Goal: Task Accomplishment & Management: Use online tool/utility

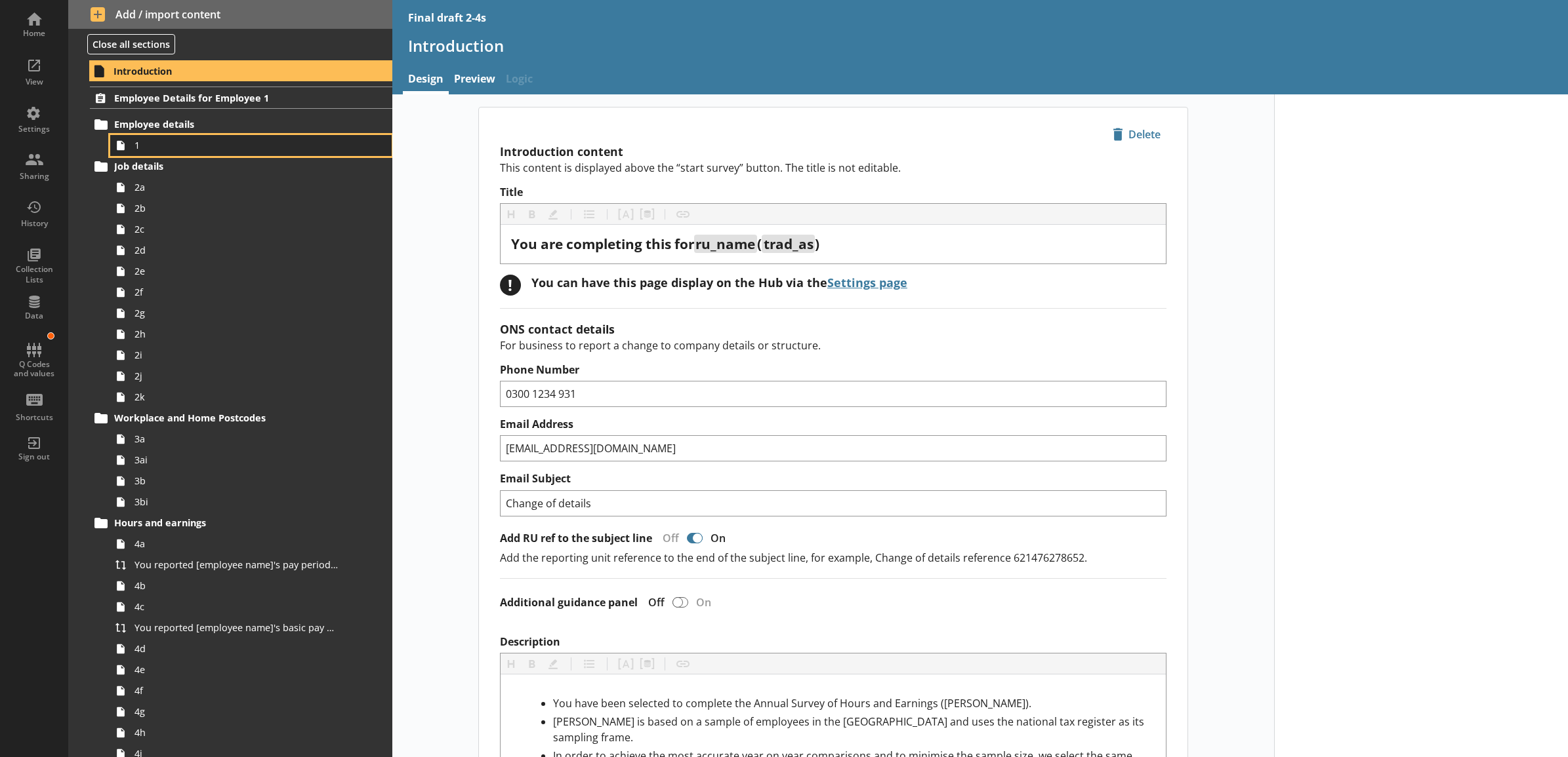
click at [218, 140] on span "1" at bounding box center [236, 145] width 204 height 13
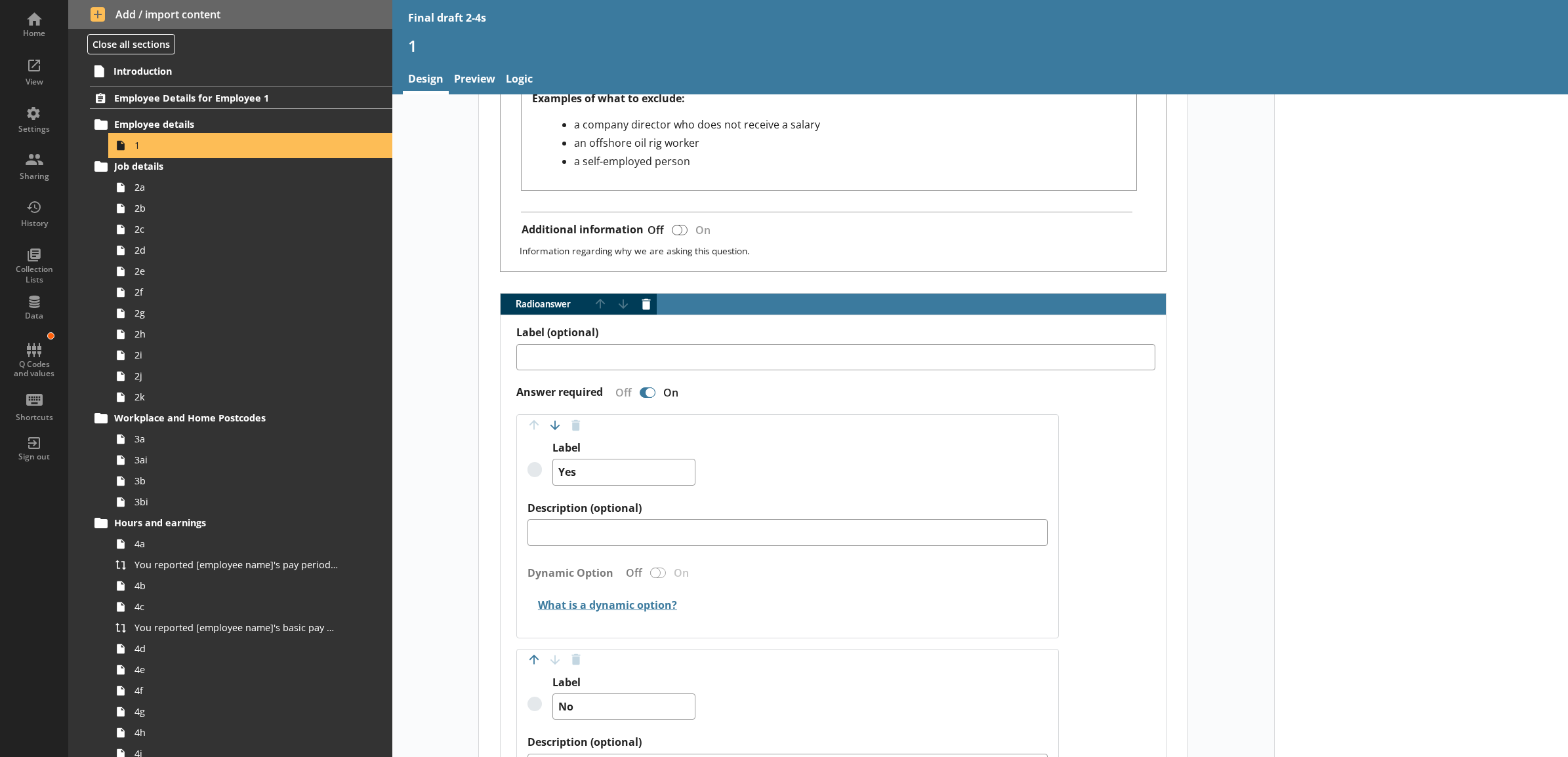
scroll to position [956, 0]
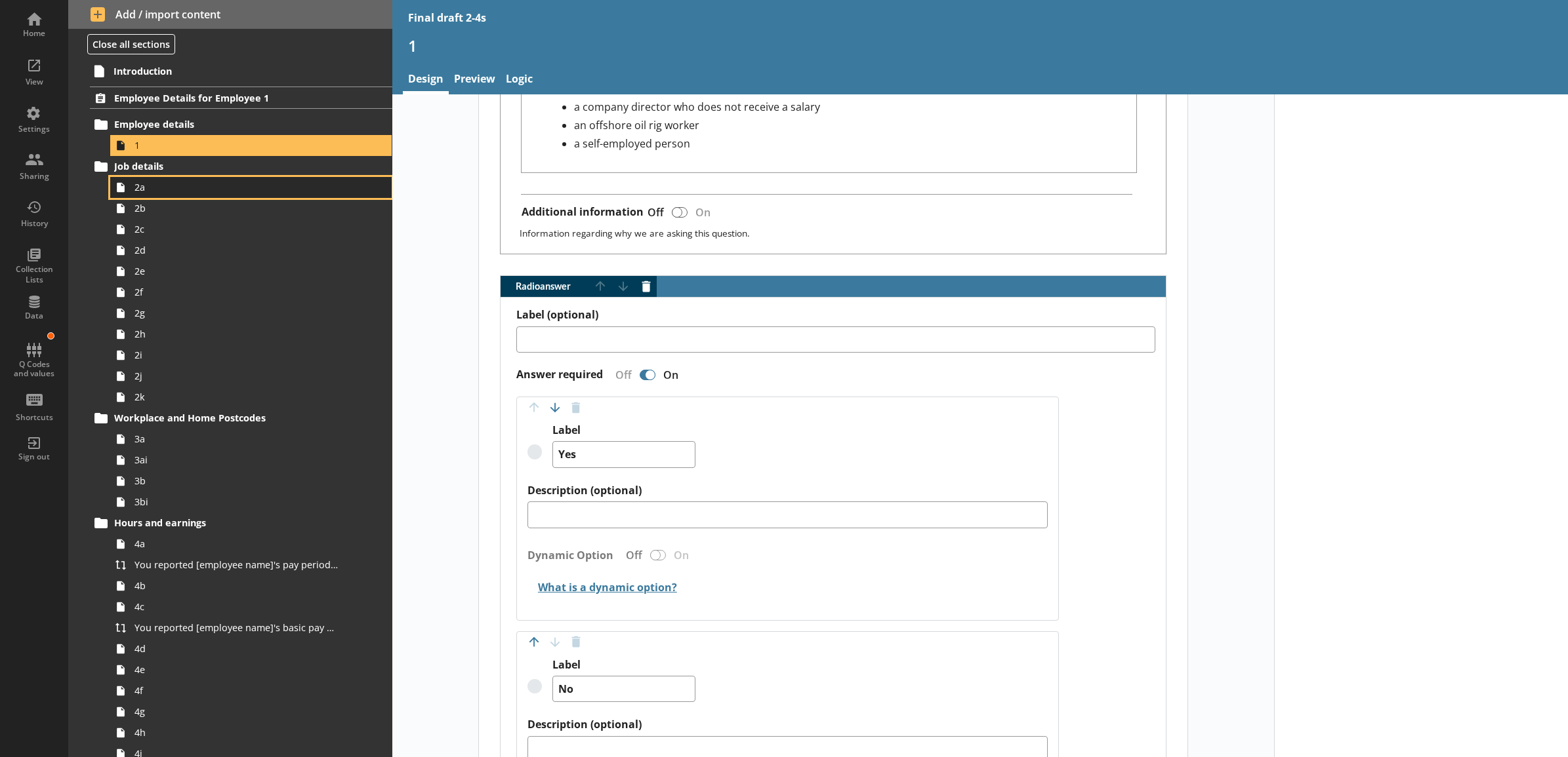
click at [298, 196] on link "2a" at bounding box center [251, 187] width 281 height 21
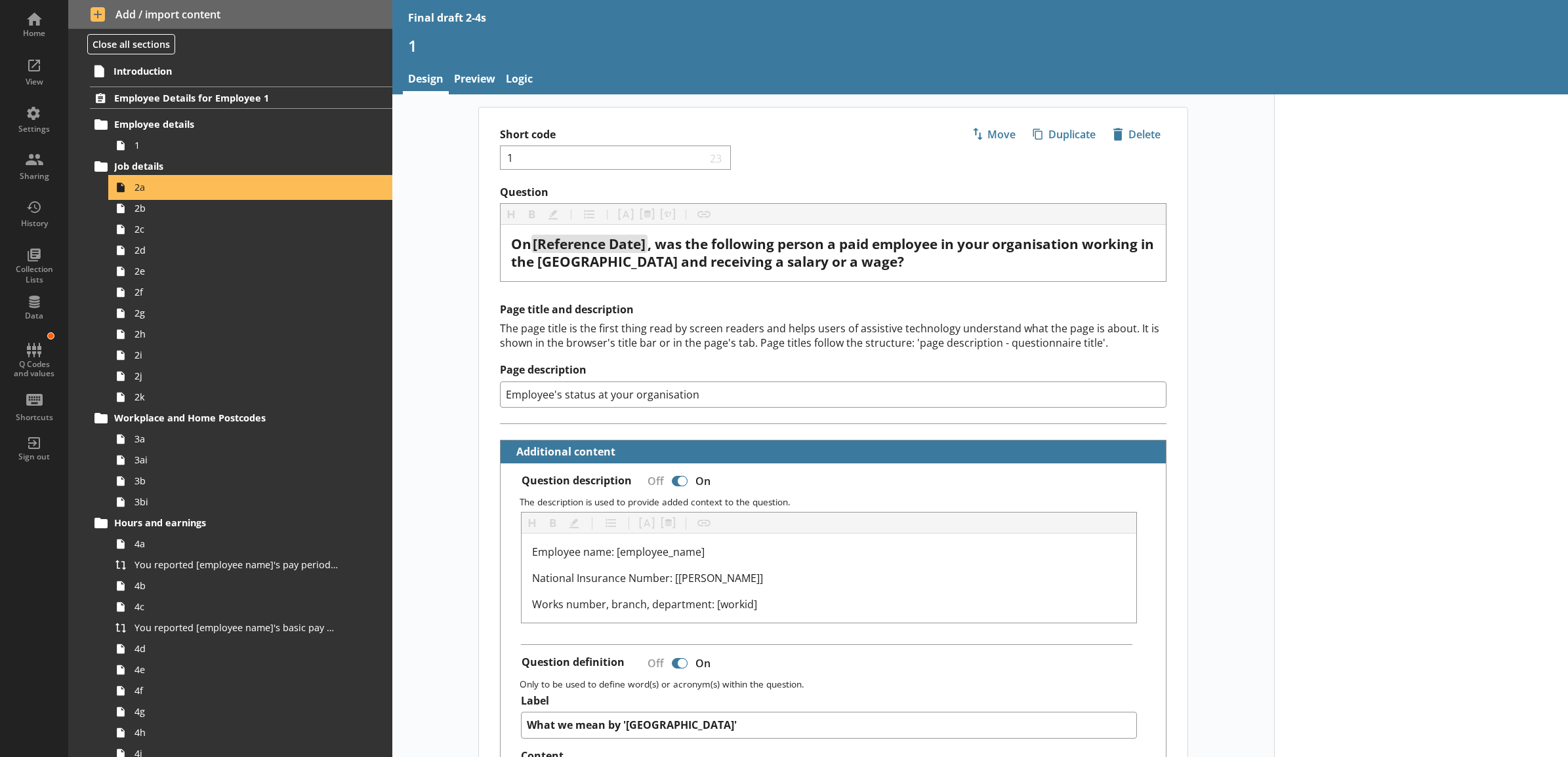
type textarea "x"
select select "mm/yyyy"
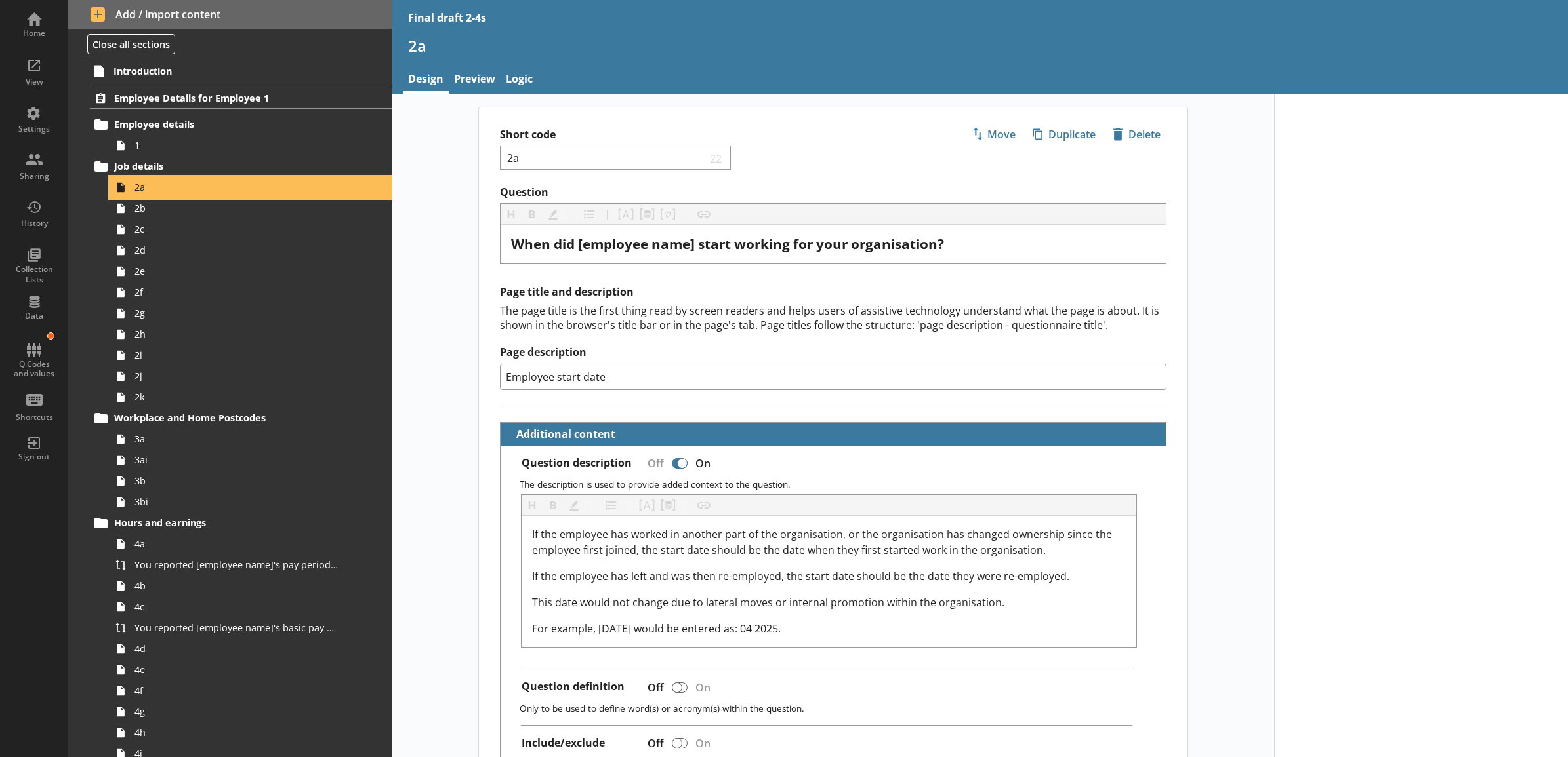
scroll to position [524, 0]
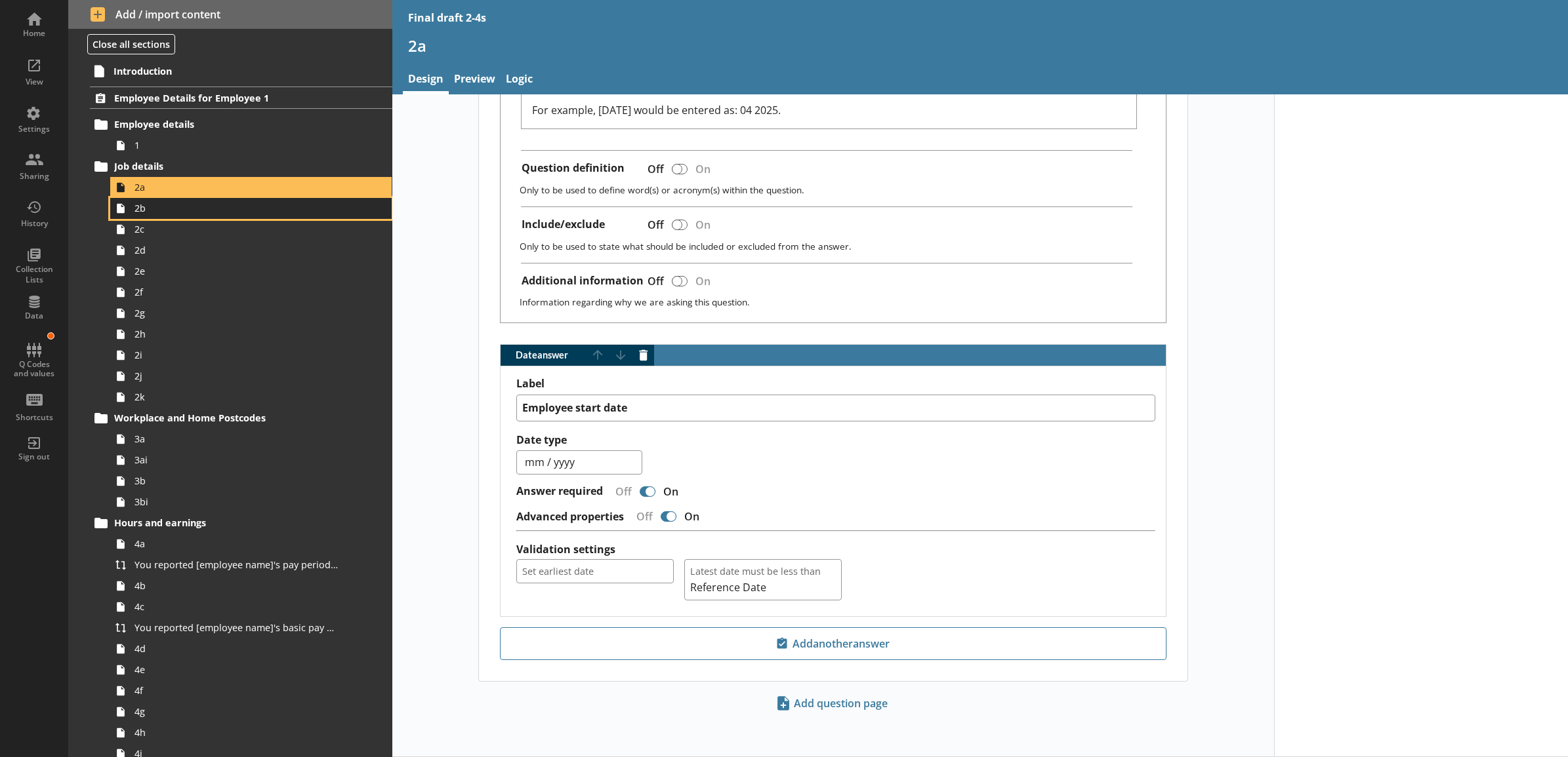
click at [295, 204] on span "2b" at bounding box center [236, 208] width 204 height 13
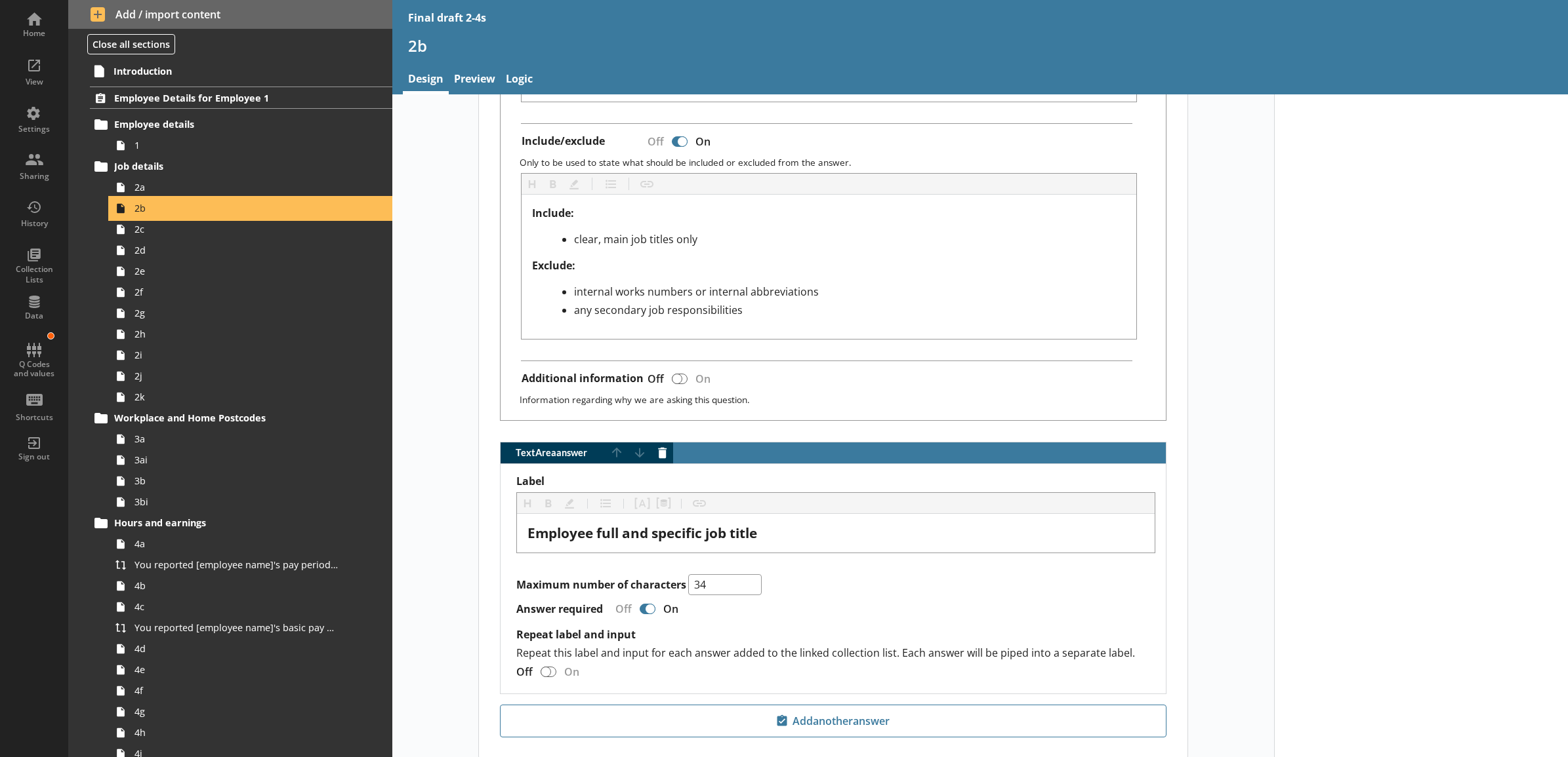
scroll to position [661, 0]
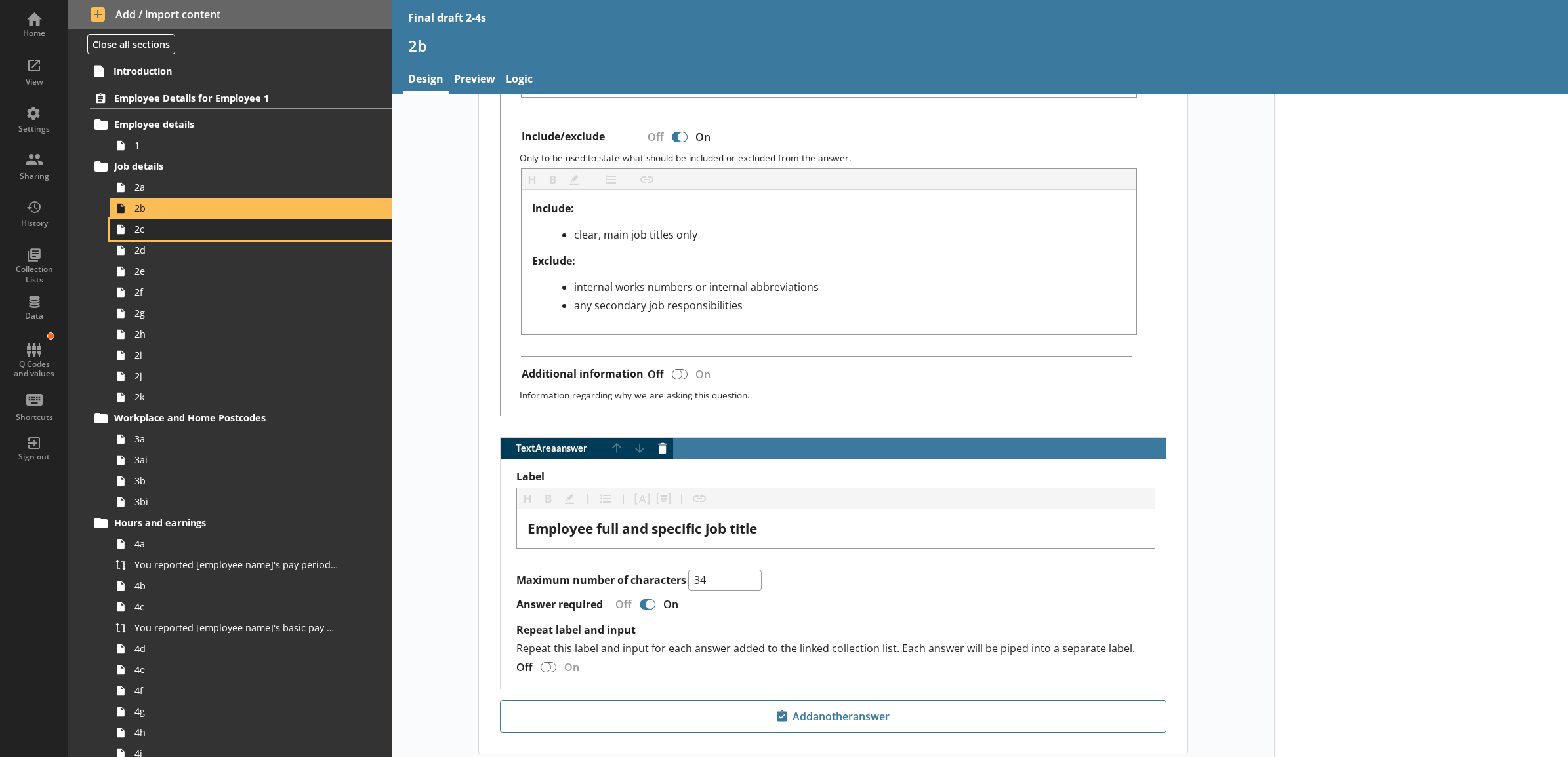
click at [251, 237] on link "2c" at bounding box center [251, 229] width 281 height 21
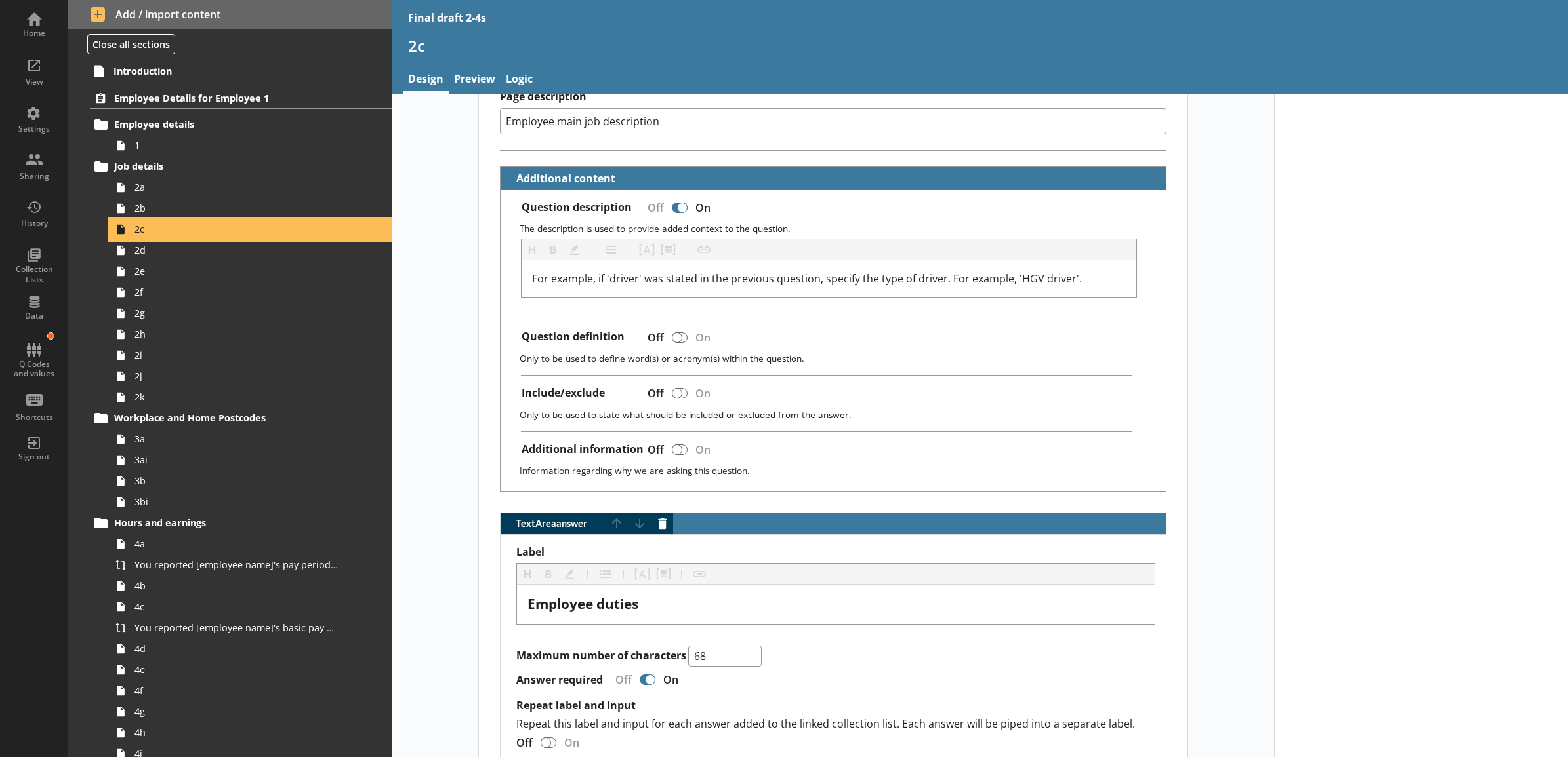
scroll to position [410, 0]
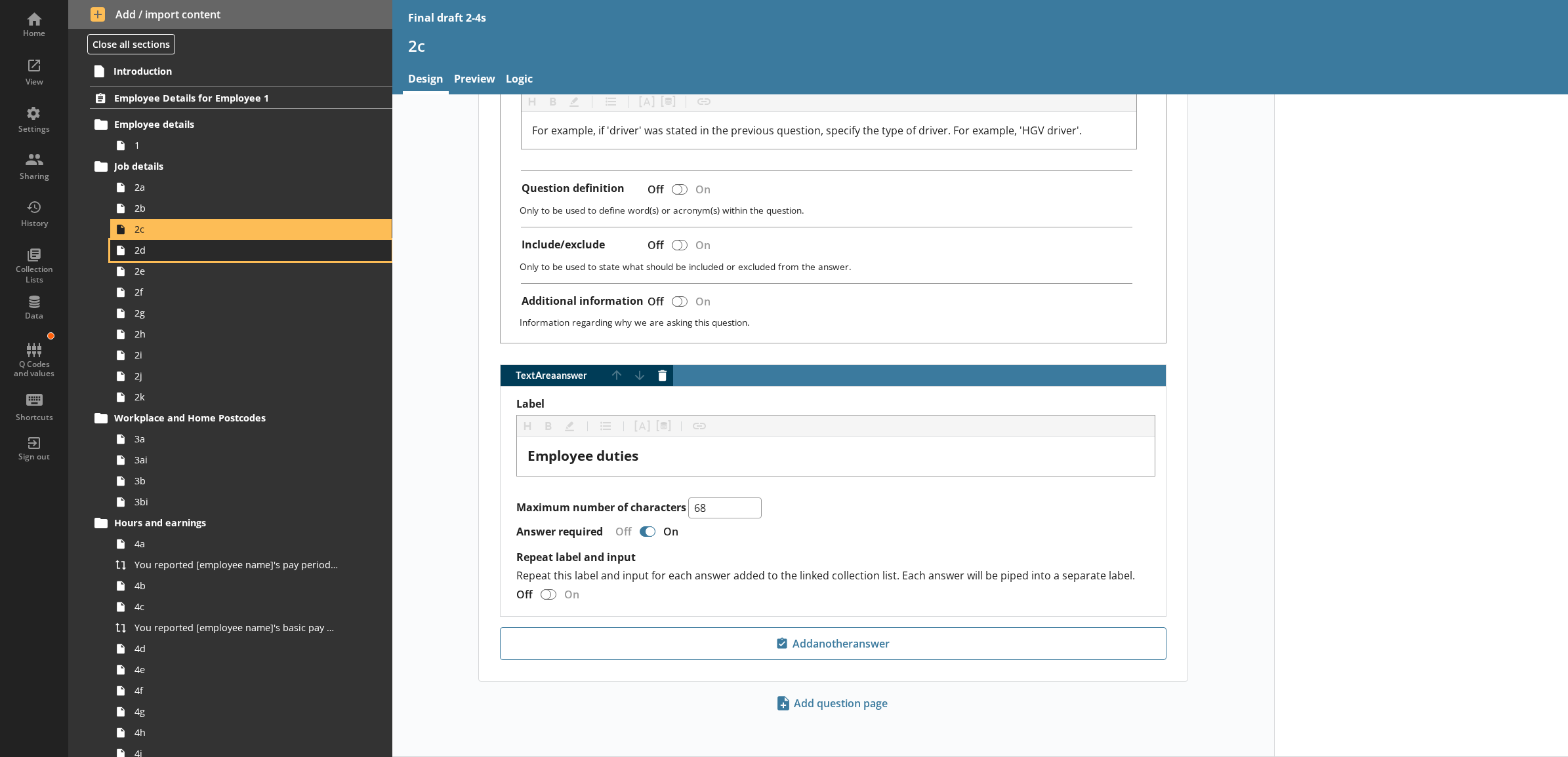
click at [244, 260] on link "2d" at bounding box center [251, 250] width 281 height 21
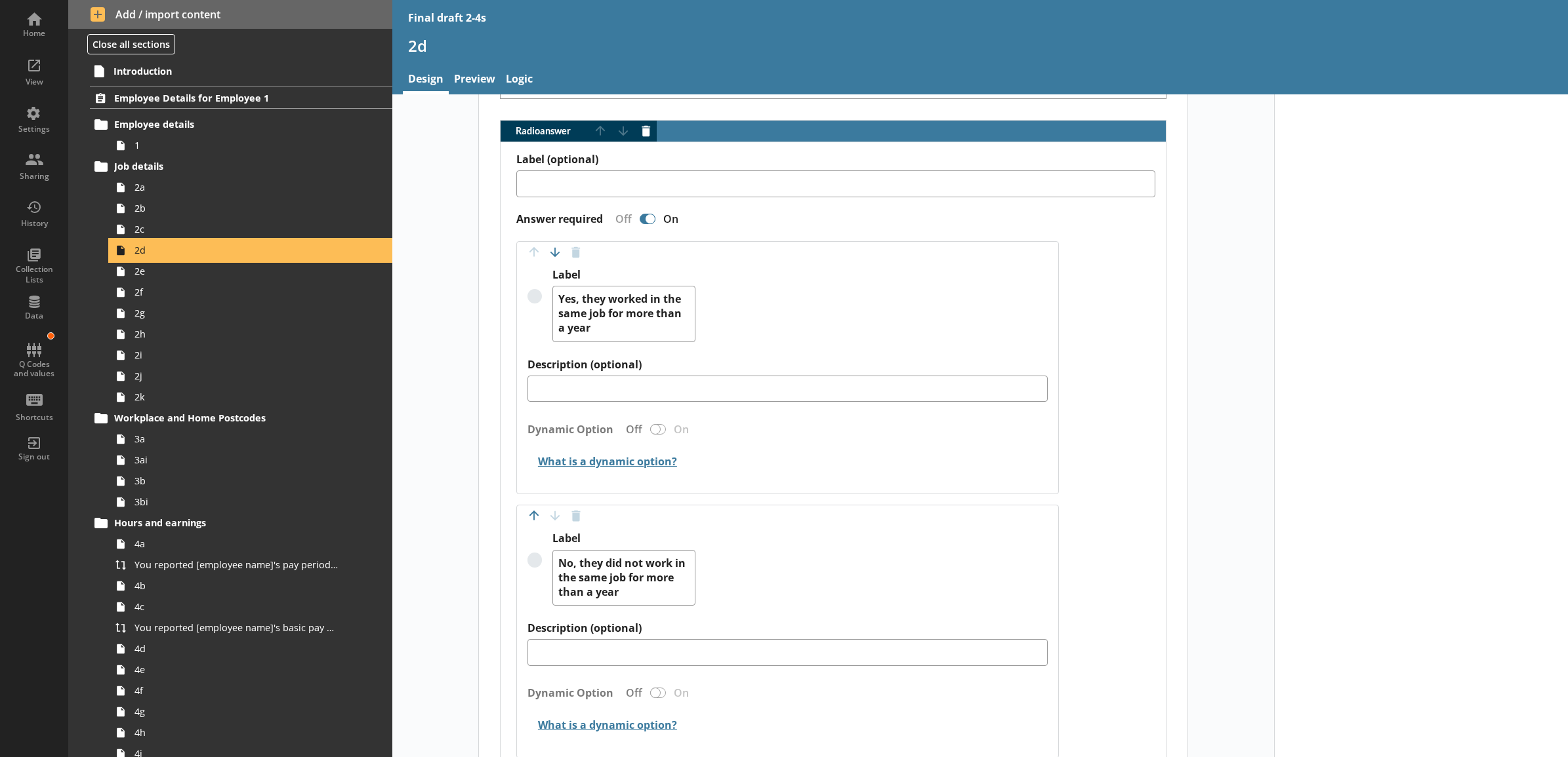
scroll to position [945, 0]
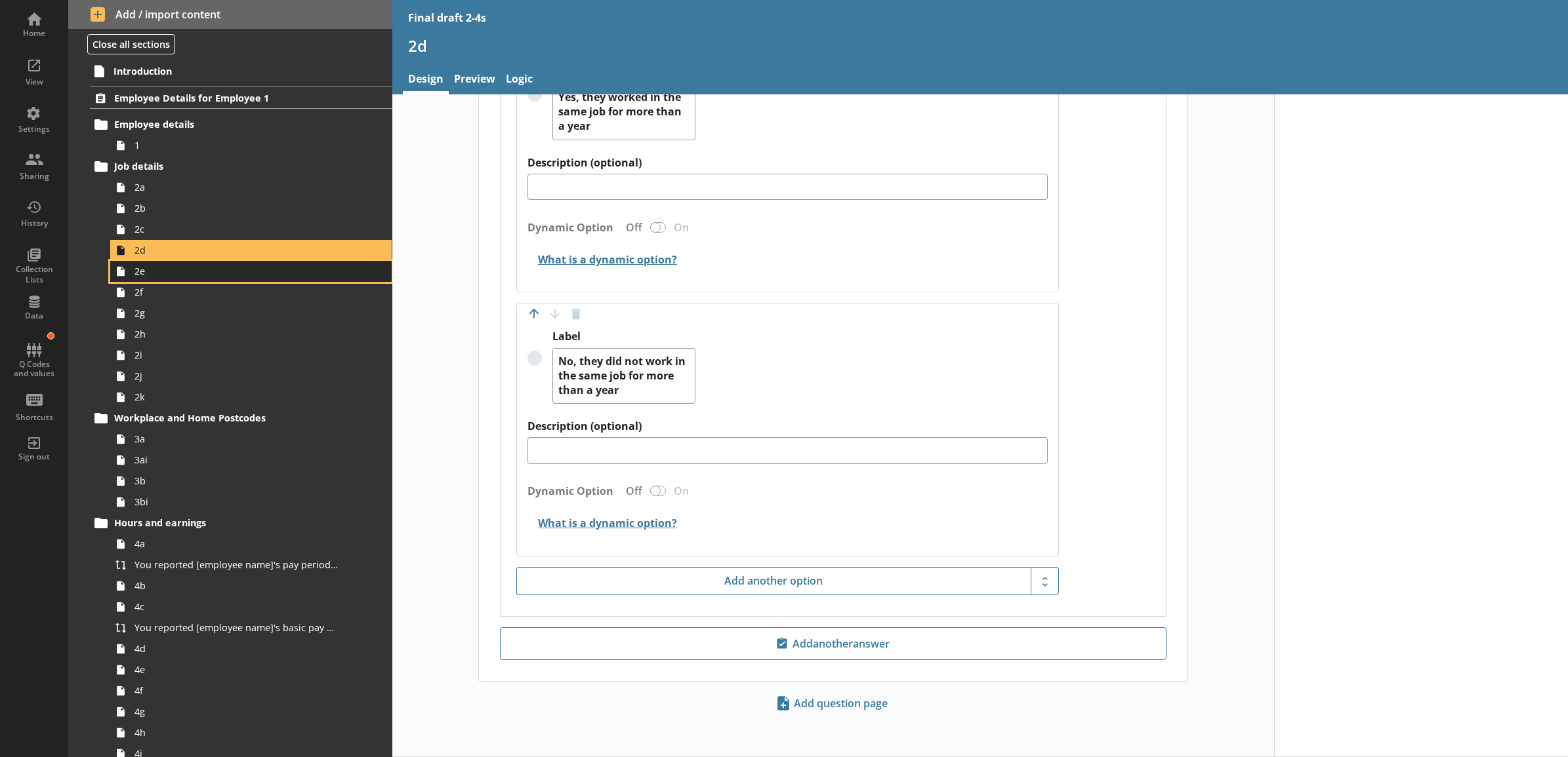
click at [254, 280] on link "2e" at bounding box center [251, 271] width 281 height 21
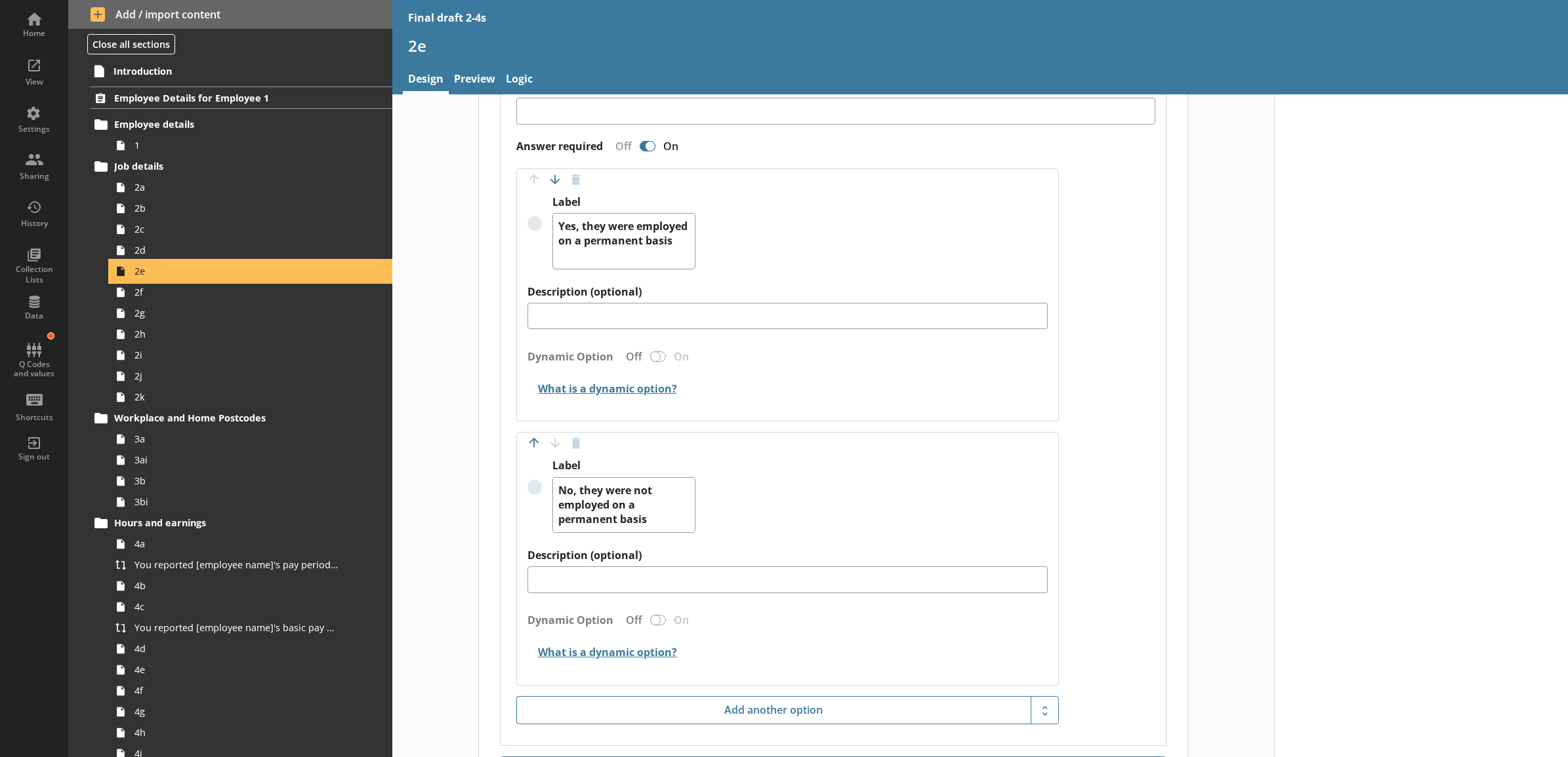
scroll to position [819, 0]
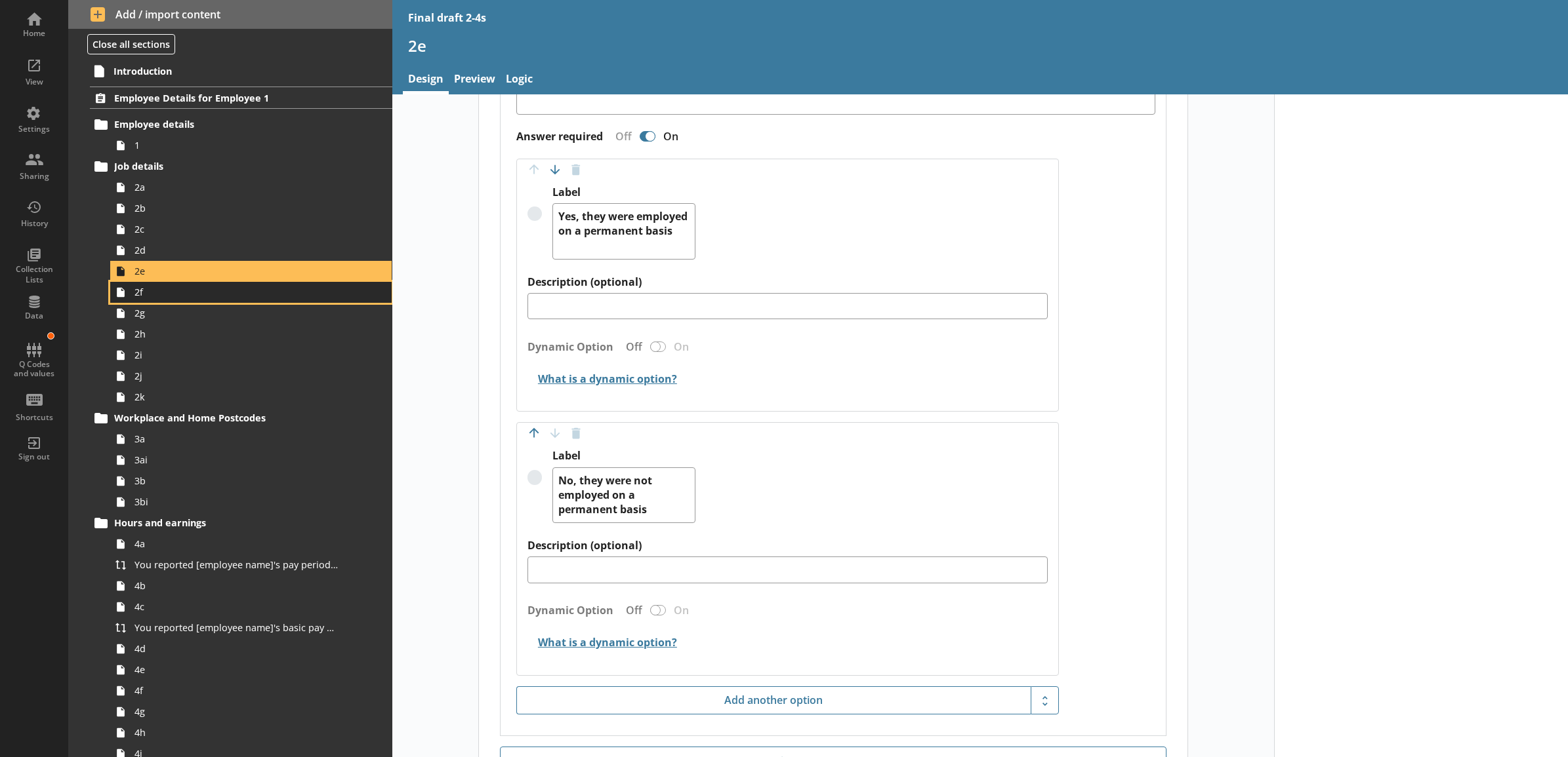
click at [243, 294] on span "2f" at bounding box center [236, 292] width 204 height 13
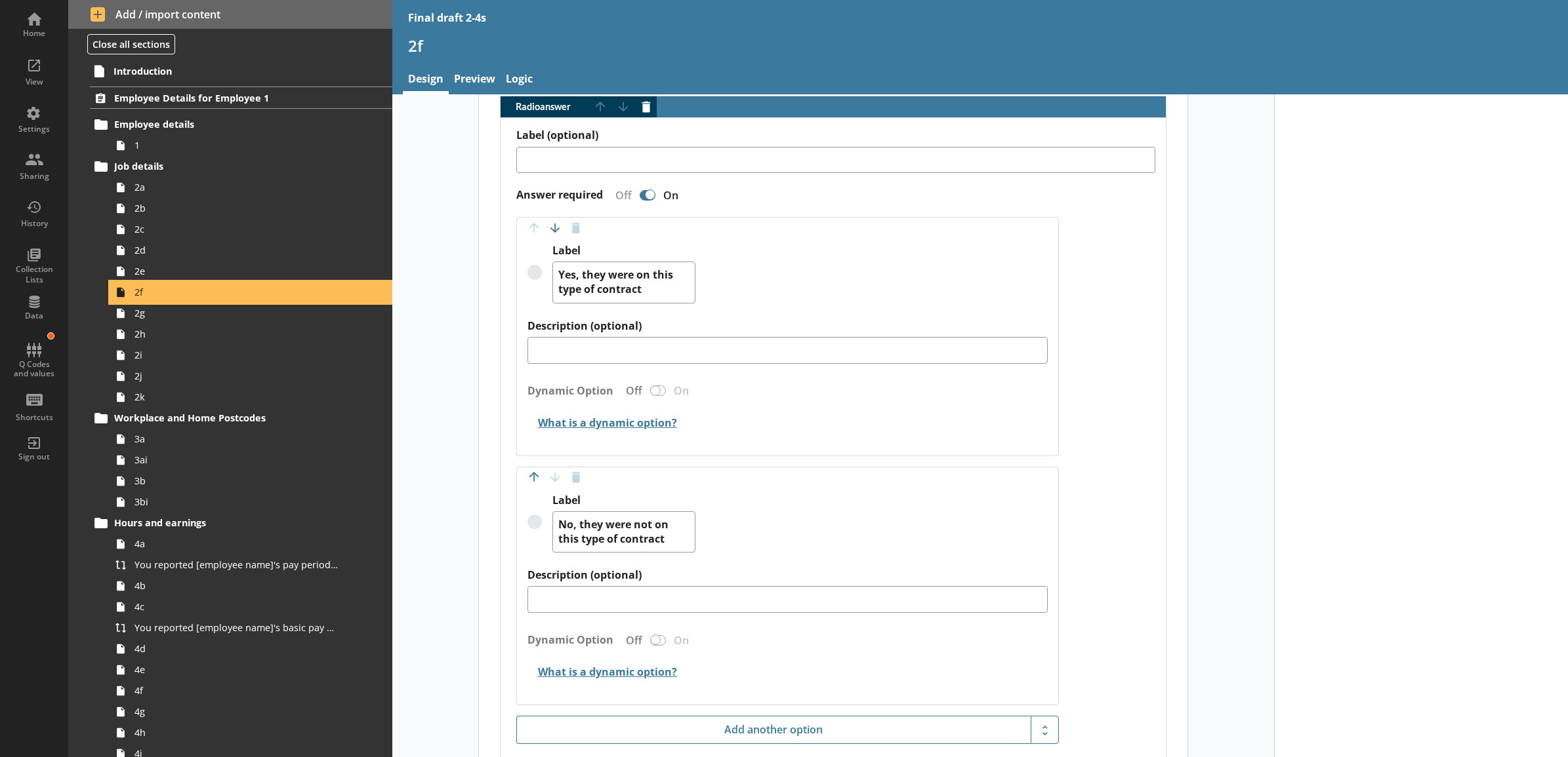
scroll to position [571, 0]
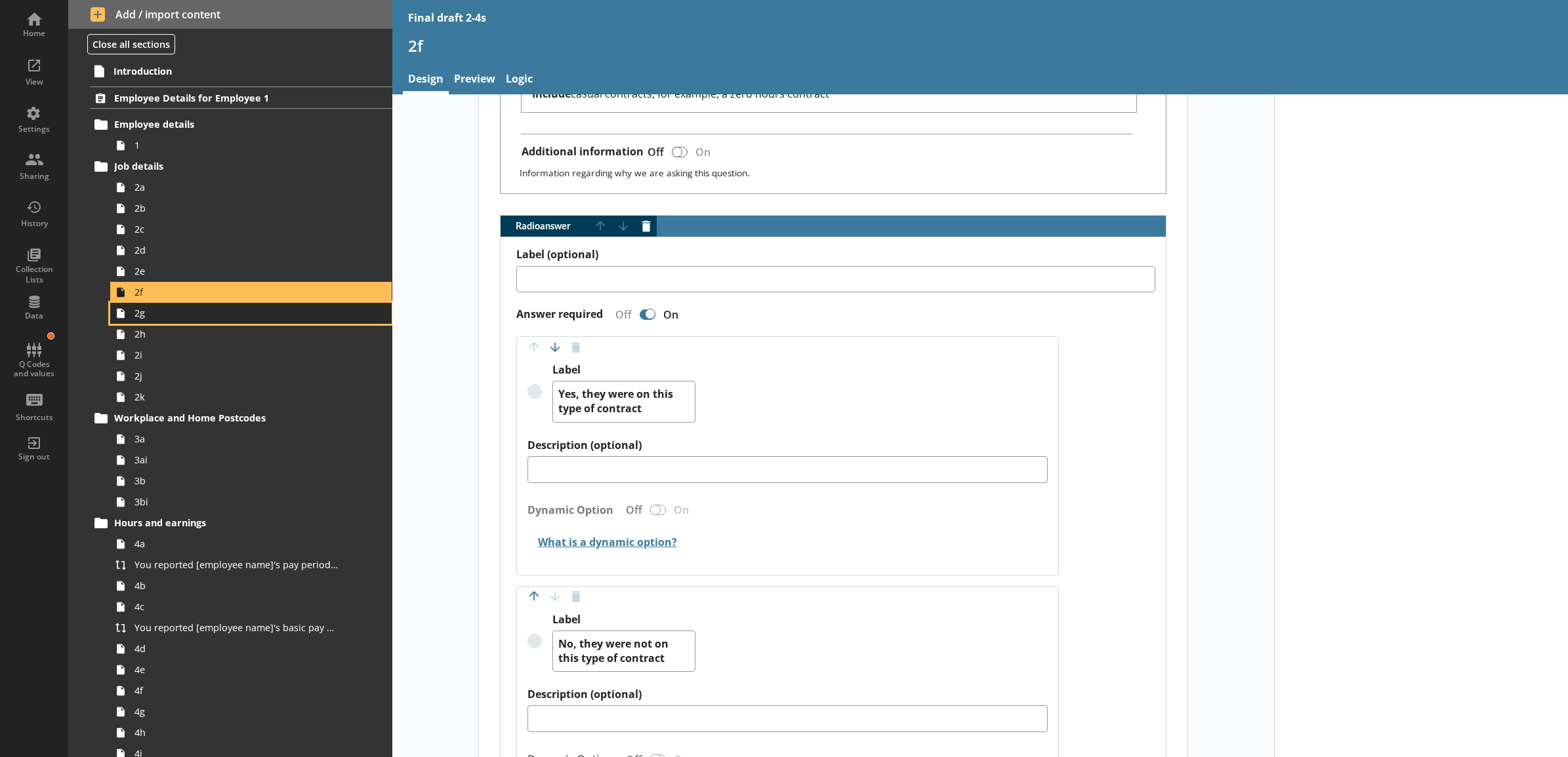
click at [264, 318] on span "2g" at bounding box center [236, 313] width 204 height 13
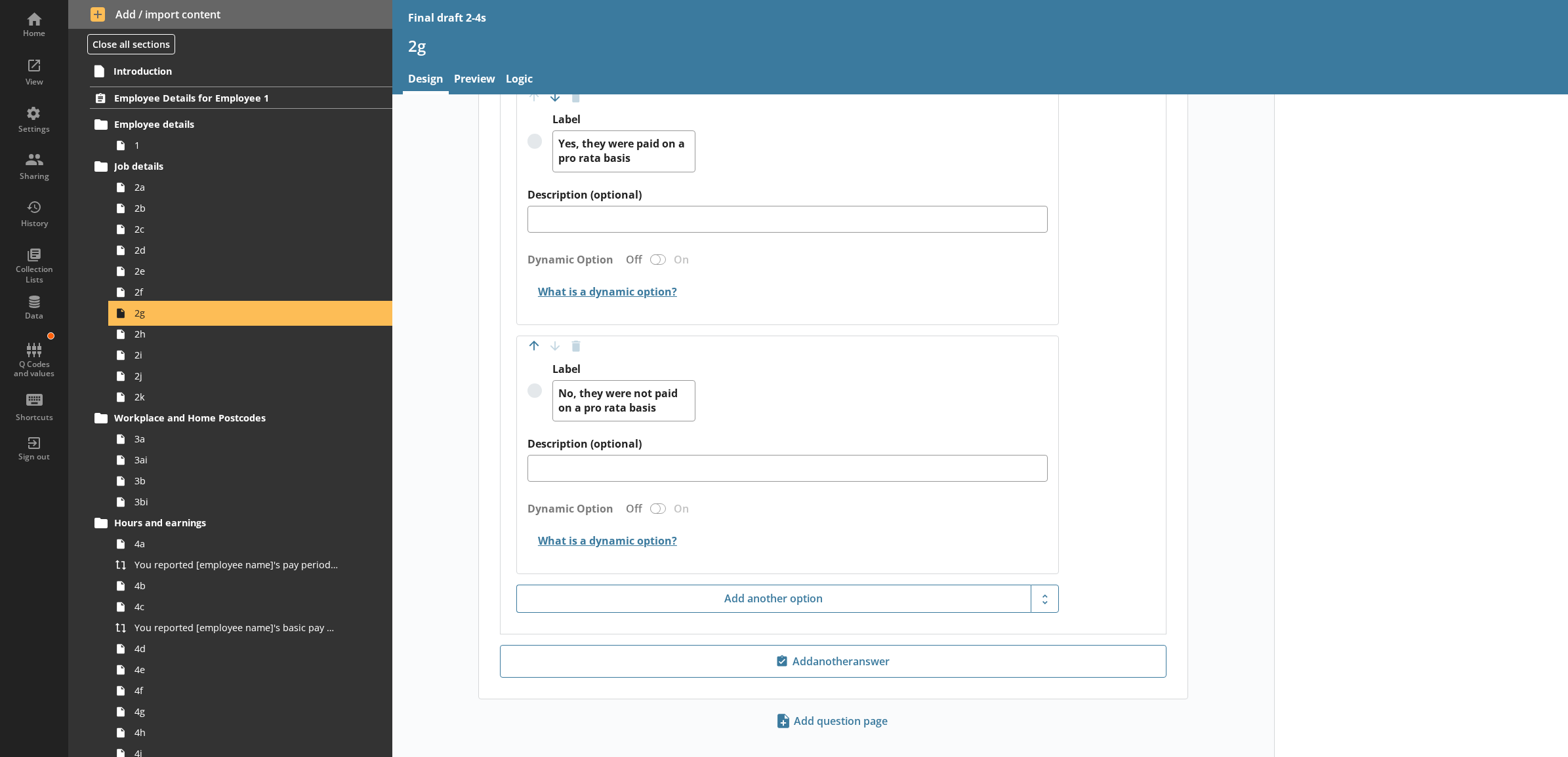
scroll to position [545, 0]
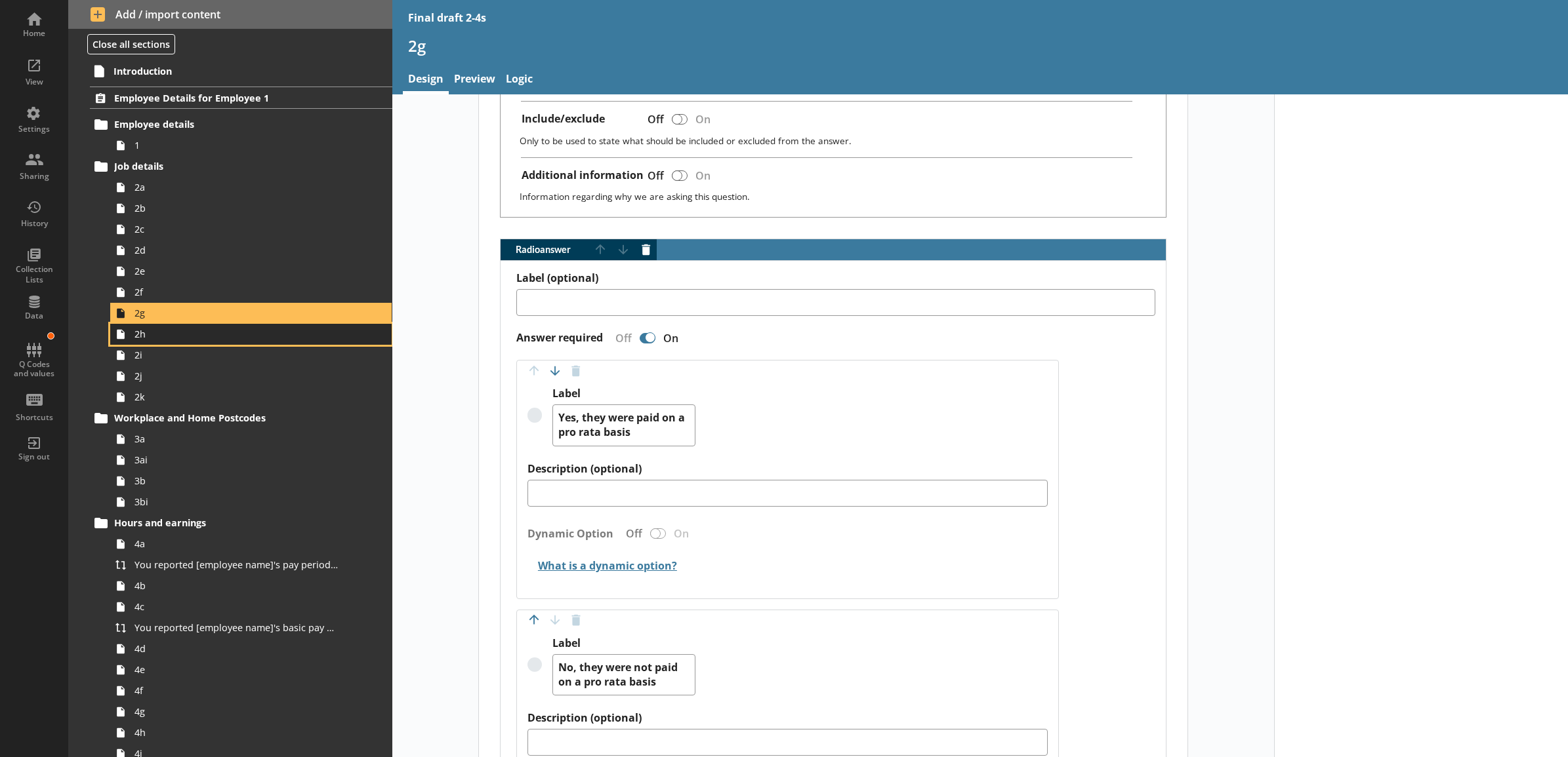
click at [256, 339] on span "2h" at bounding box center [236, 334] width 204 height 13
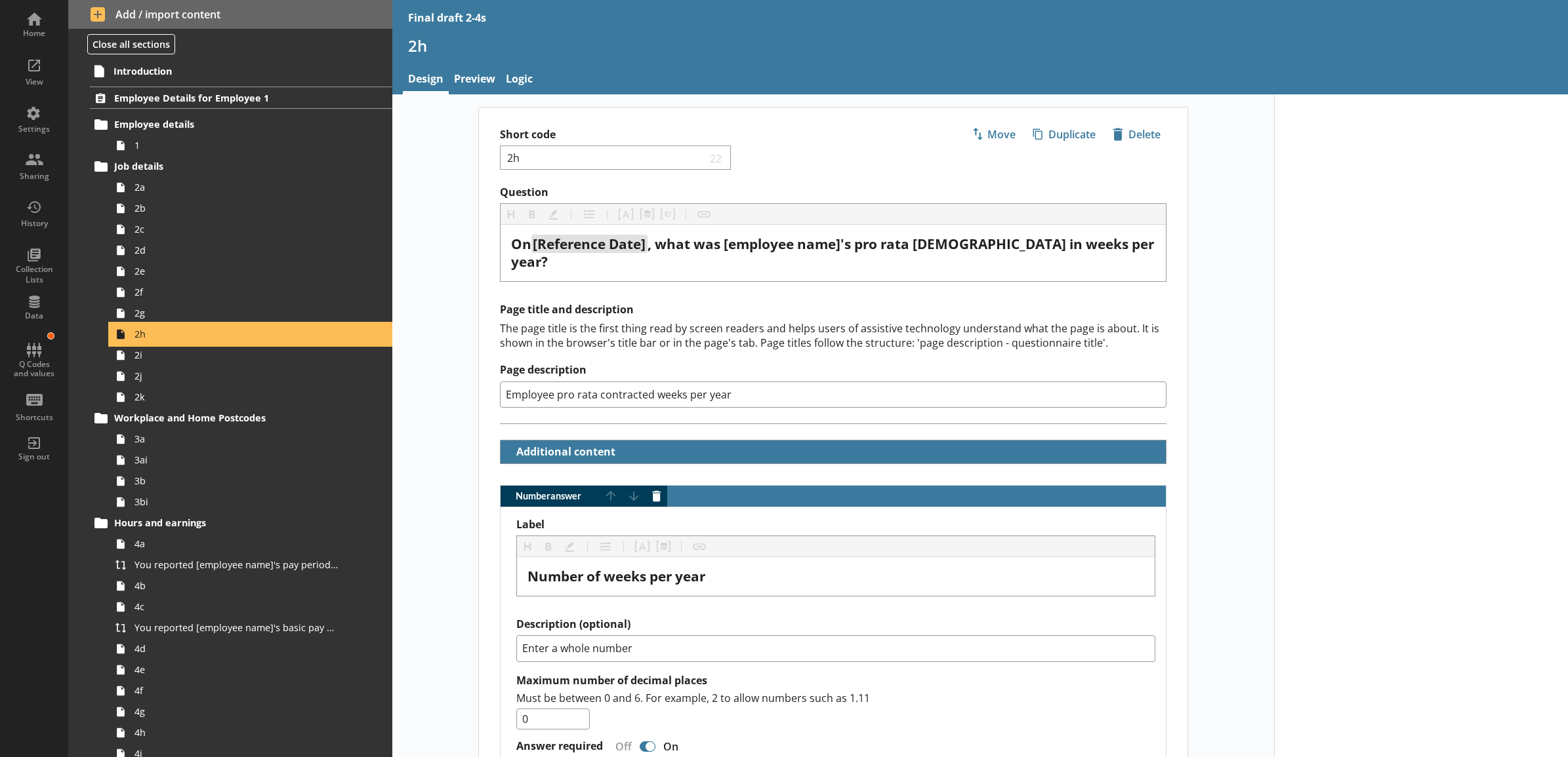
scroll to position [377, 0]
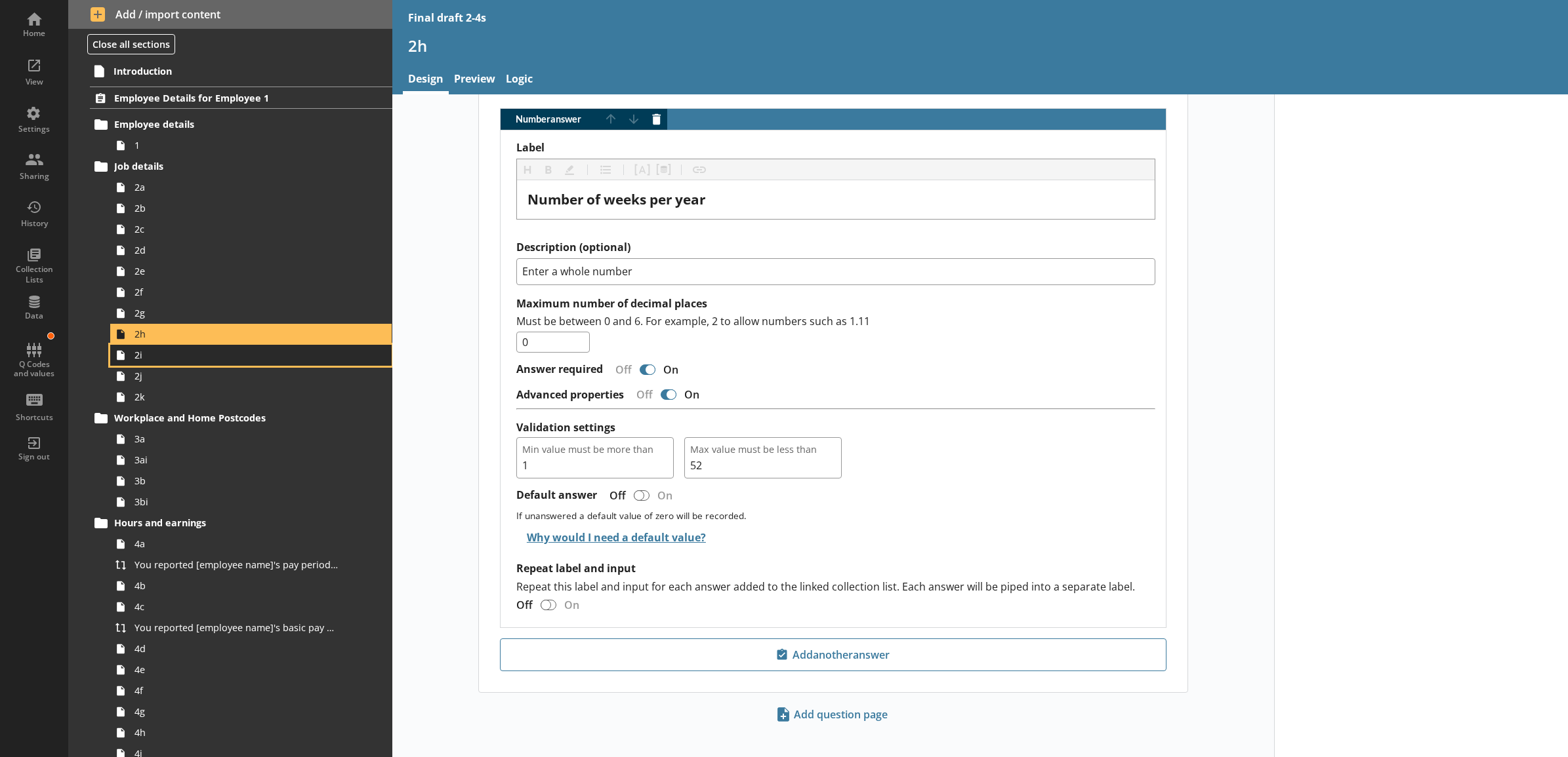
click at [308, 348] on link "2i" at bounding box center [251, 355] width 281 height 21
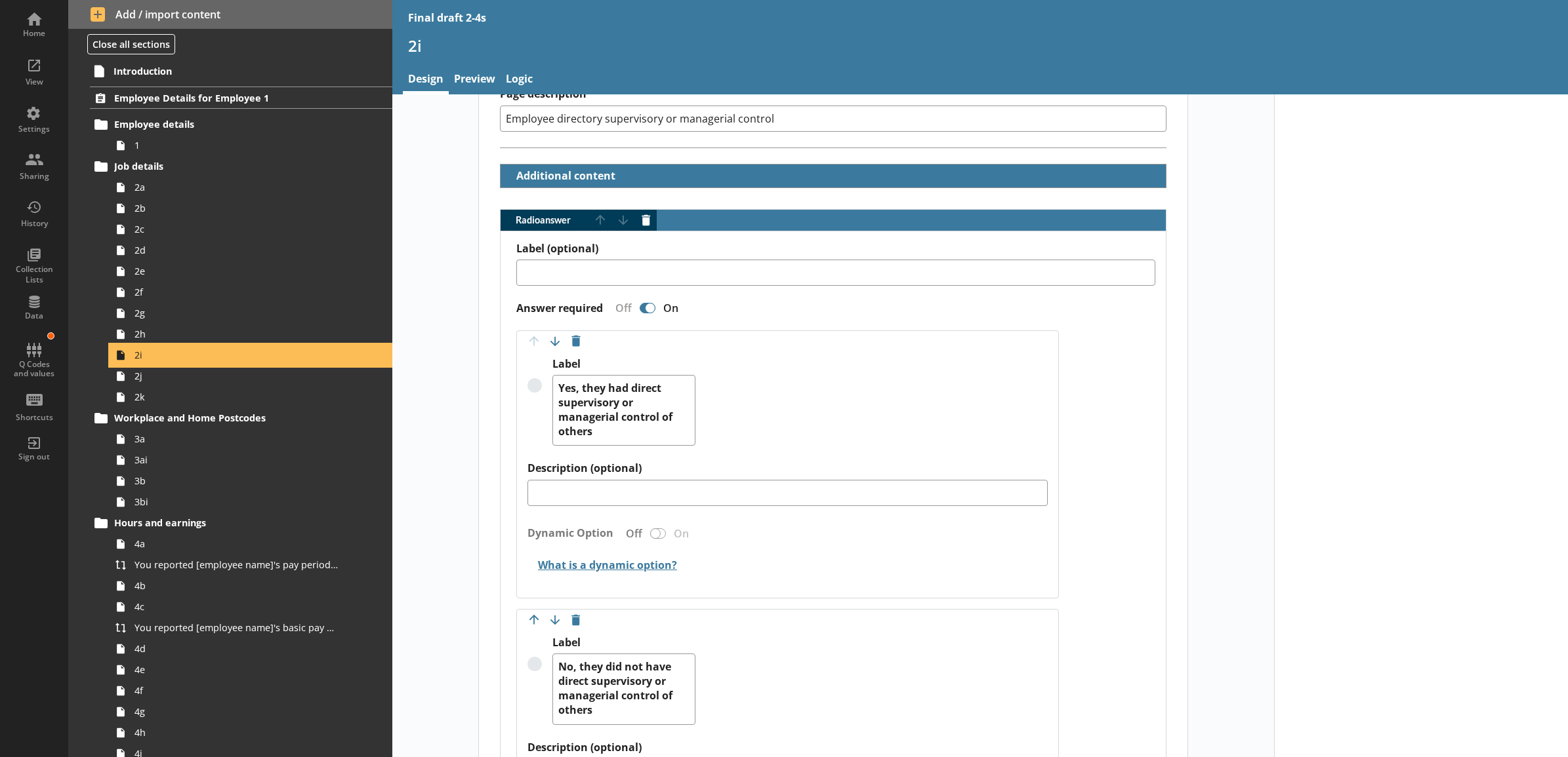
scroll to position [273, 0]
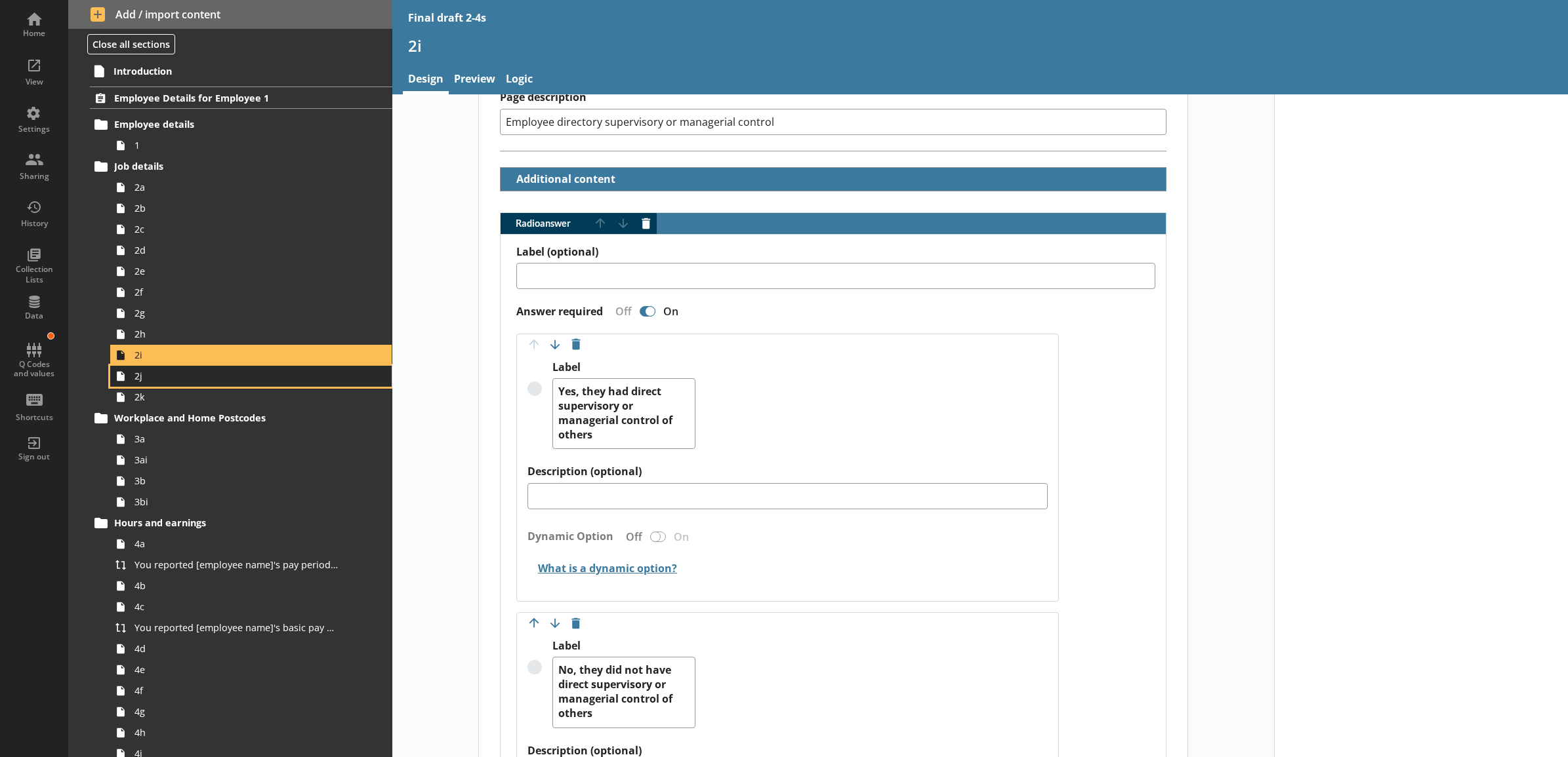
click at [225, 381] on span "2j" at bounding box center [236, 376] width 204 height 13
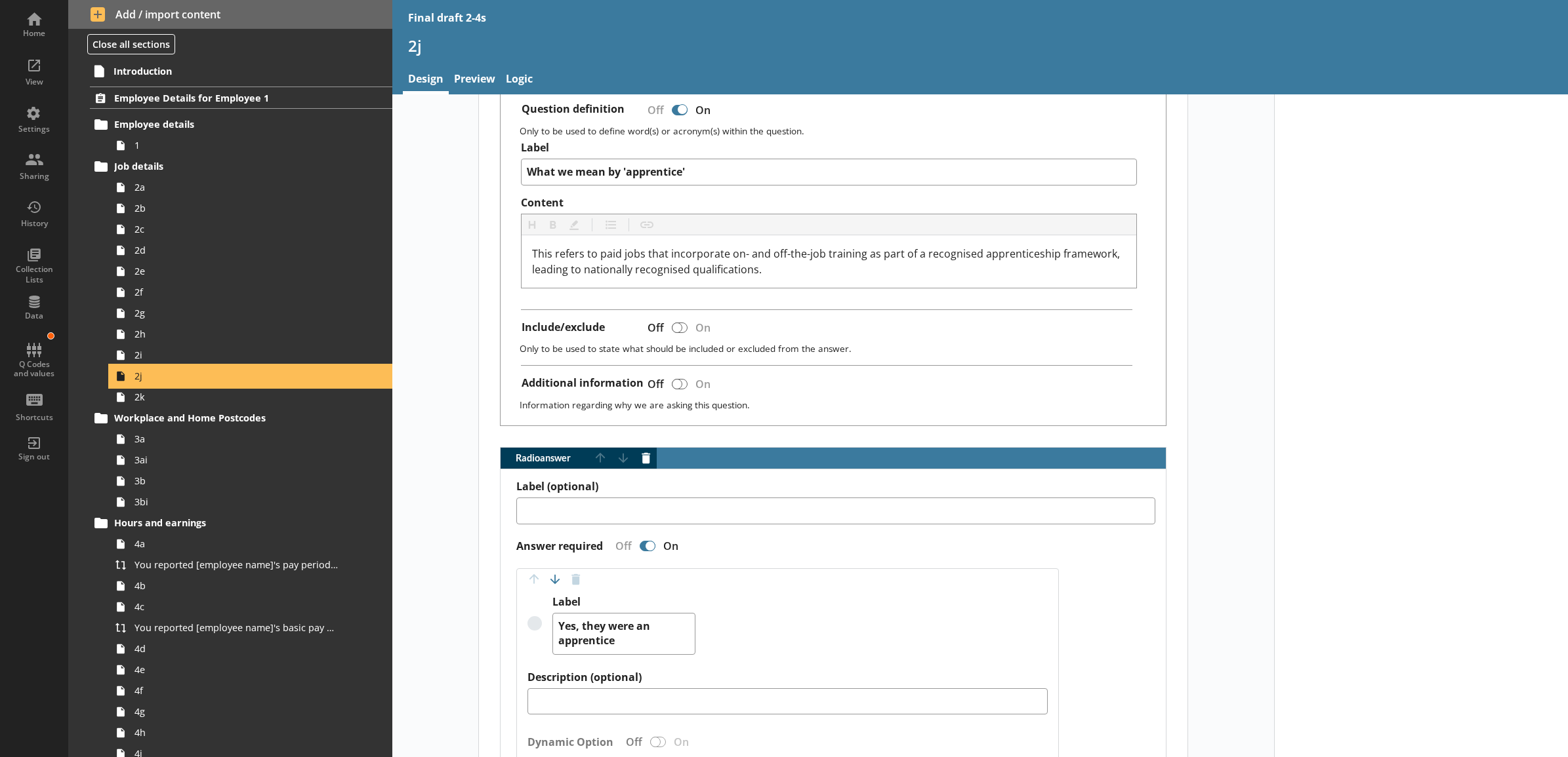
scroll to position [546, 0]
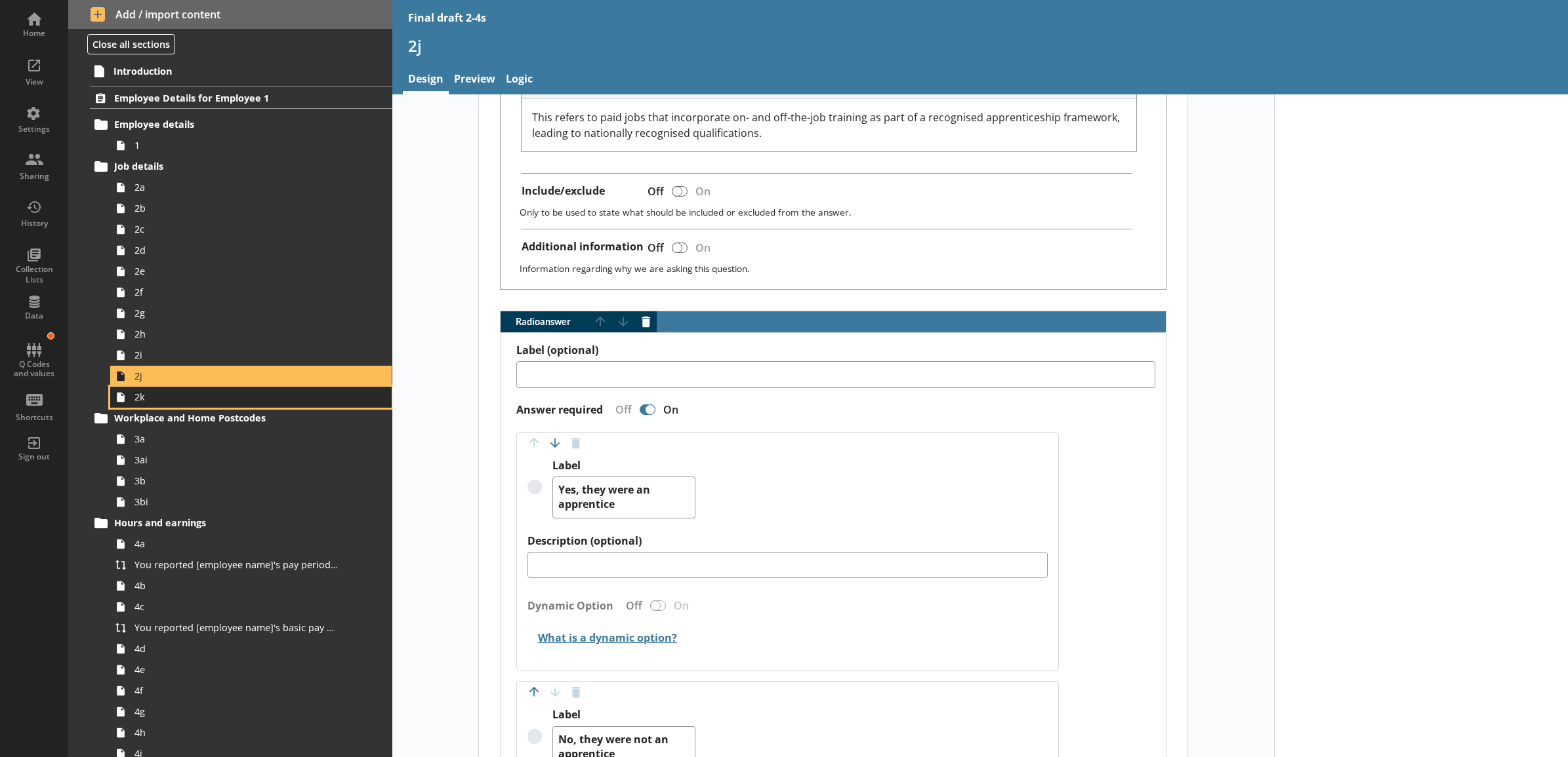
click at [214, 400] on span "2k" at bounding box center [236, 397] width 204 height 13
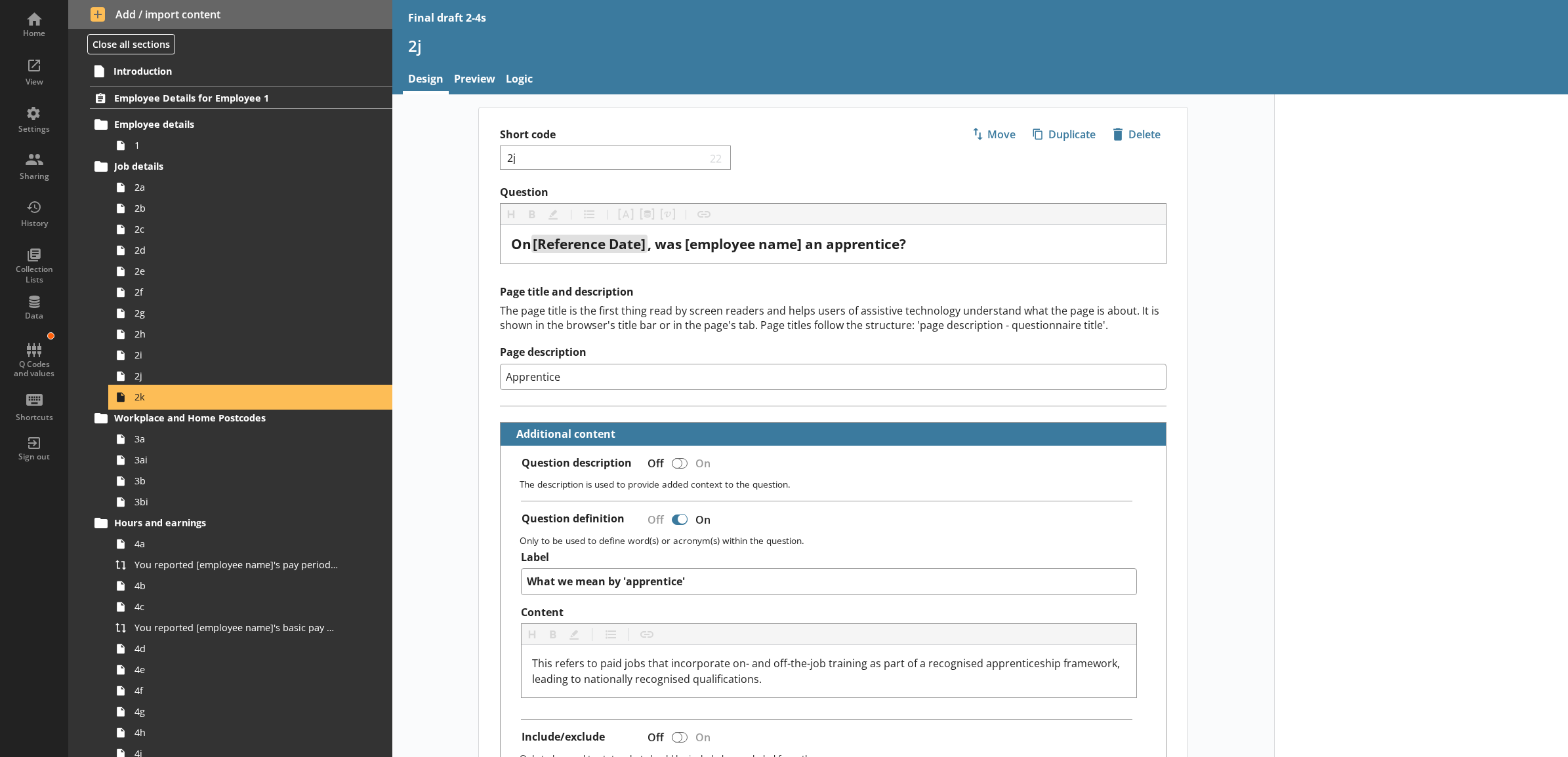
type textarea "x"
select select "mm/yyyy"
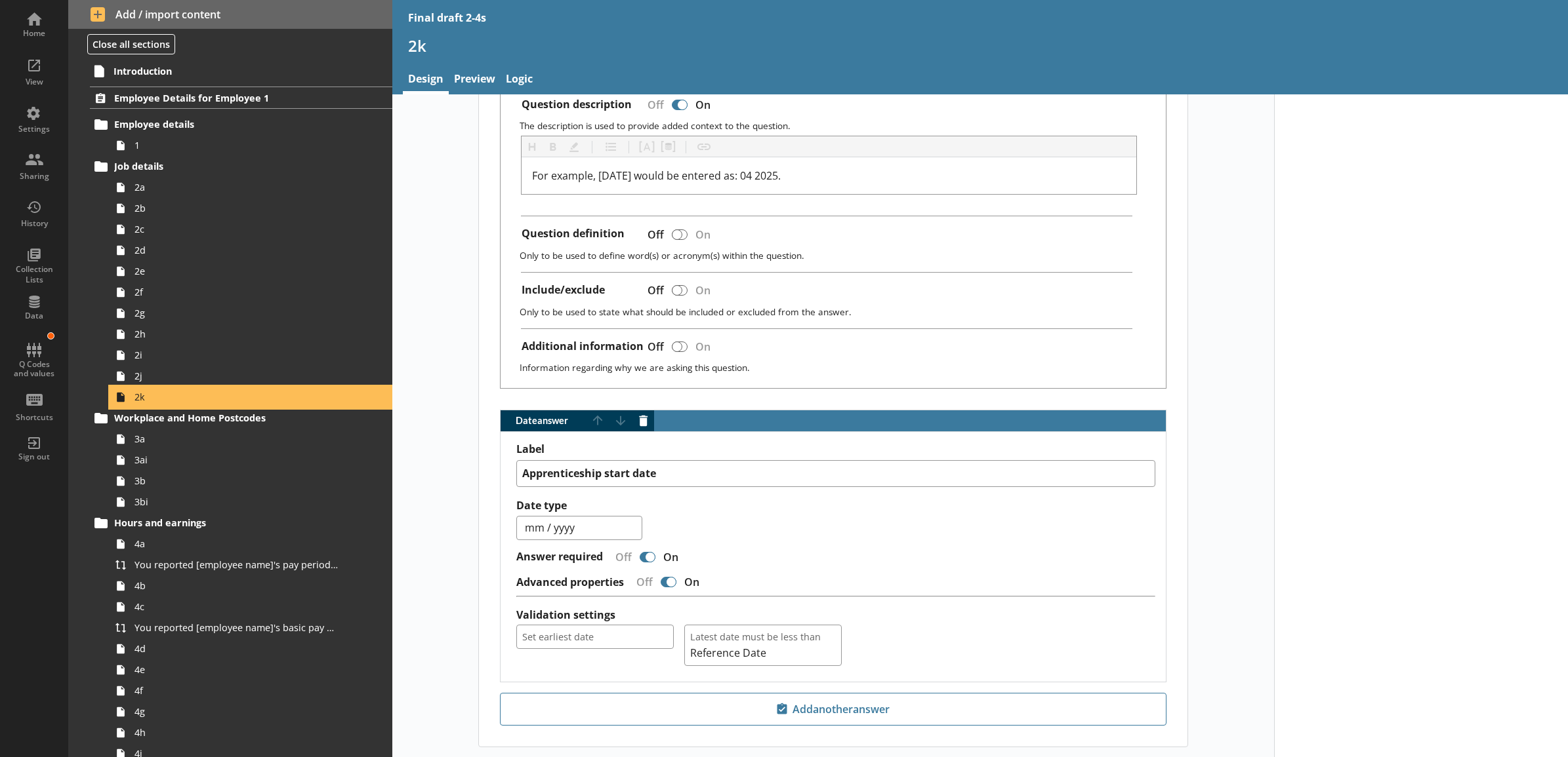
scroll to position [430, 0]
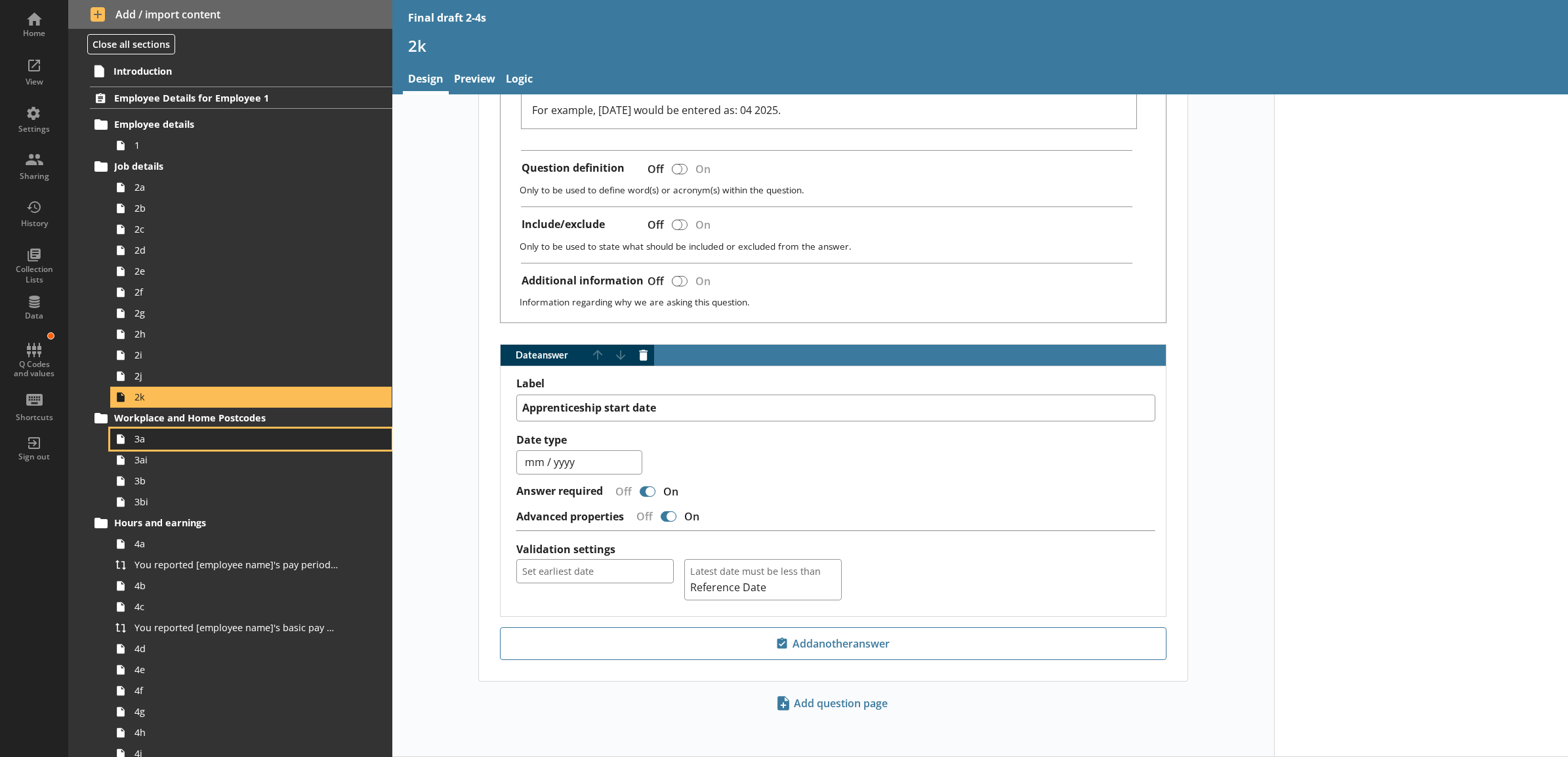
click at [204, 444] on span "3a" at bounding box center [236, 439] width 204 height 13
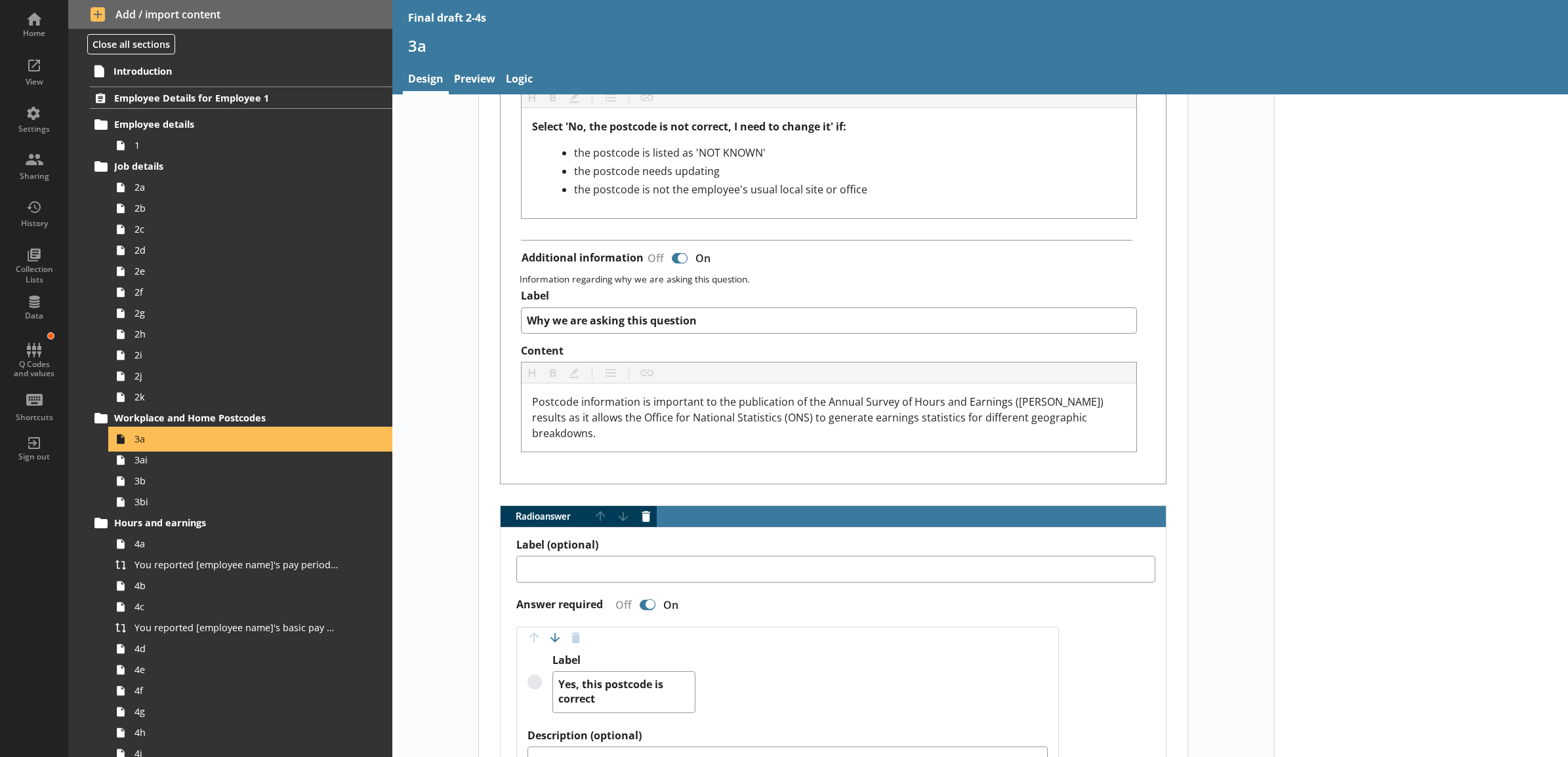
scroll to position [956, 0]
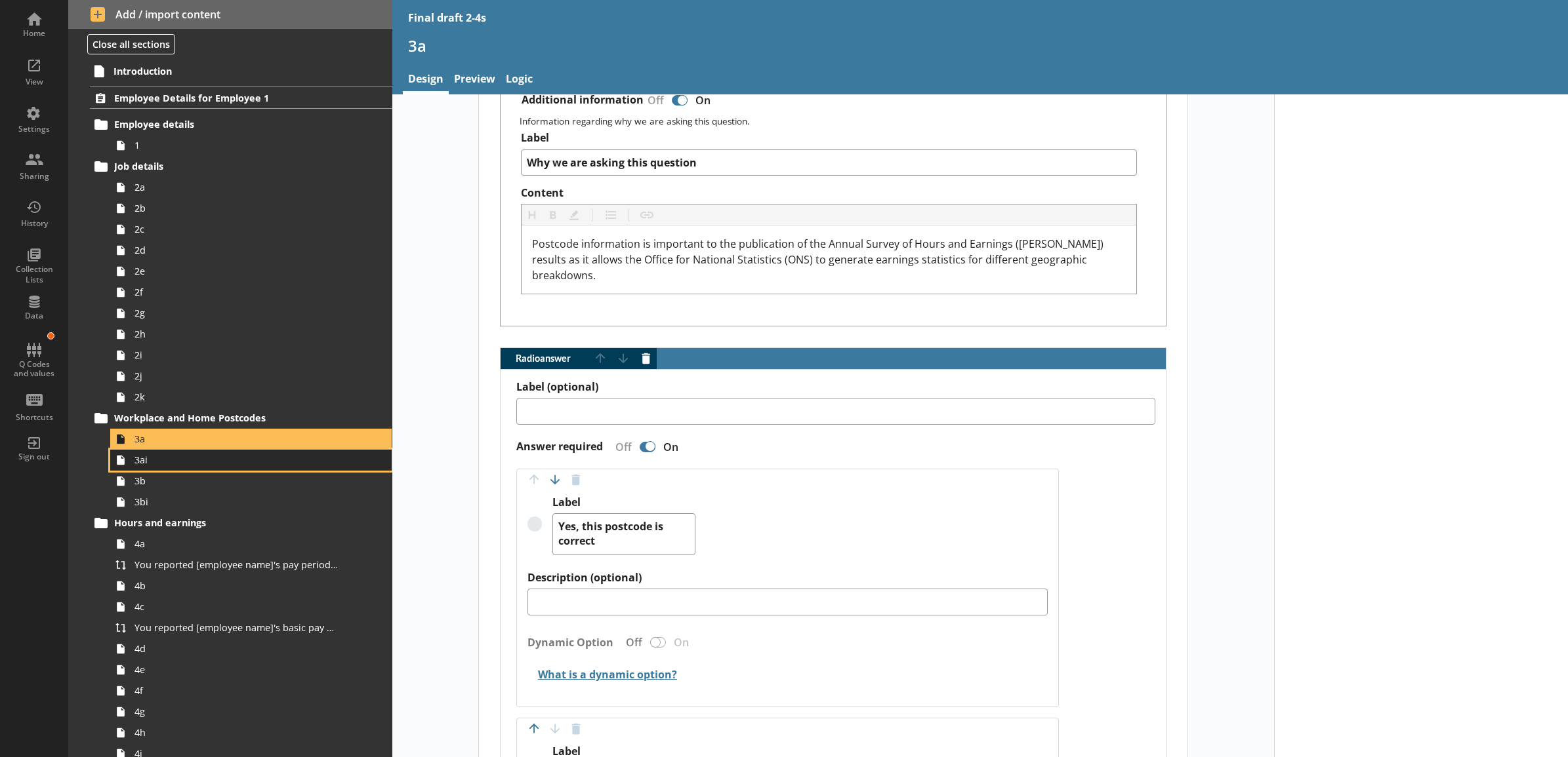
click at [258, 463] on span "3ai" at bounding box center [236, 460] width 204 height 13
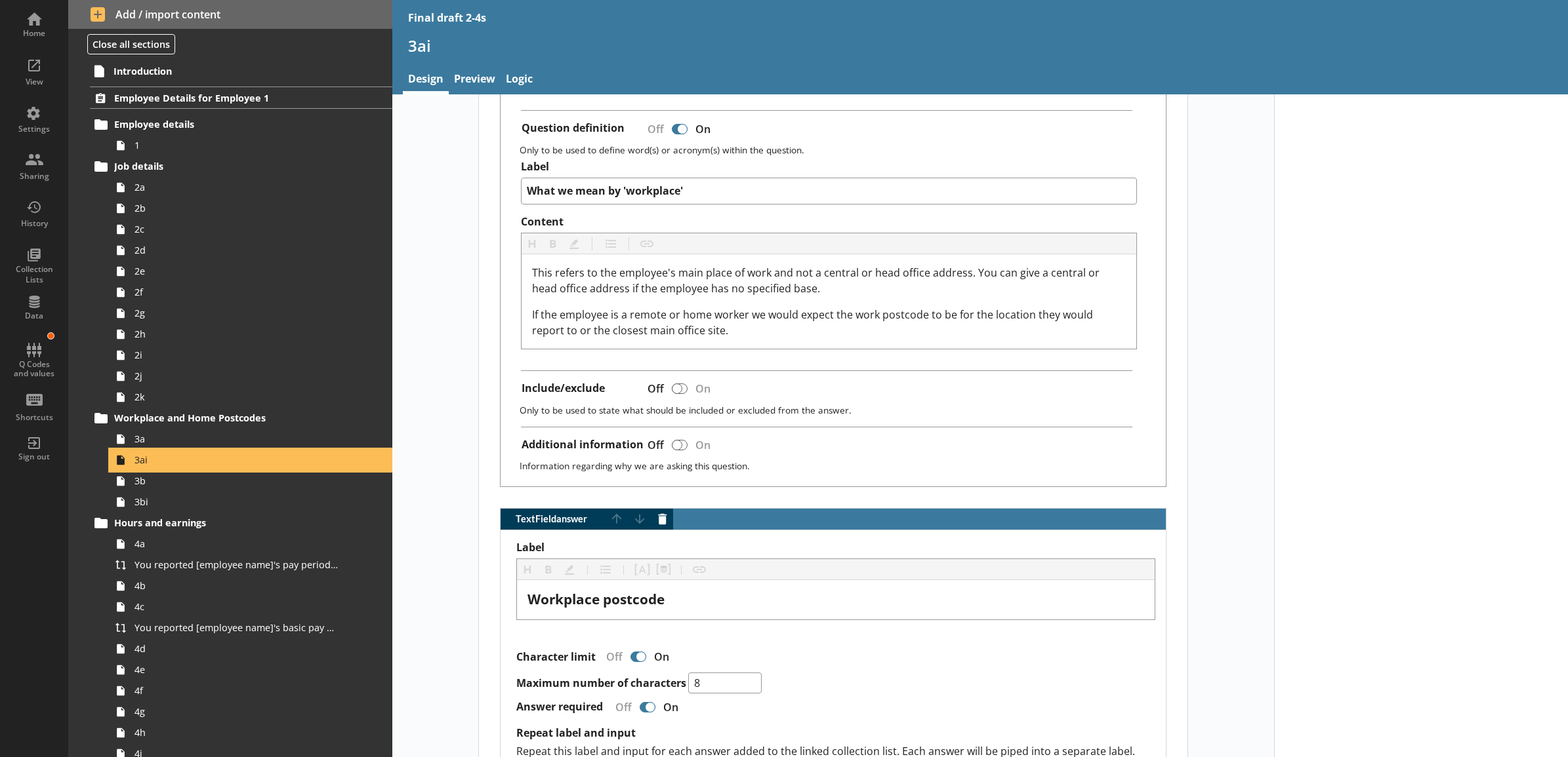
scroll to position [545, 0]
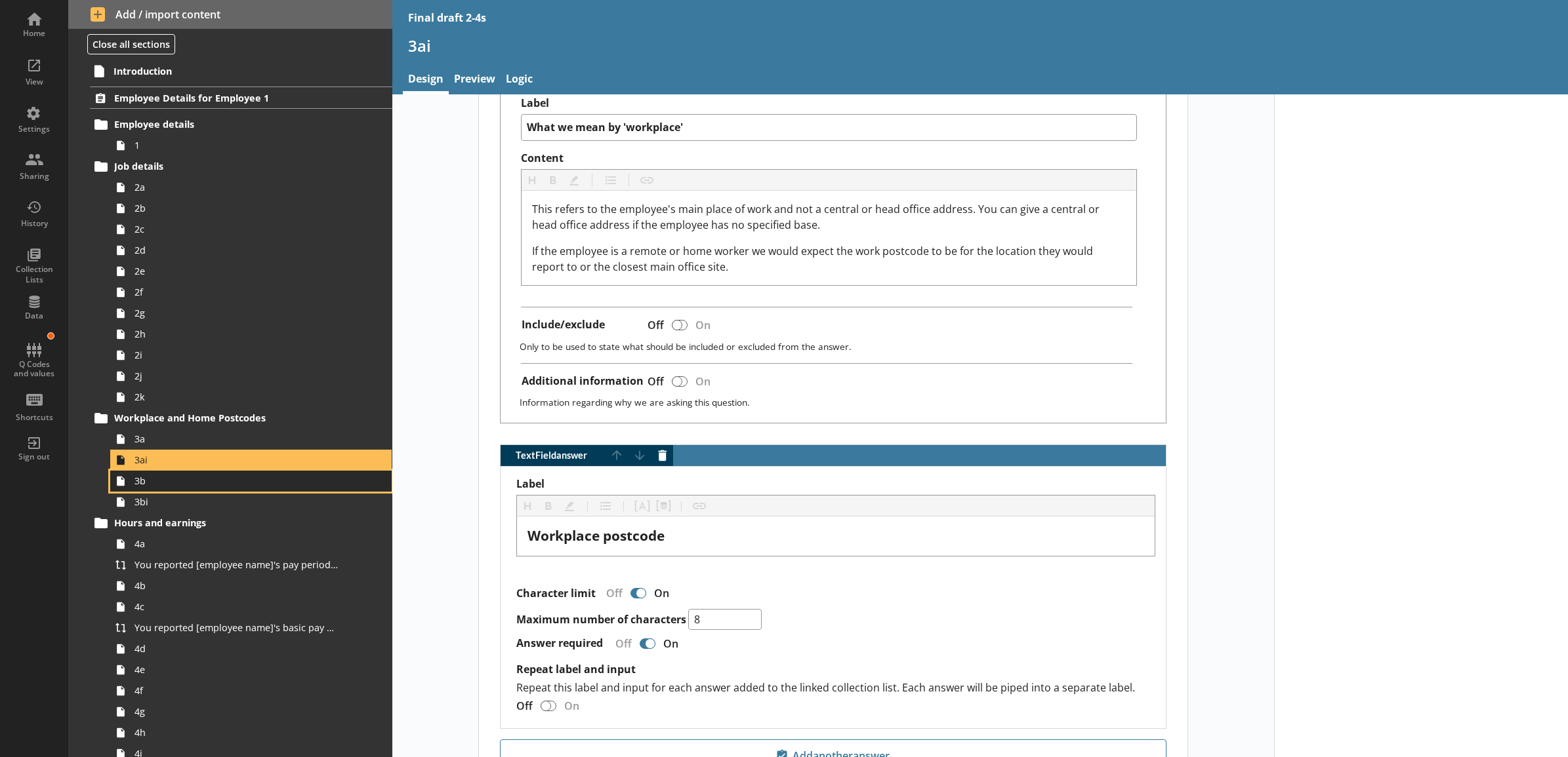
click at [276, 483] on span "3b" at bounding box center [236, 481] width 204 height 13
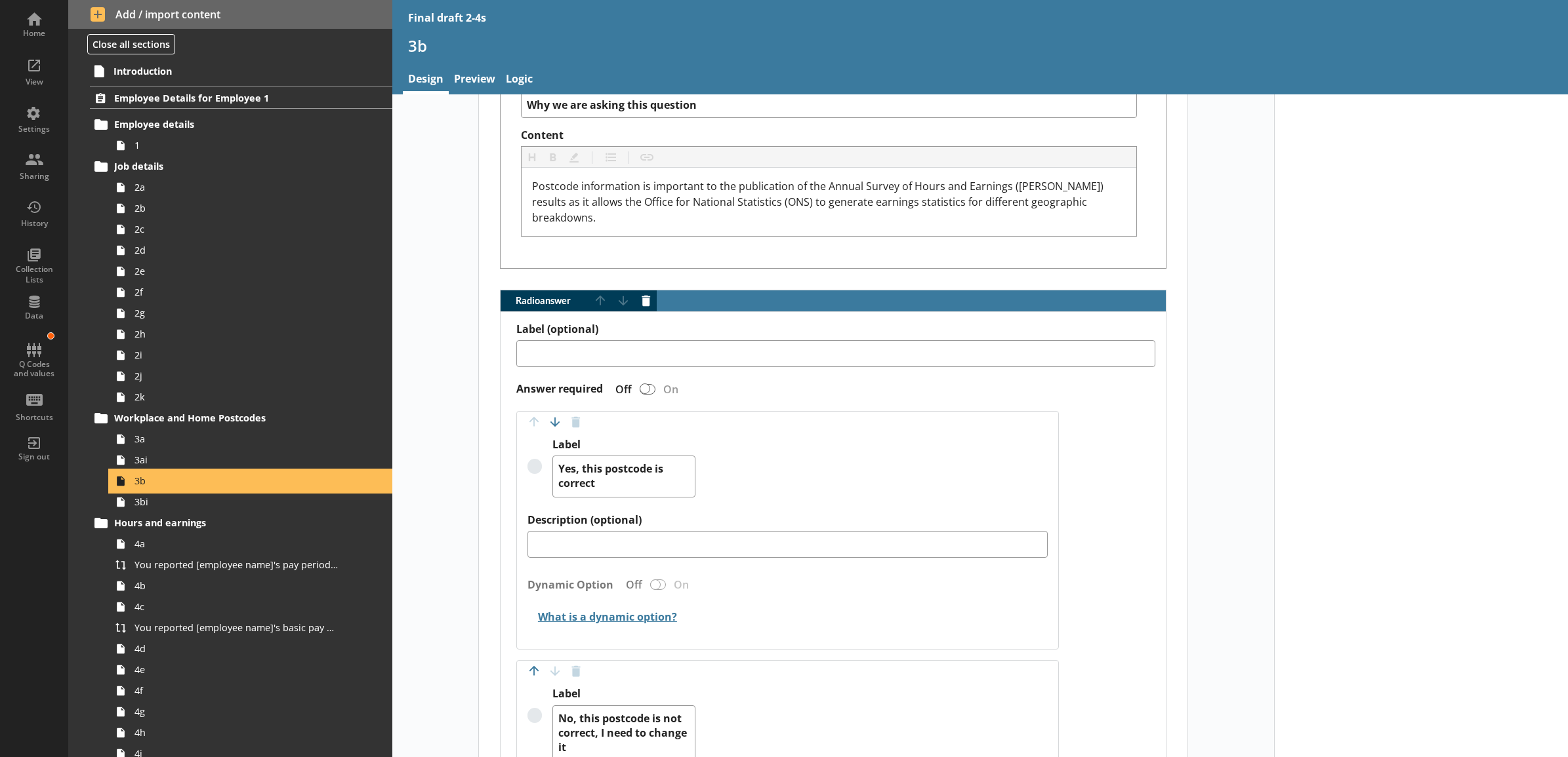
scroll to position [819, 0]
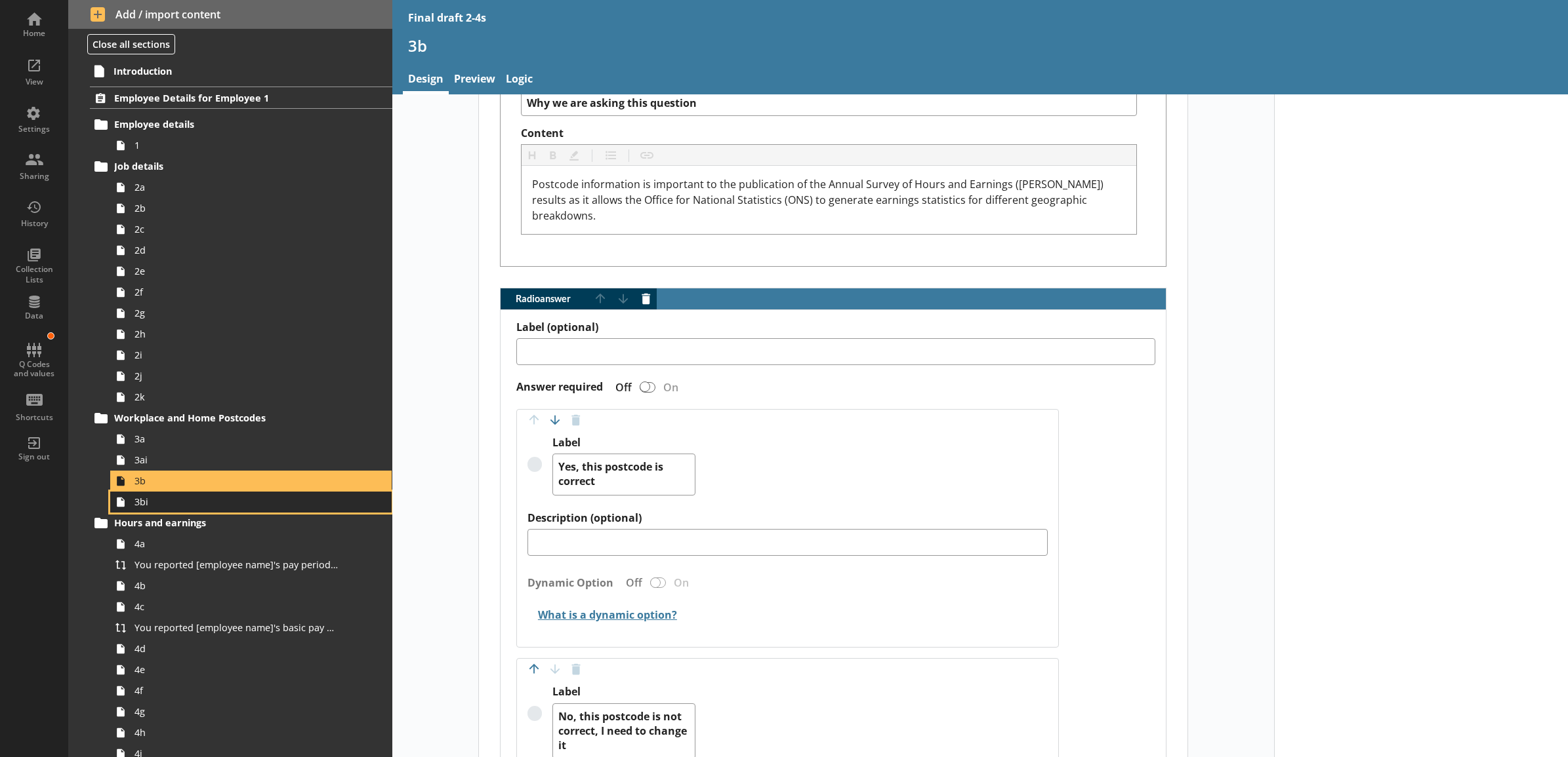
click at [309, 508] on span "3bi" at bounding box center [236, 502] width 204 height 13
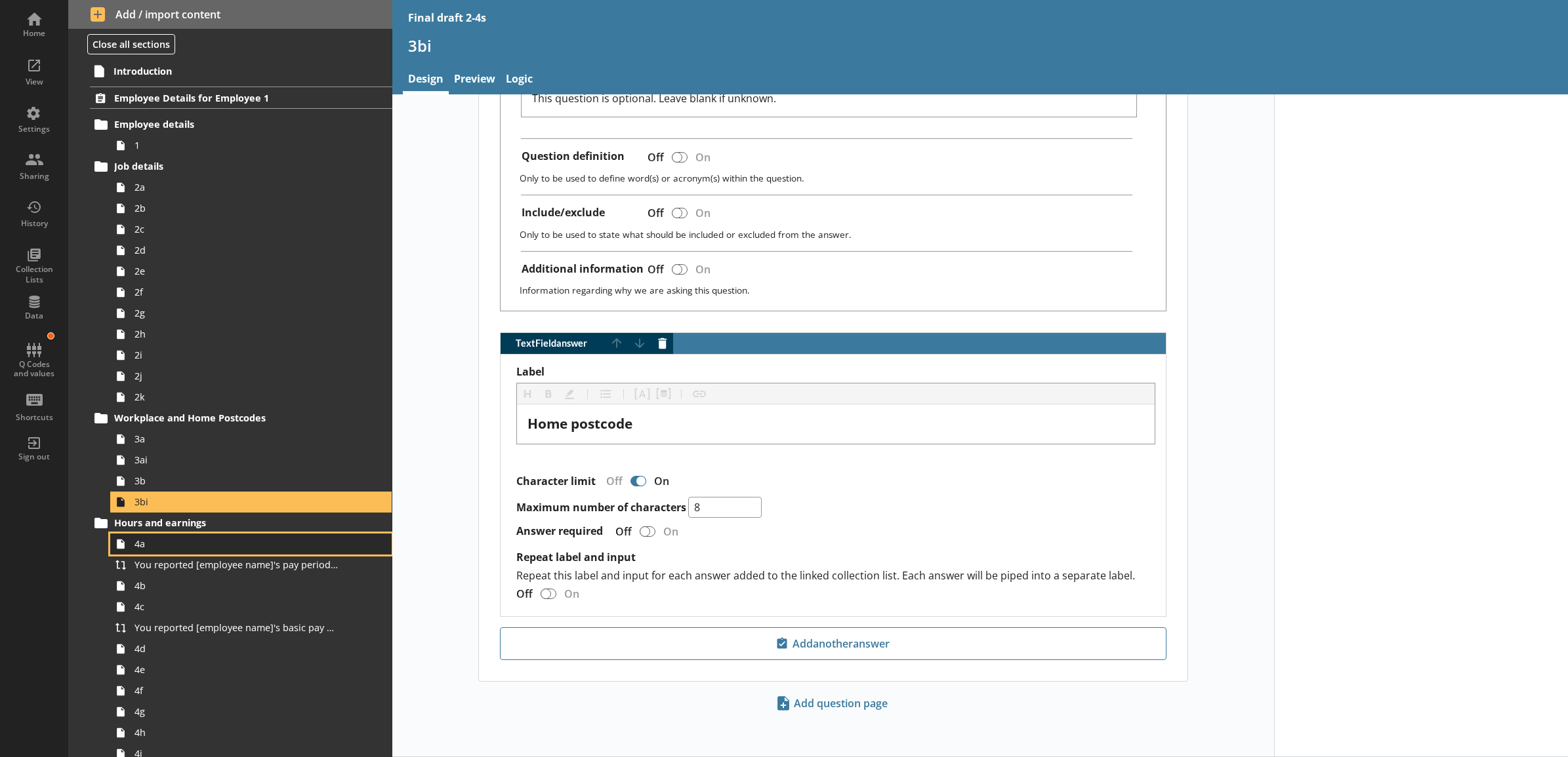
click at [240, 554] on link "4a" at bounding box center [251, 543] width 281 height 21
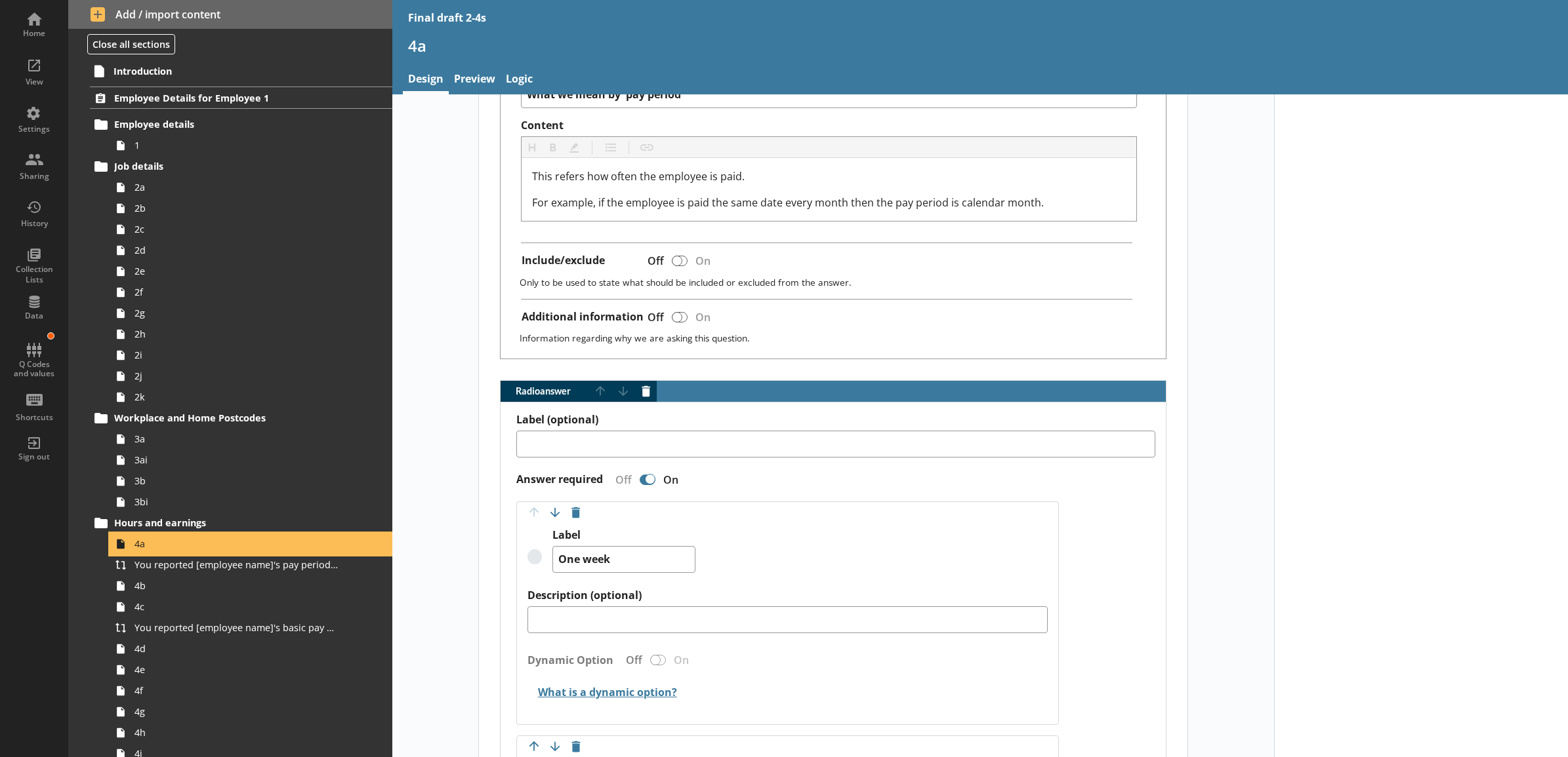
scroll to position [819, 0]
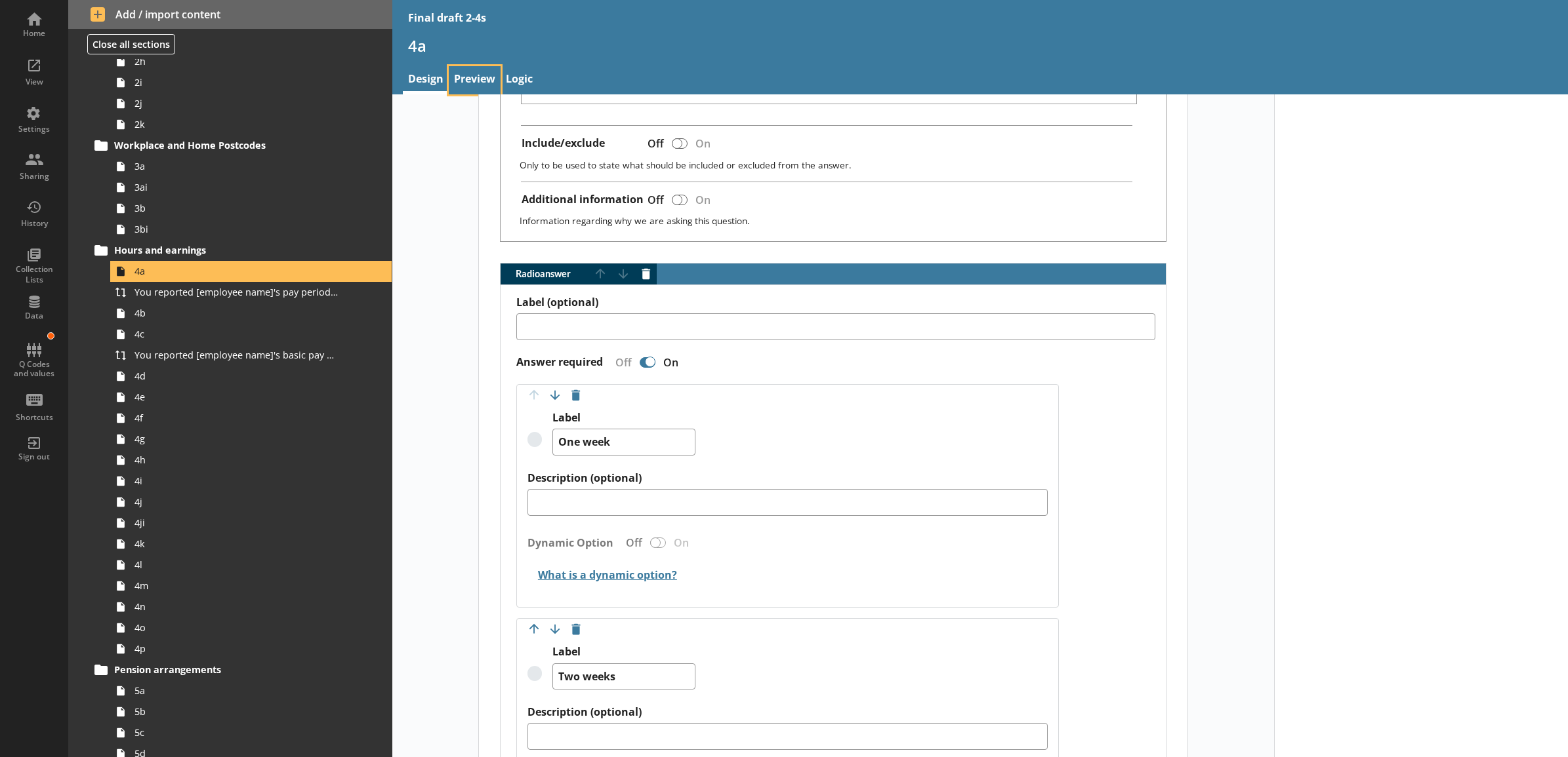
click at [471, 76] on link "Preview" at bounding box center [474, 79] width 51 height 28
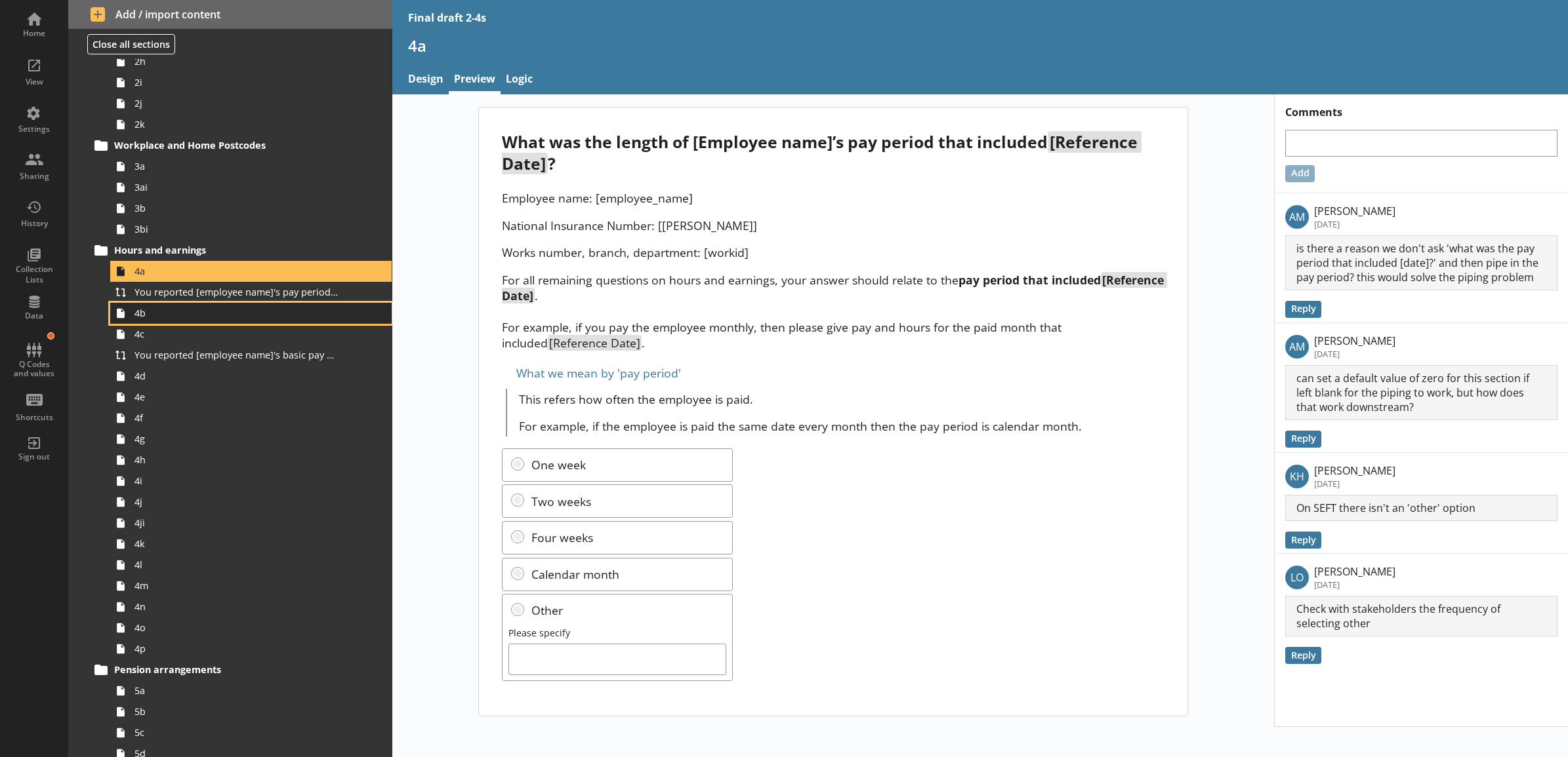
click at [175, 320] on link "4b" at bounding box center [251, 313] width 281 height 21
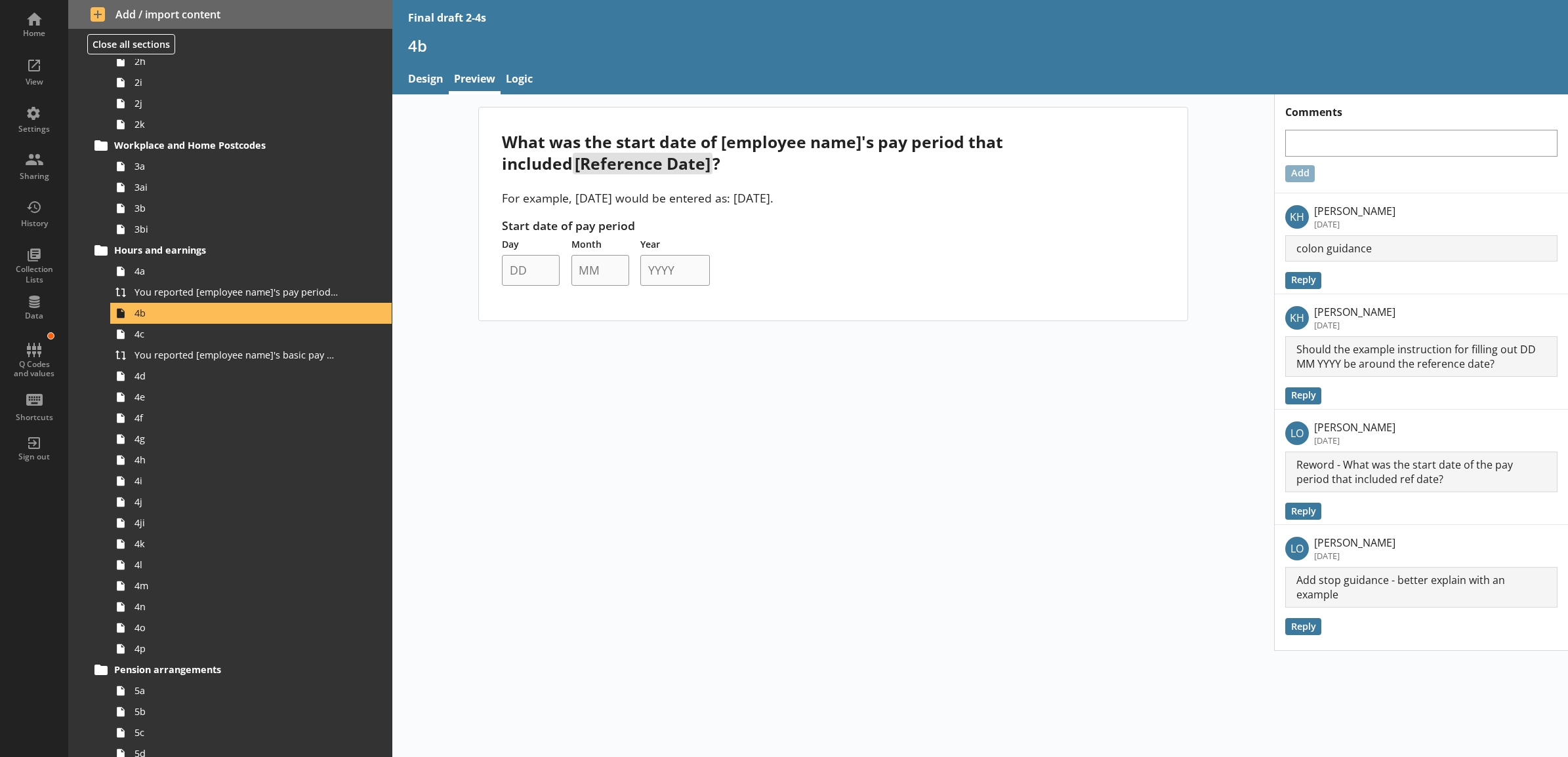
click at [428, 100] on div "What was the start date of [employee name]'s pay period that included [Referenc…" at bounding box center [833, 373] width 882 height 557
click at [443, 73] on link "Design" at bounding box center [426, 79] width 46 height 28
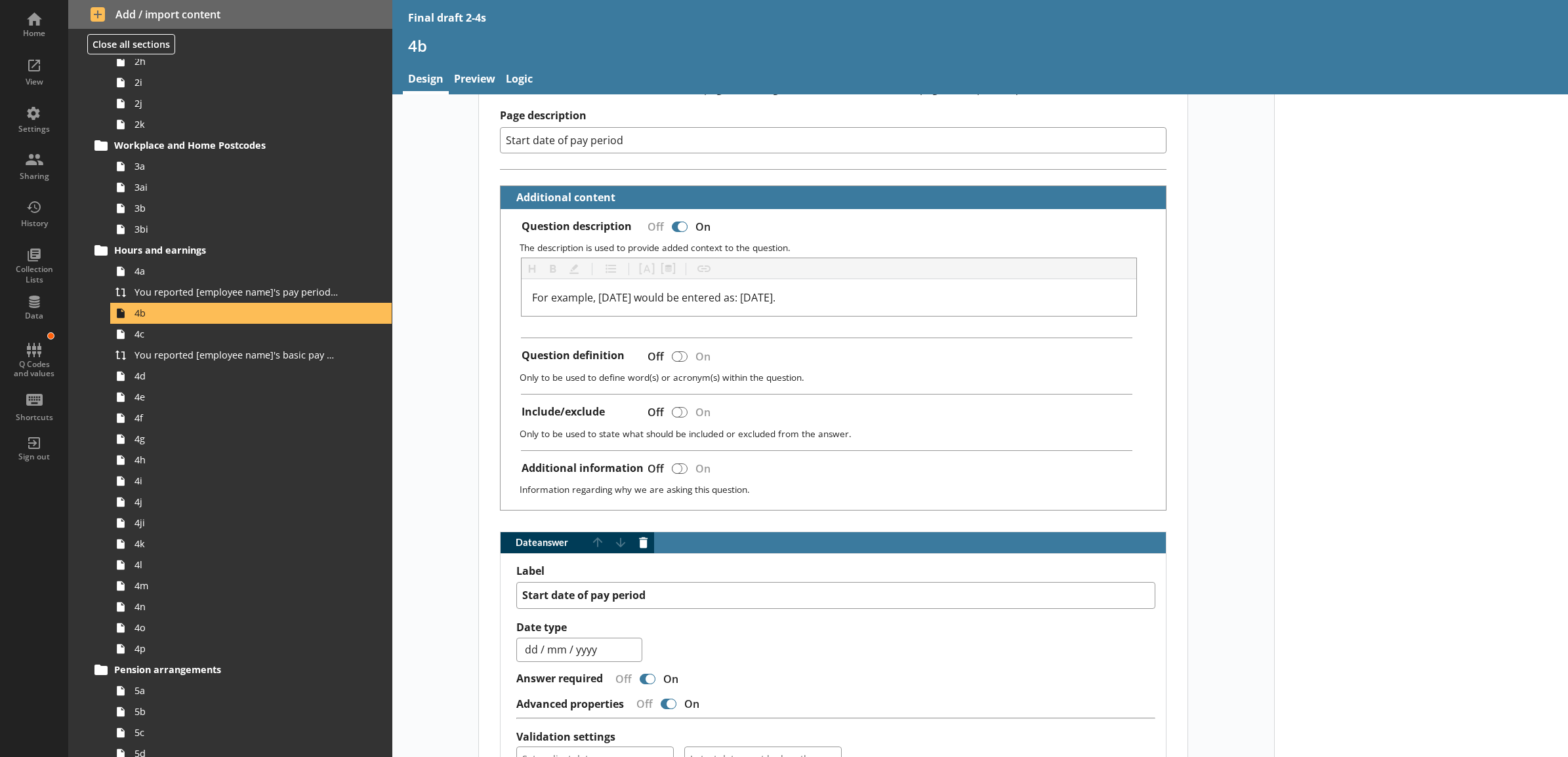
scroll to position [430, 0]
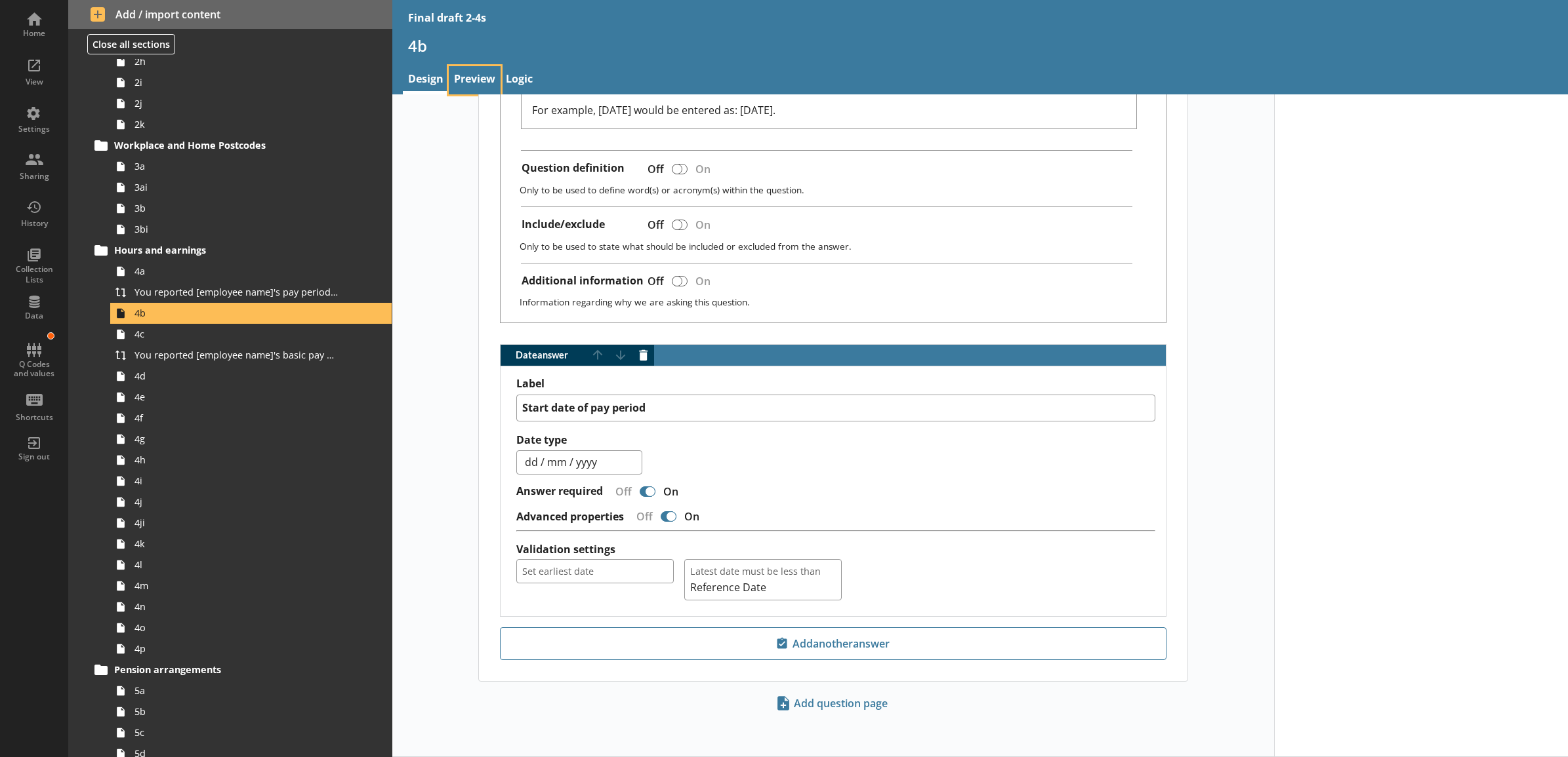
click at [470, 77] on link "Preview" at bounding box center [474, 79] width 51 height 28
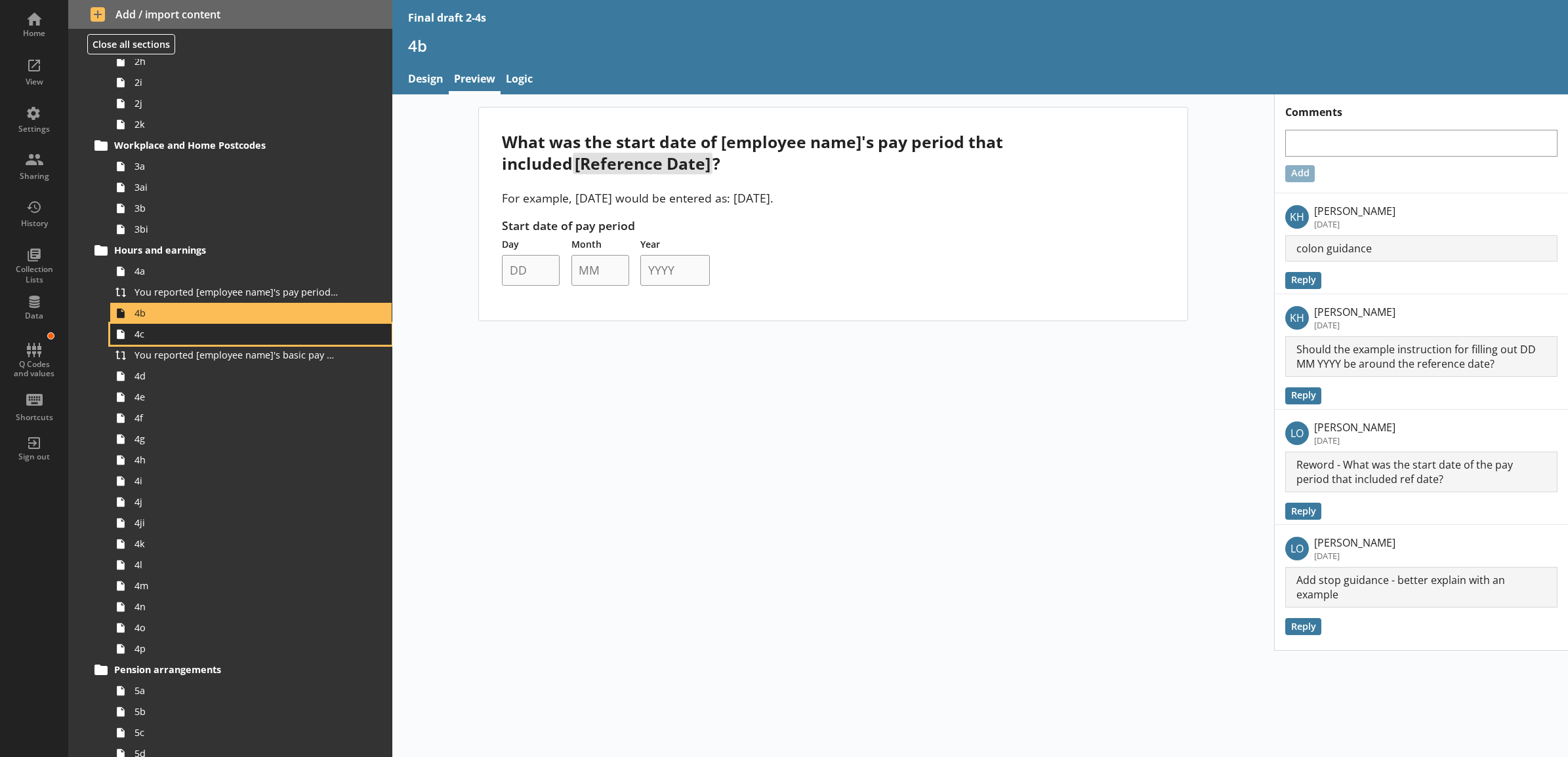
click at [205, 336] on span "4c" at bounding box center [236, 334] width 204 height 13
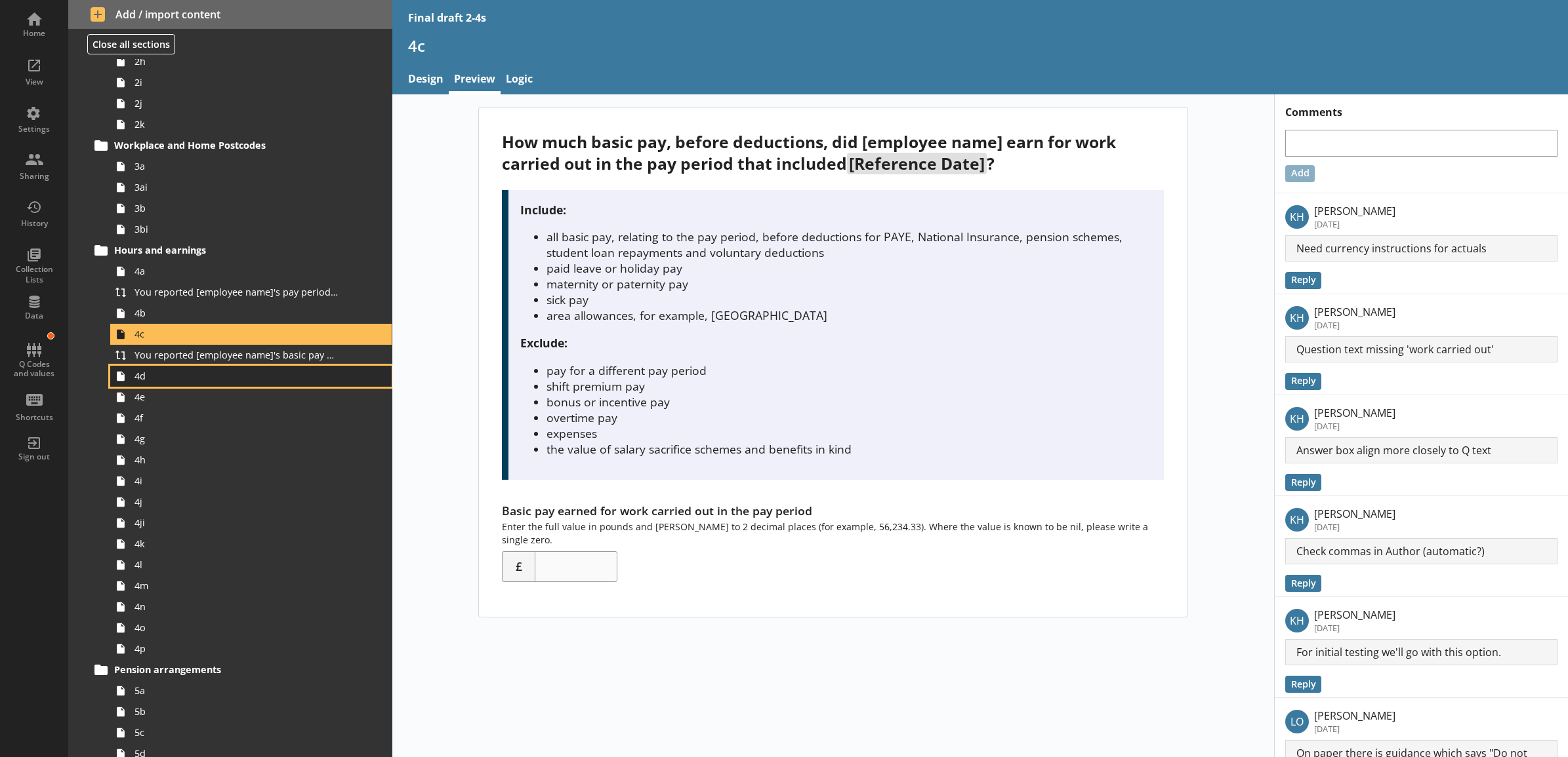
click at [207, 376] on span "4d" at bounding box center [236, 376] width 204 height 13
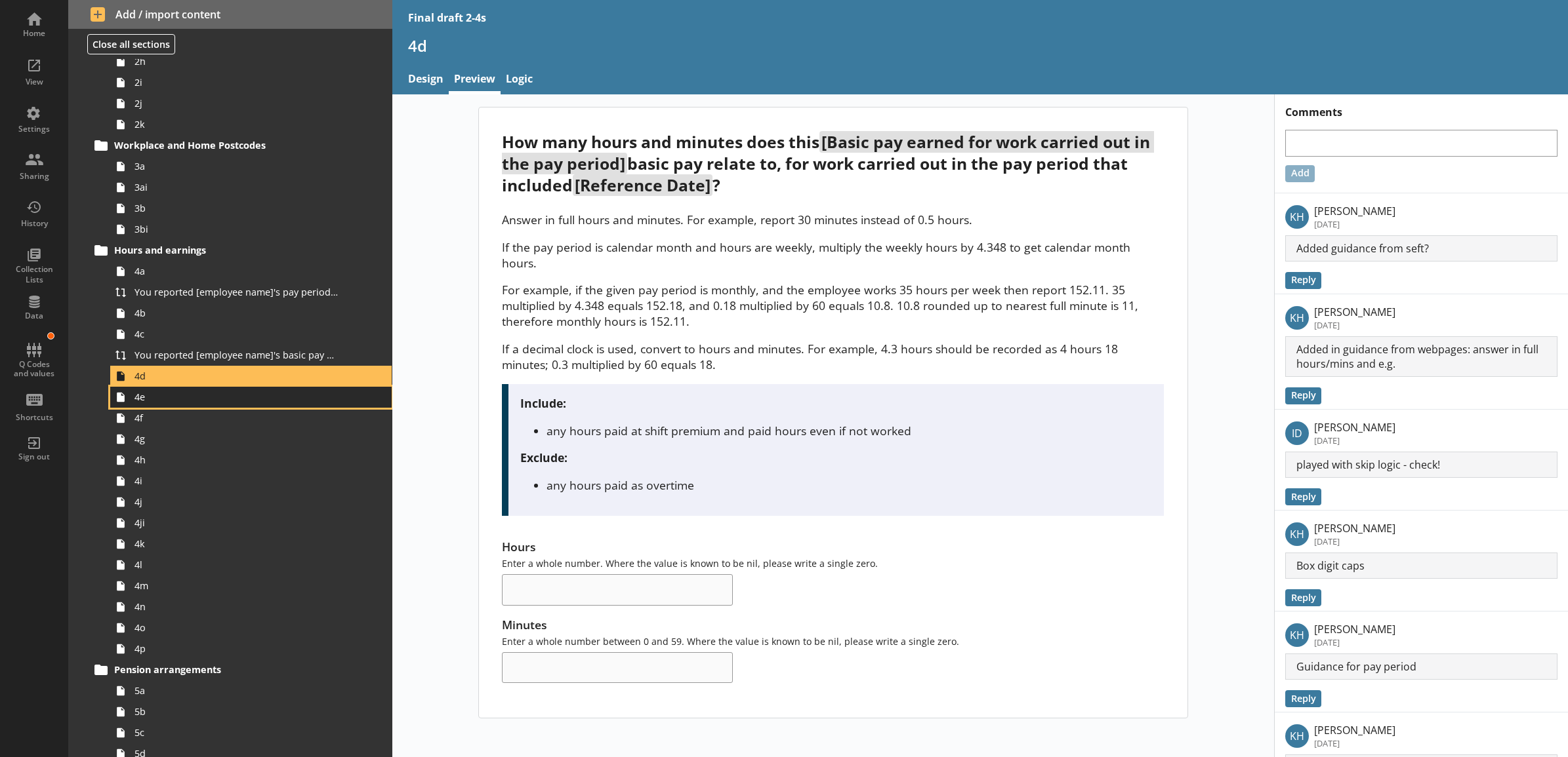
click at [211, 401] on span "4e" at bounding box center [236, 397] width 204 height 13
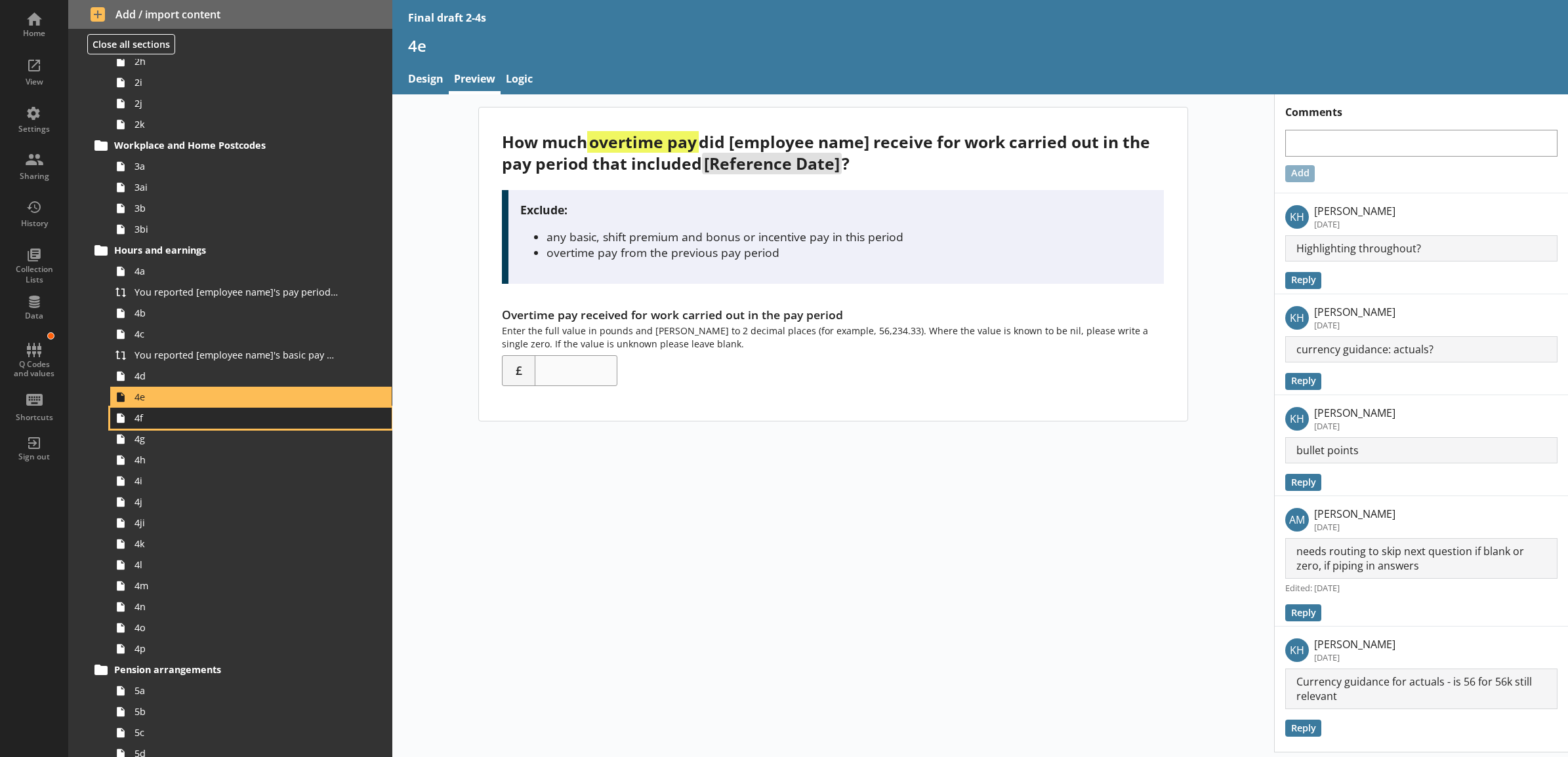
click at [206, 417] on span "4f" at bounding box center [236, 418] width 204 height 13
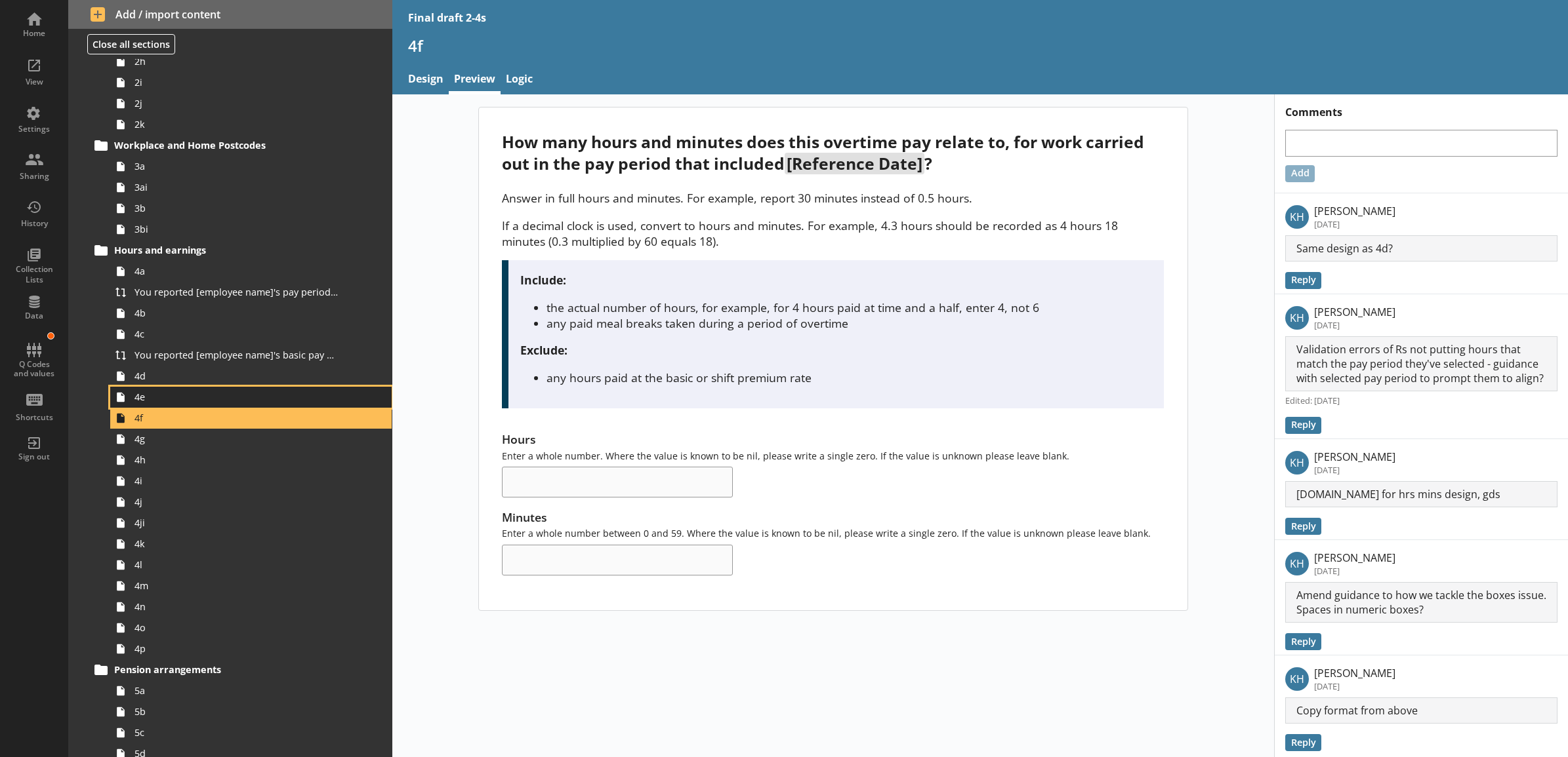
click at [208, 396] on span "4e" at bounding box center [236, 397] width 204 height 13
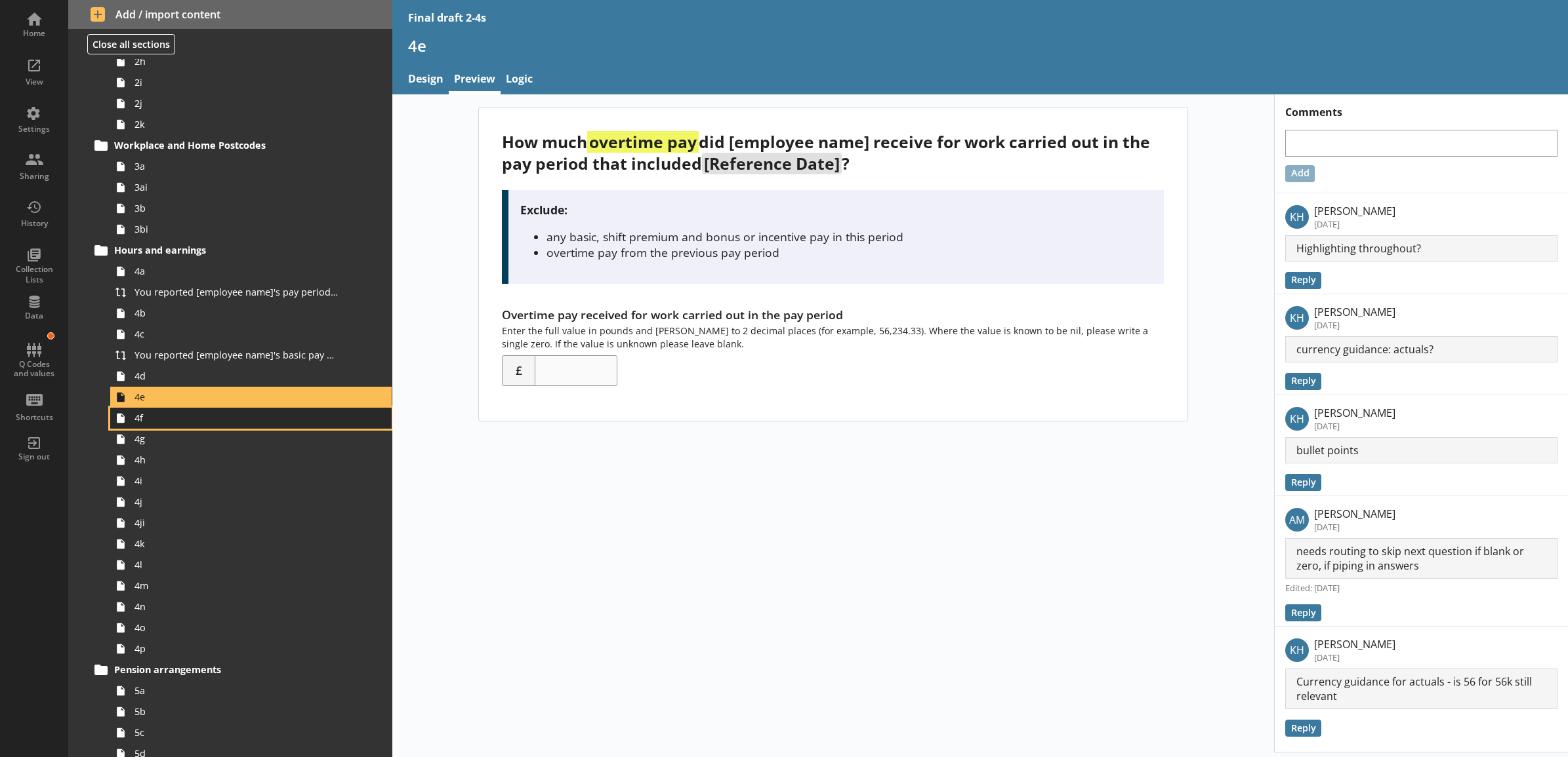
click at [207, 413] on span "4f" at bounding box center [236, 418] width 204 height 13
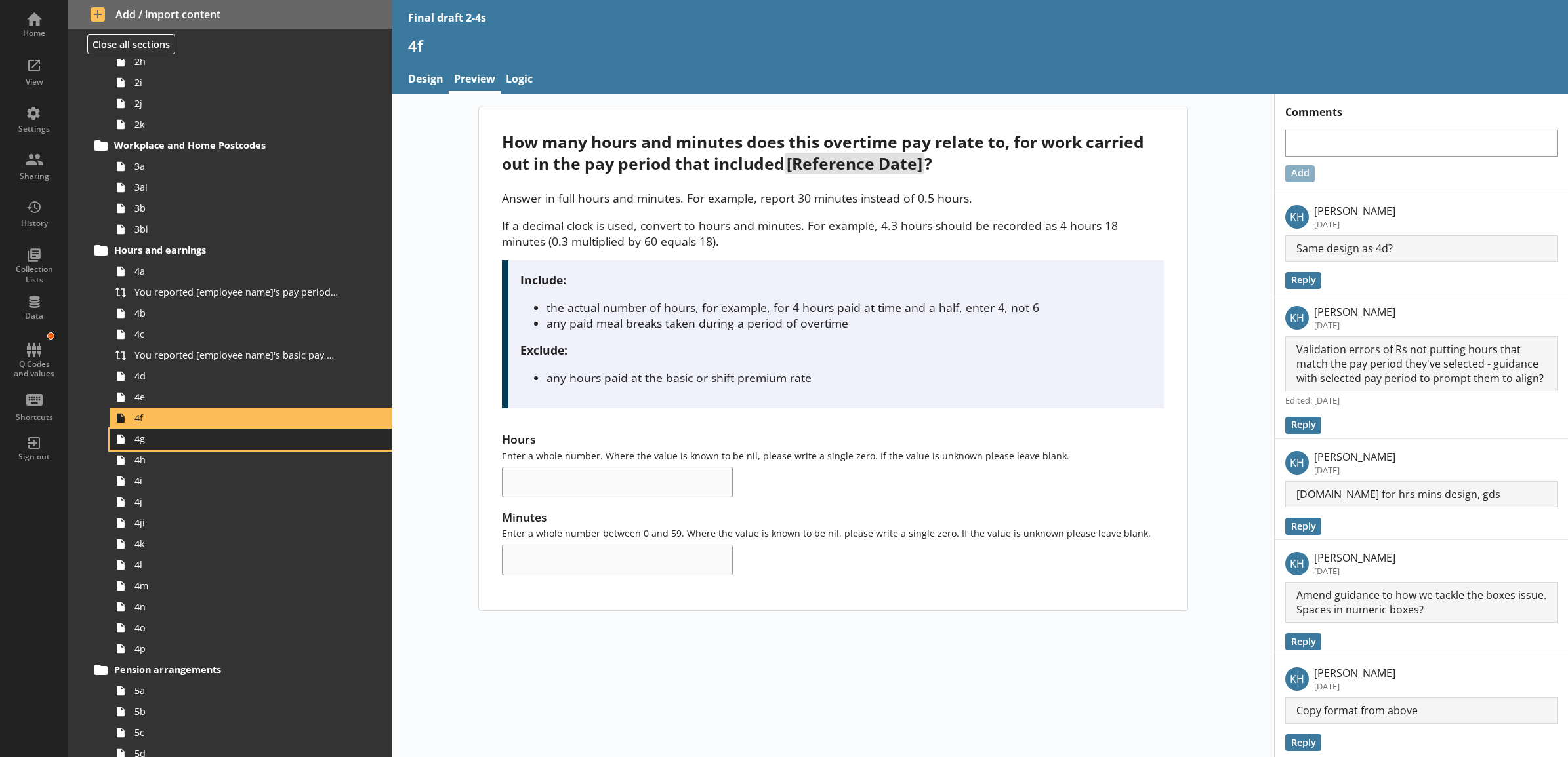
click at [204, 434] on span "4g" at bounding box center [236, 439] width 204 height 13
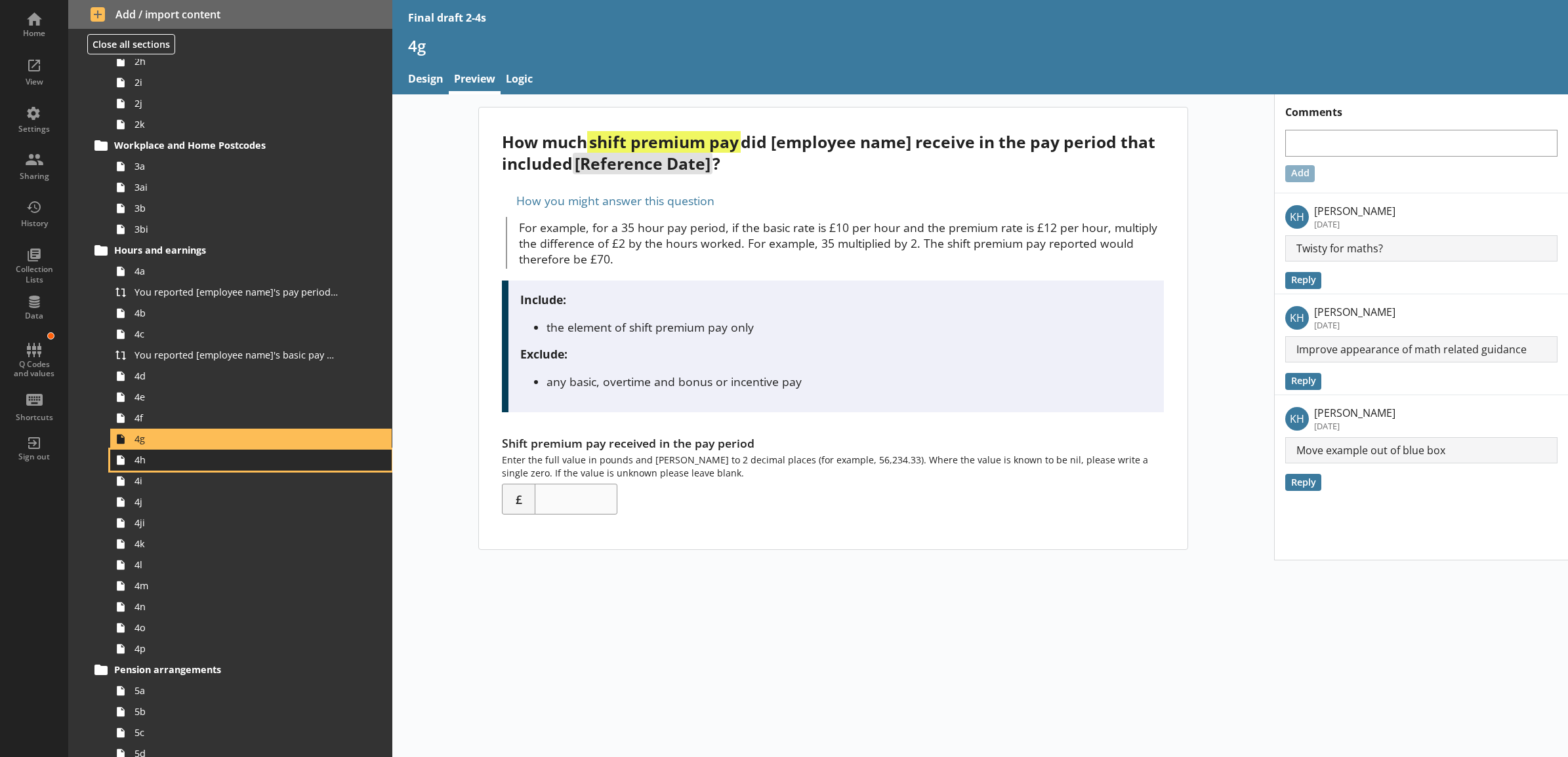
click at [197, 453] on span "4h" at bounding box center [236, 460] width 204 height 13
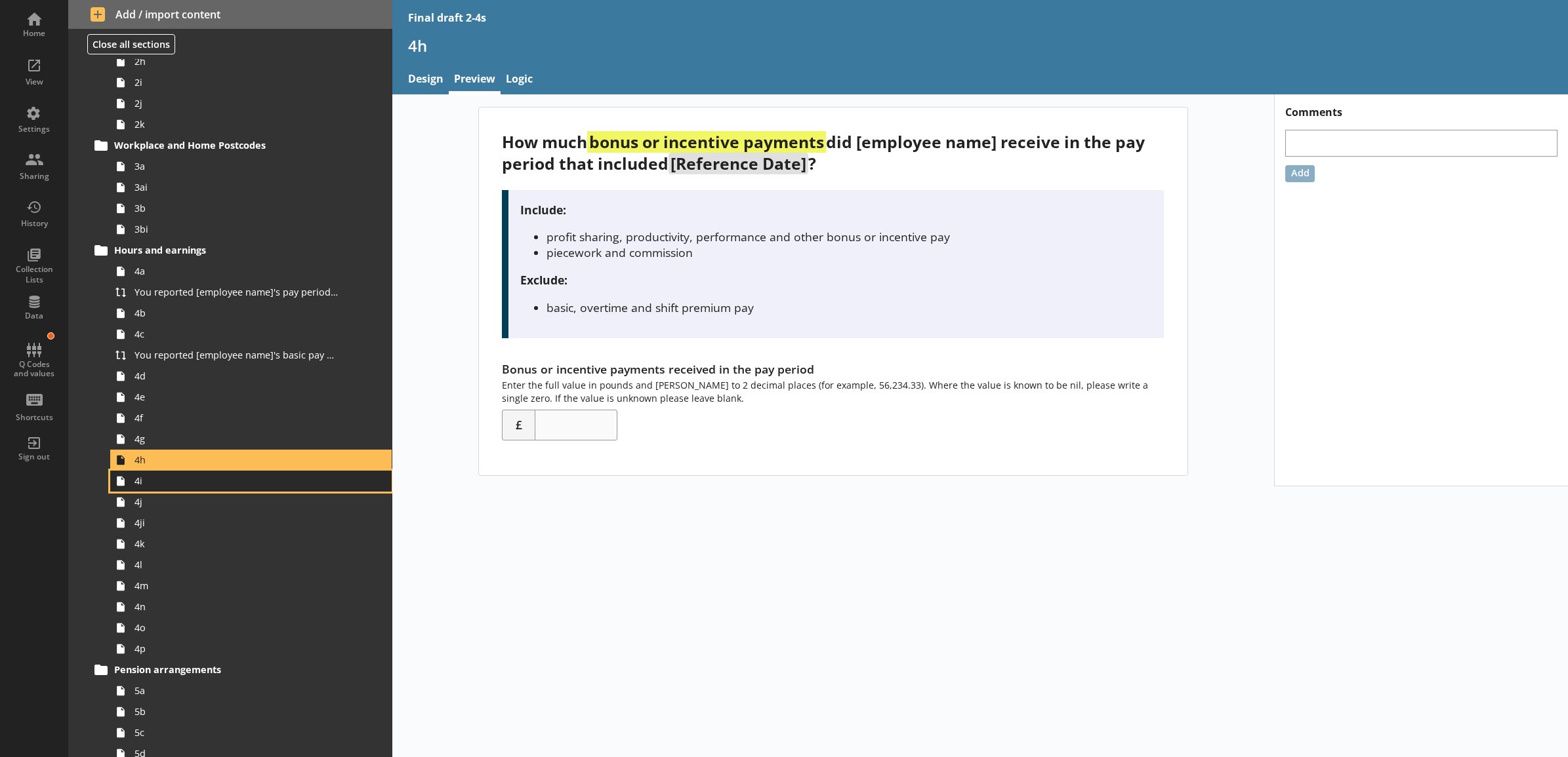
click at [191, 478] on span "4i" at bounding box center [236, 481] width 204 height 13
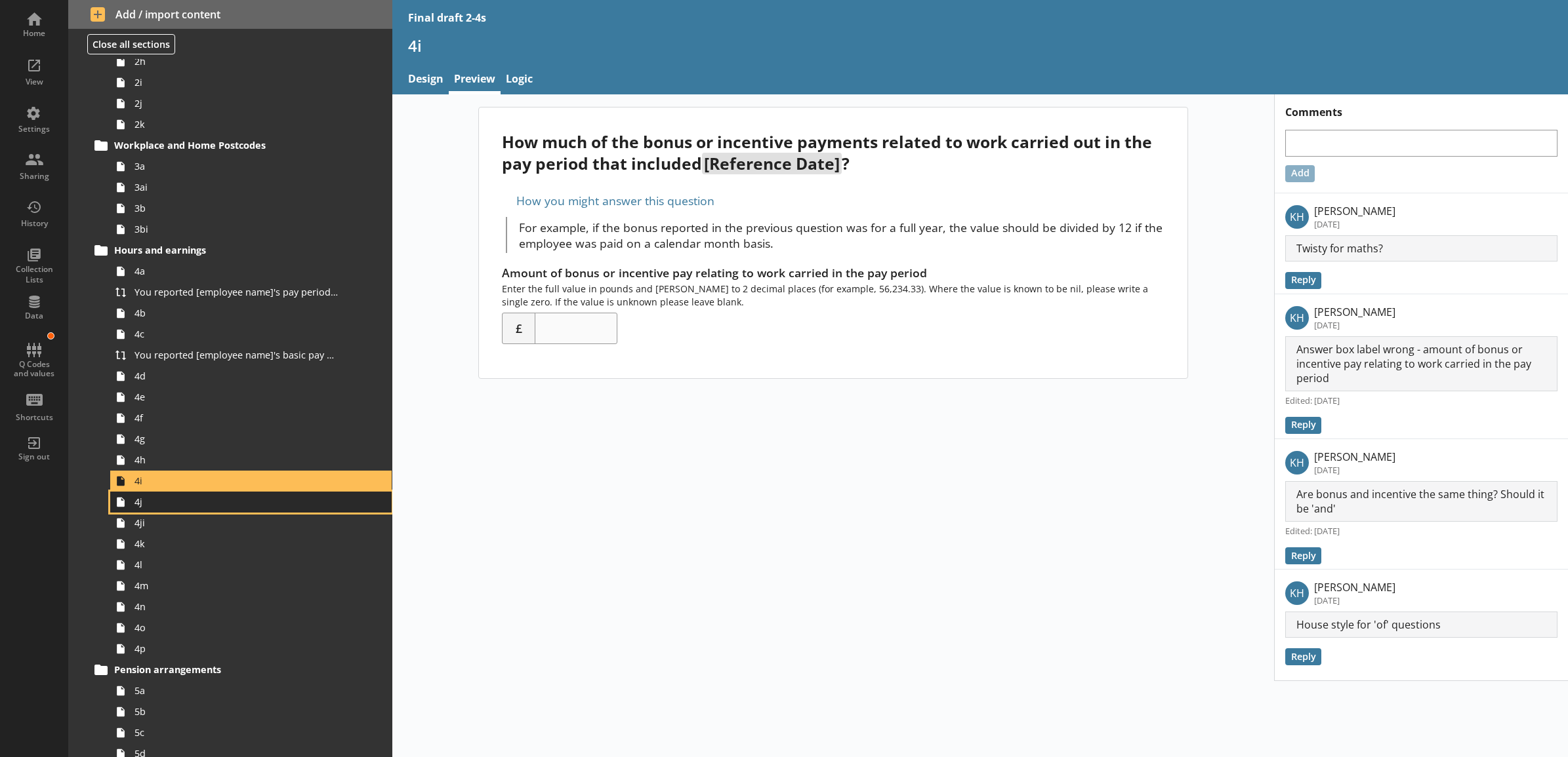
click at [191, 502] on span "4j" at bounding box center [236, 502] width 204 height 13
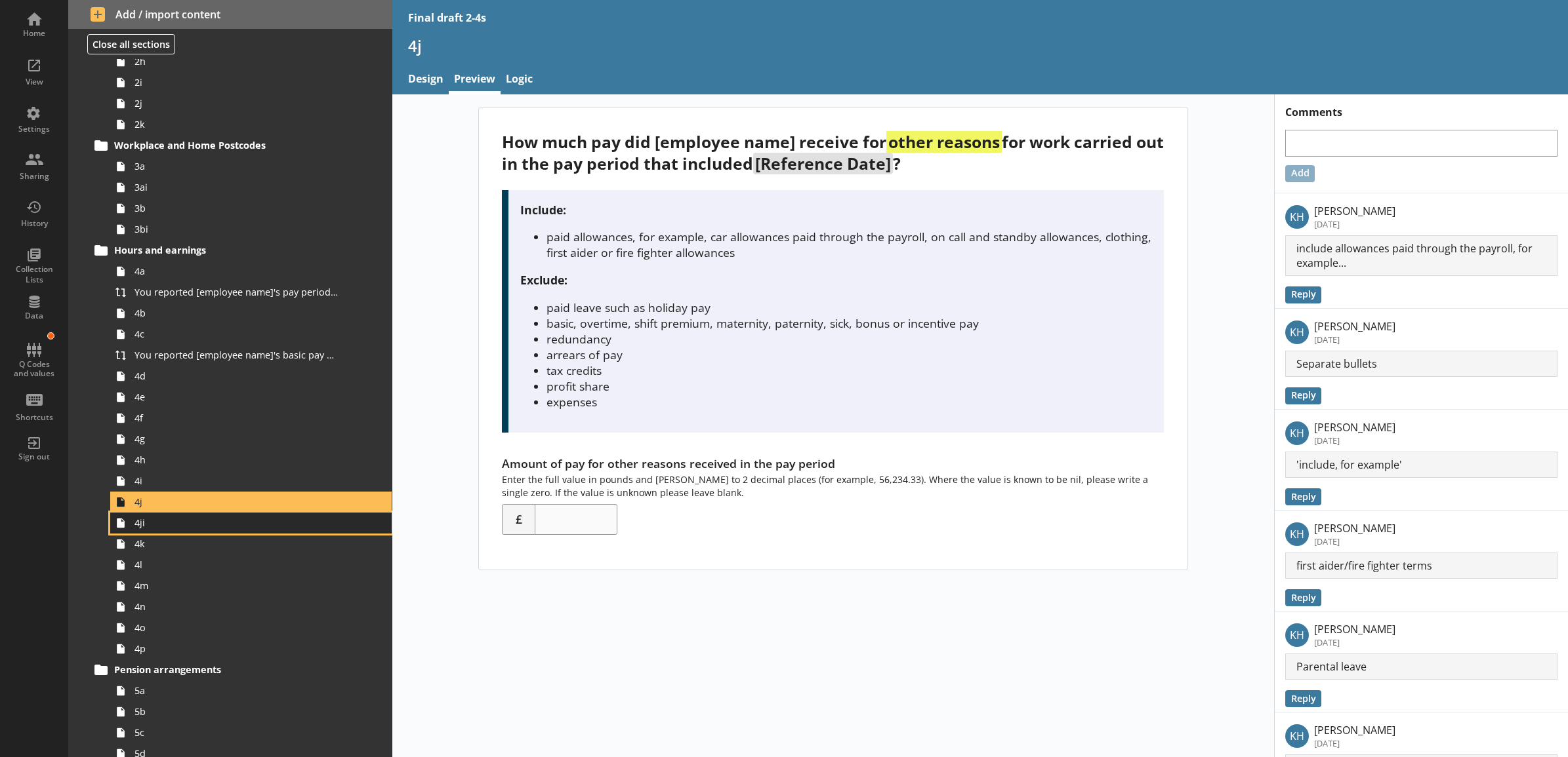
click at [188, 524] on span "4ji" at bounding box center [236, 523] width 204 height 13
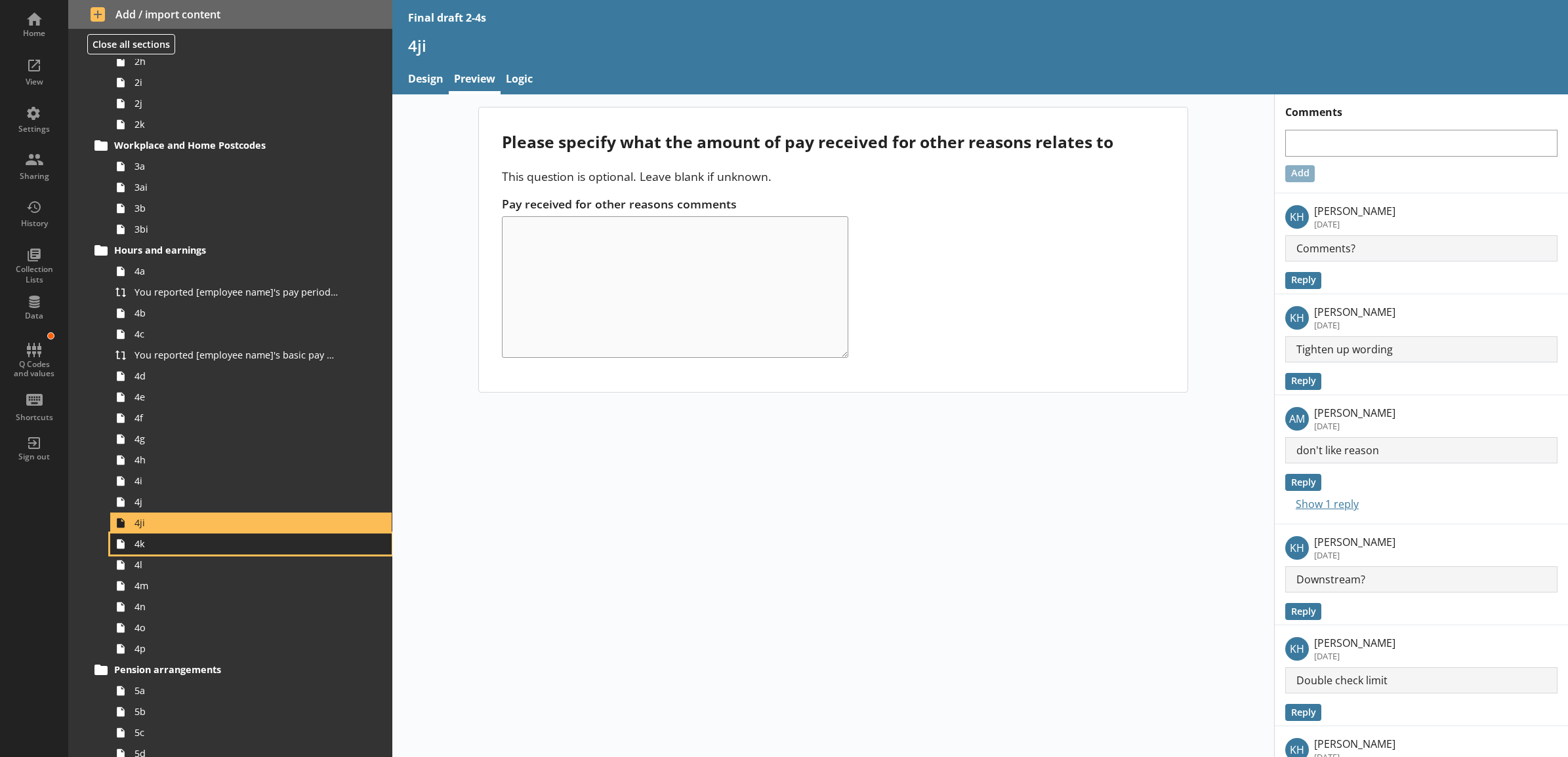
click at [187, 538] on span "4k" at bounding box center [236, 544] width 204 height 13
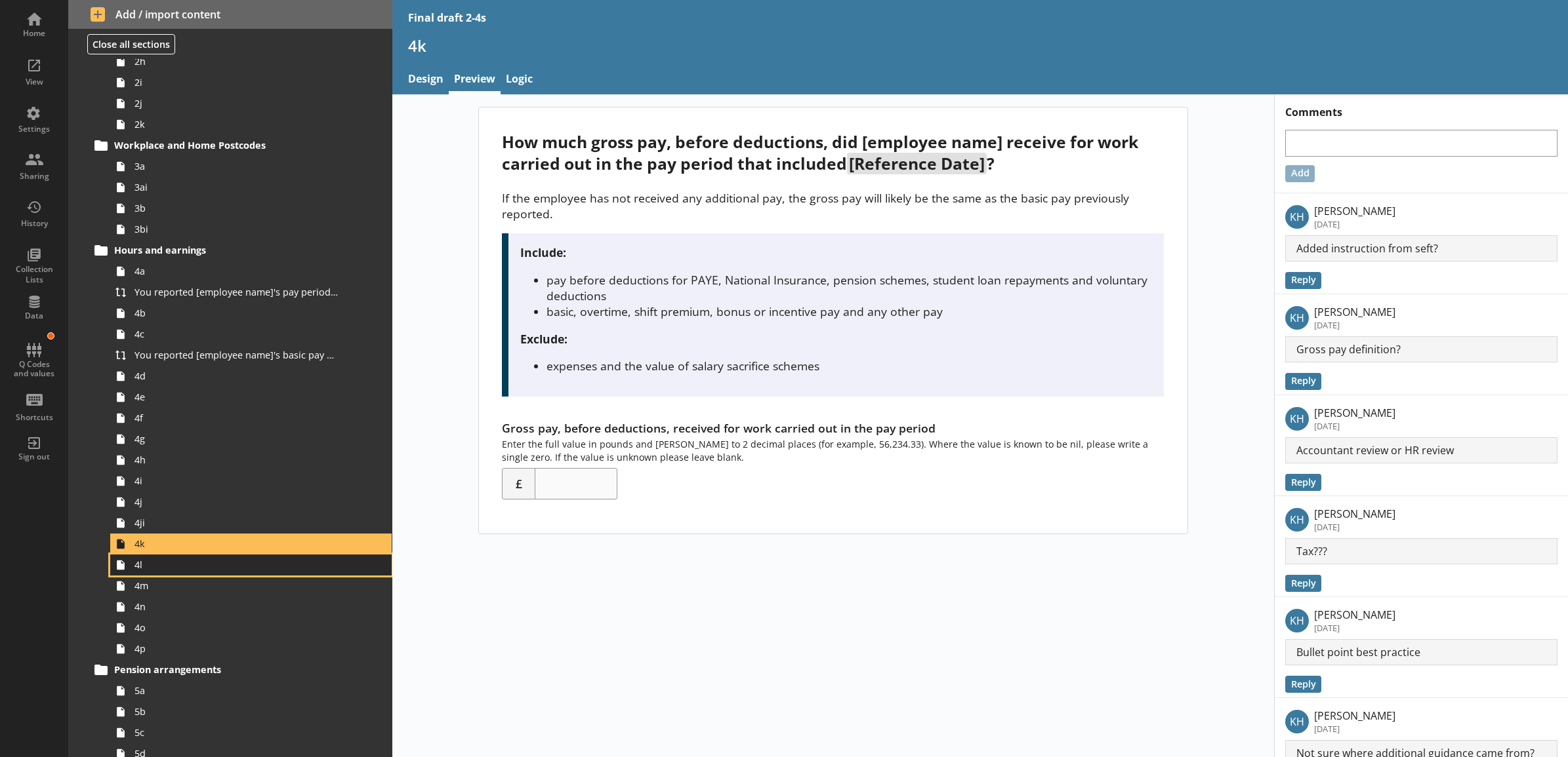
click at [184, 561] on span "4l" at bounding box center [236, 565] width 204 height 13
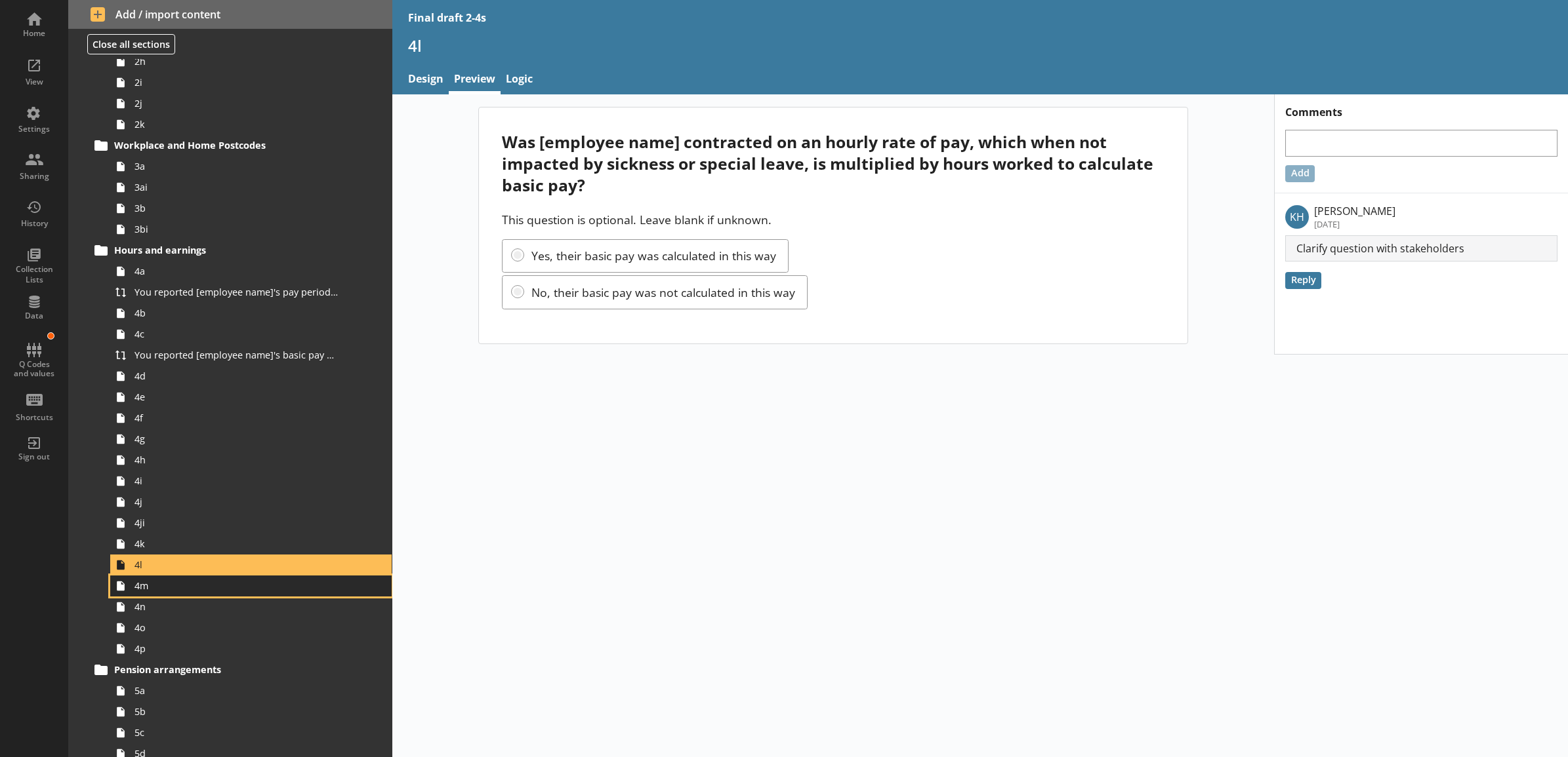
click at [179, 584] on span "4m" at bounding box center [236, 586] width 204 height 13
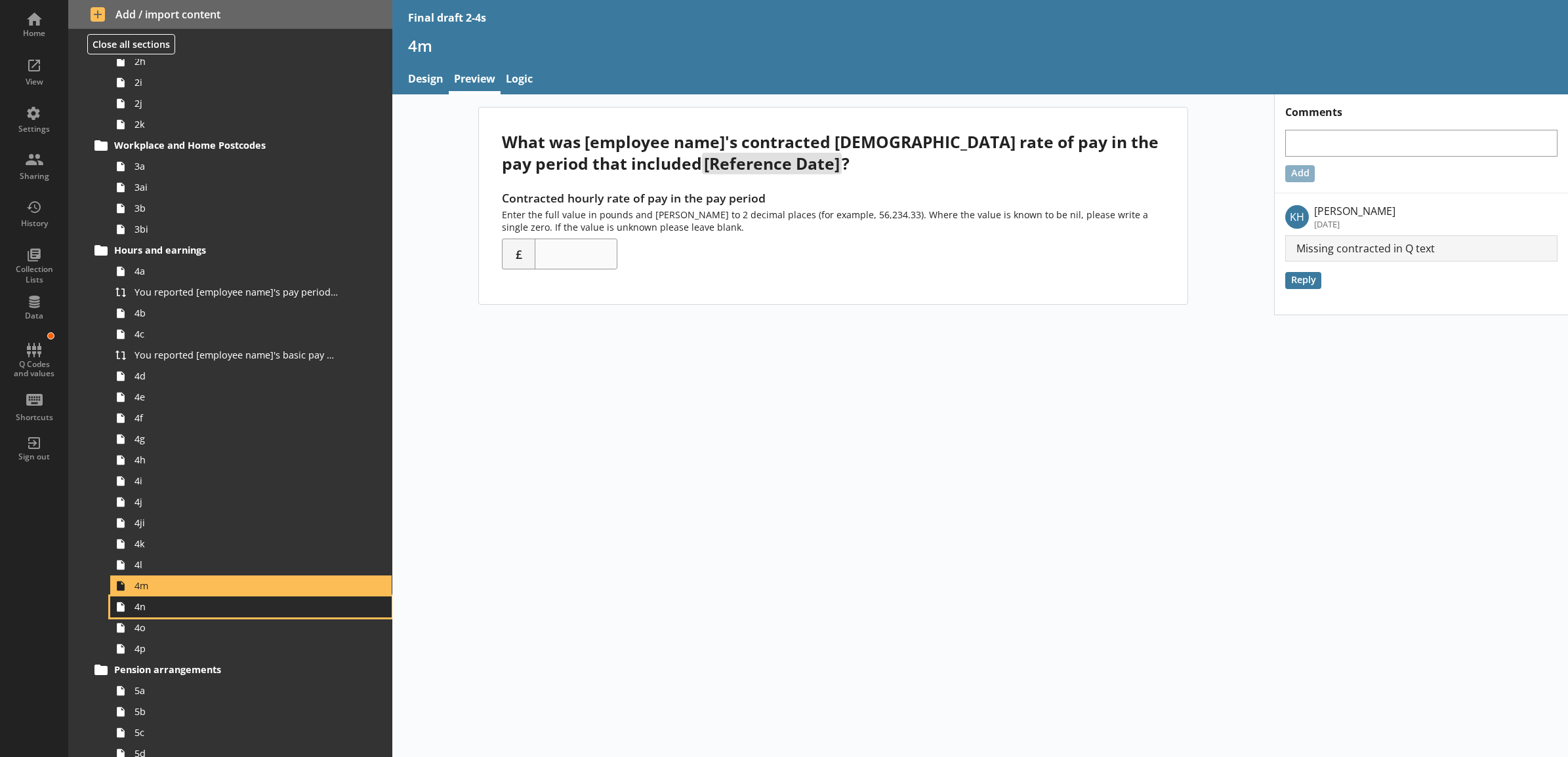
click at [181, 607] on span "4n" at bounding box center [236, 607] width 204 height 13
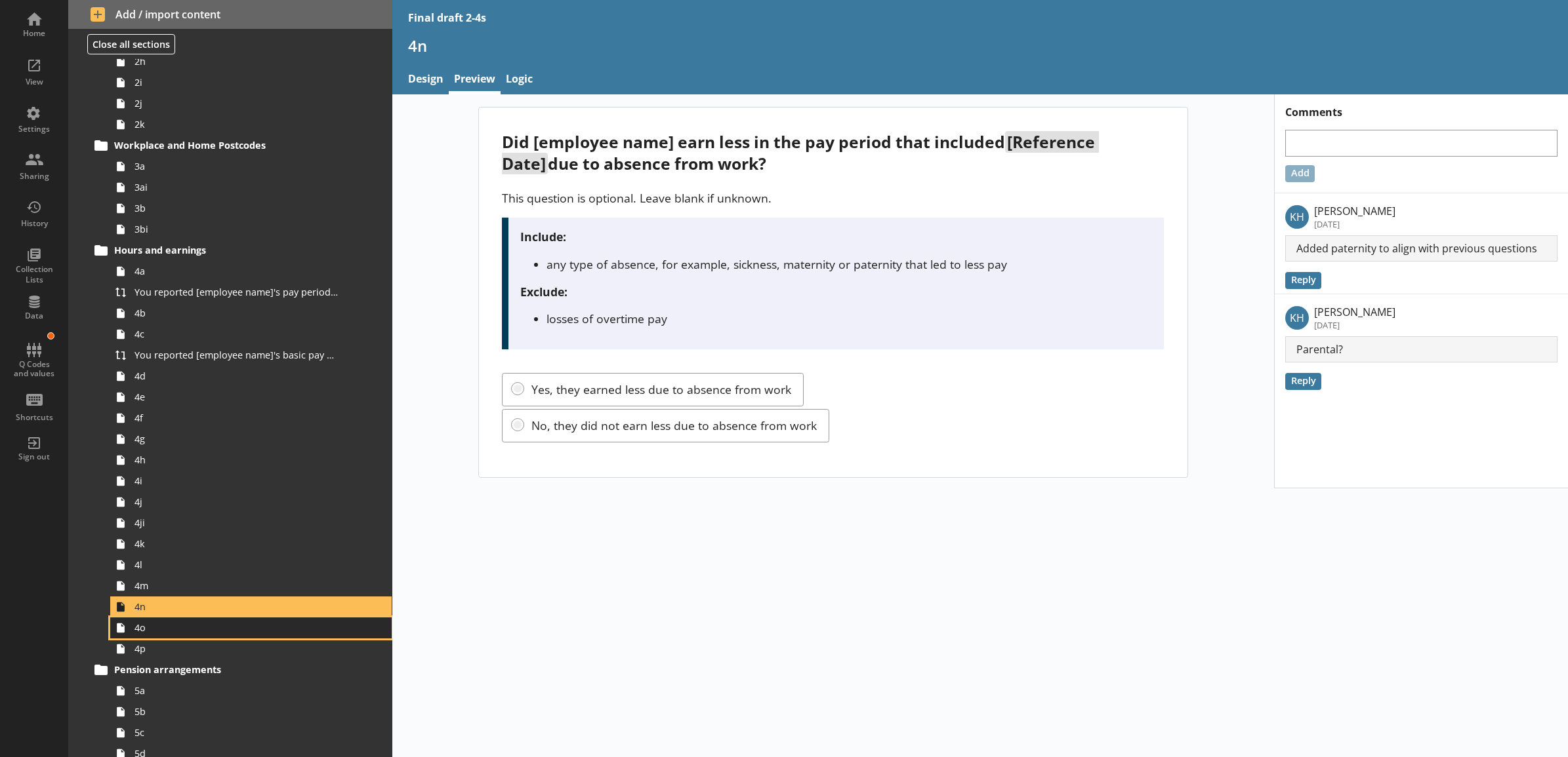
click at [184, 631] on span "4o" at bounding box center [236, 628] width 204 height 13
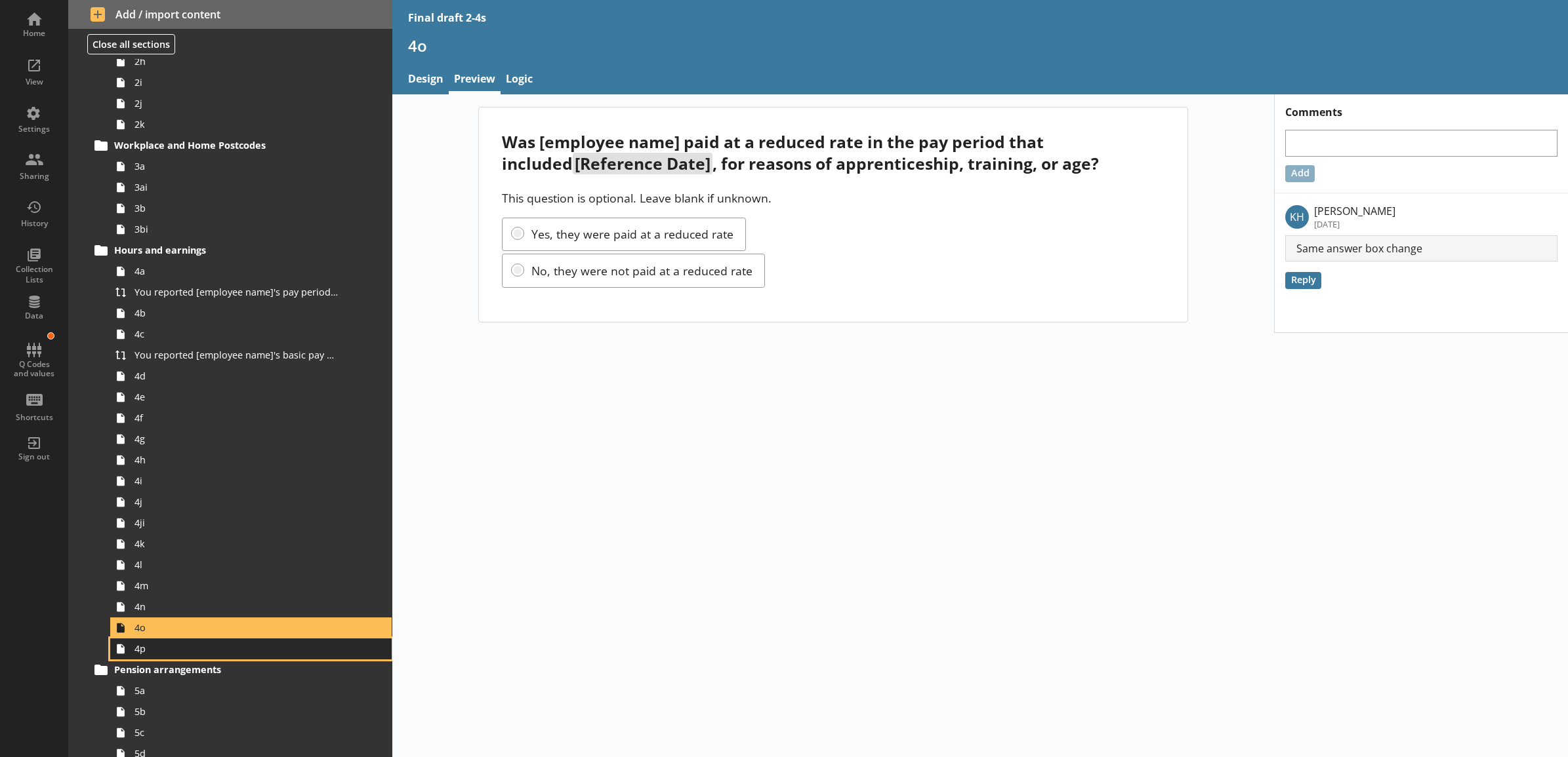
click at [182, 656] on link "4p" at bounding box center [251, 649] width 281 height 21
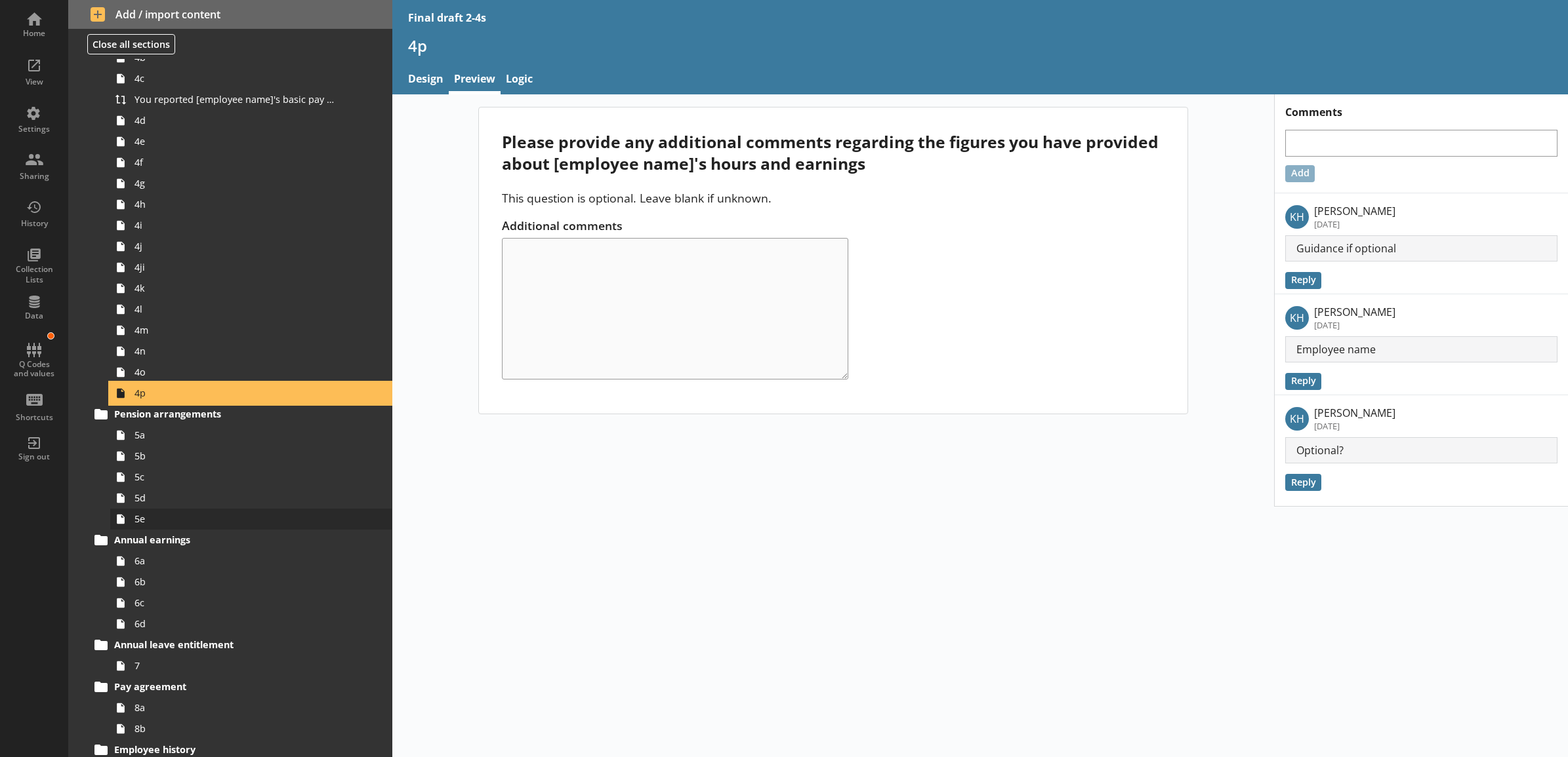
scroll to position [546, 0]
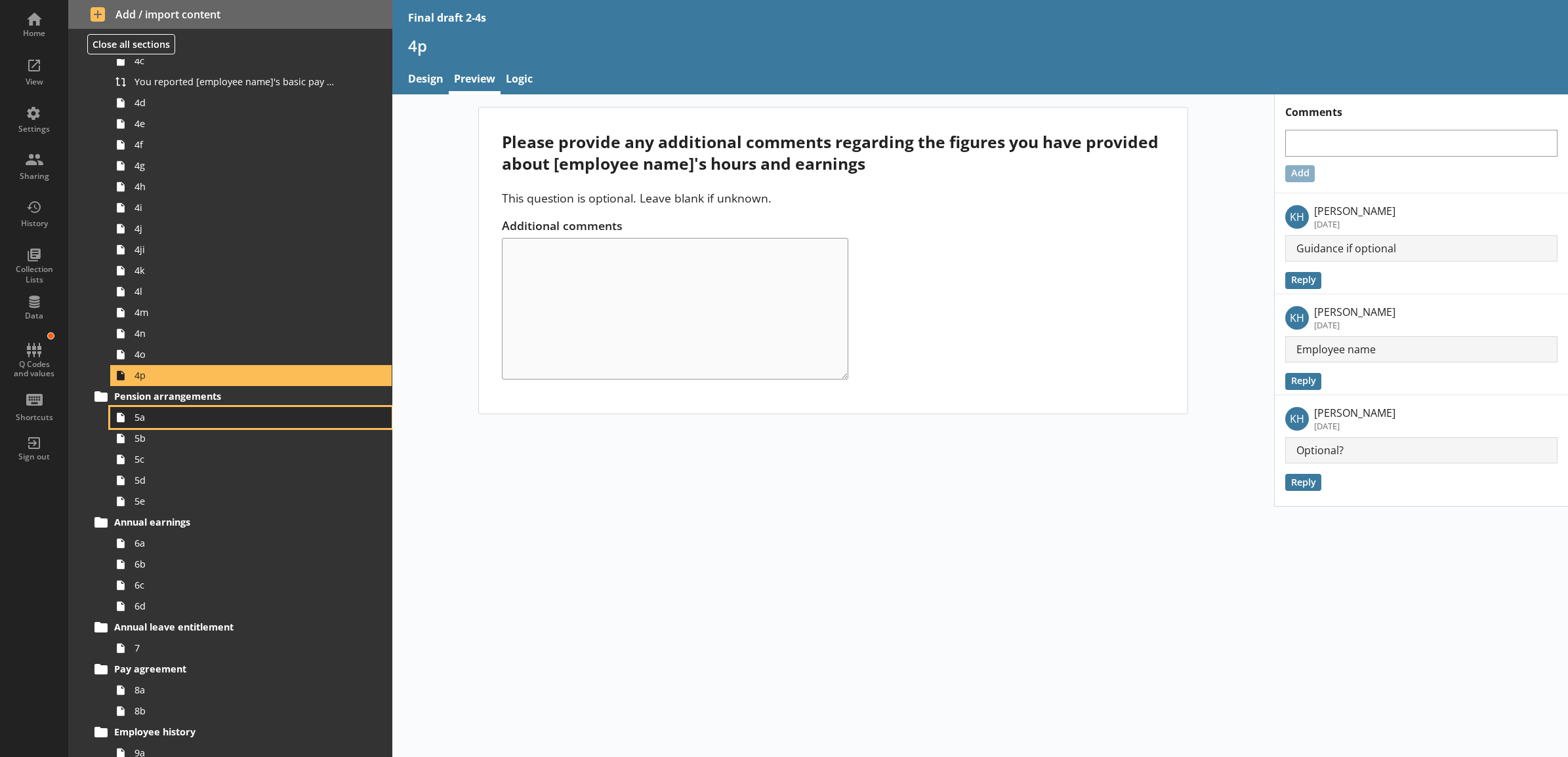
click at [212, 417] on span "5a" at bounding box center [236, 417] width 204 height 13
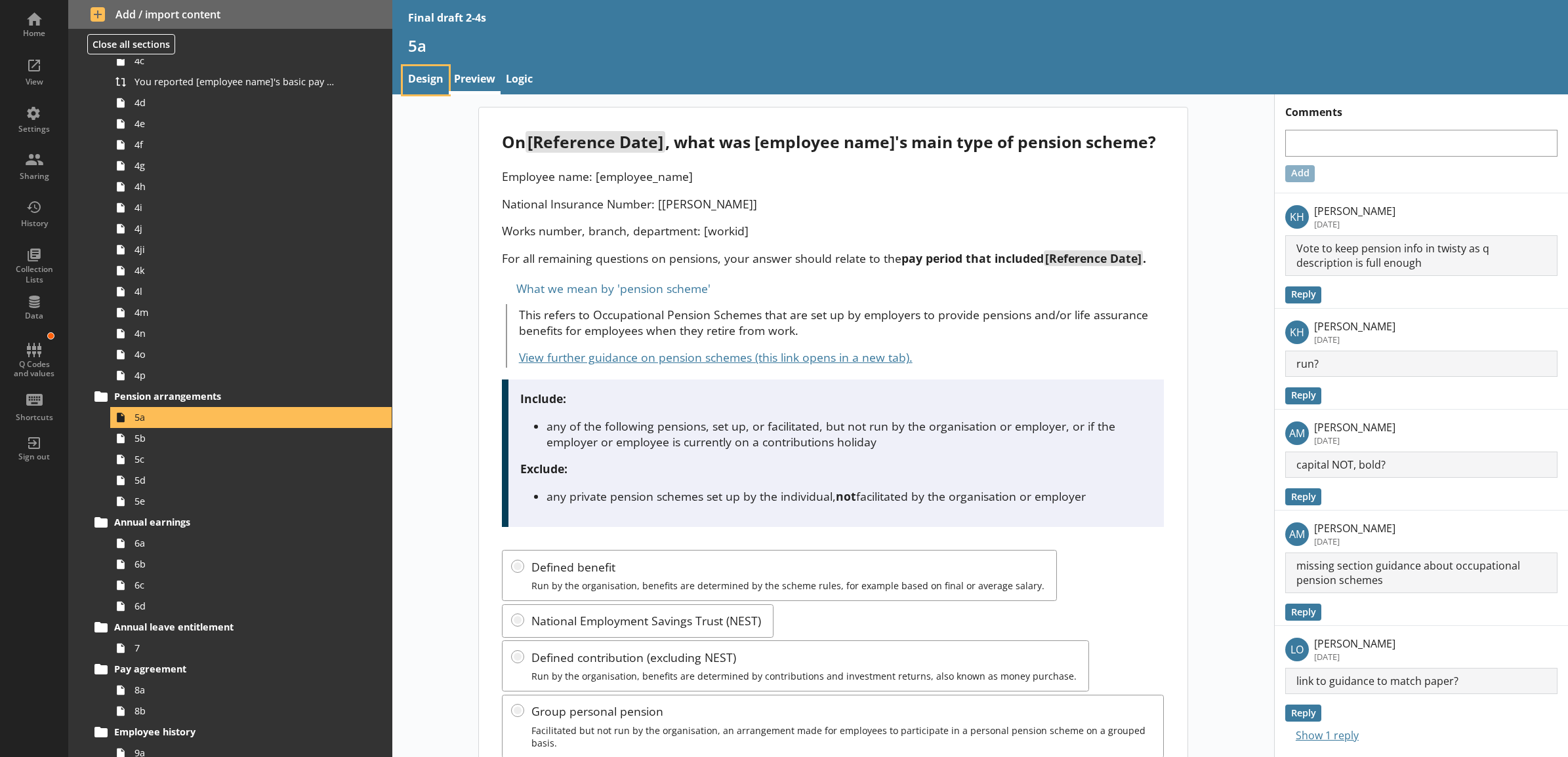
click at [421, 82] on link "Design" at bounding box center [426, 79] width 46 height 28
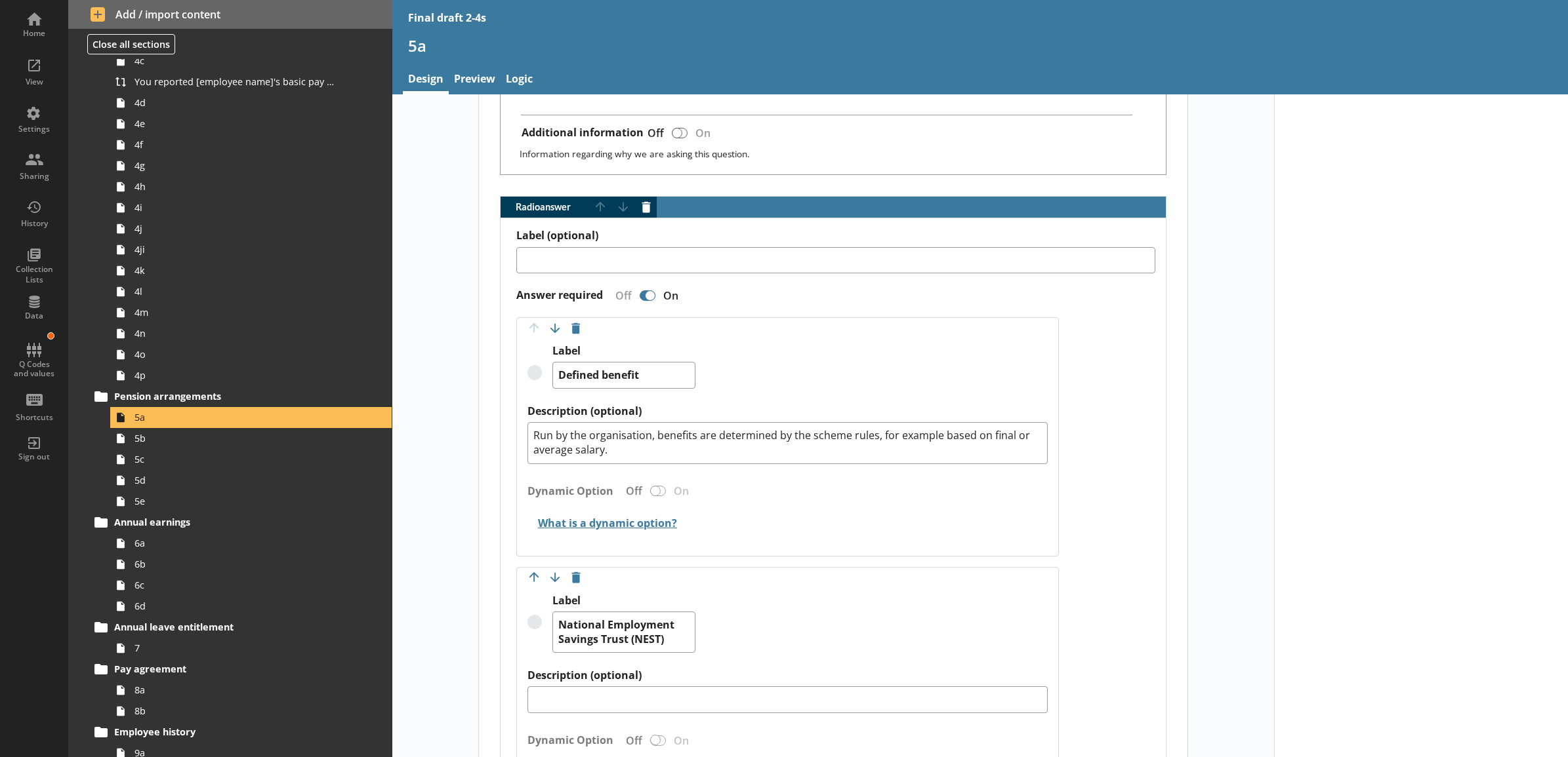
scroll to position [956, 0]
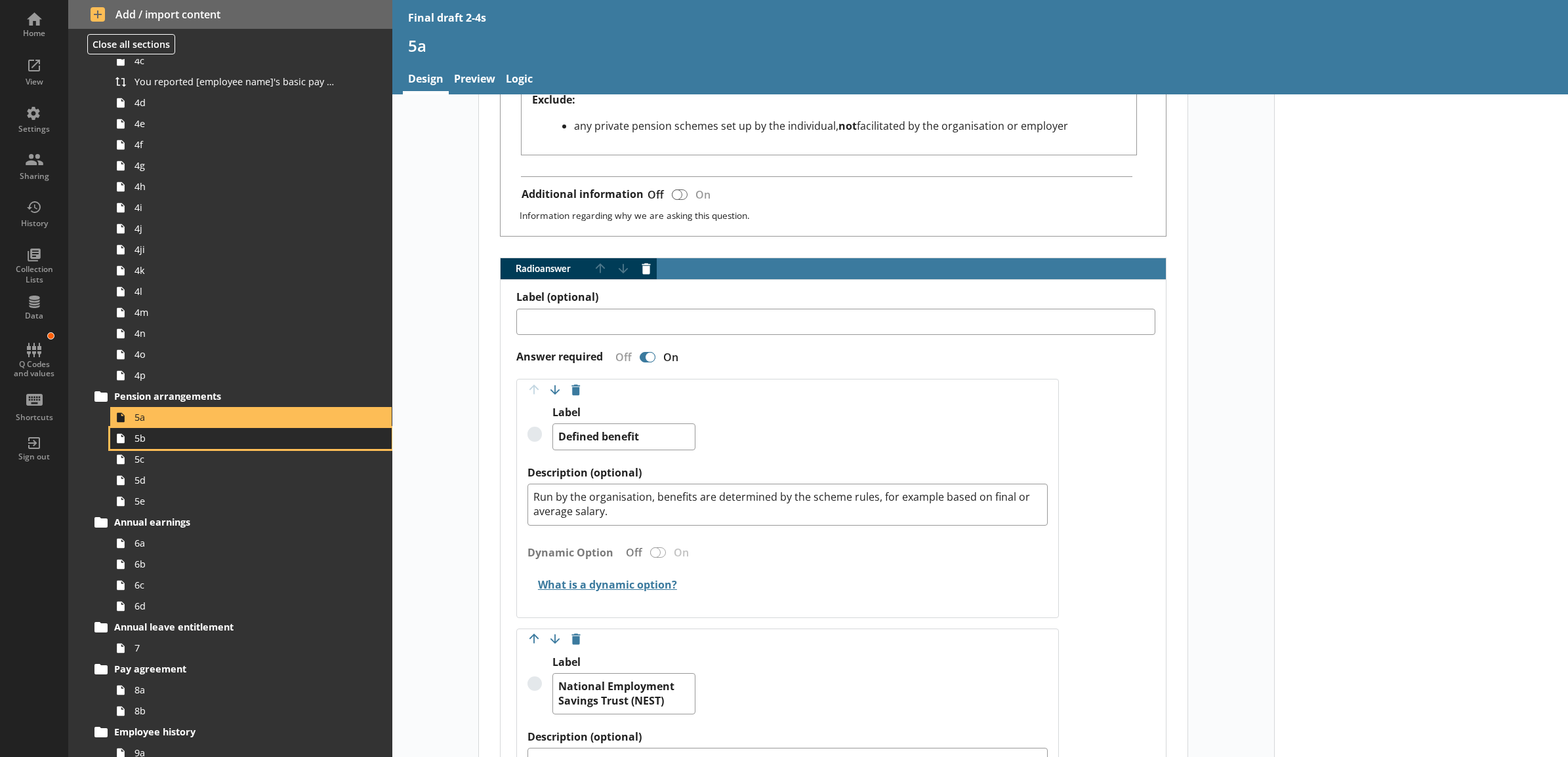
click at [254, 438] on span "5b" at bounding box center [236, 438] width 204 height 13
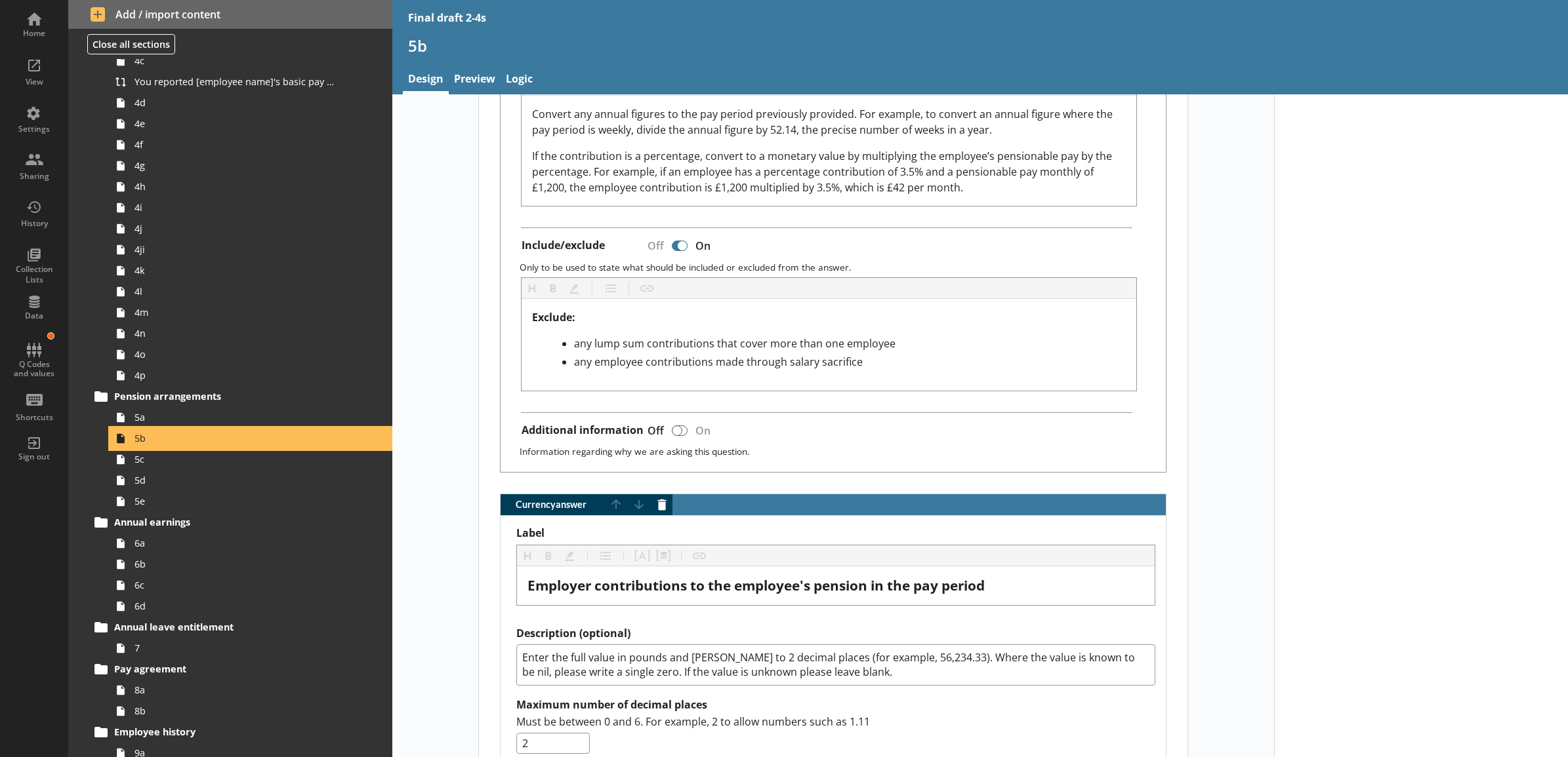
scroll to position [955, 0]
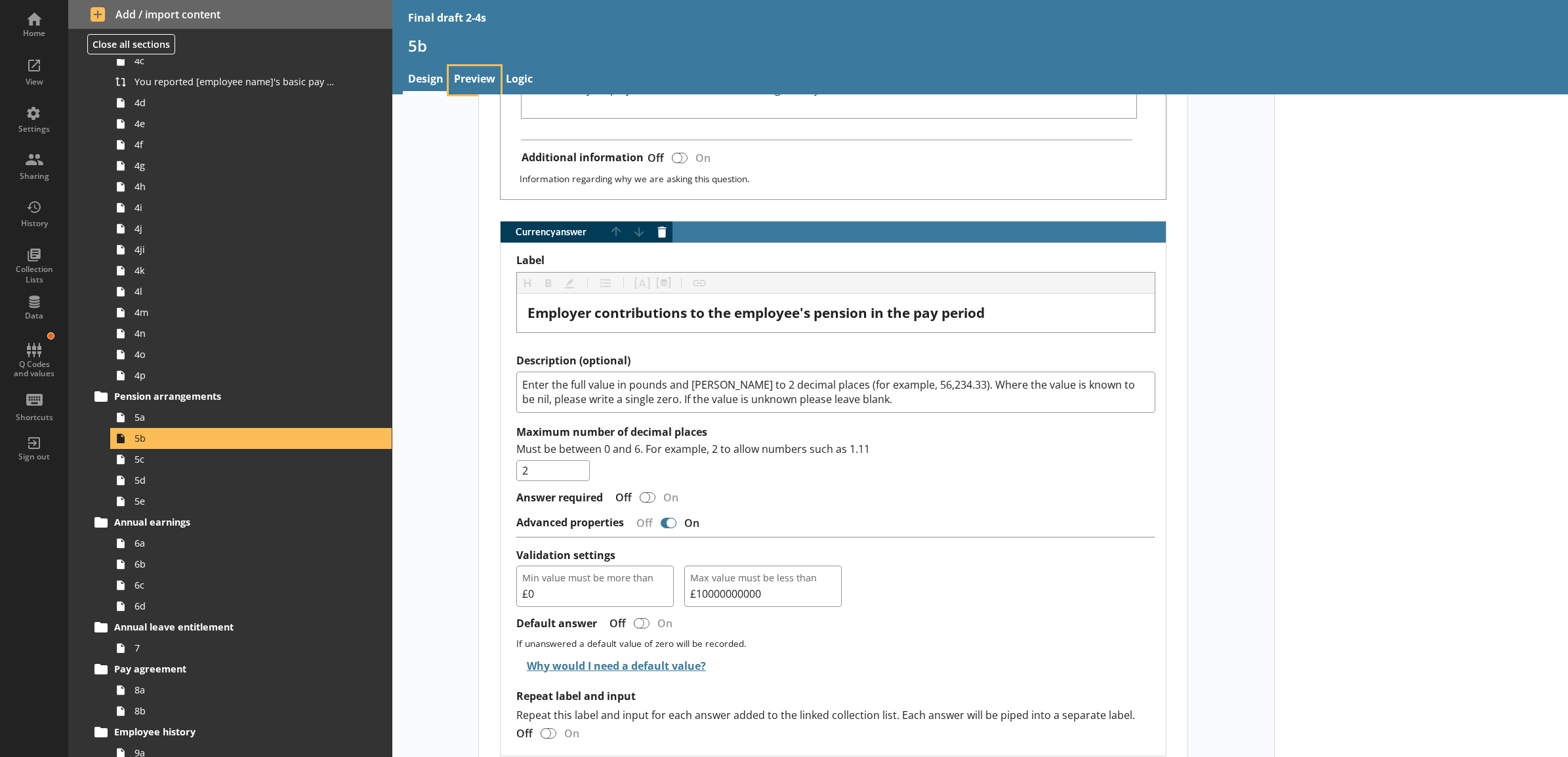
click at [466, 69] on link "Preview" at bounding box center [474, 79] width 51 height 28
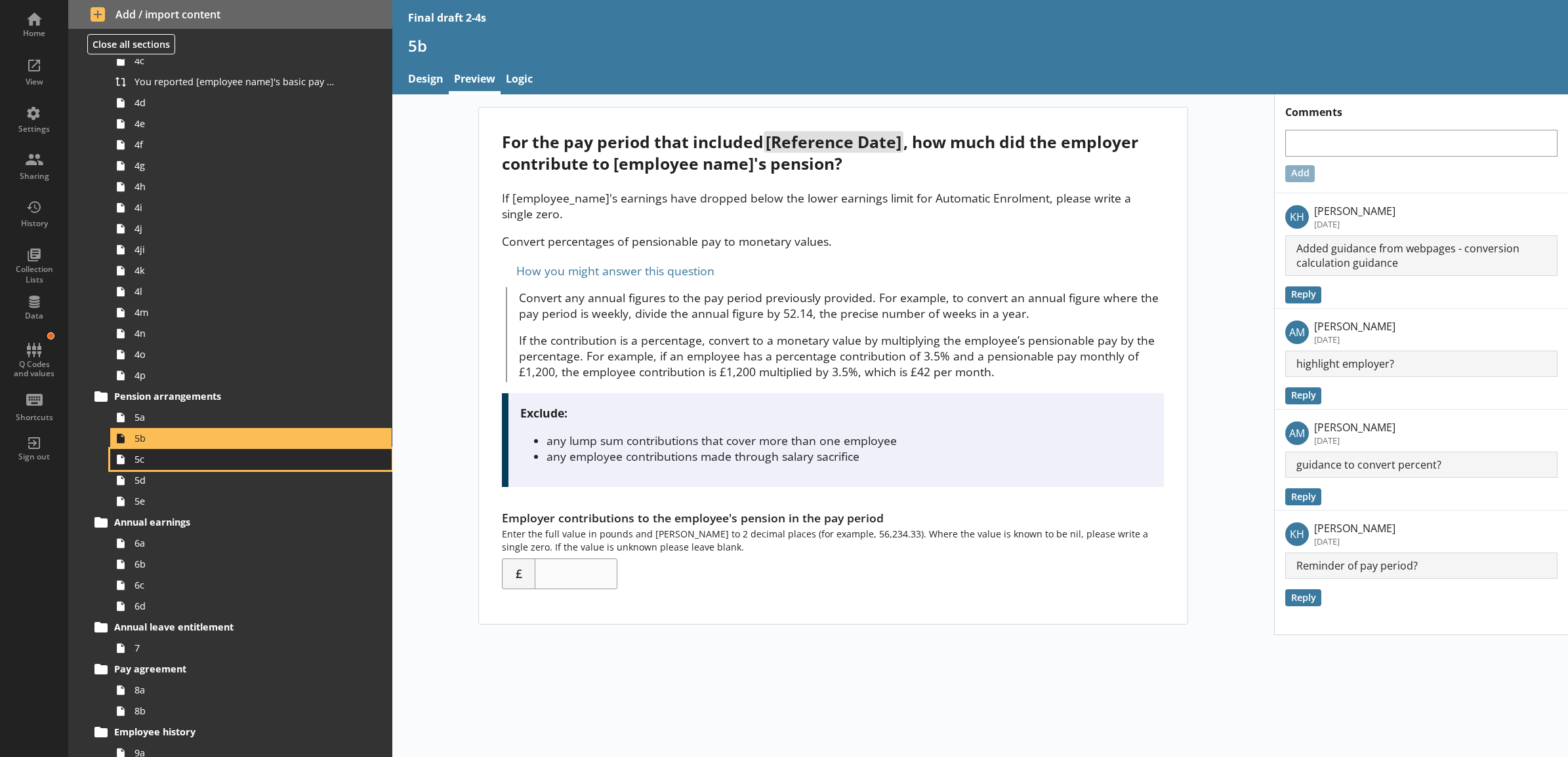
click at [266, 453] on span "5c" at bounding box center [236, 460] width 204 height 13
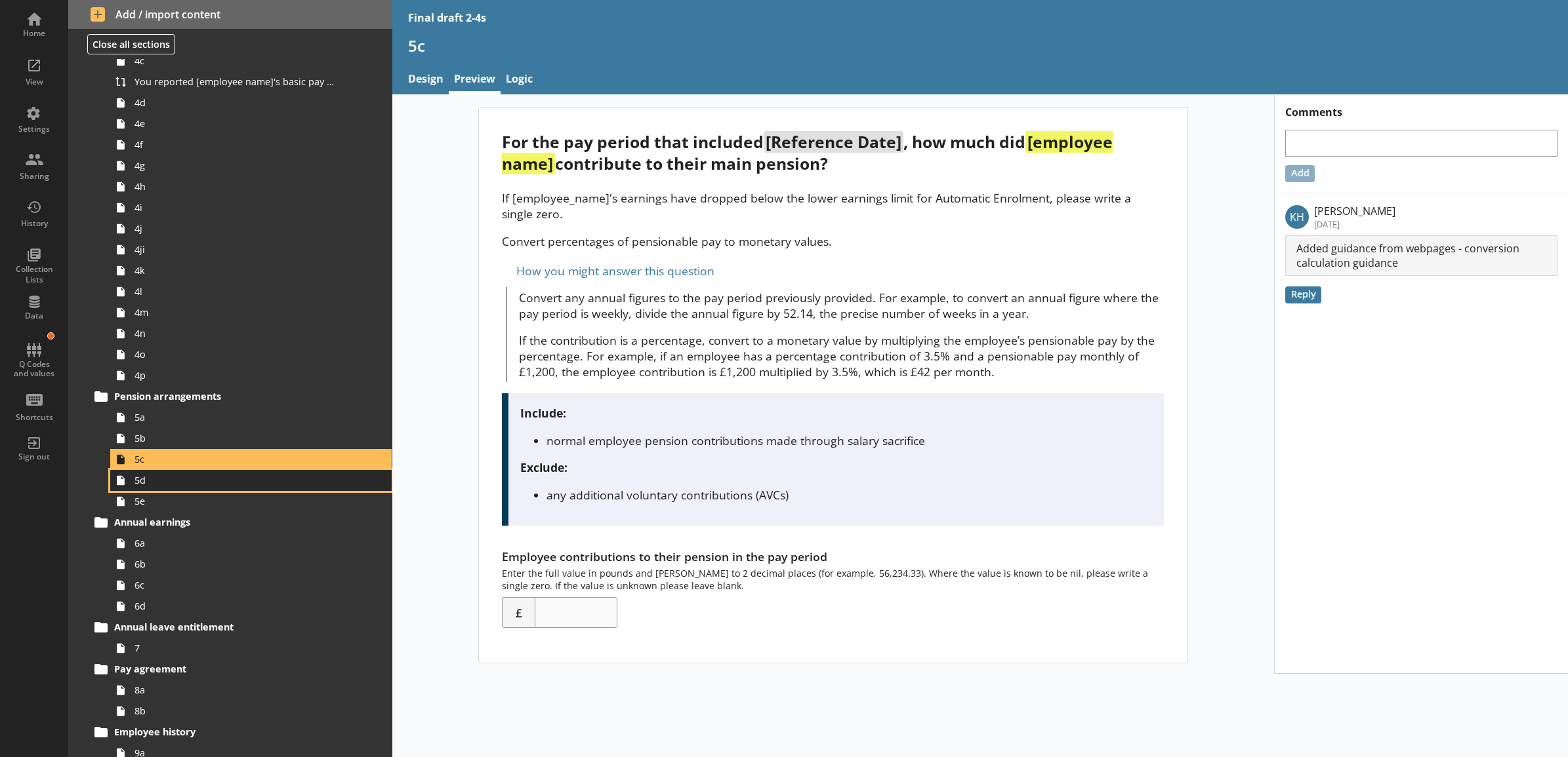
click at [261, 478] on span "5d" at bounding box center [236, 480] width 204 height 13
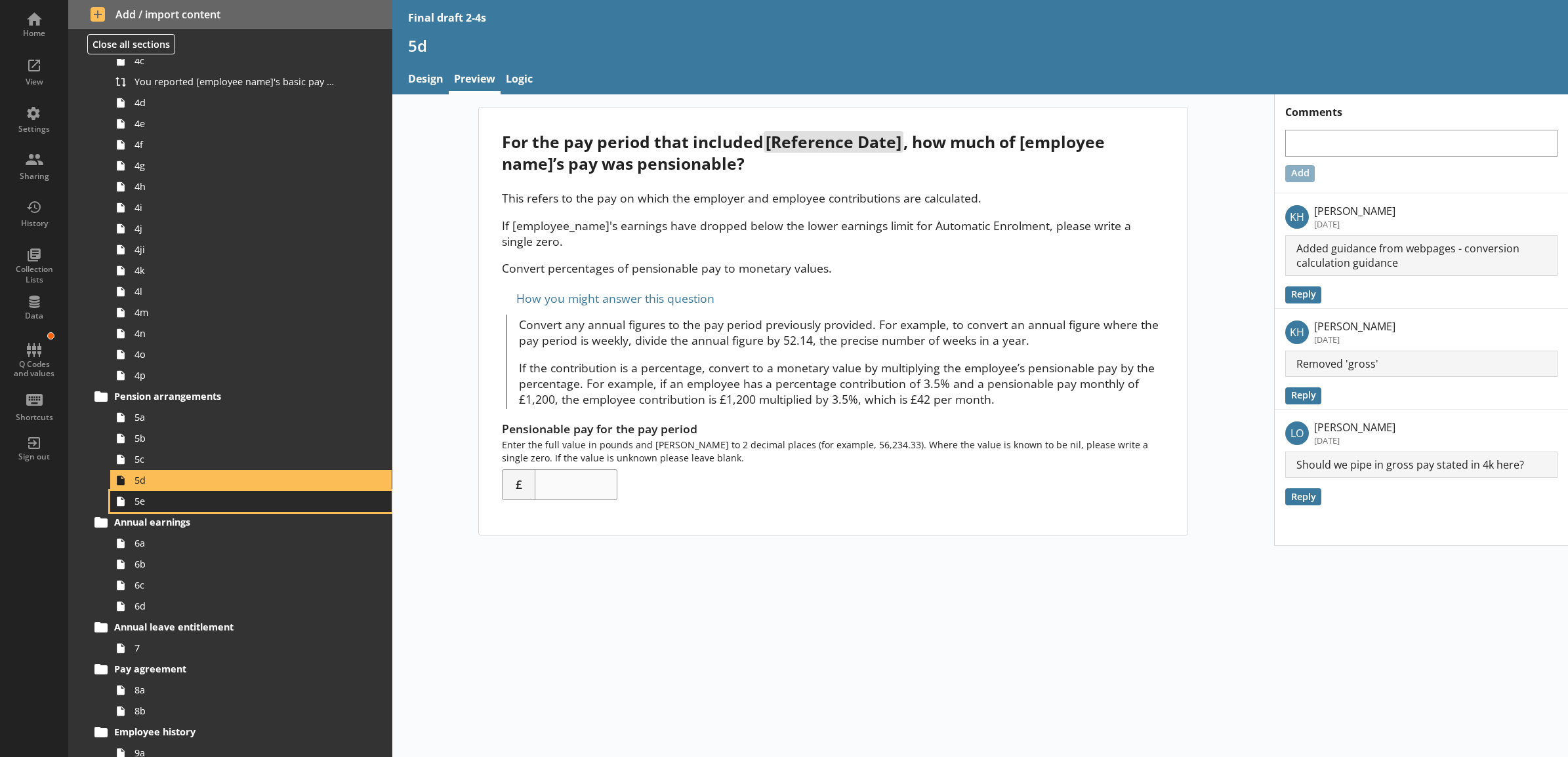
click at [252, 494] on link "5e" at bounding box center [251, 501] width 281 height 21
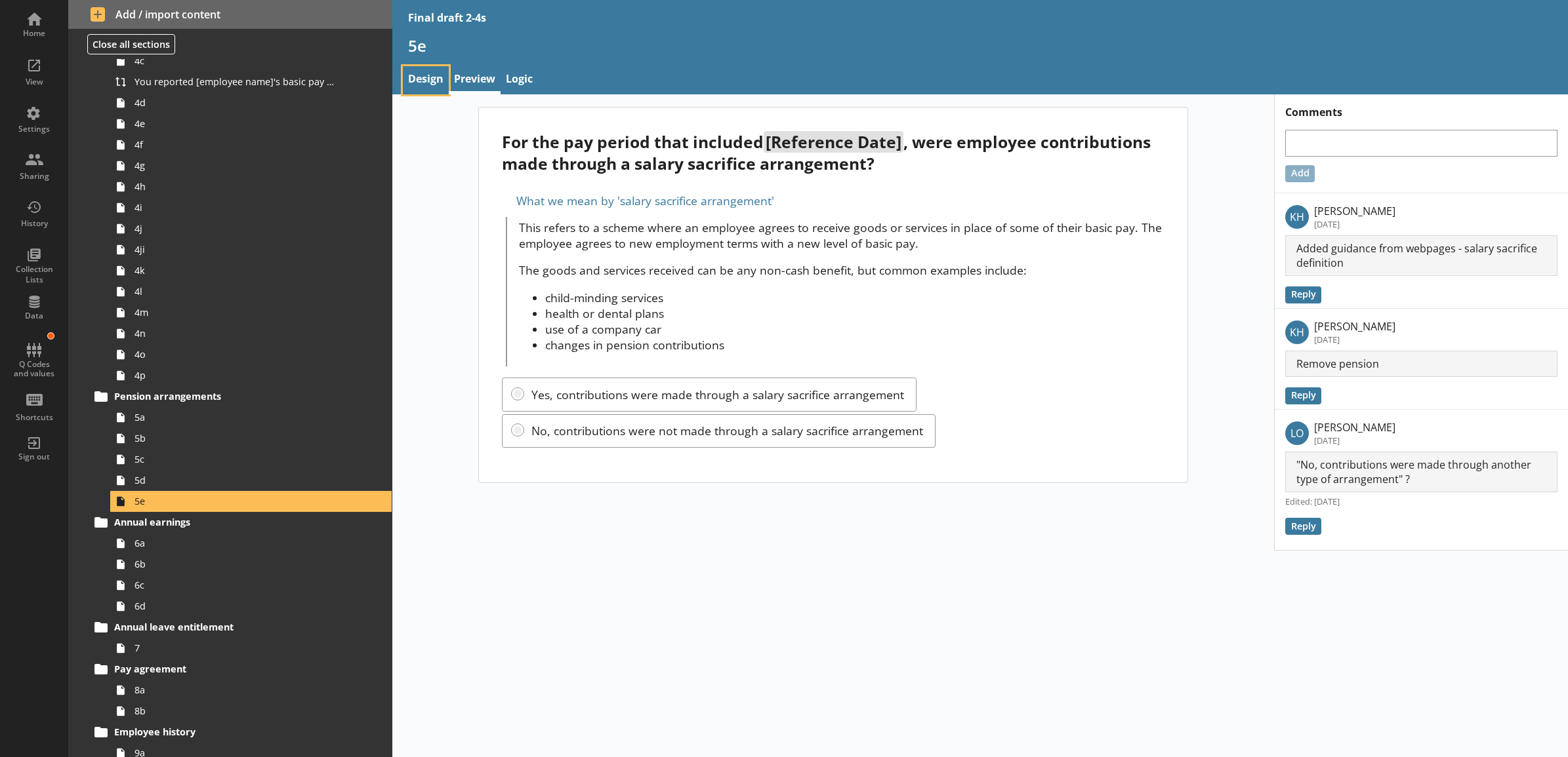
click at [428, 87] on link "Design" at bounding box center [426, 79] width 46 height 28
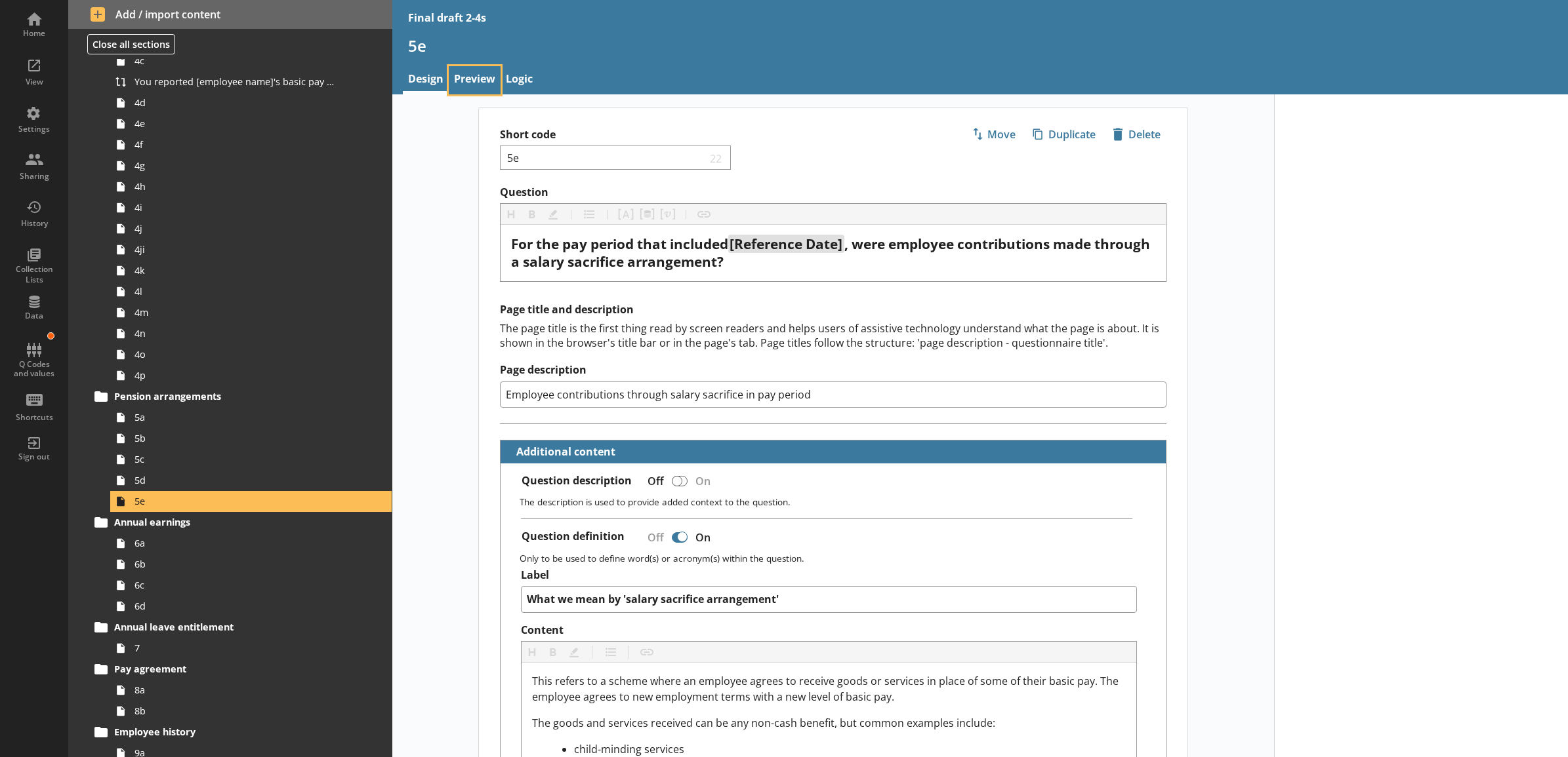
click at [480, 84] on link "Preview" at bounding box center [474, 79] width 51 height 28
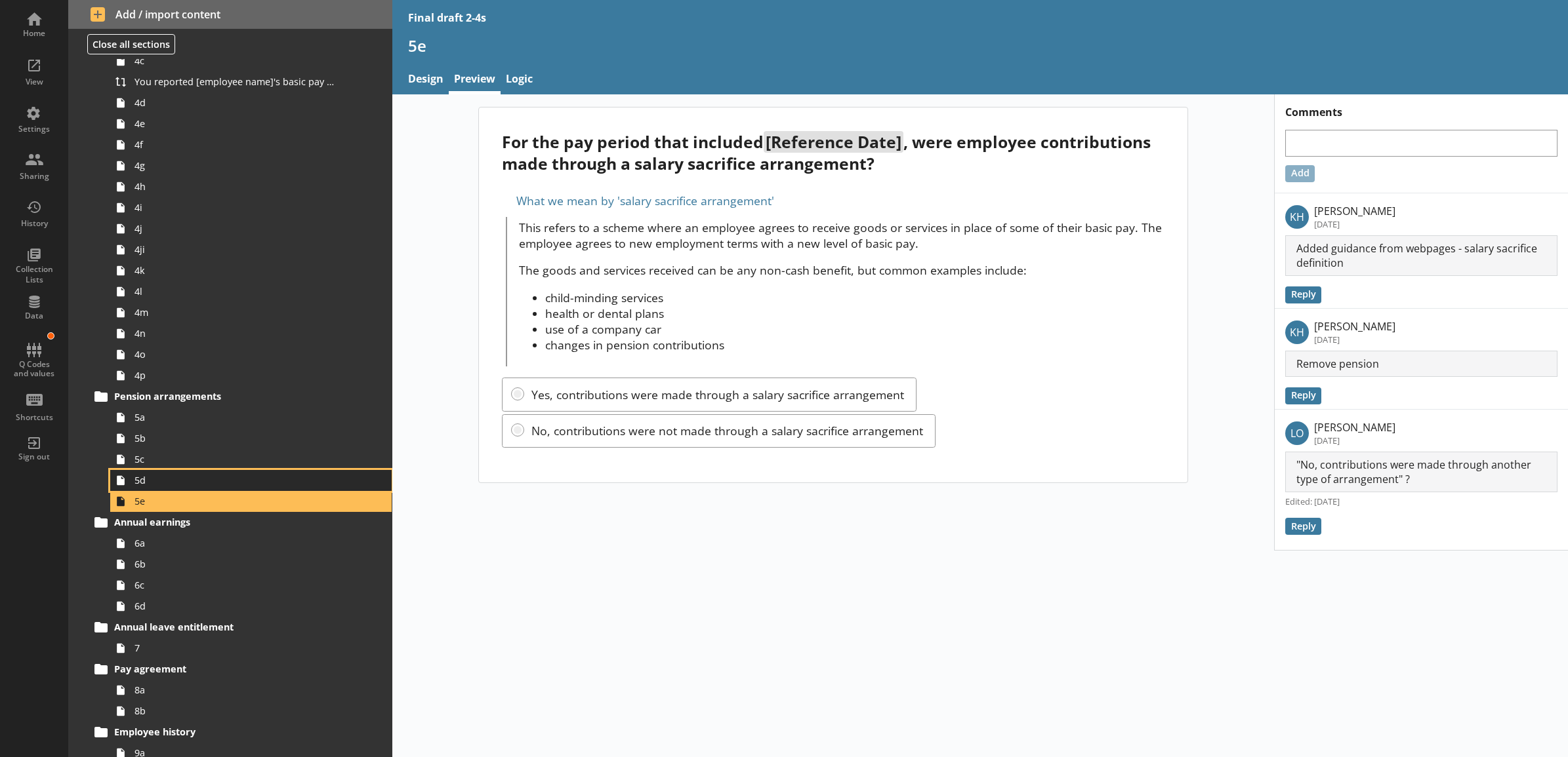
click at [234, 487] on link "5d" at bounding box center [251, 480] width 281 height 21
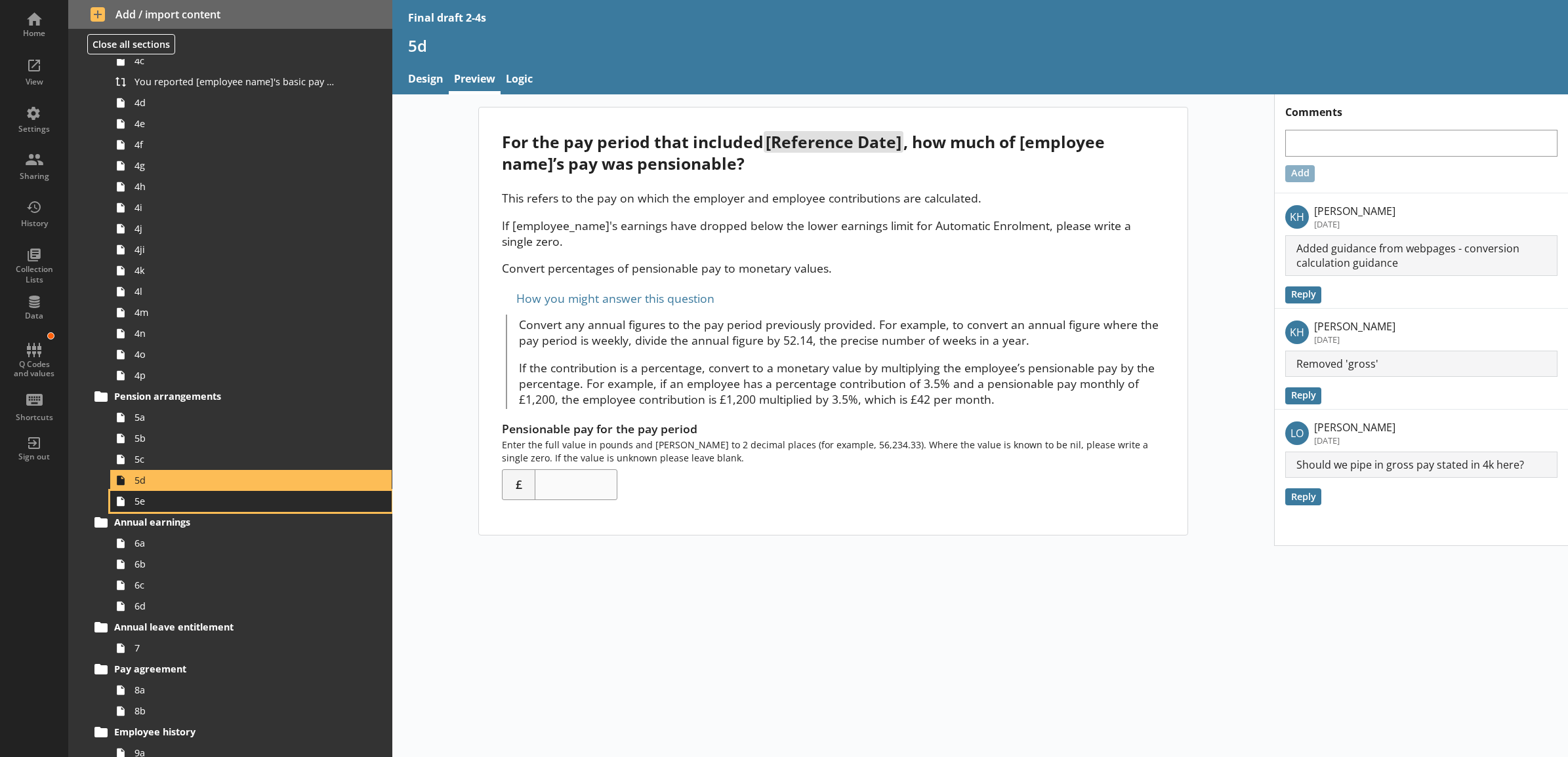
click at [230, 502] on span "5e" at bounding box center [236, 501] width 204 height 13
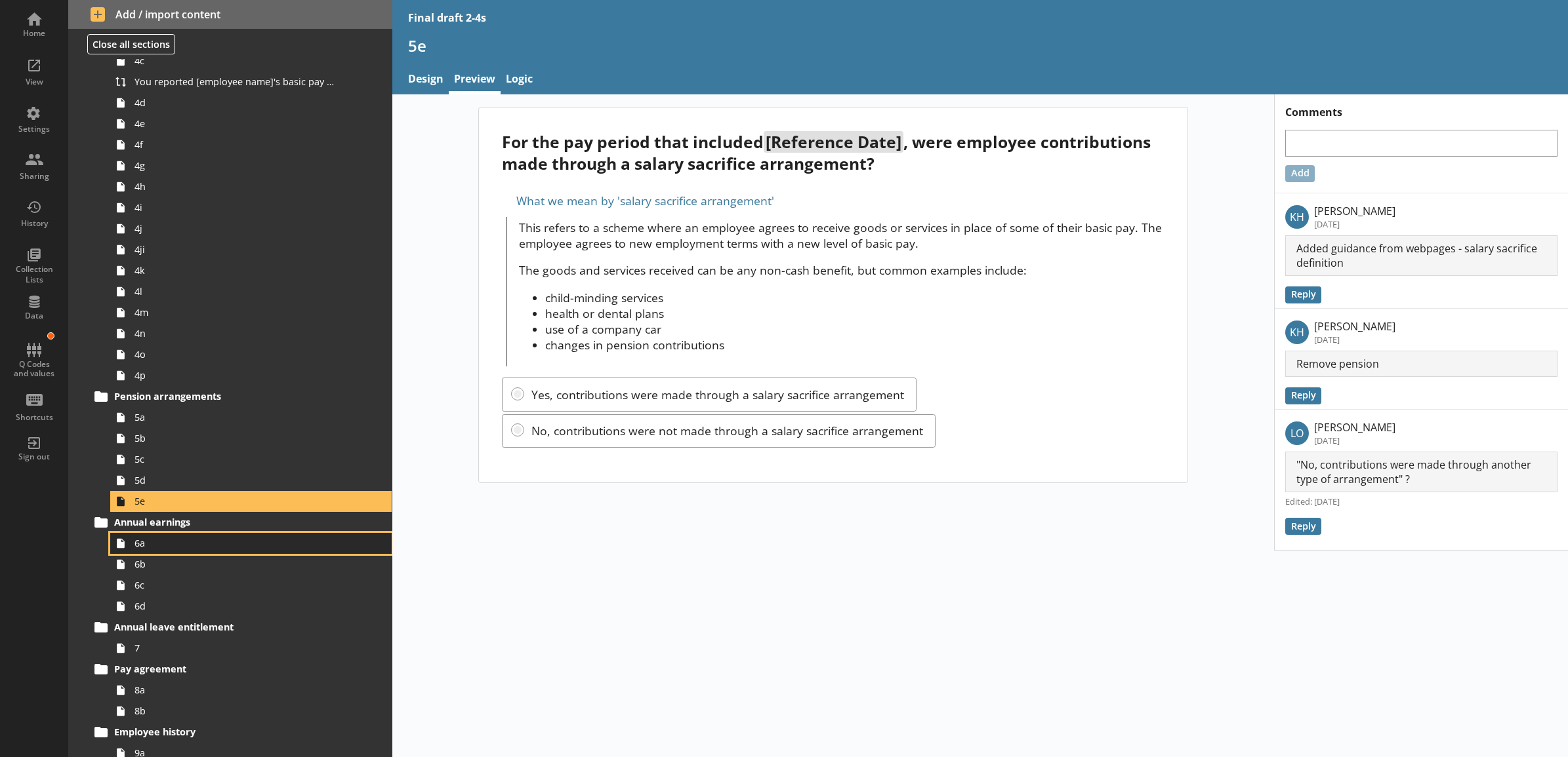
click at [228, 543] on span "6a" at bounding box center [236, 543] width 204 height 13
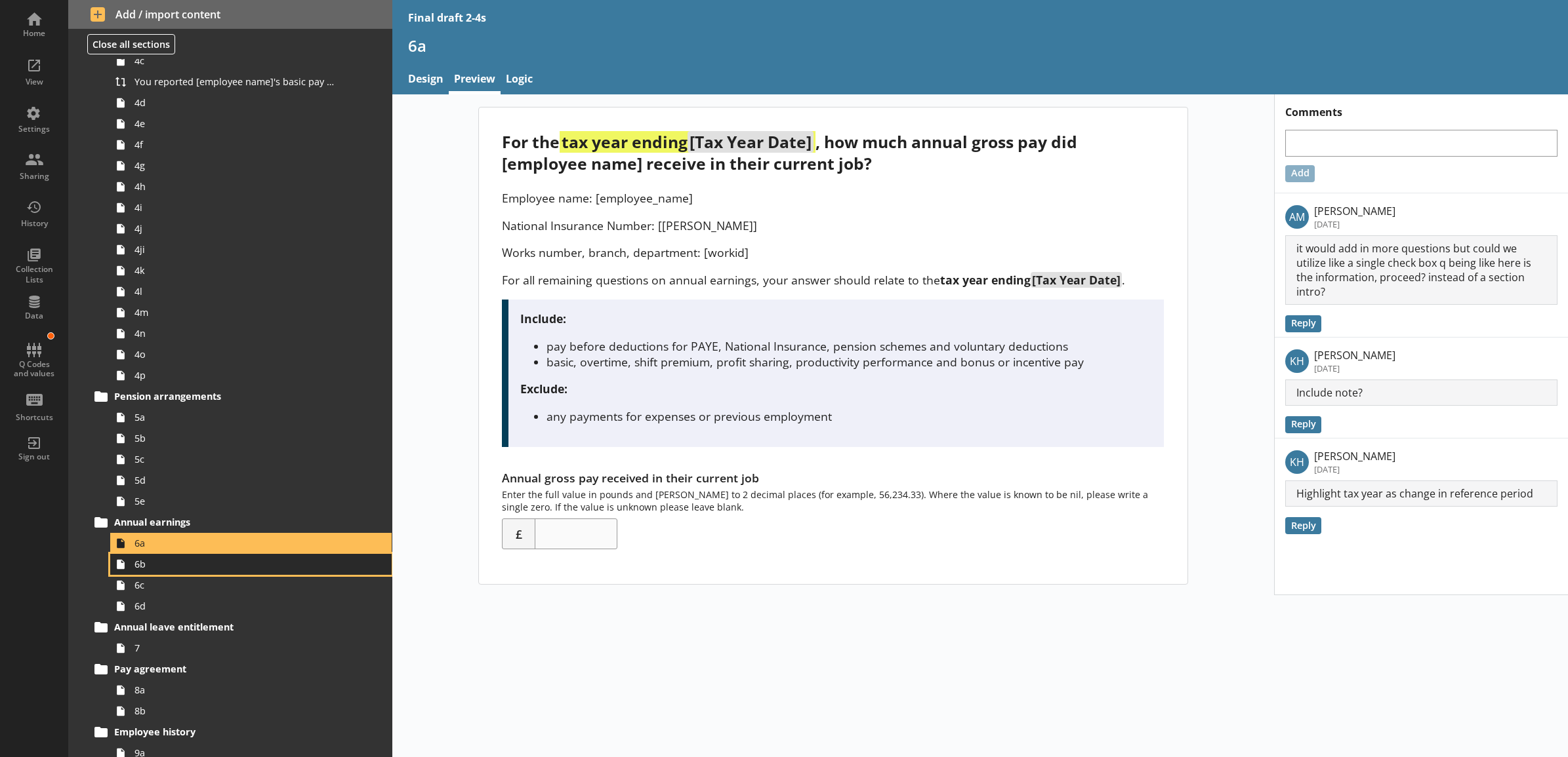
drag, startPoint x: 318, startPoint y: 559, endPoint x: 316, endPoint y: 572, distance: 13.2
click at [318, 559] on span "6b" at bounding box center [236, 564] width 204 height 13
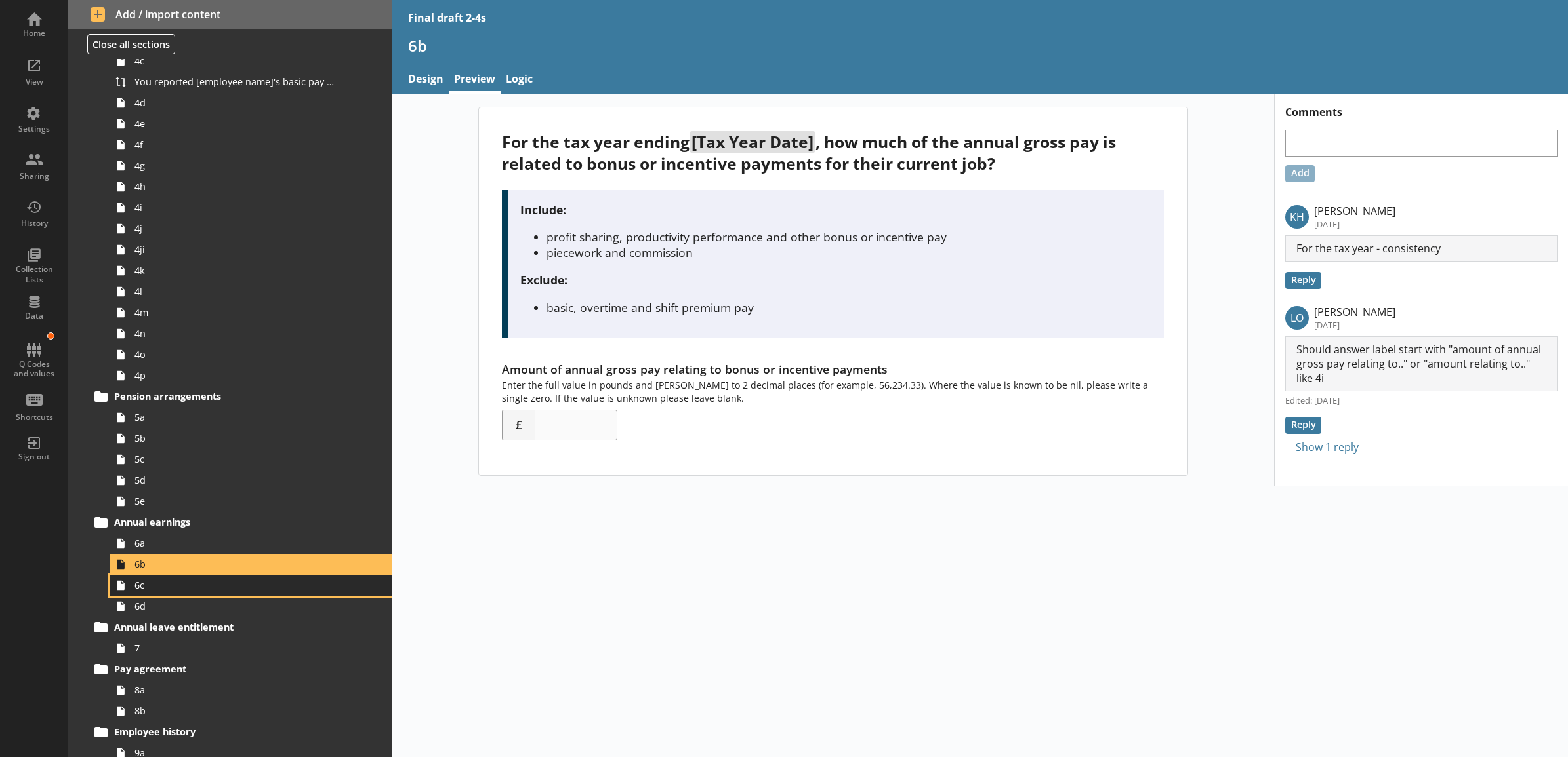
click at [314, 585] on span "6c" at bounding box center [236, 585] width 204 height 13
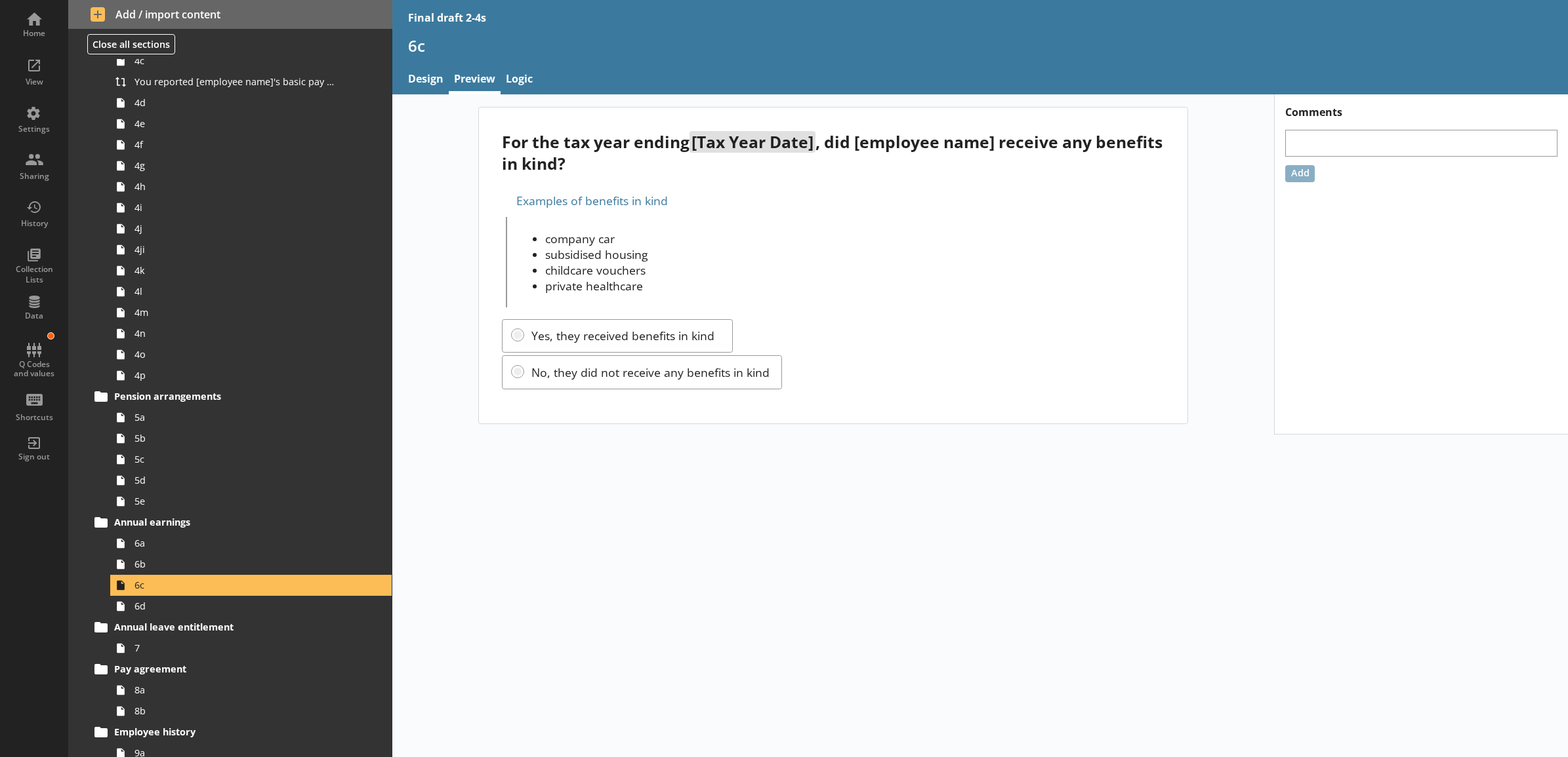
click at [415, 57] on div "6c" at bounding box center [980, 50] width 1176 height 31
click at [415, 82] on link "Design" at bounding box center [426, 79] width 46 height 28
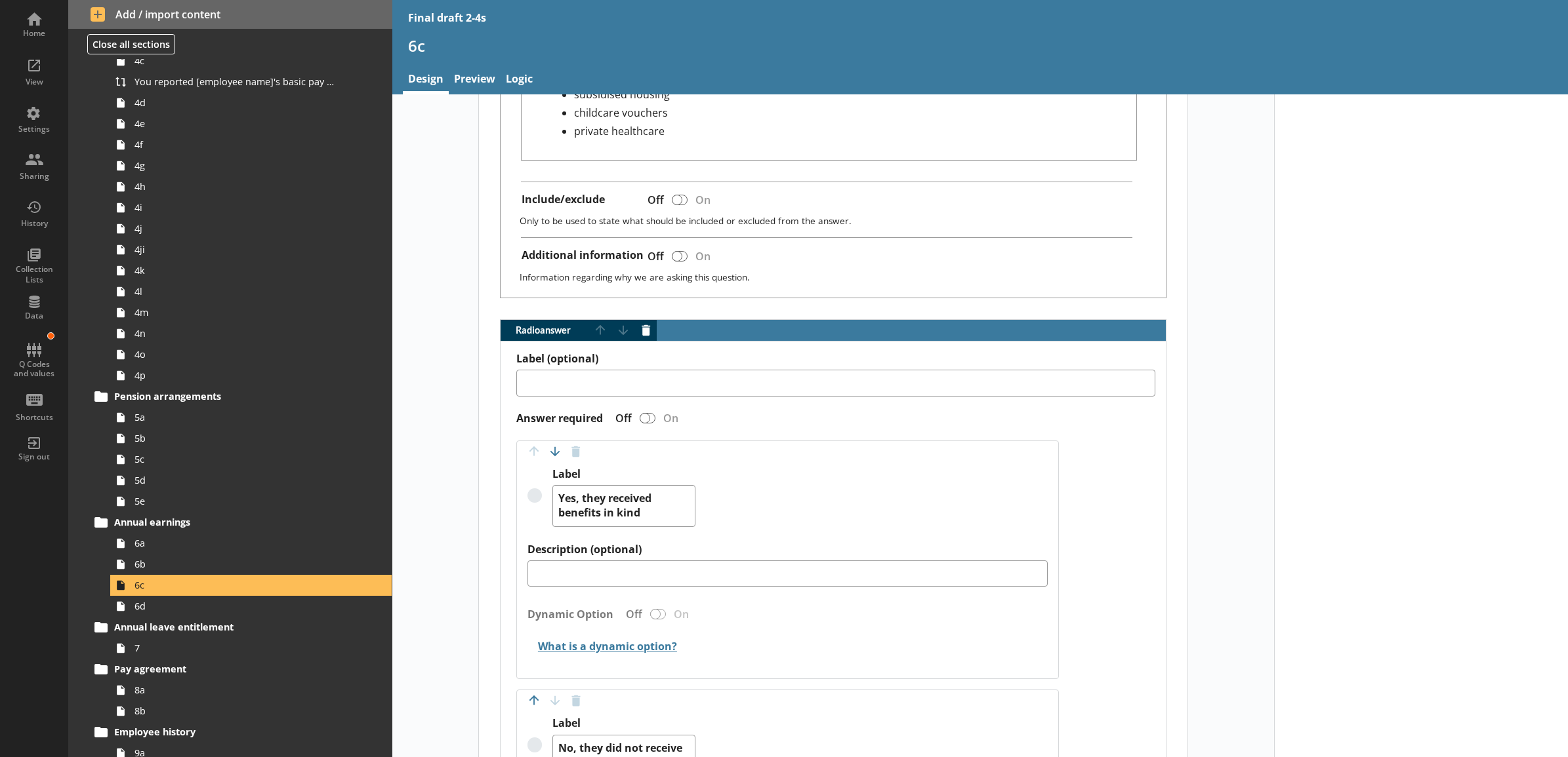
scroll to position [682, 0]
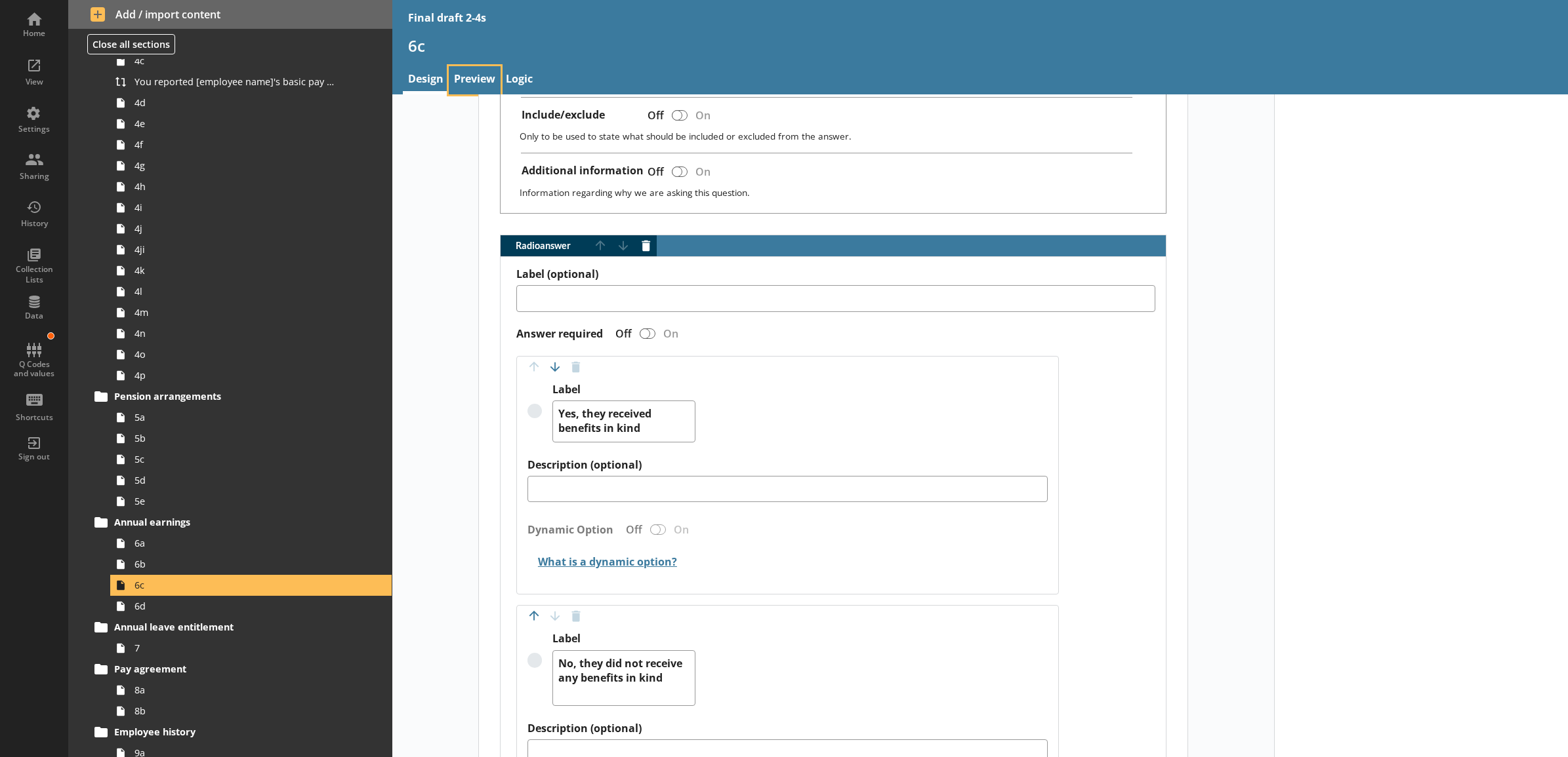
click at [476, 71] on link "Preview" at bounding box center [474, 79] width 51 height 28
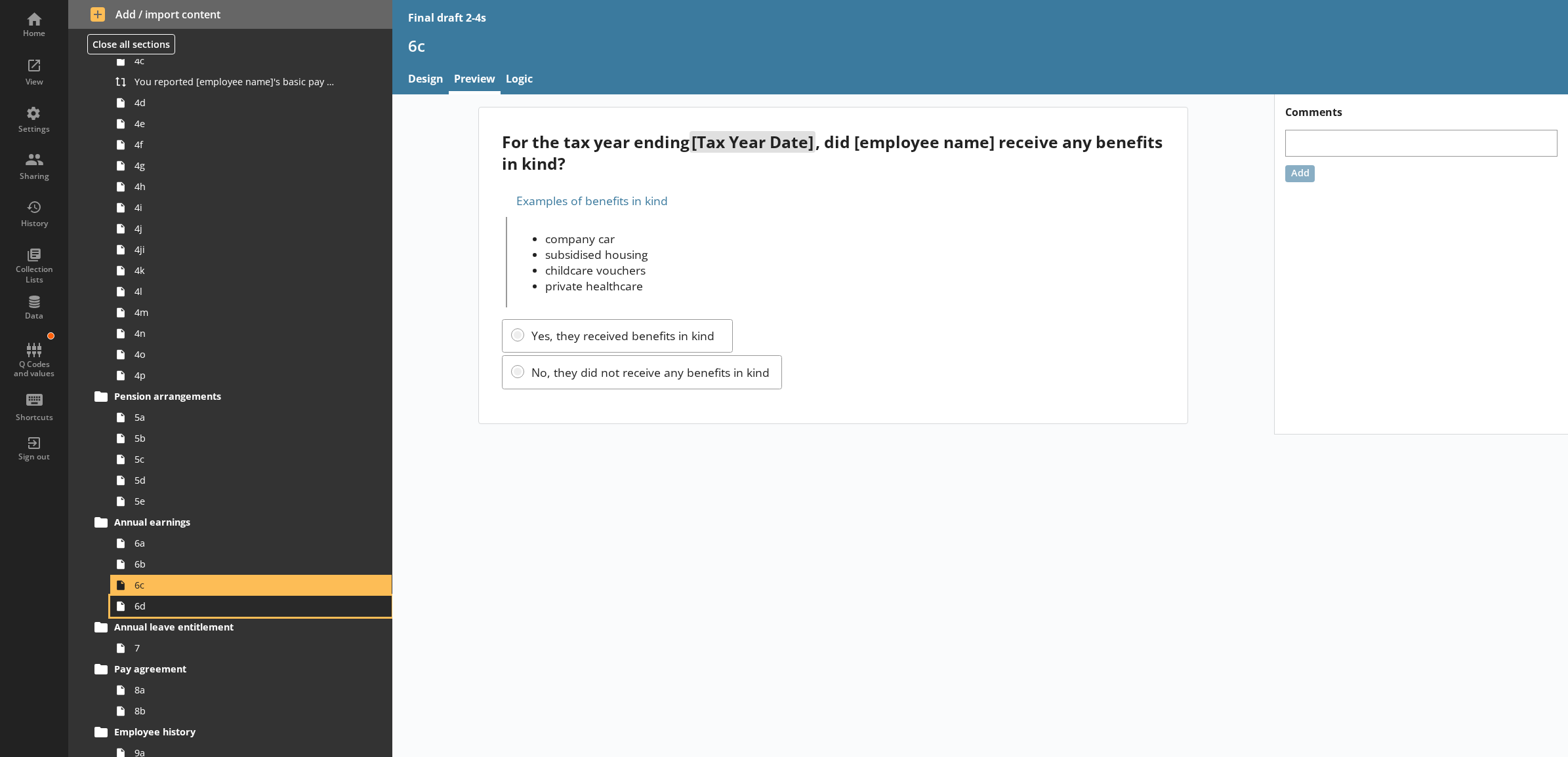
click at [205, 605] on span "6d" at bounding box center [236, 607] width 204 height 13
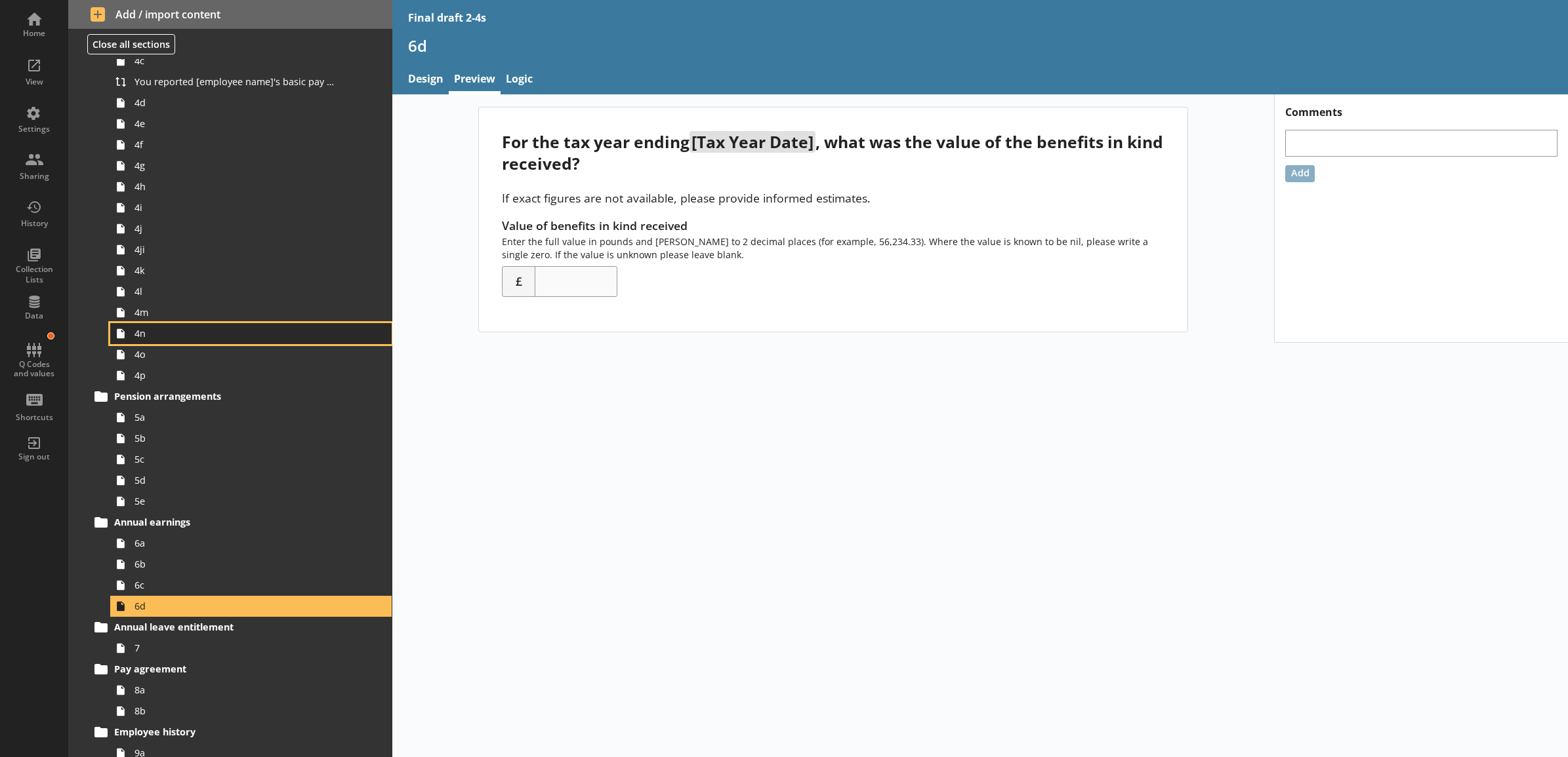
click at [225, 338] on span "4n" at bounding box center [236, 333] width 204 height 13
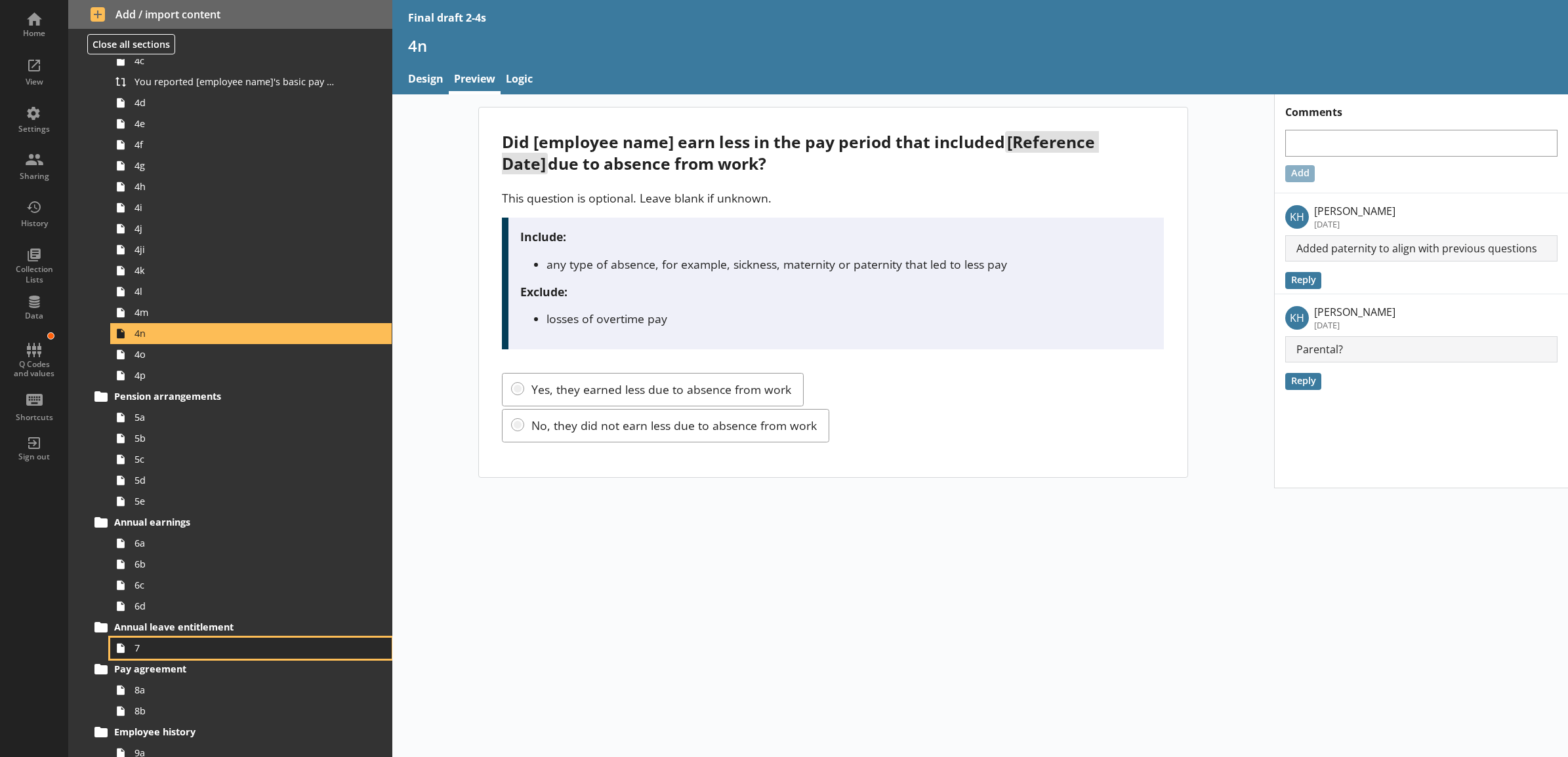
click at [189, 646] on span "7" at bounding box center [236, 648] width 204 height 13
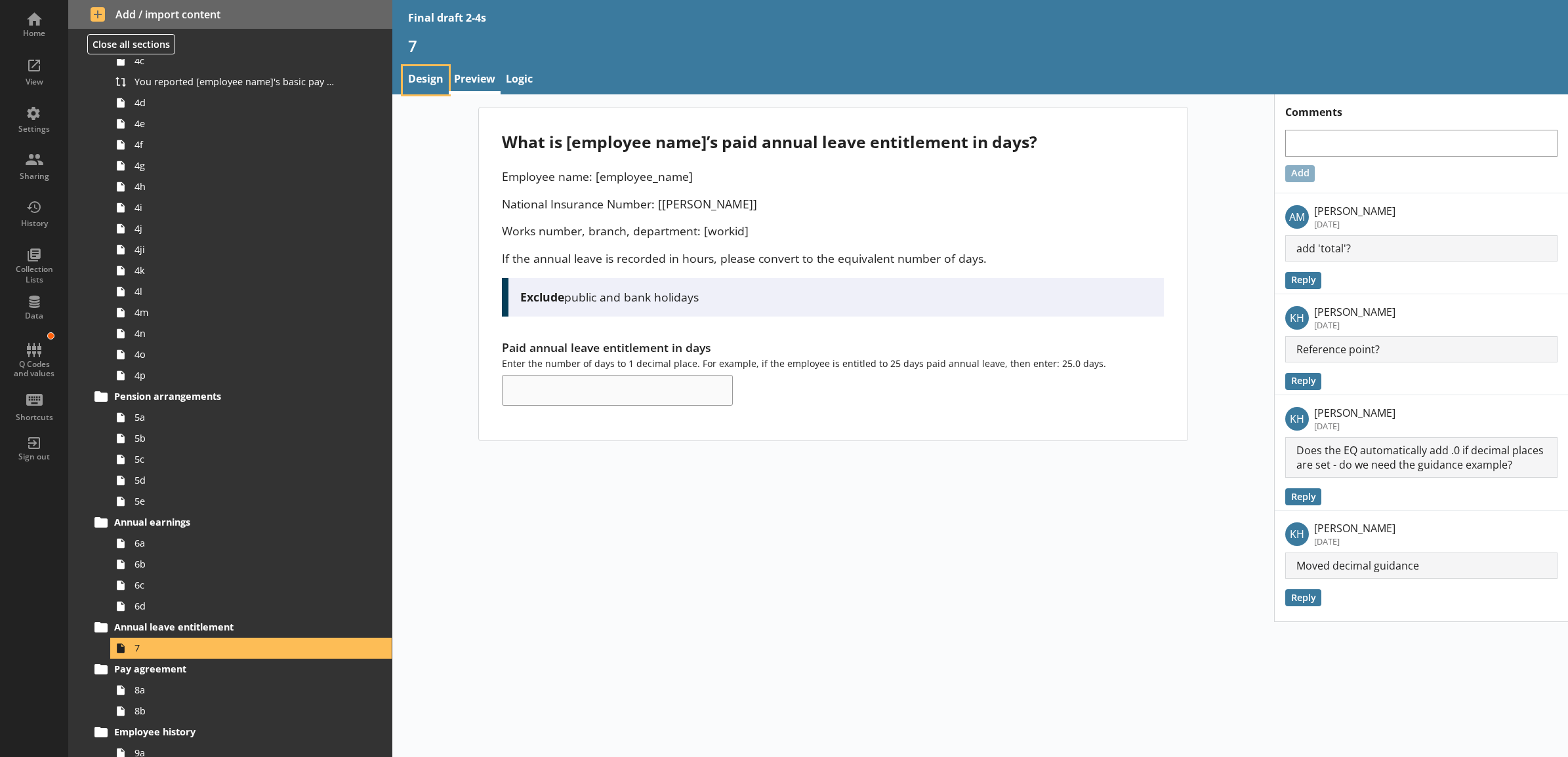
click at [426, 82] on link "Design" at bounding box center [426, 79] width 46 height 28
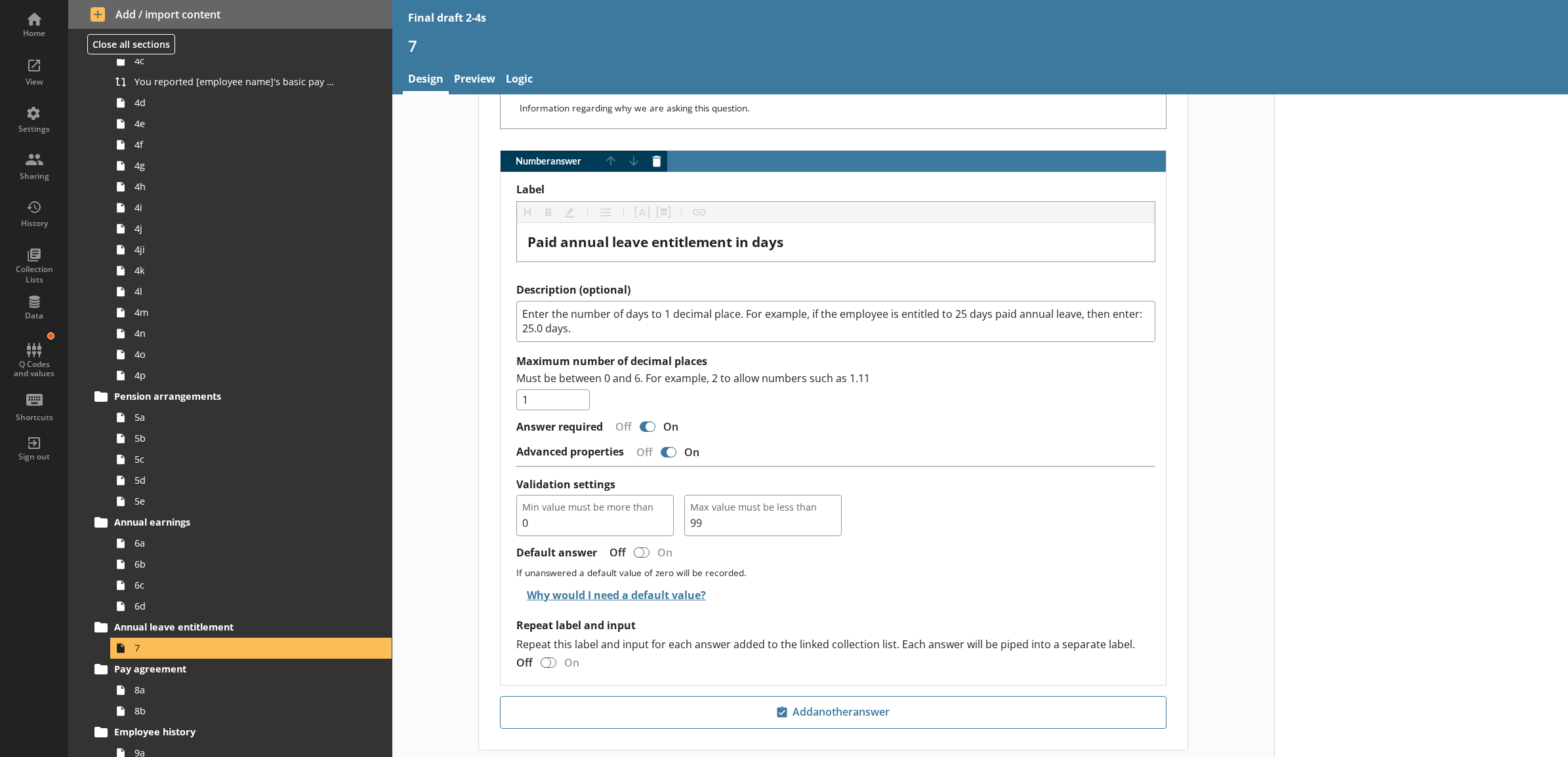
scroll to position [846, 0]
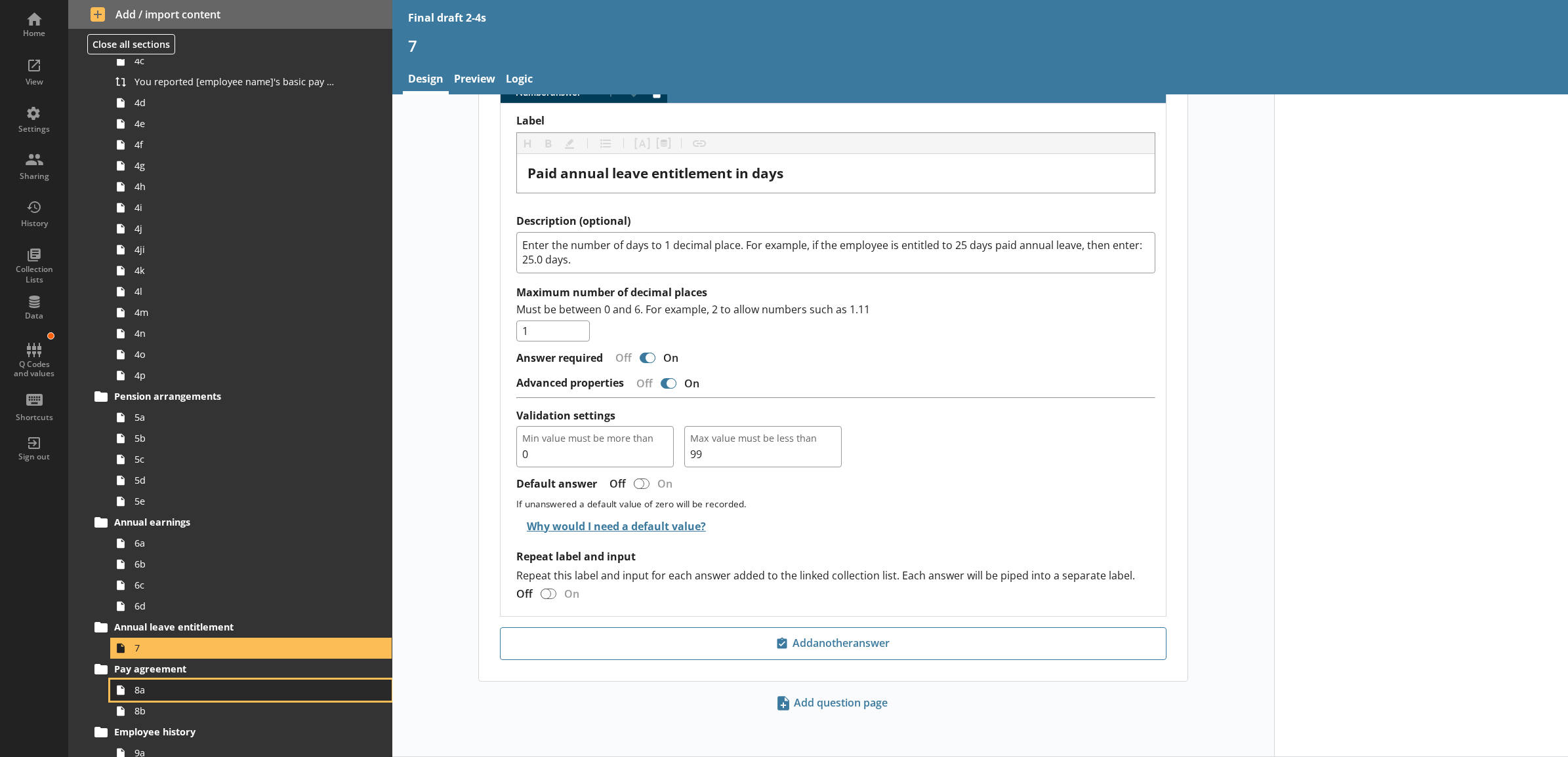
click at [184, 692] on span "8a" at bounding box center [236, 690] width 204 height 13
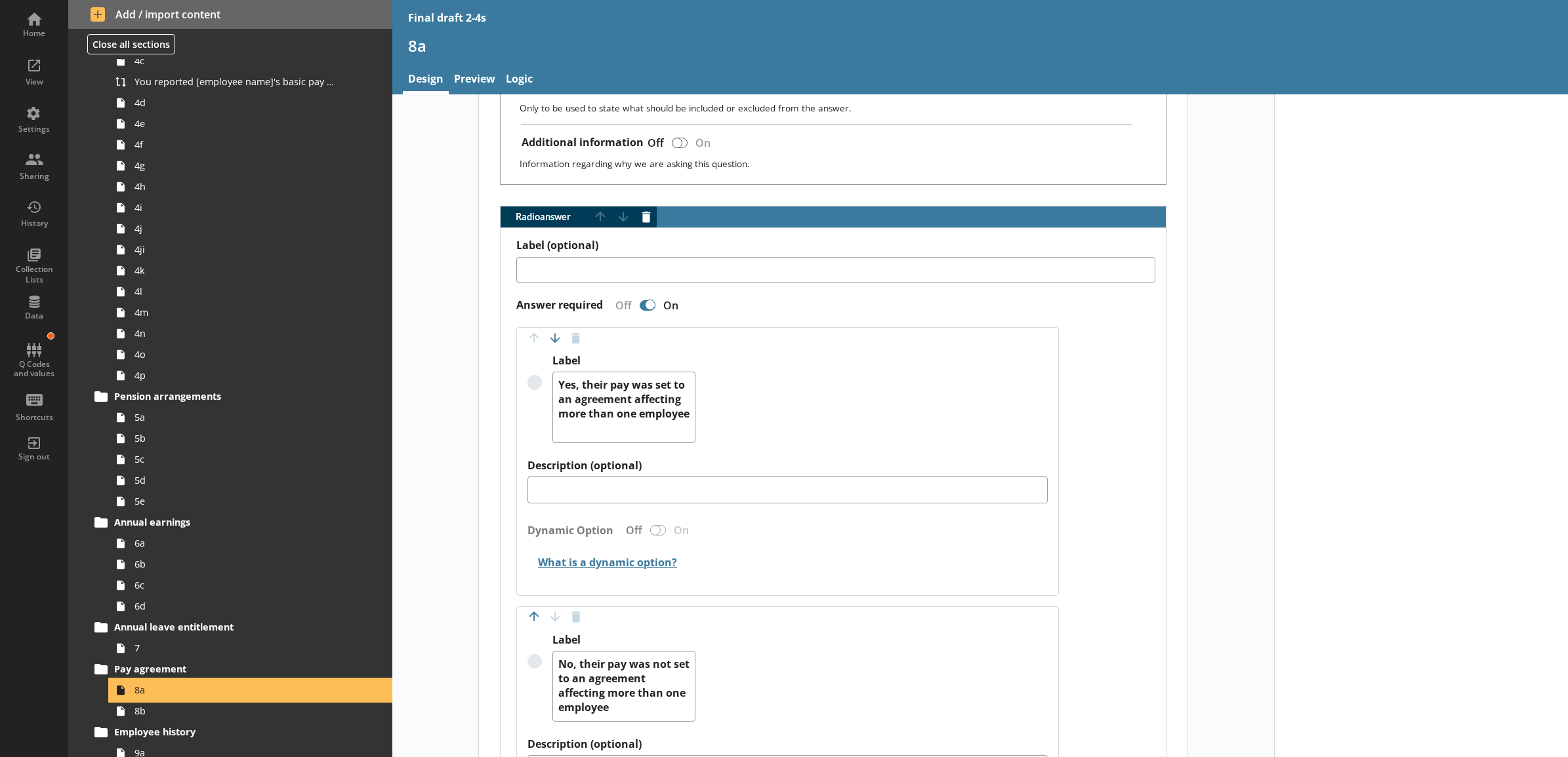
scroll to position [682, 0]
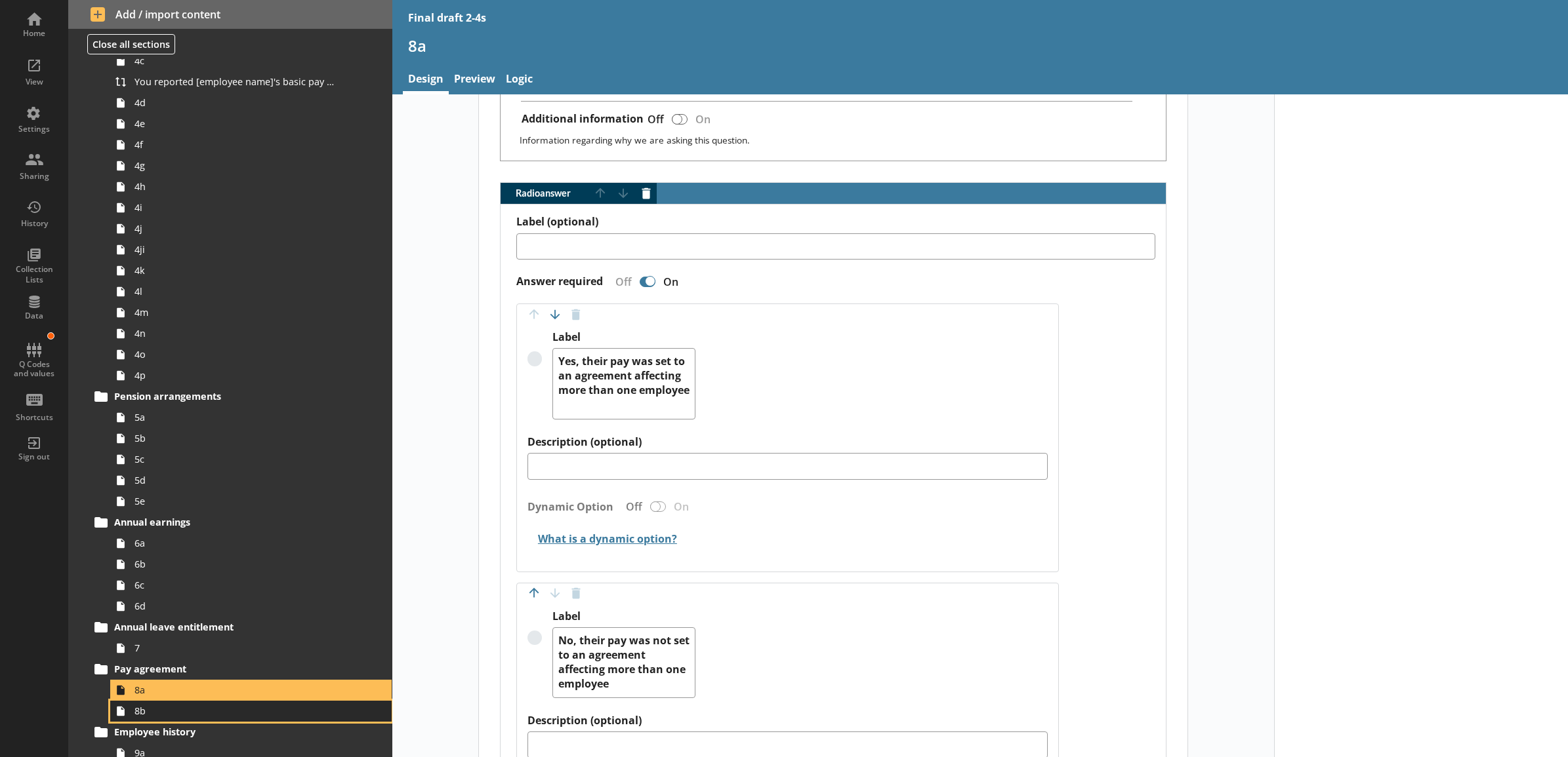
click at [230, 715] on span "8b" at bounding box center [236, 711] width 204 height 13
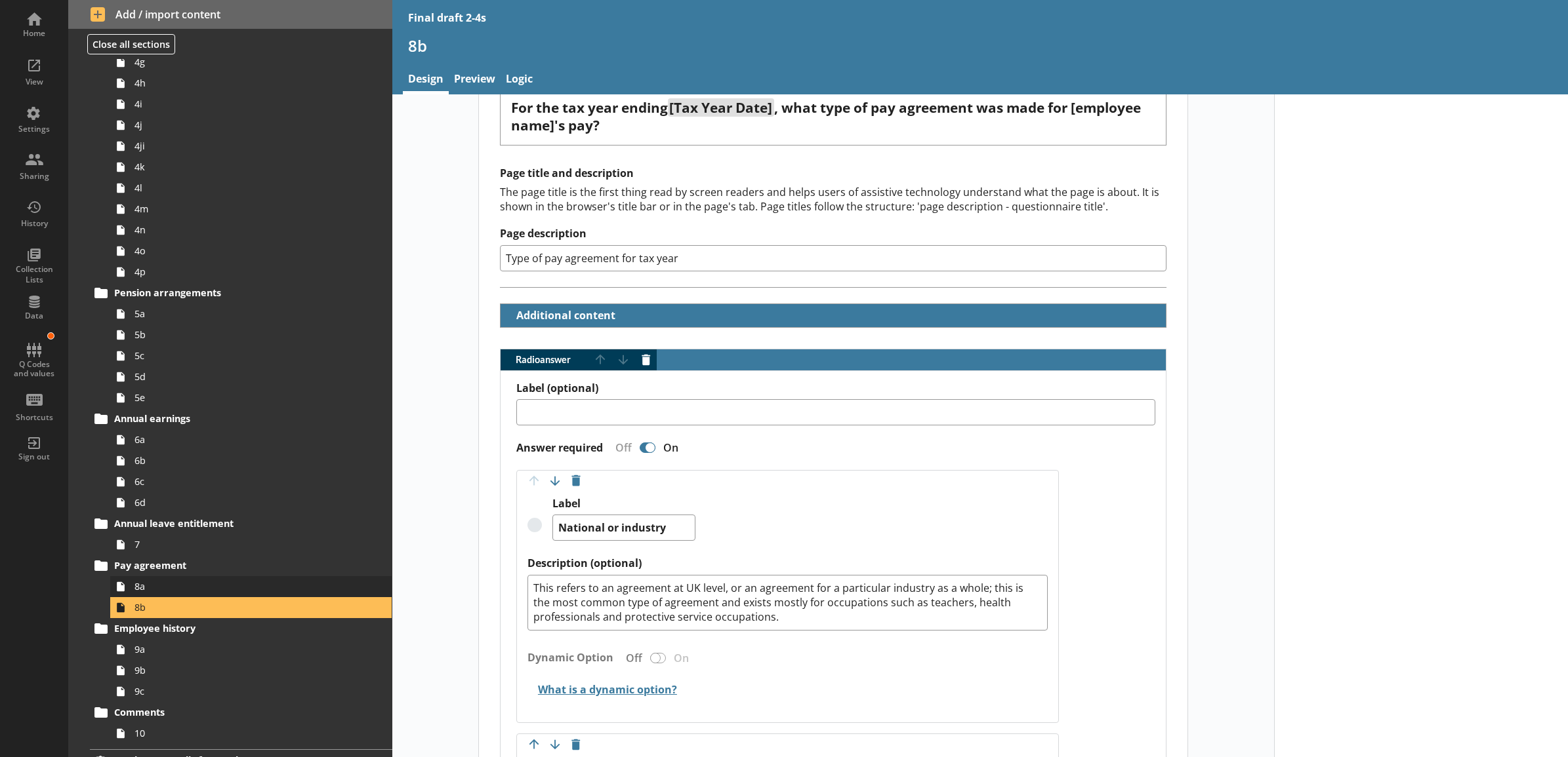
scroll to position [819, 0]
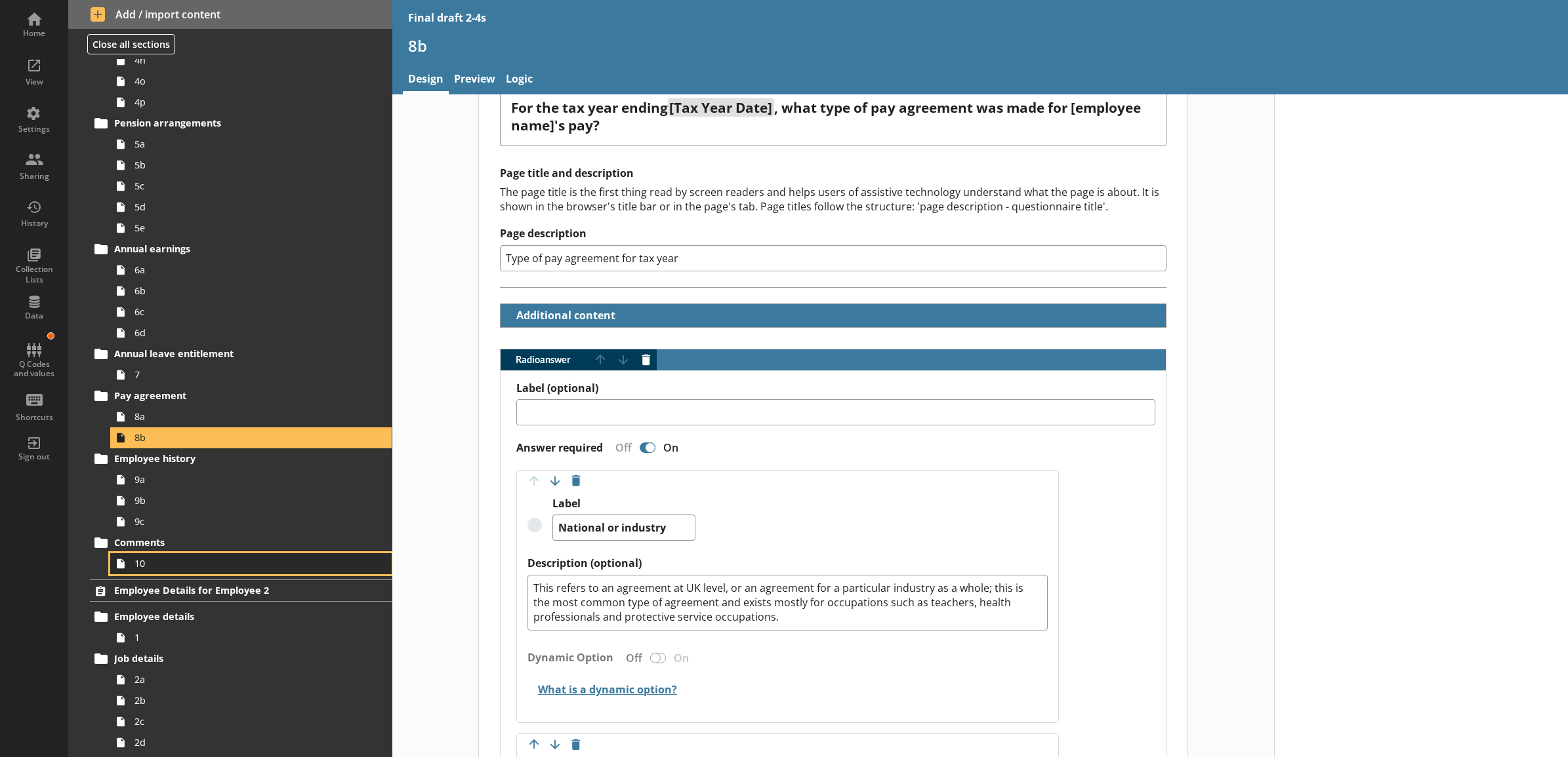
click at [186, 561] on span "10" at bounding box center [236, 563] width 204 height 13
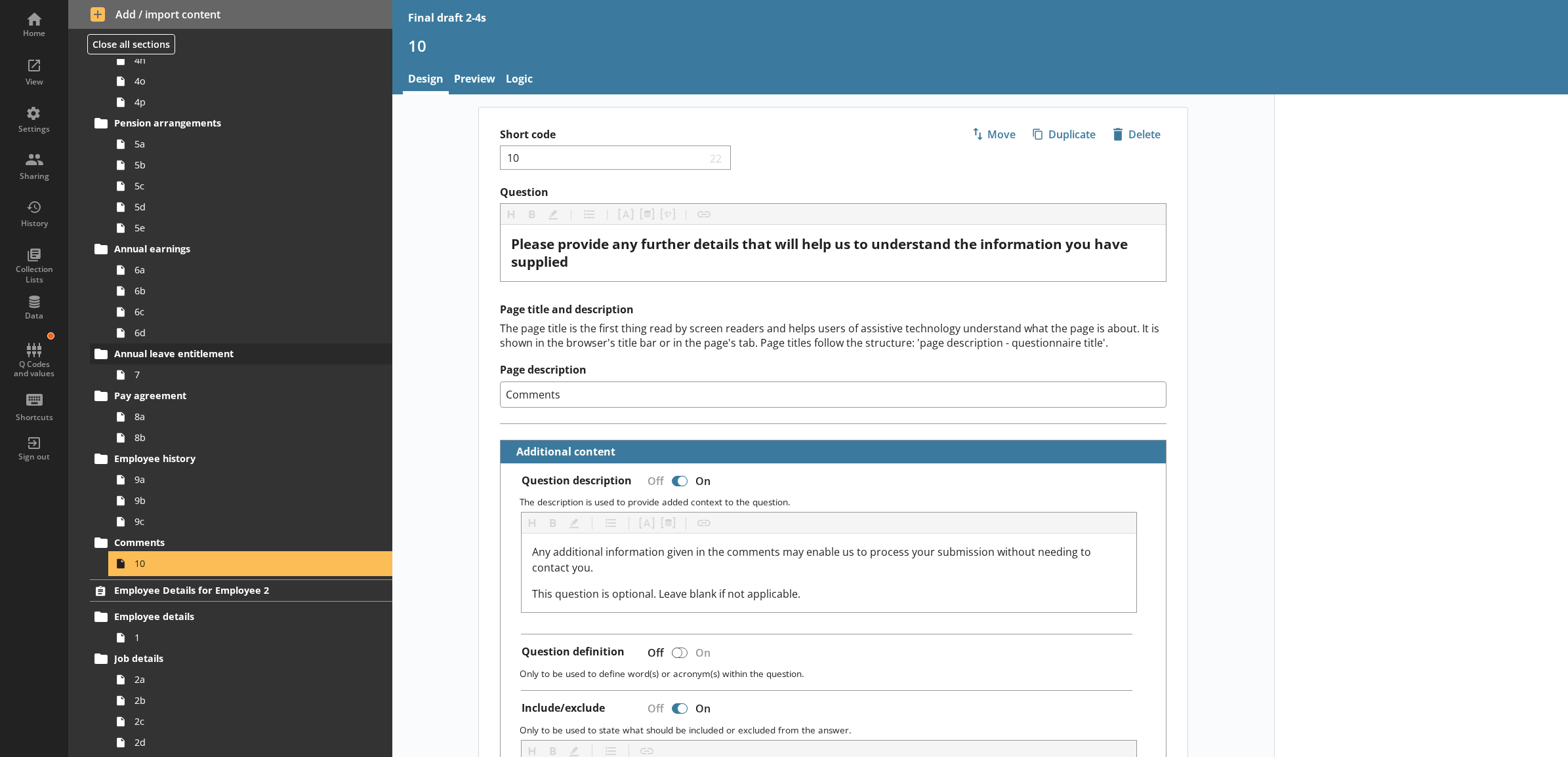
scroll to position [682, 0]
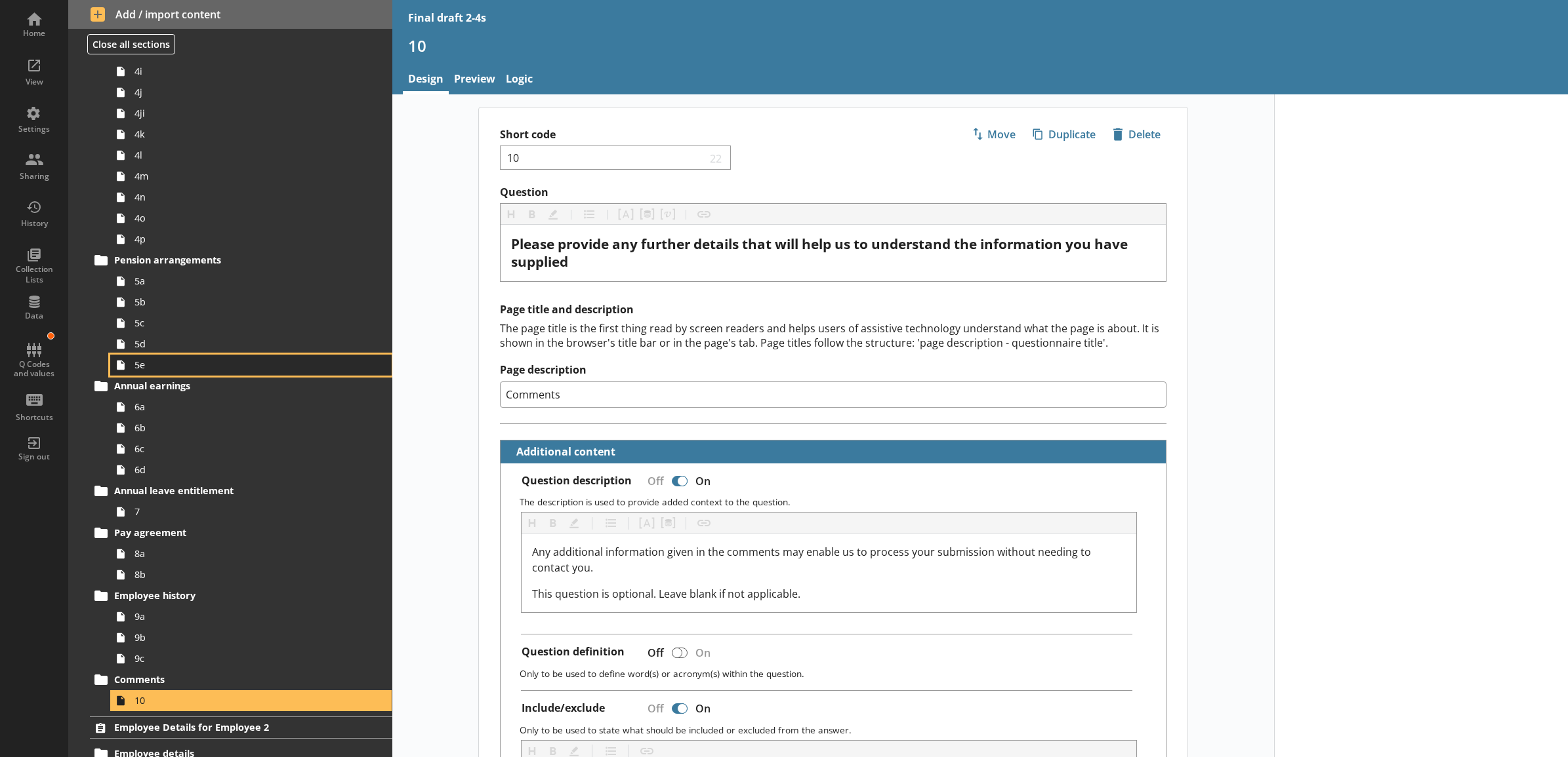
click at [178, 356] on link "5e" at bounding box center [251, 365] width 281 height 21
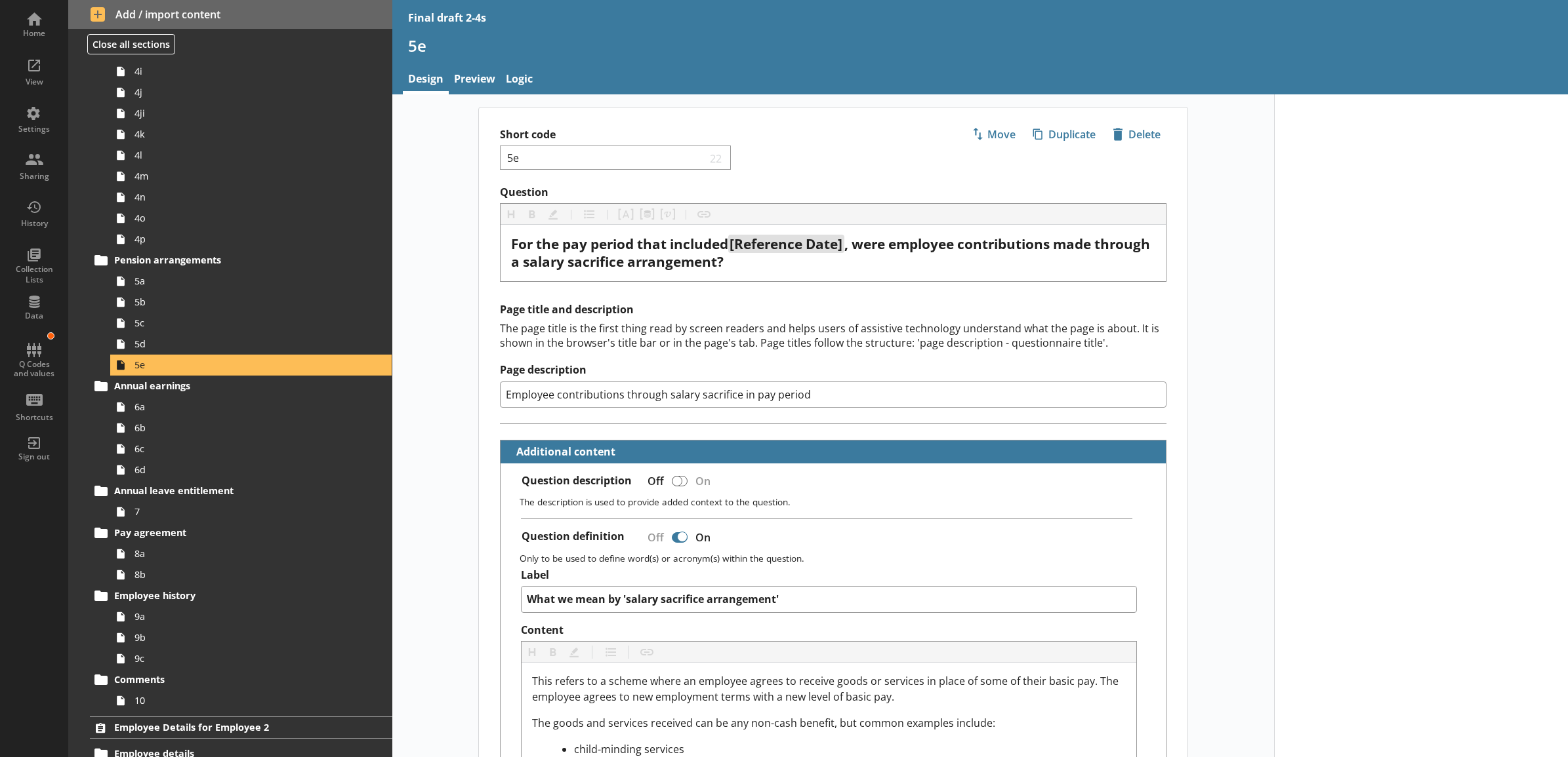
click at [664, 486] on div "Off" at bounding box center [653, 480] width 32 height 23
click at [672, 487] on div at bounding box center [677, 481] width 11 height 11
type textarea "x"
checkbox input "true"
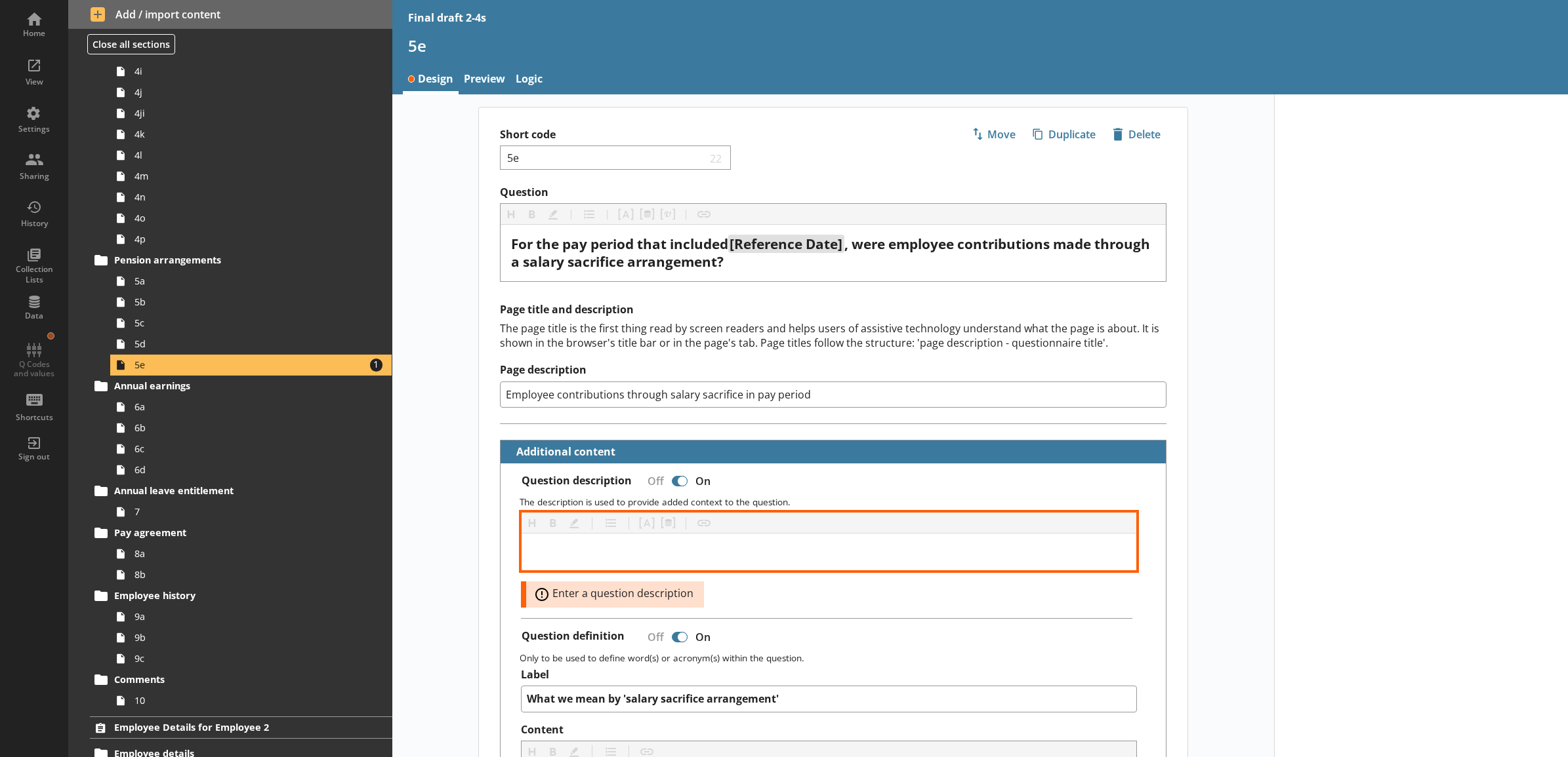
click at [679, 554] on div at bounding box center [829, 552] width 593 height 15
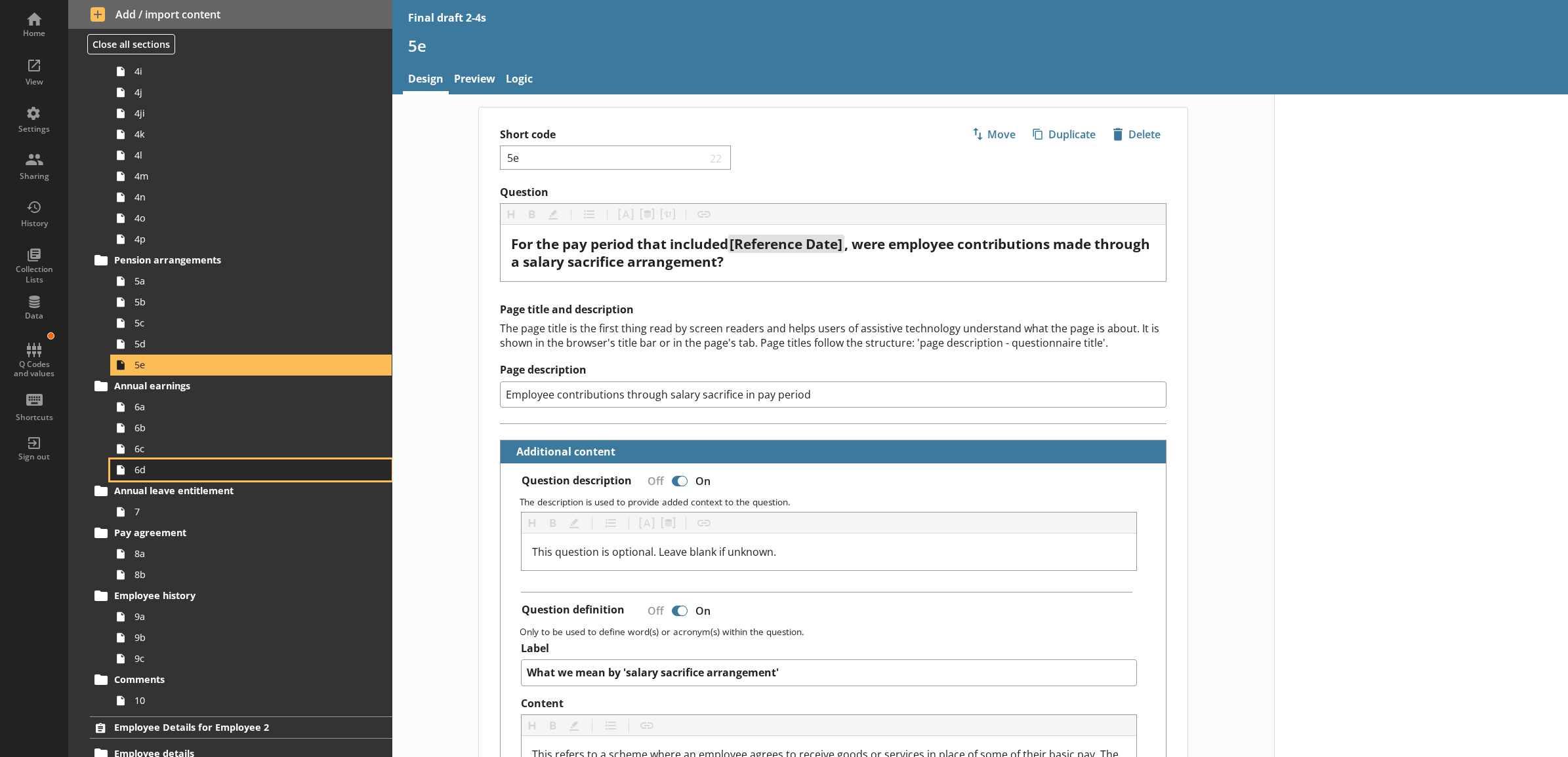
click at [194, 461] on link "6d" at bounding box center [251, 470] width 281 height 21
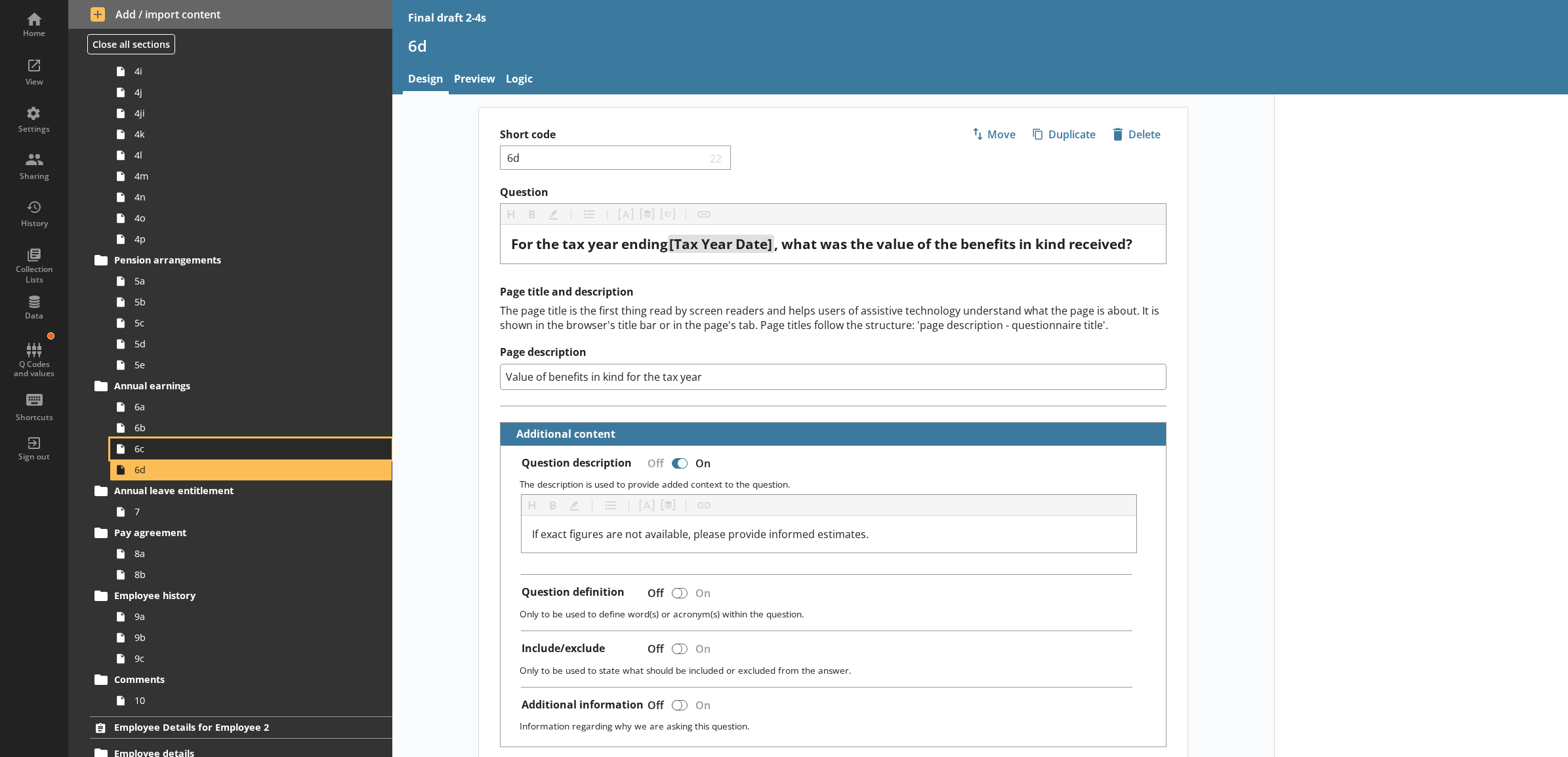
click at [208, 440] on link "6c" at bounding box center [251, 449] width 281 height 21
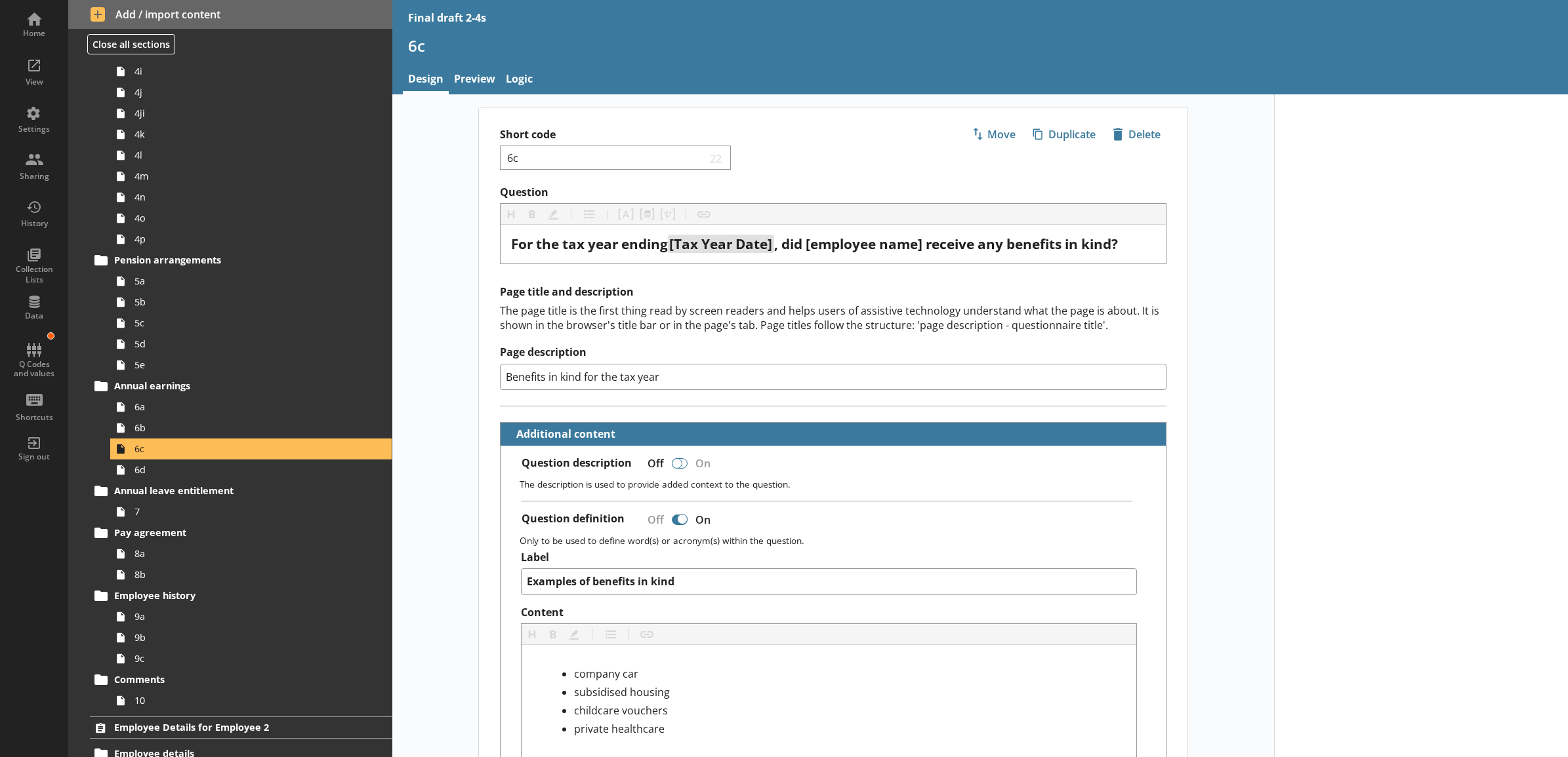
click at [678, 466] on div at bounding box center [679, 464] width 15 height 11
type textarea "x"
checkbox input "true"
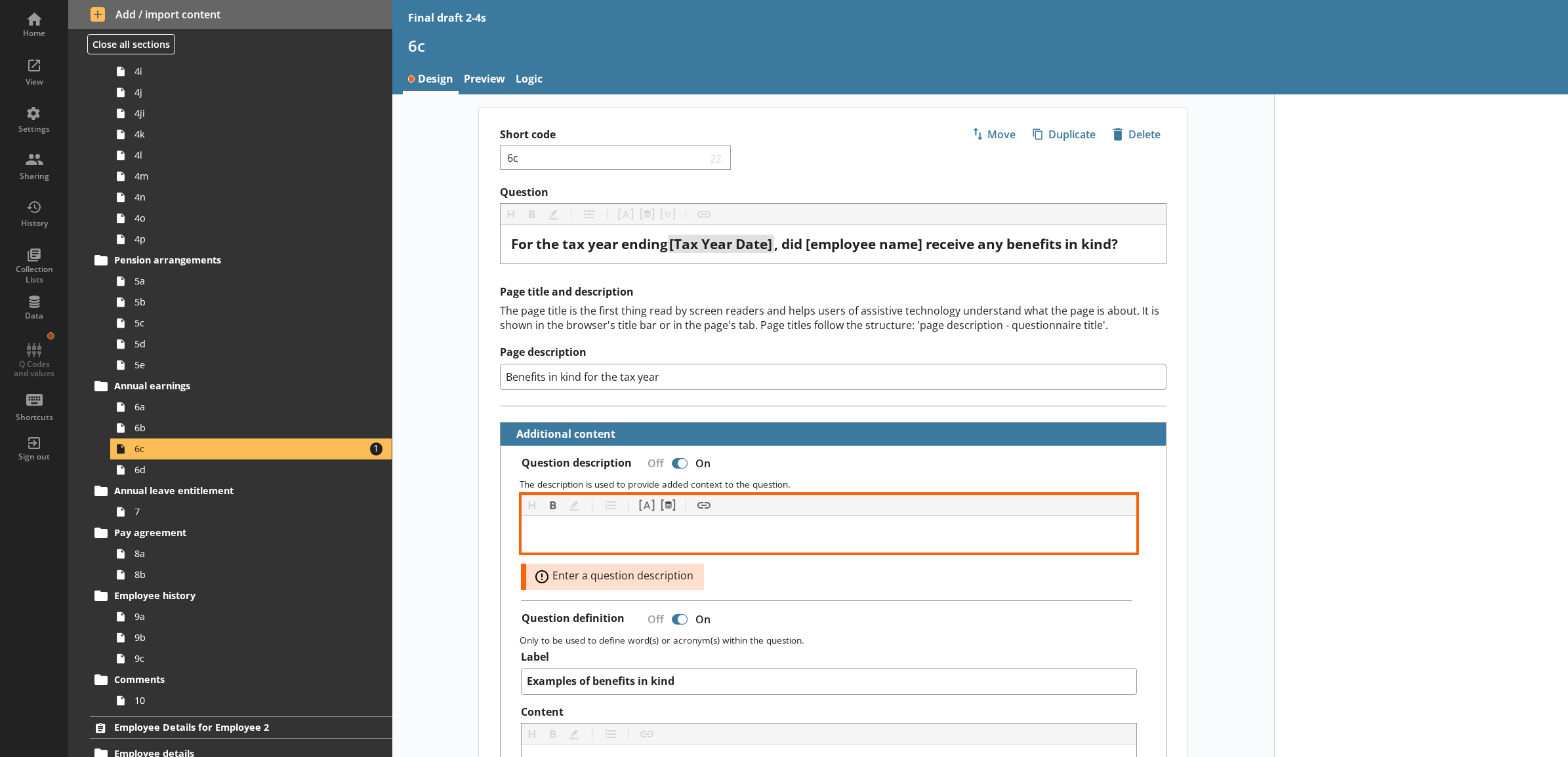
click at [619, 533] on div at bounding box center [829, 534] width 593 height 15
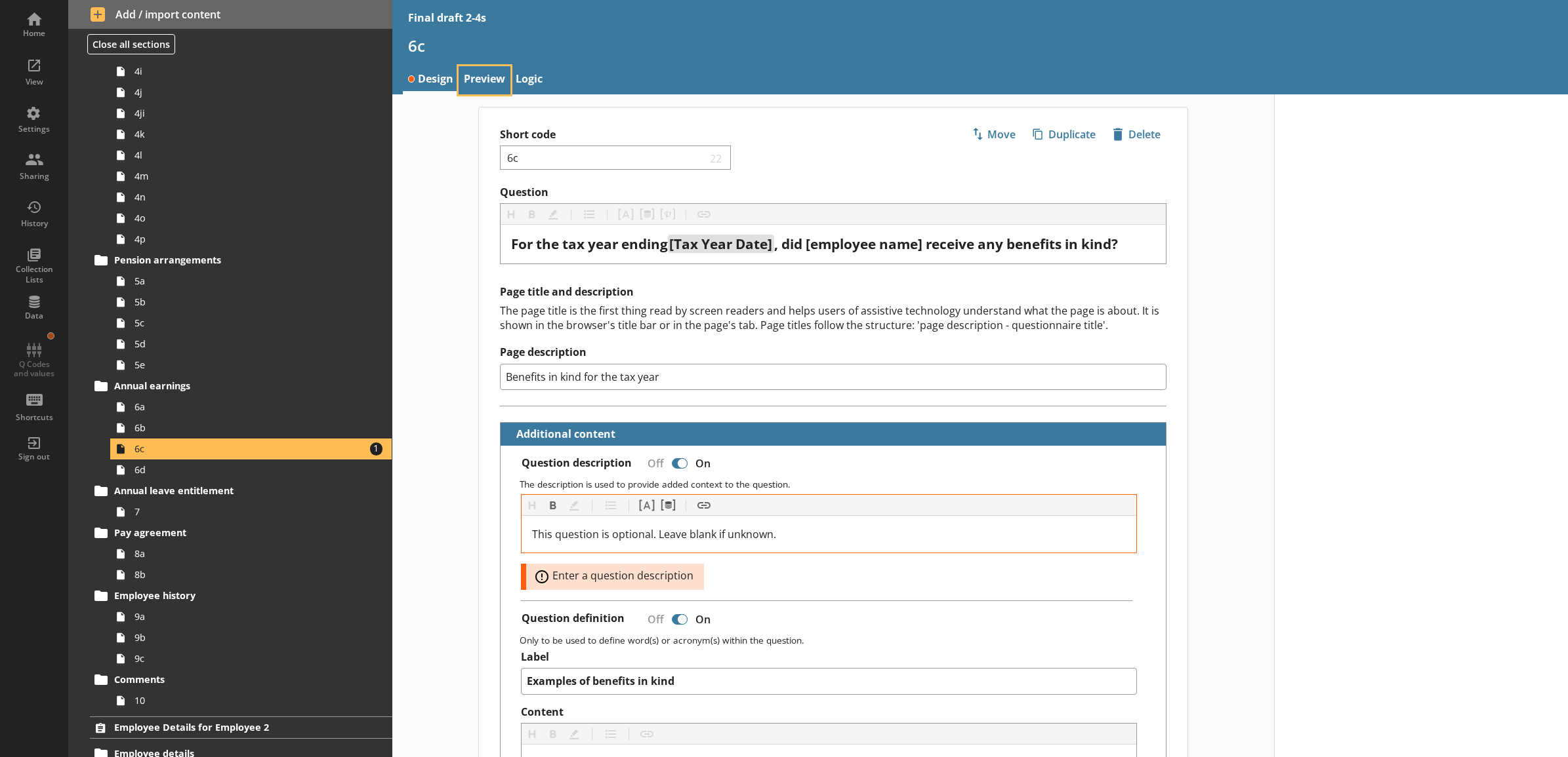
type textarea "x"
click at [468, 68] on link "Preview" at bounding box center [484, 79] width 51 height 28
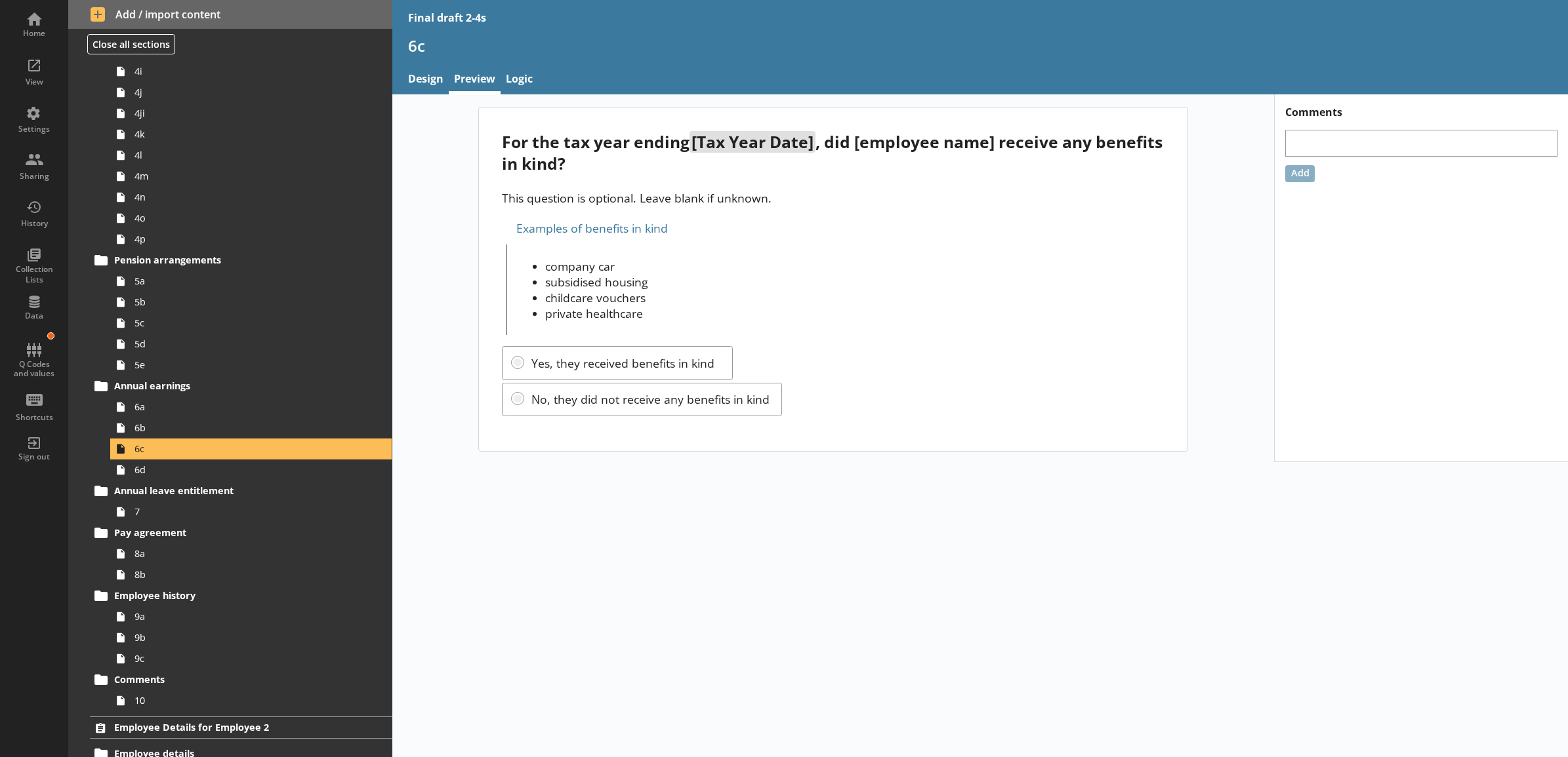
click at [459, 201] on div "For the tax year ending [Tax Year Date] , did [employee name] receive any benef…" at bounding box center [833, 279] width 882 height 345
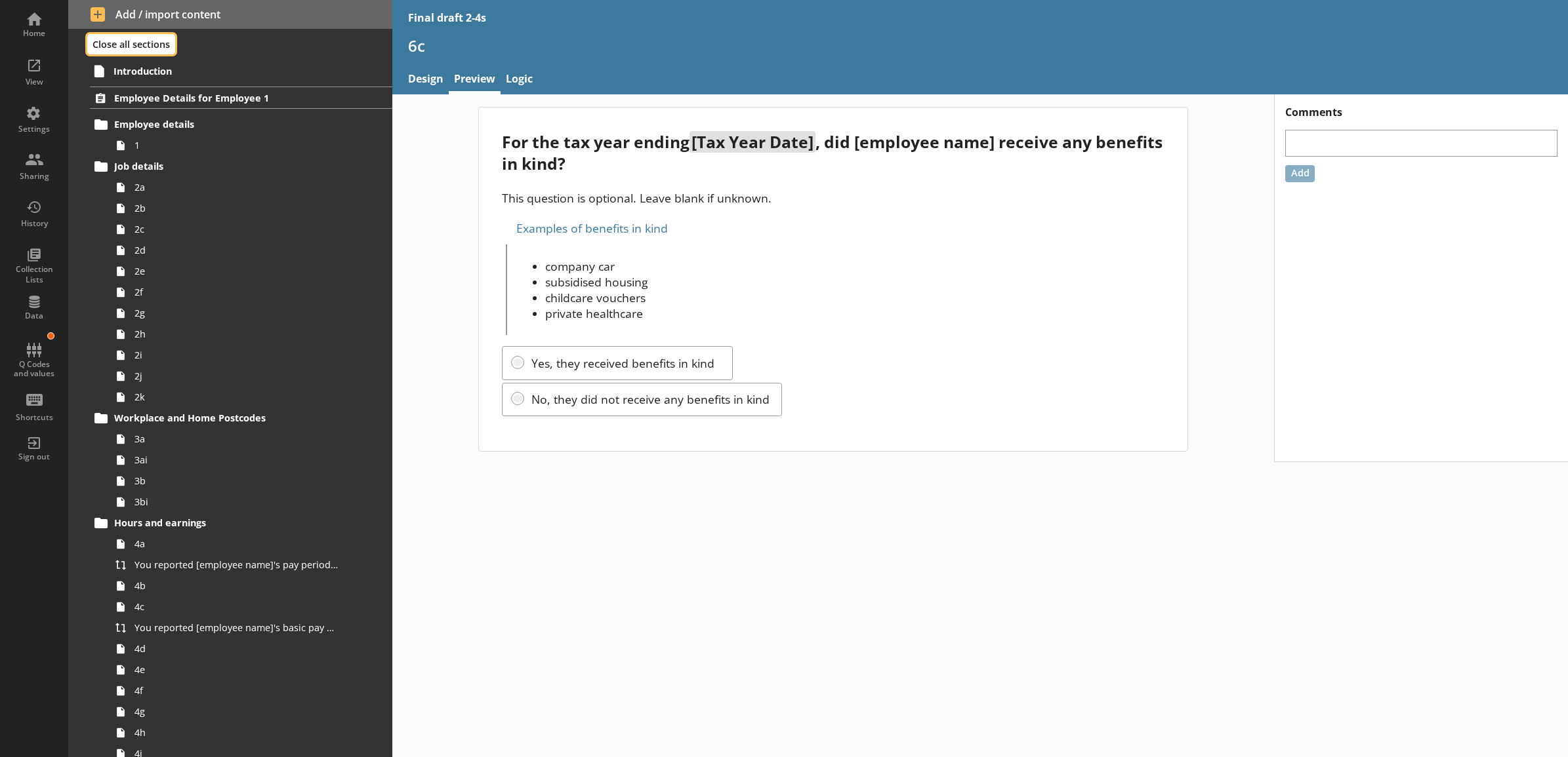
click at [128, 44] on button "Close all sections" at bounding box center [131, 44] width 87 height 21
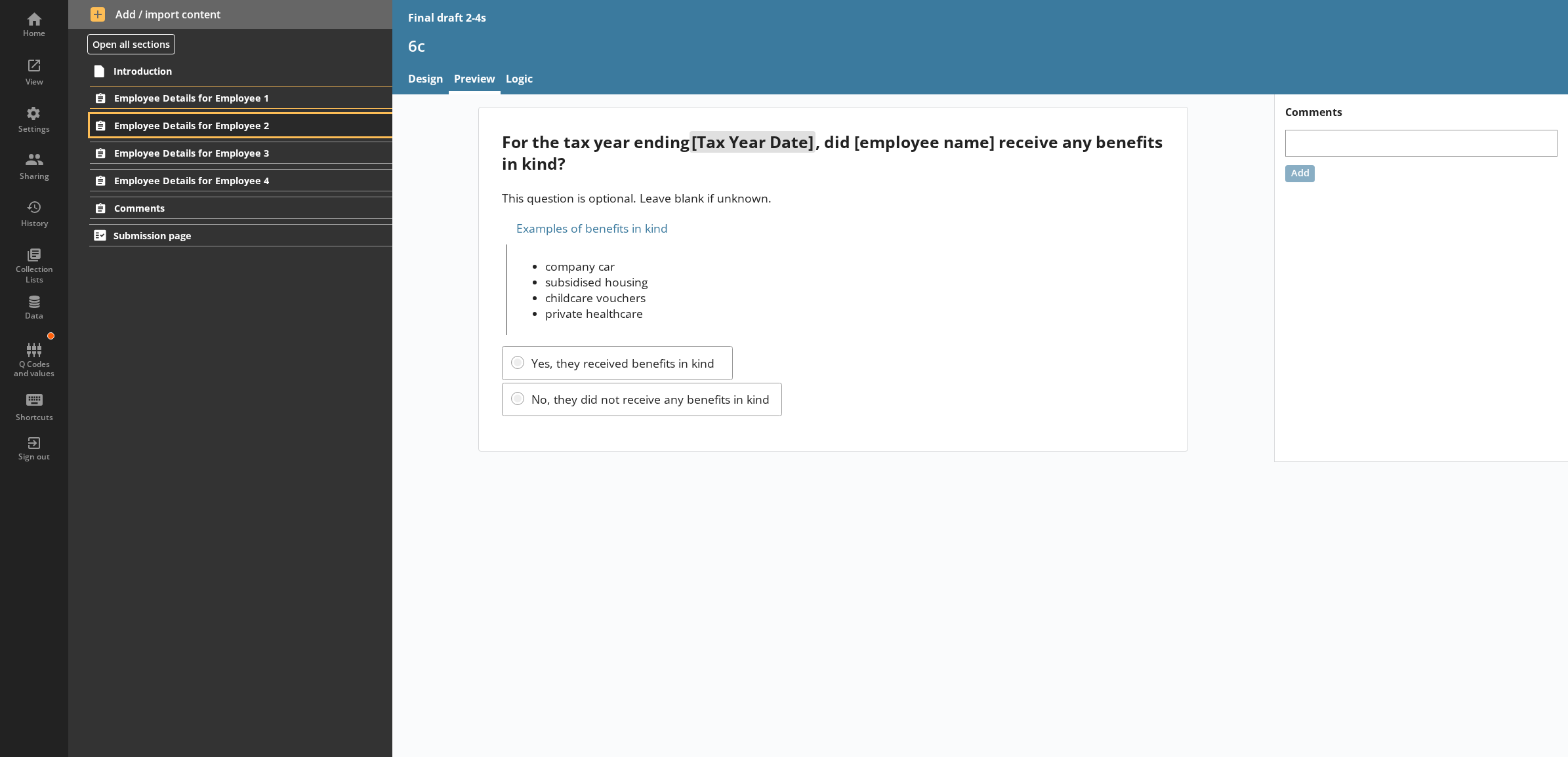
click at [263, 124] on span "Employee Details for Employee 2" at bounding box center [224, 125] width 219 height 13
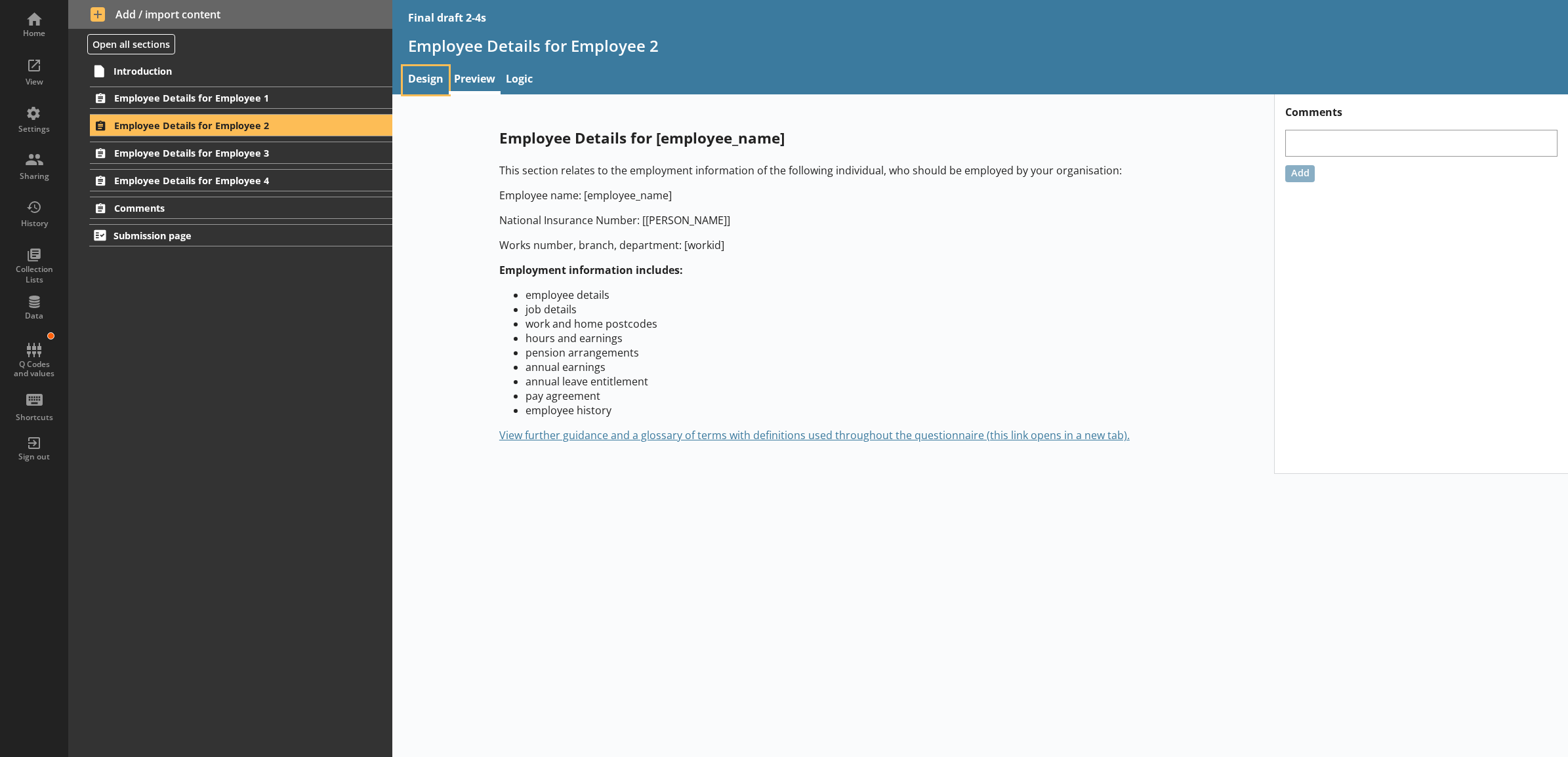
click at [420, 82] on link "Design" at bounding box center [426, 79] width 46 height 28
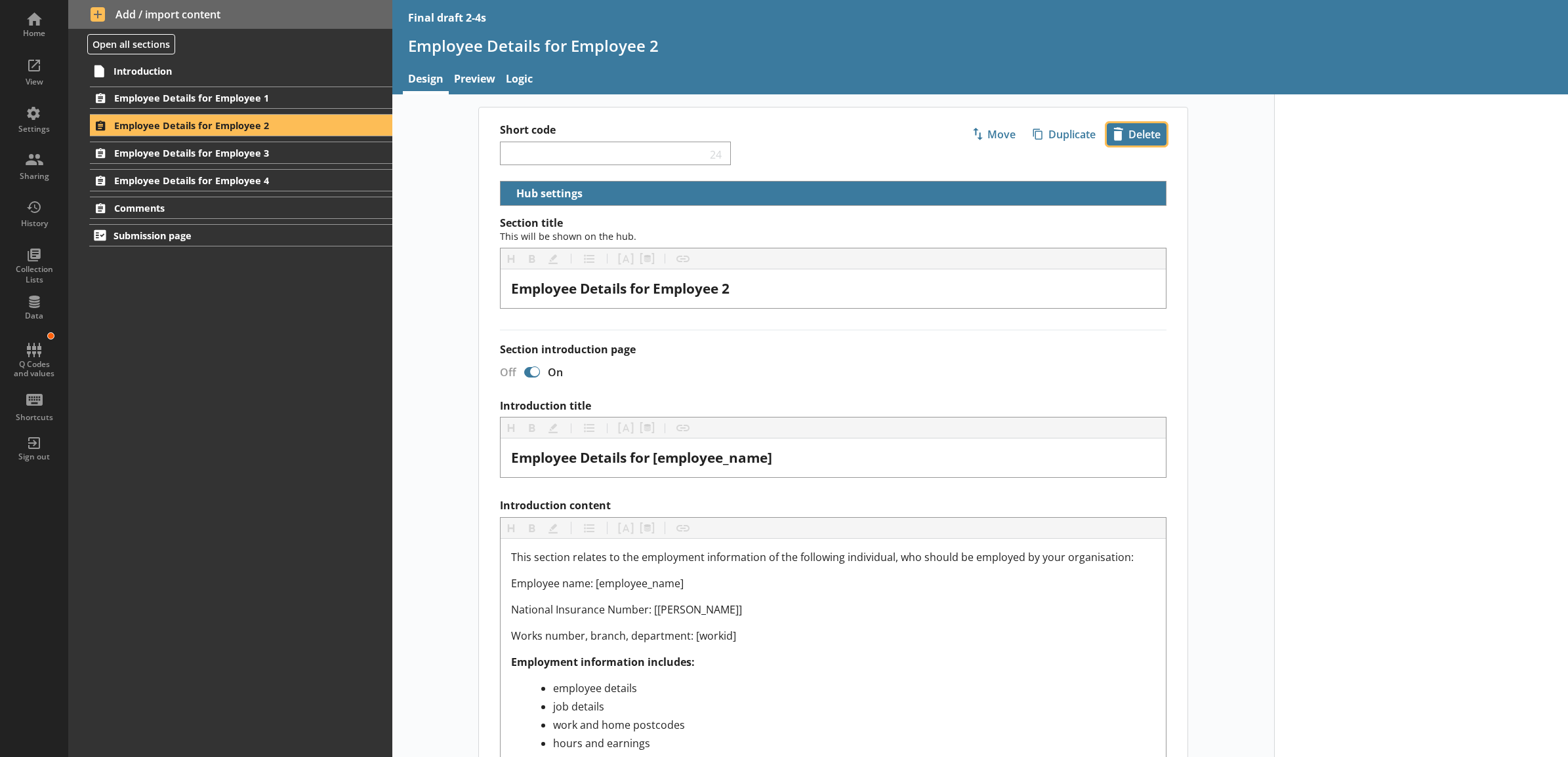
click at [1154, 139] on span "icon-delete Created with Sketch. [GEOGRAPHIC_DATA]" at bounding box center [1136, 133] width 59 height 21
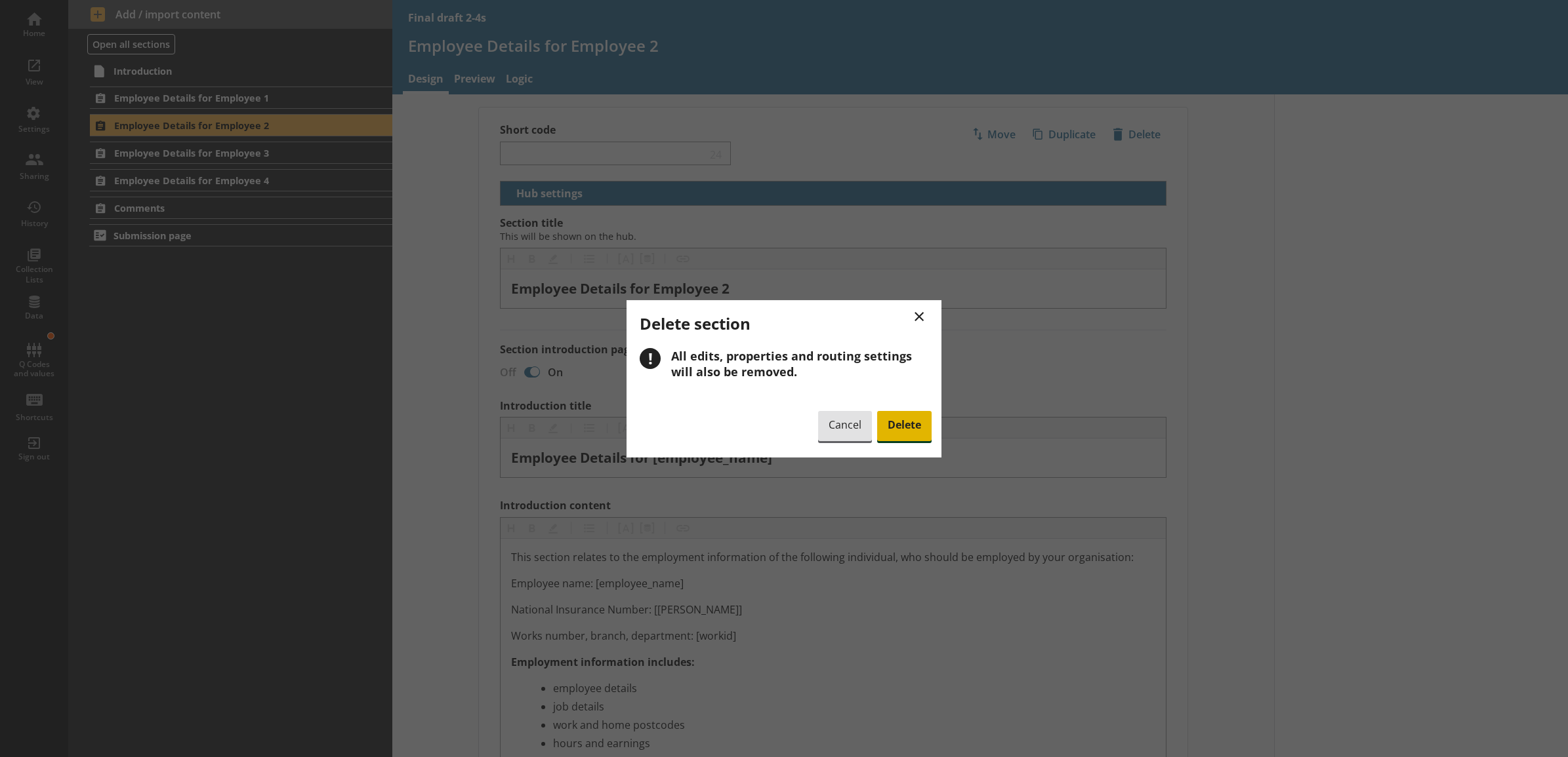
click at [917, 418] on span "Delete" at bounding box center [904, 425] width 54 height 30
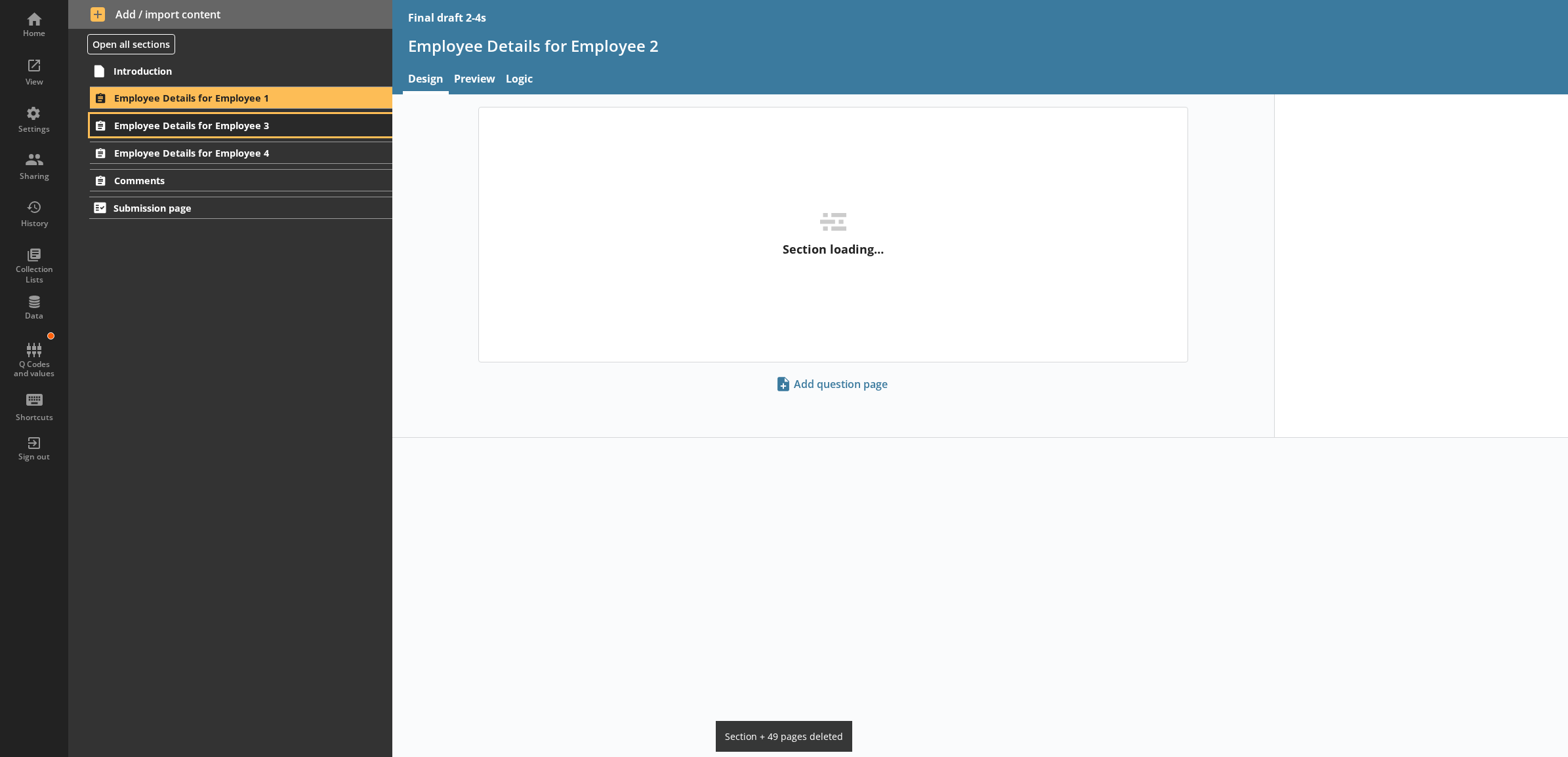
click at [297, 128] on span "Employee Details for Employee 3" at bounding box center [224, 125] width 219 height 13
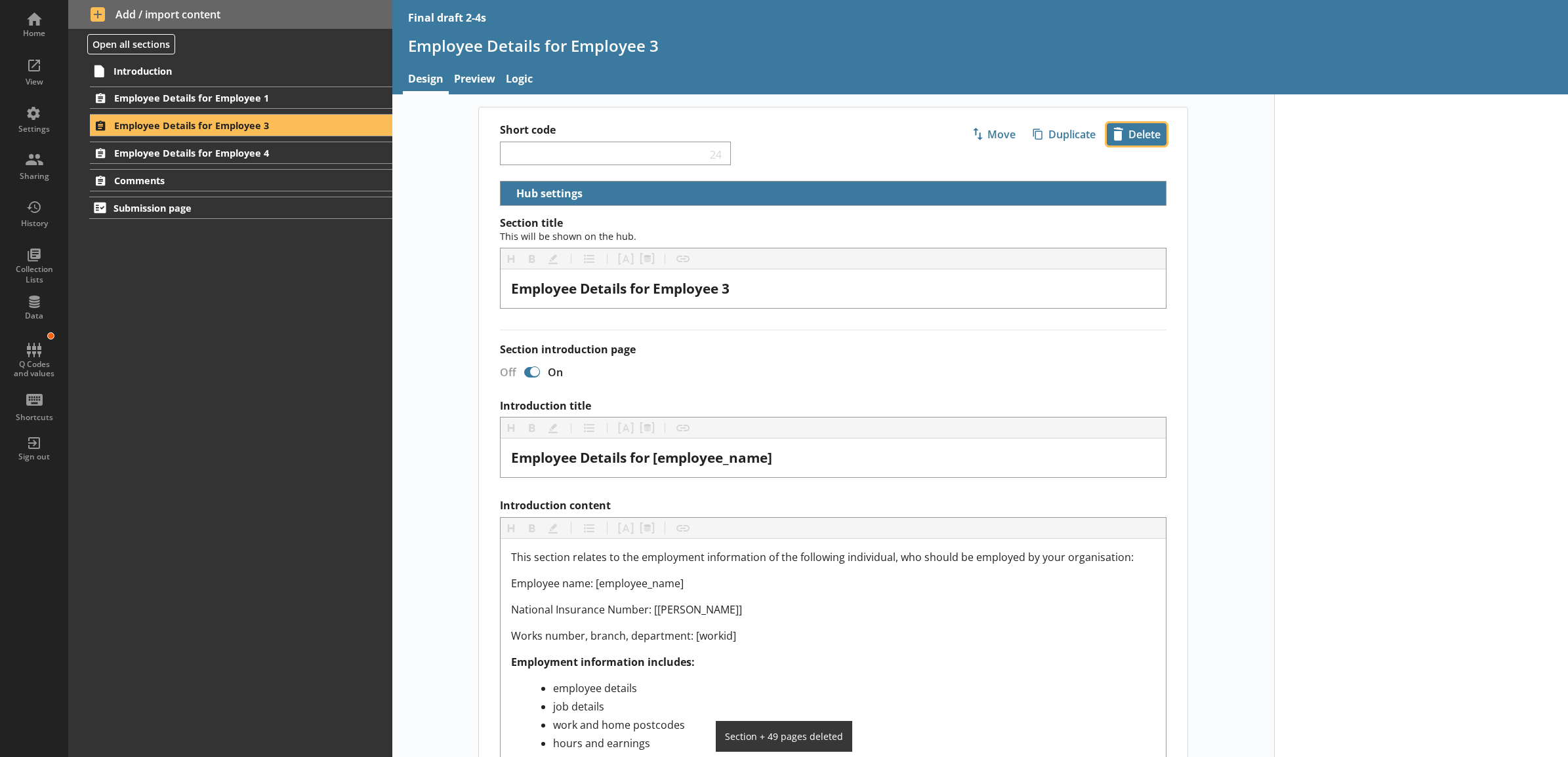
click at [1145, 138] on span "icon-delete Created with Sketch. [GEOGRAPHIC_DATA]" at bounding box center [1136, 133] width 59 height 21
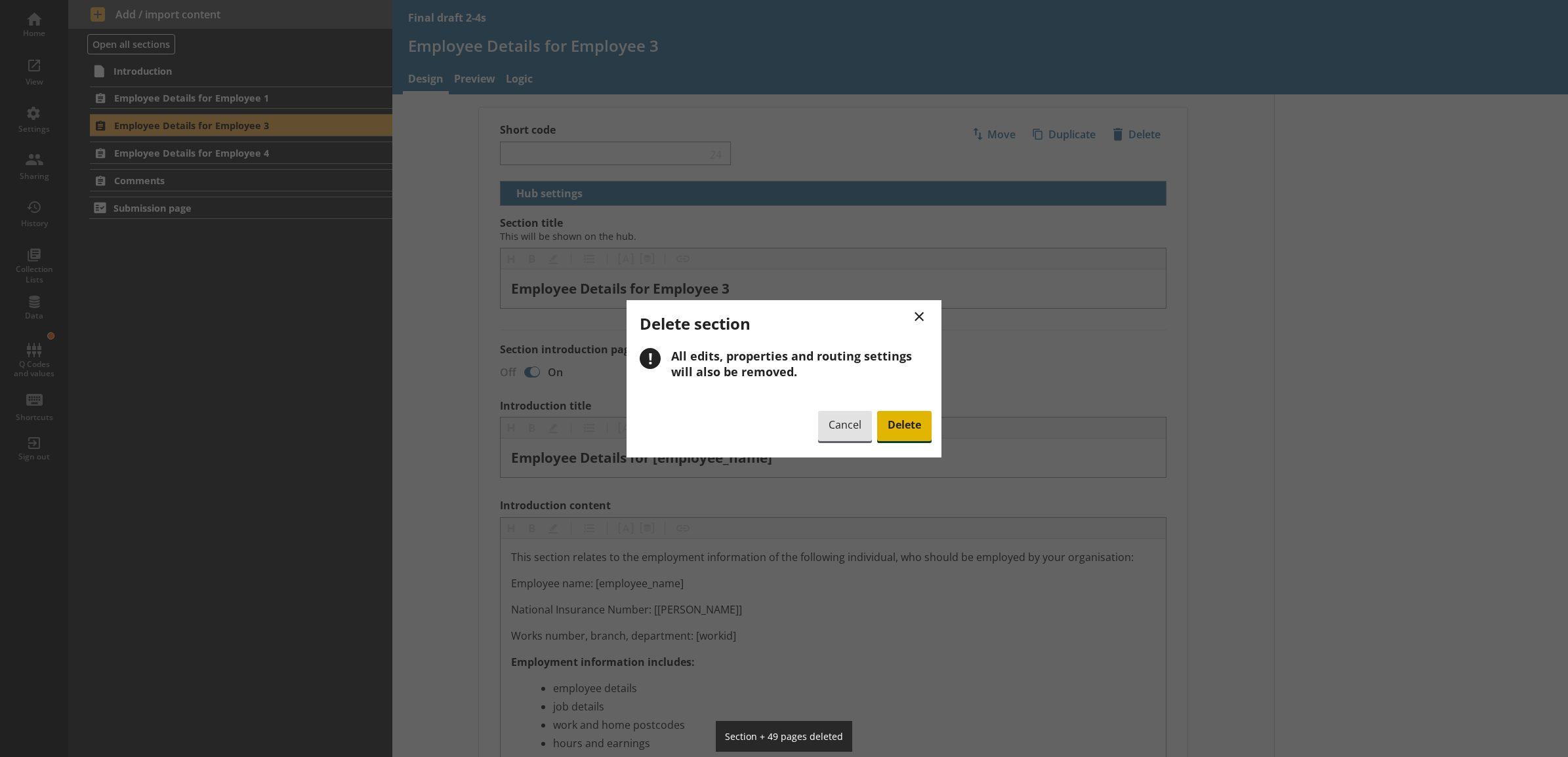
click at [912, 423] on span "Delete" at bounding box center [904, 425] width 54 height 30
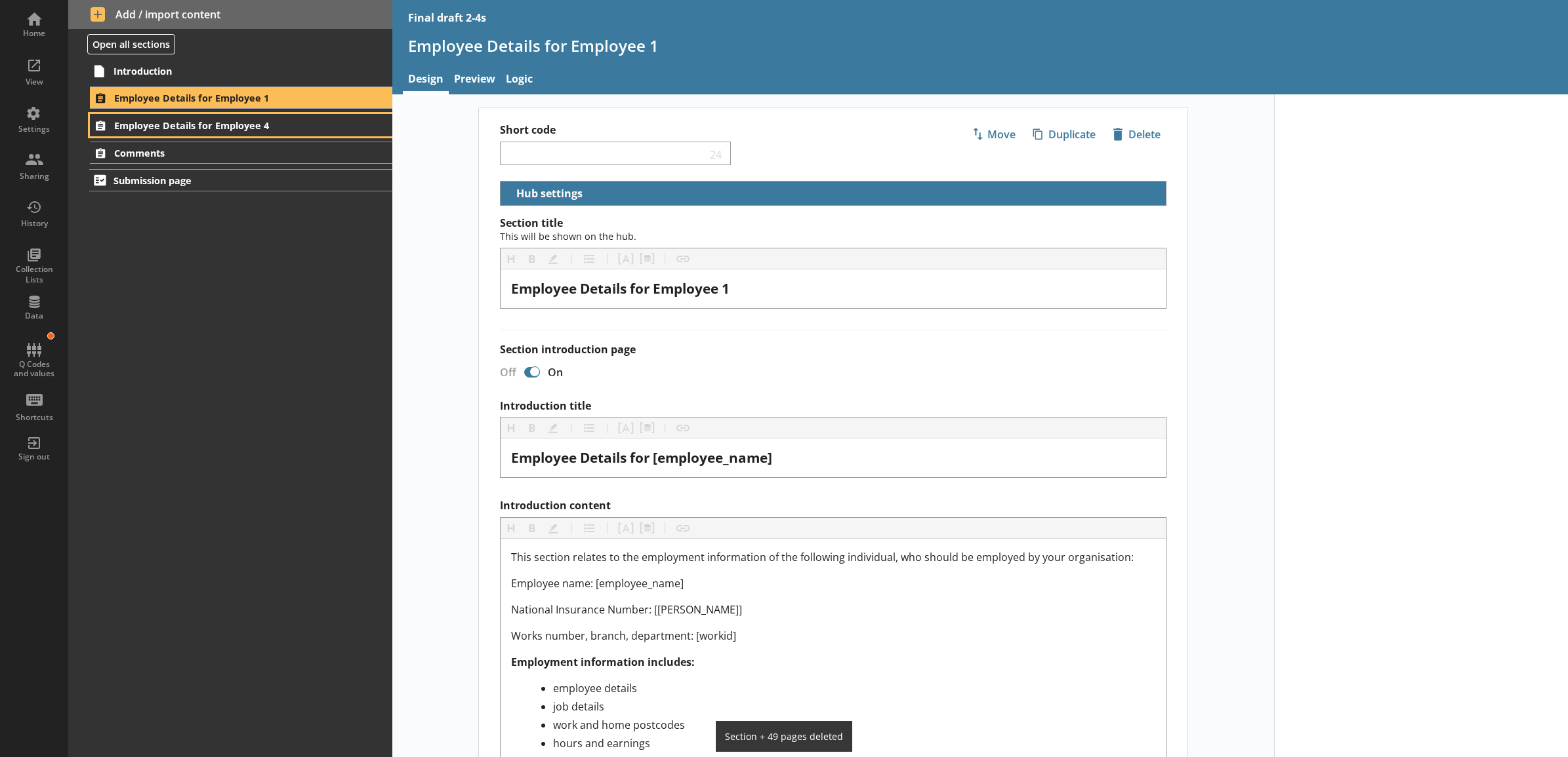
click at [278, 125] on span "Employee Details for Employee 4" at bounding box center [224, 125] width 219 height 13
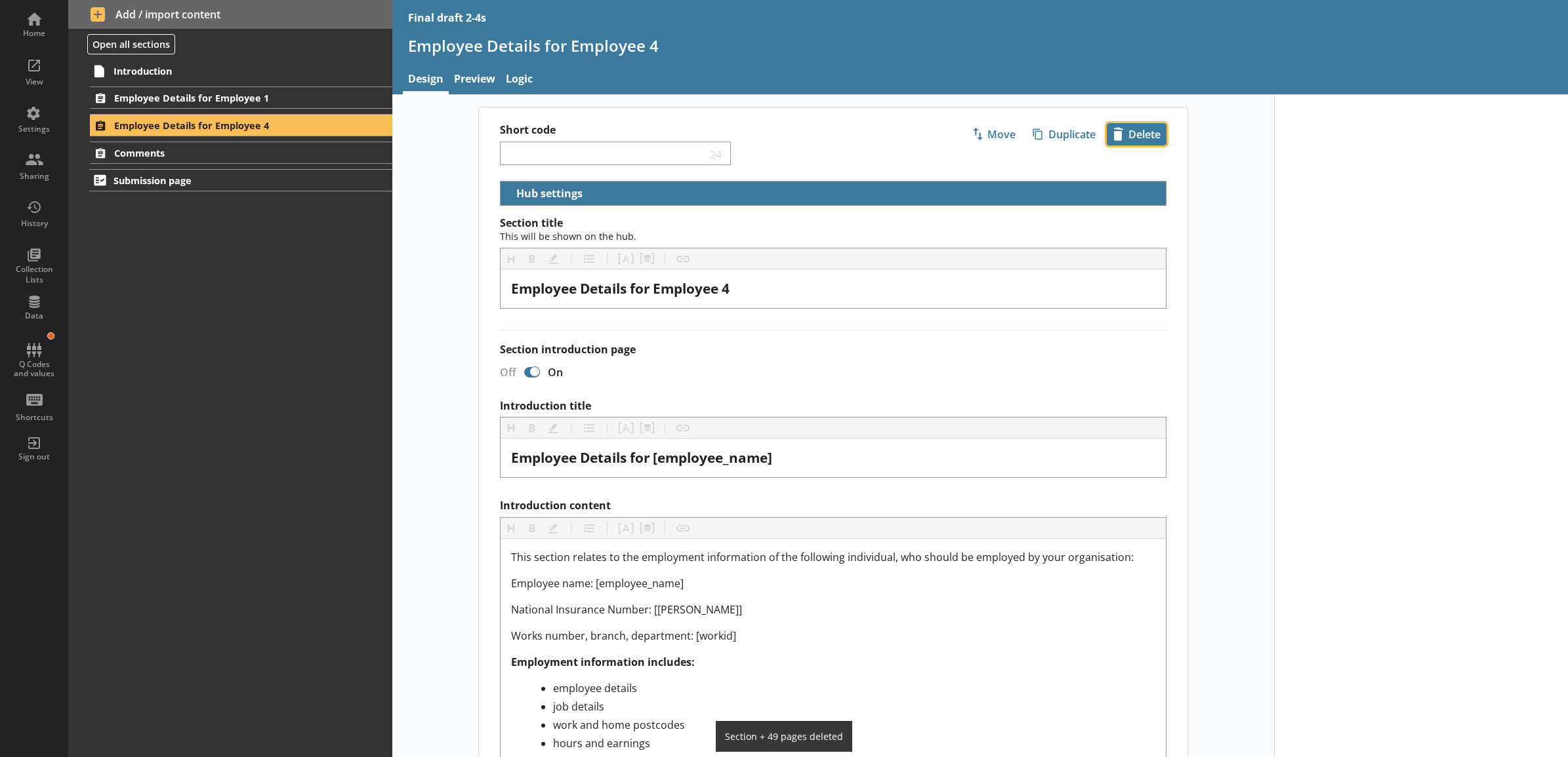
click at [1139, 134] on span "icon-delete Created with Sketch. [GEOGRAPHIC_DATA]" at bounding box center [1136, 133] width 59 height 21
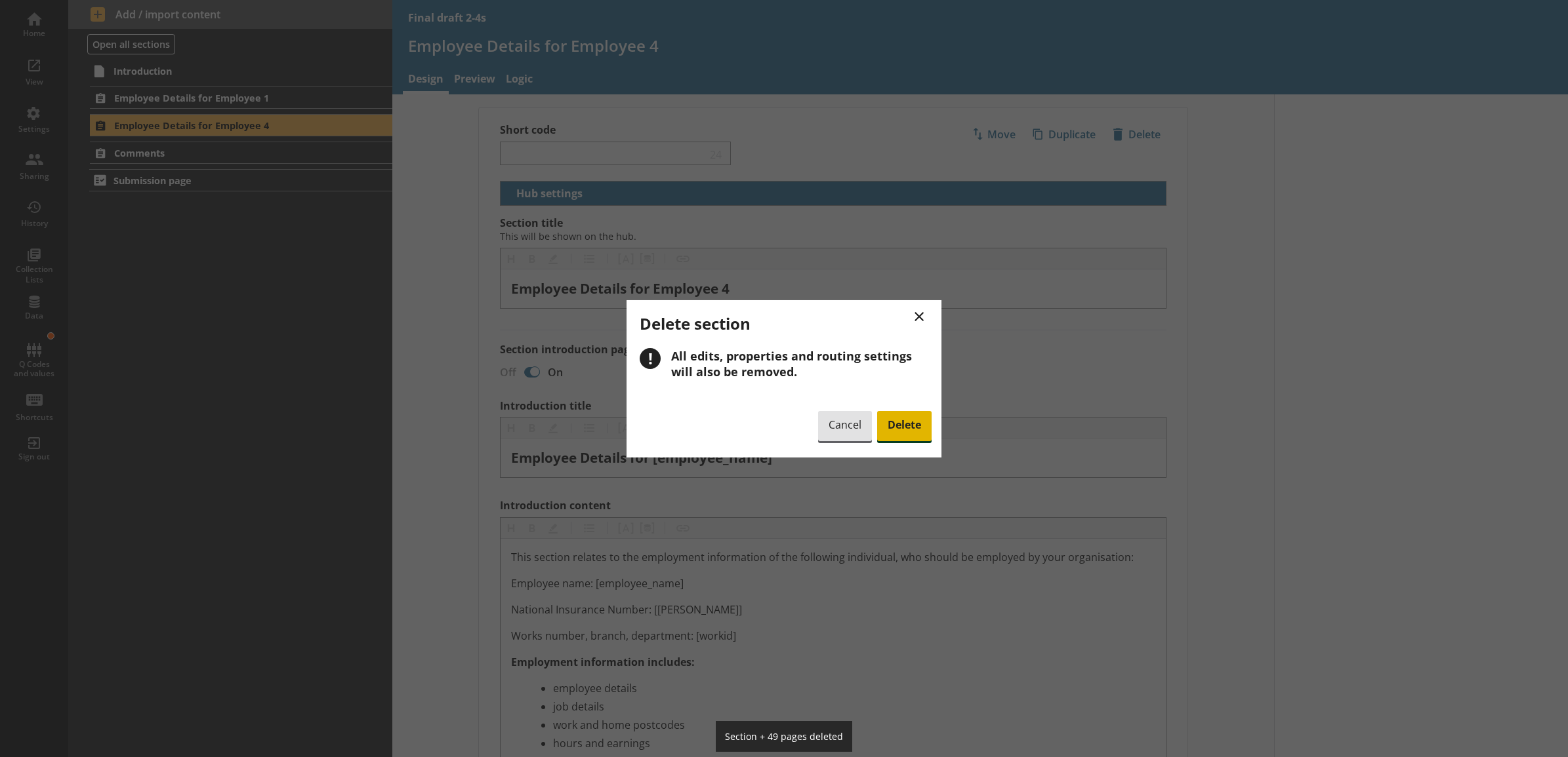
click at [913, 420] on span "Delete" at bounding box center [904, 425] width 54 height 30
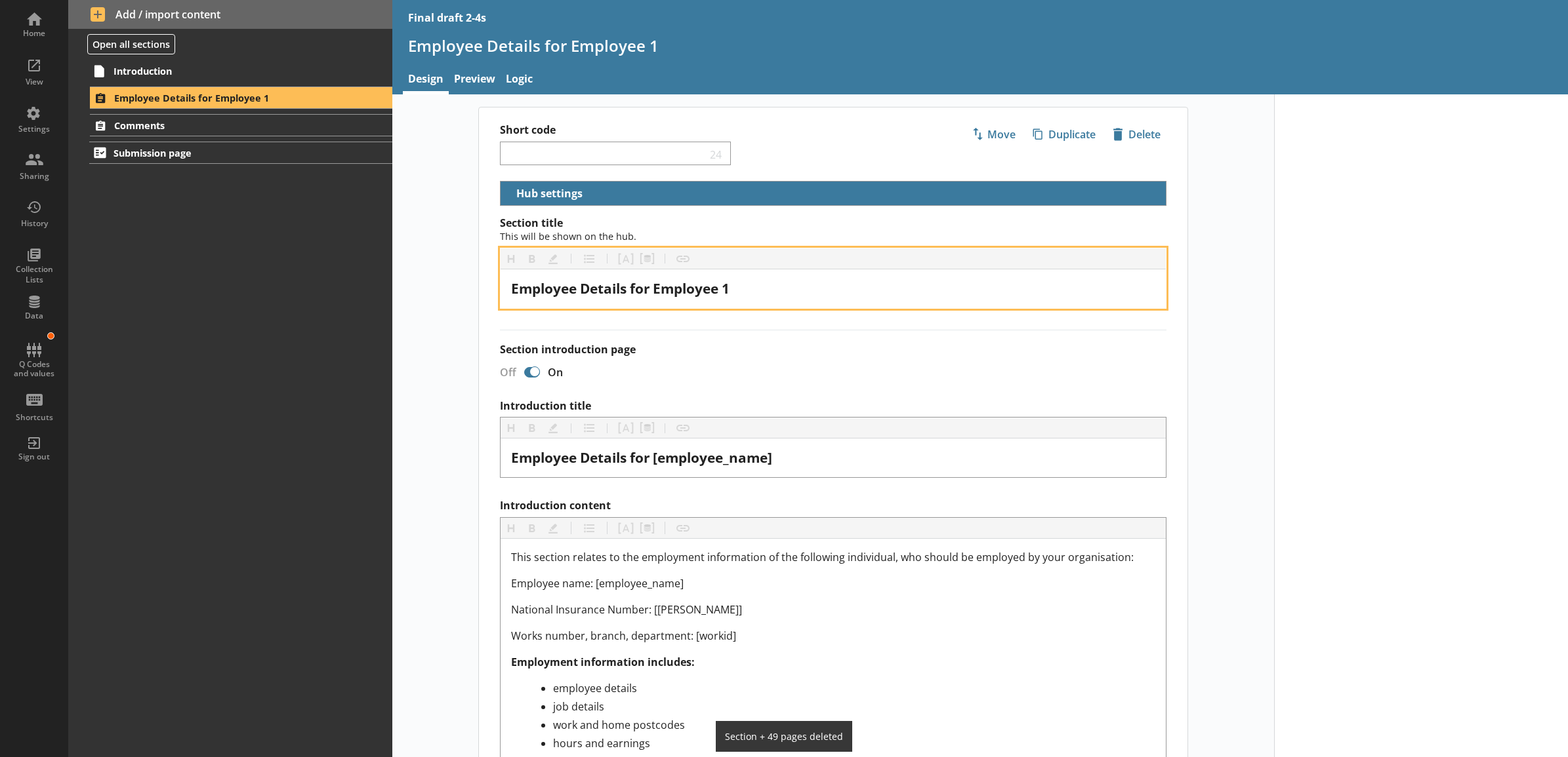
click at [743, 292] on div "Employee Details for Employee 1" at bounding box center [833, 289] width 644 height 18
drag, startPoint x: 700, startPoint y: 295, endPoint x: 654, endPoint y: 295, distance: 46.0
click at [654, 295] on div "Employee Details for Employee 1" at bounding box center [833, 289] width 644 height 18
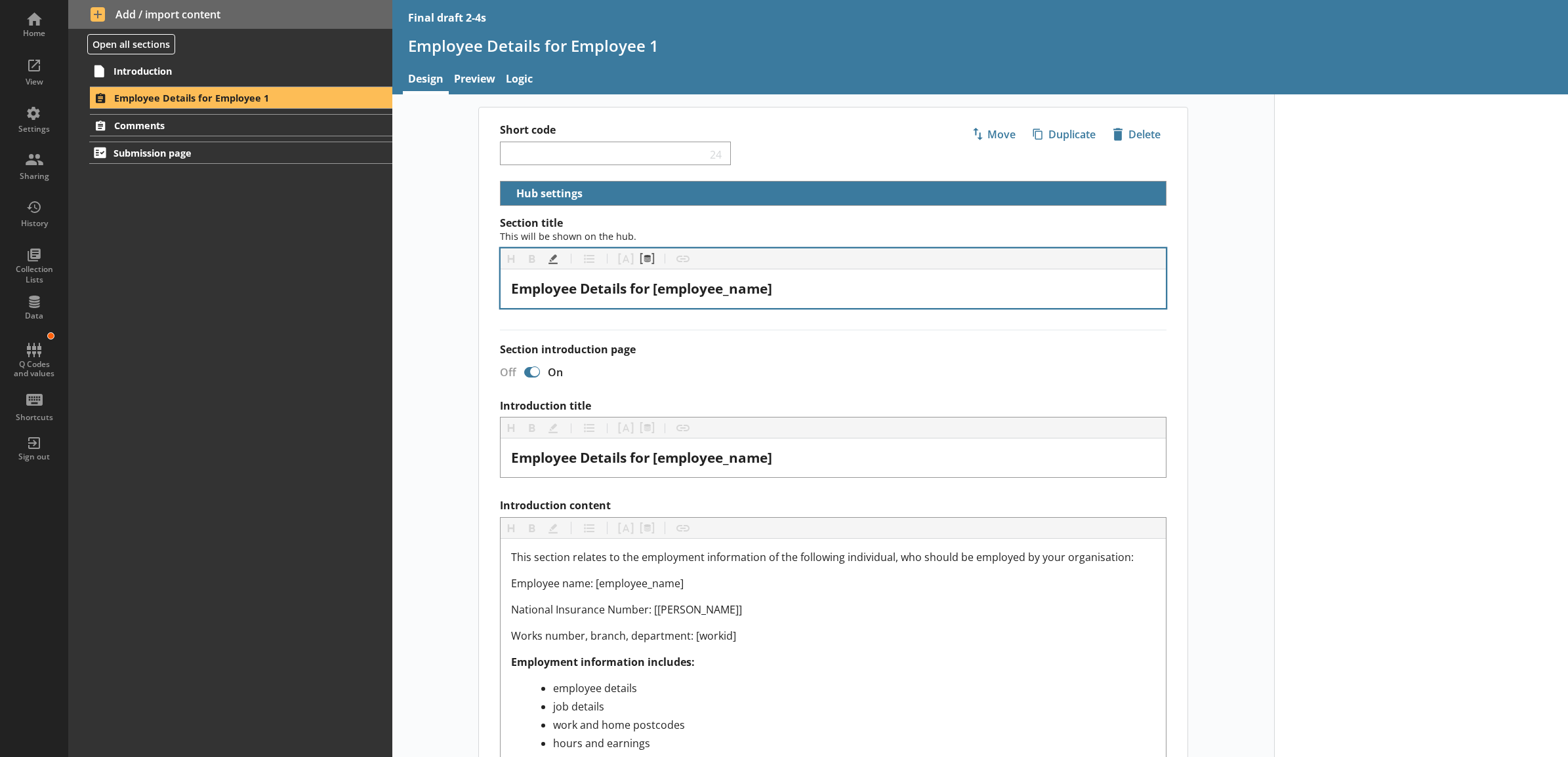
click at [759, 351] on label "Section introduction page" at bounding box center [832, 349] width 666 height 14
click at [543, 360] on input "Section introduction page" at bounding box center [531, 371] width 21 height 23
checkbox input "true"
click at [479, 78] on link "Preview" at bounding box center [474, 79] width 51 height 28
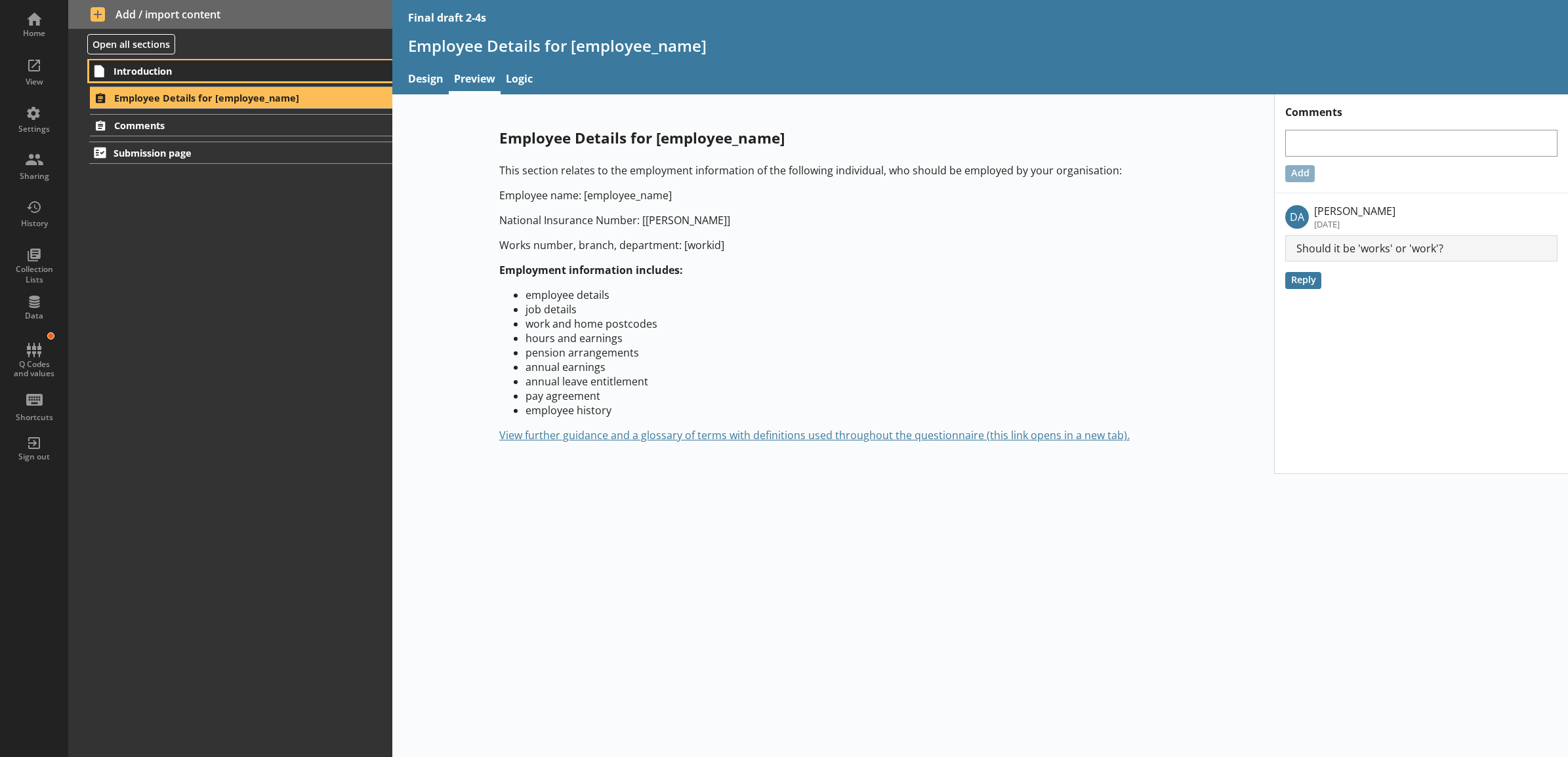
click at [292, 68] on span "Introduction" at bounding box center [224, 71] width 220 height 13
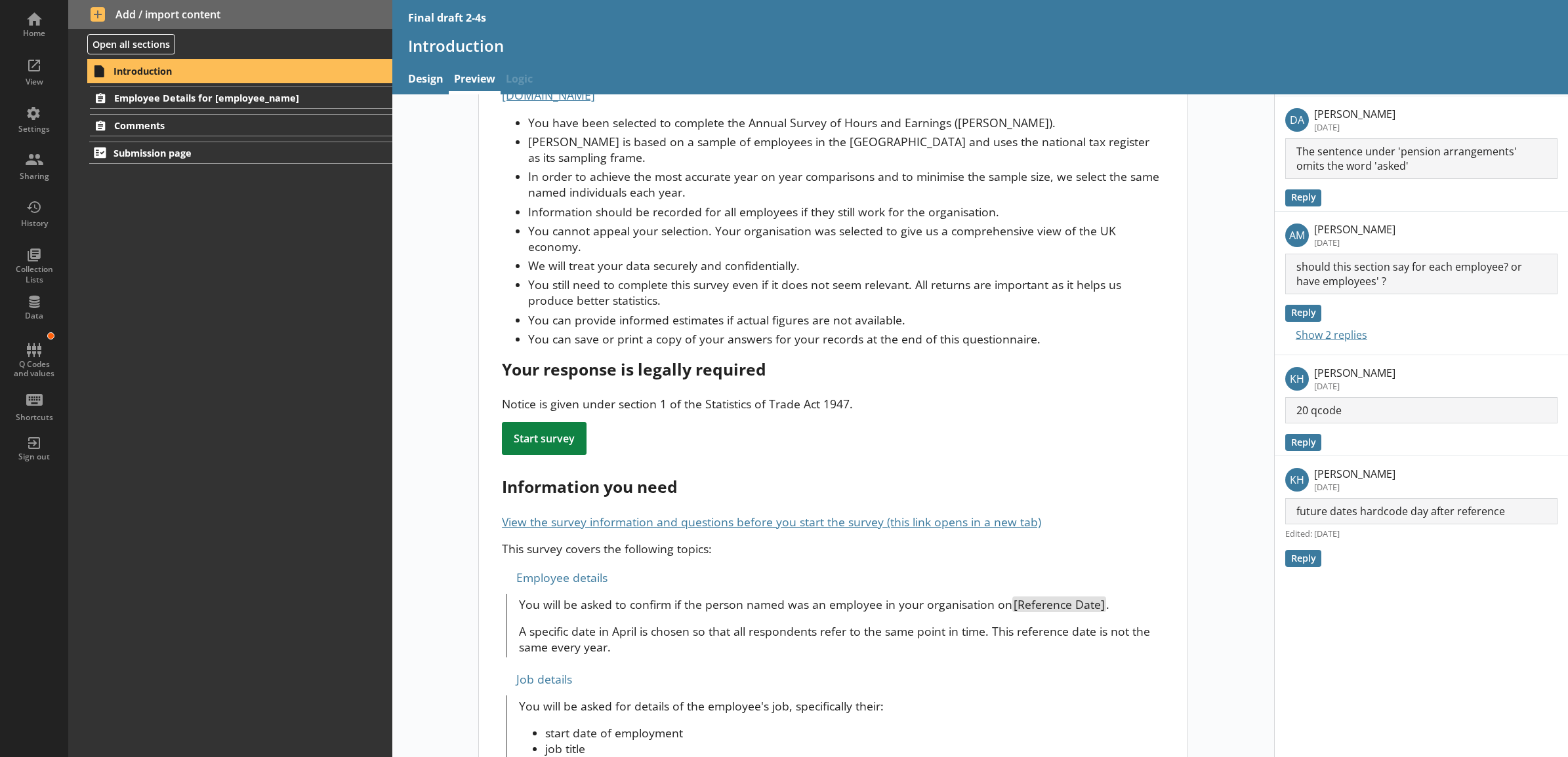
scroll to position [136, 0]
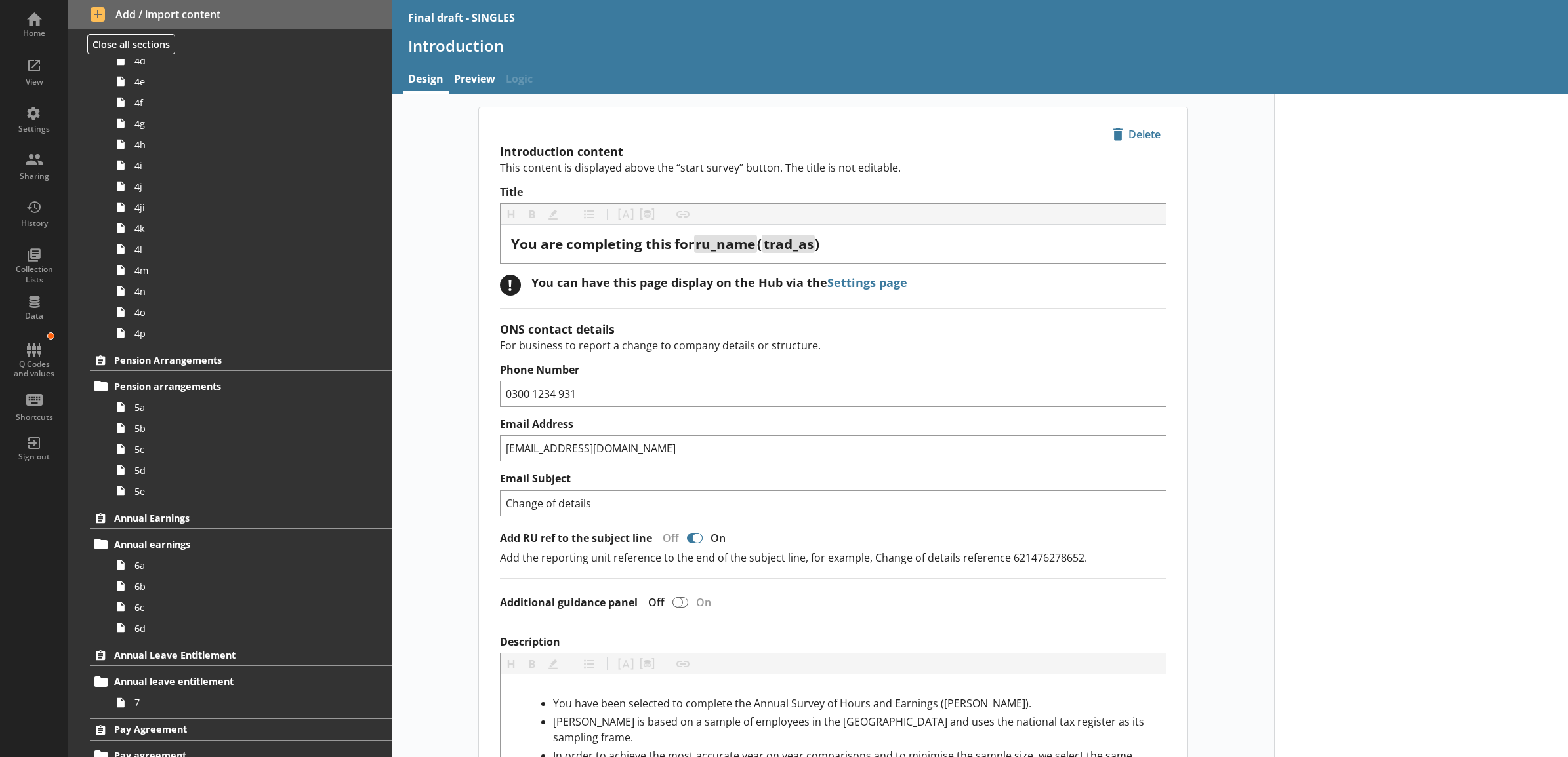
scroll to position [819, 0]
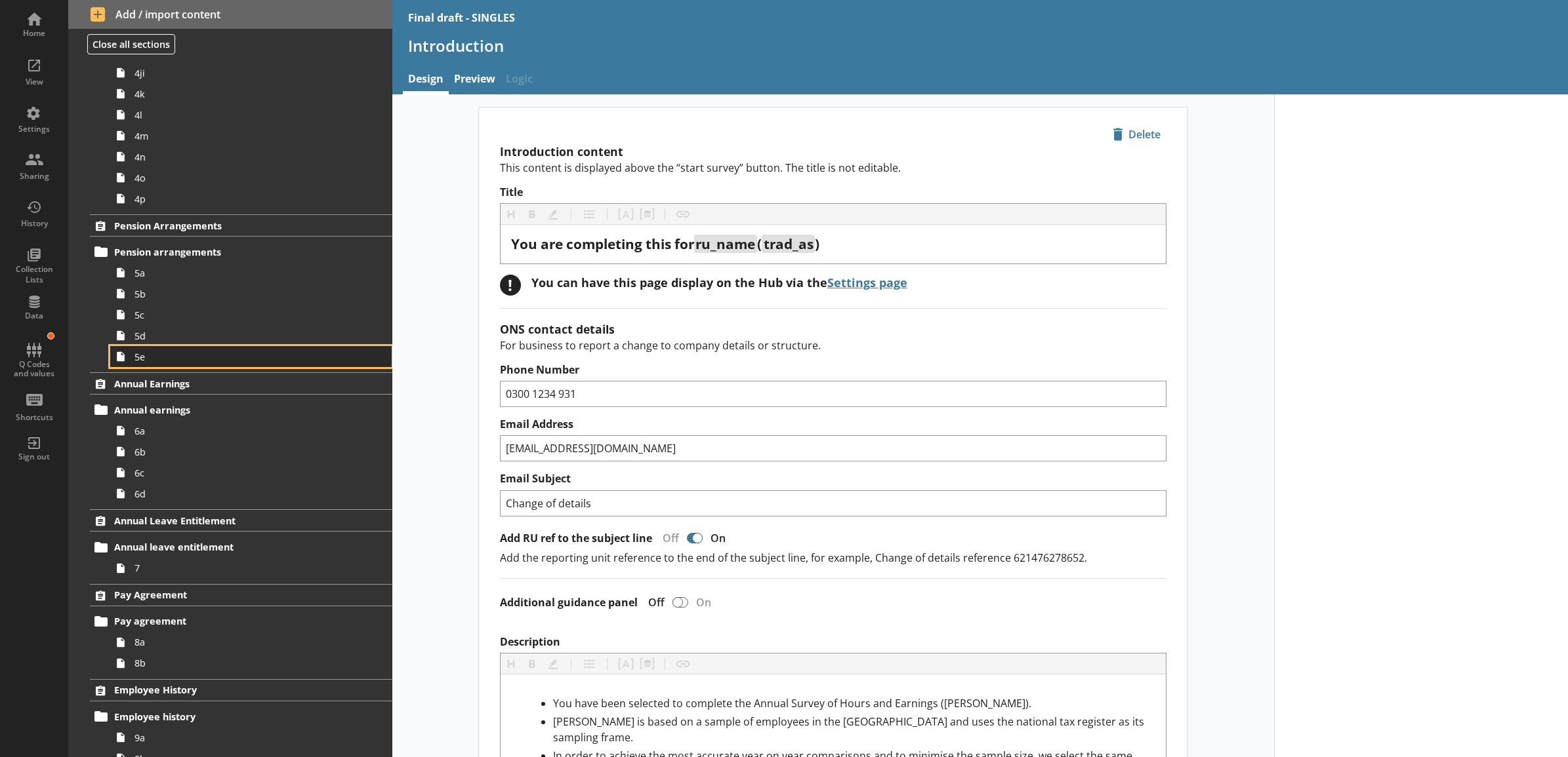
click at [177, 352] on span "5e" at bounding box center [236, 357] width 204 height 13
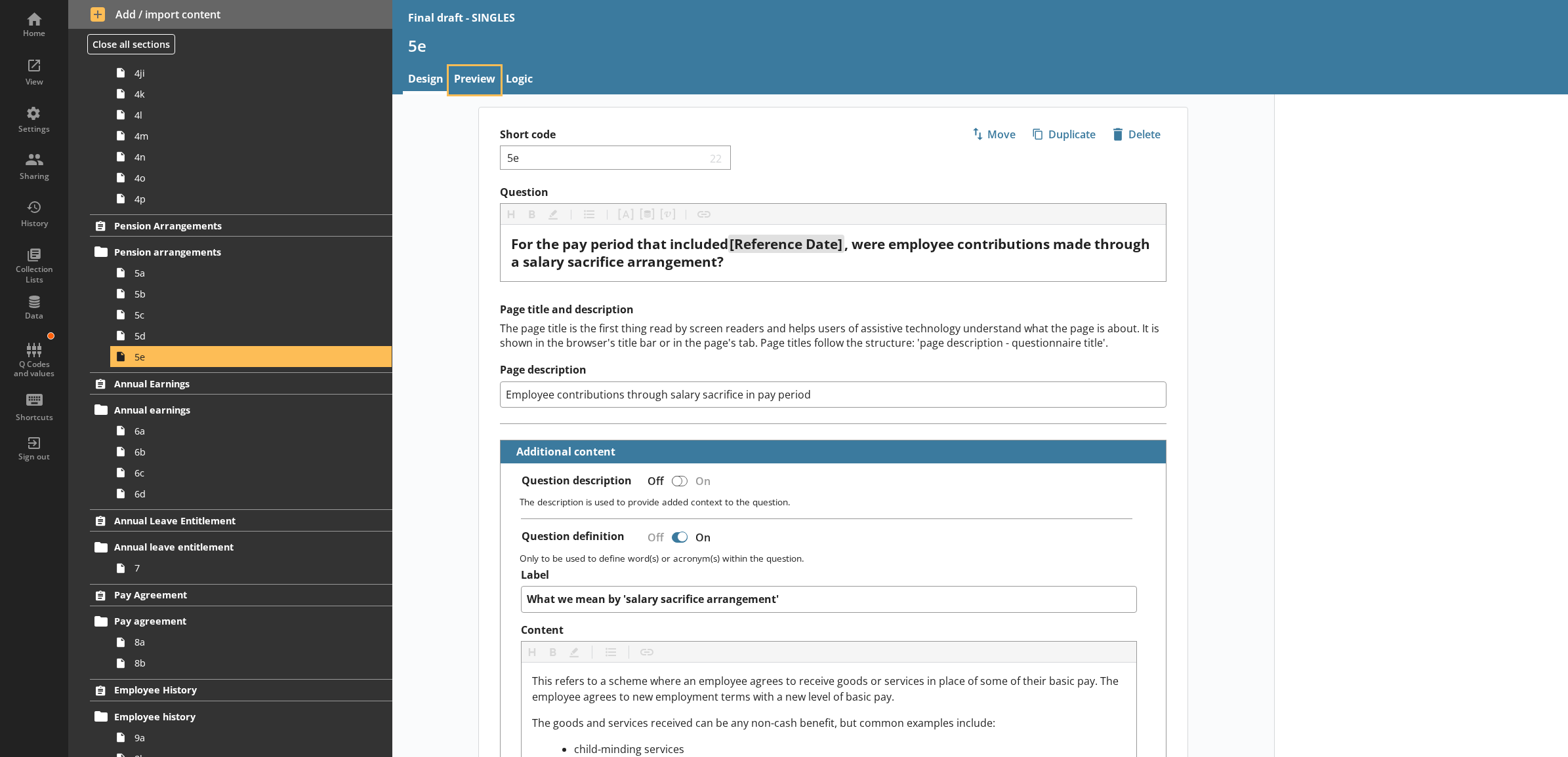
click at [457, 78] on link "Preview" at bounding box center [474, 79] width 51 height 28
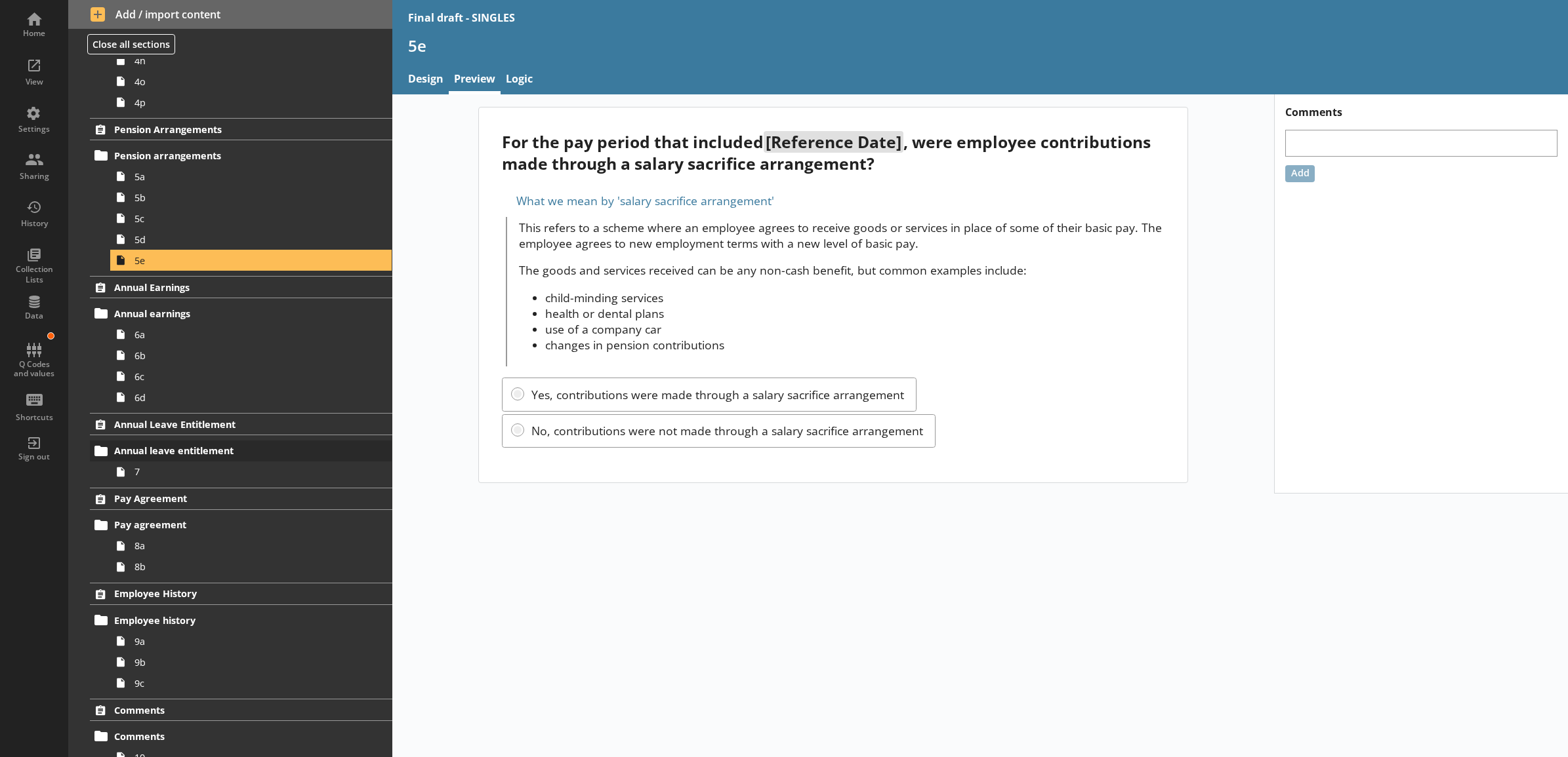
scroll to position [956, 0]
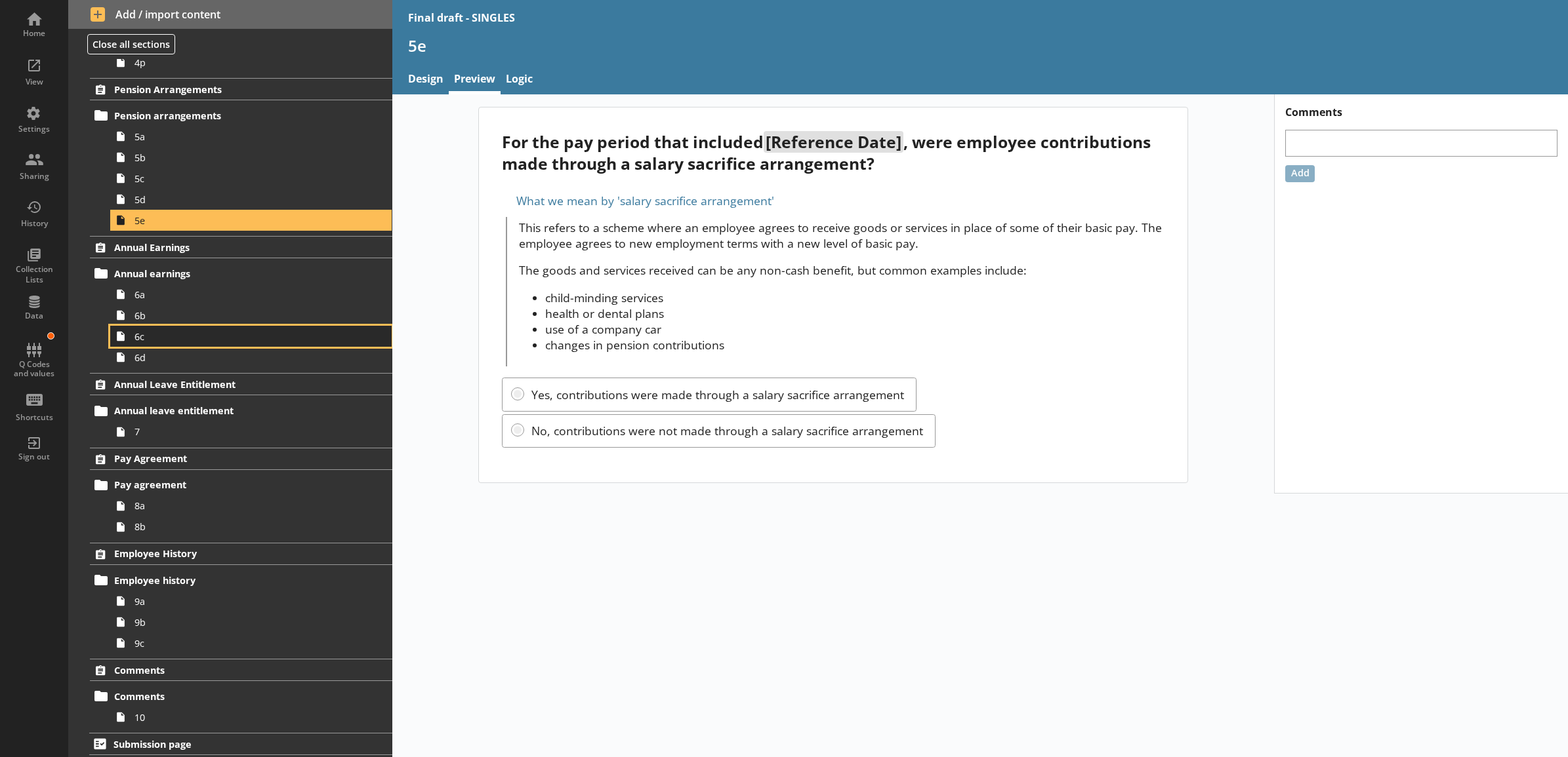
click at [186, 342] on span "6c" at bounding box center [236, 337] width 204 height 13
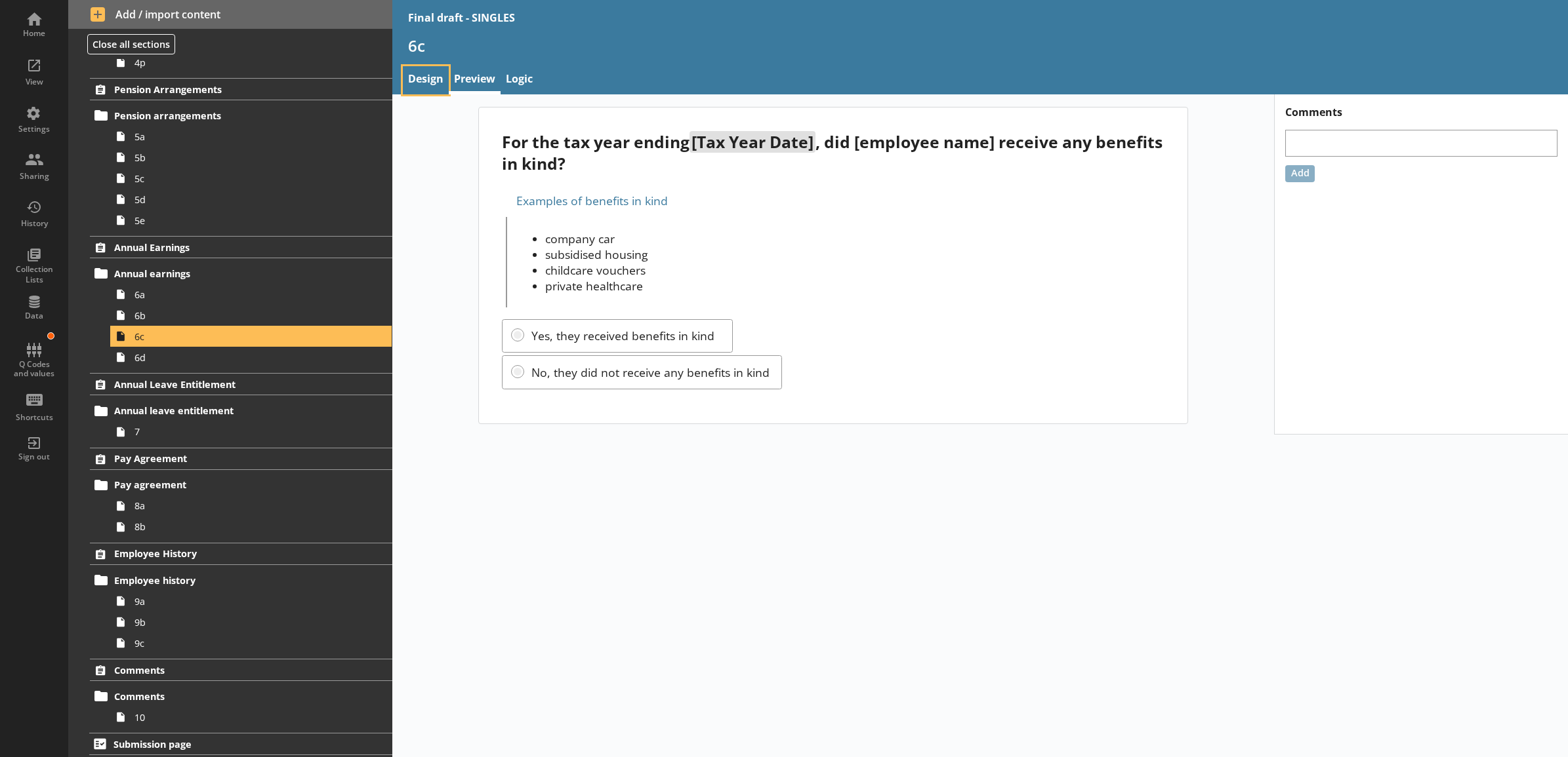
click at [420, 83] on link "Design" at bounding box center [426, 79] width 46 height 28
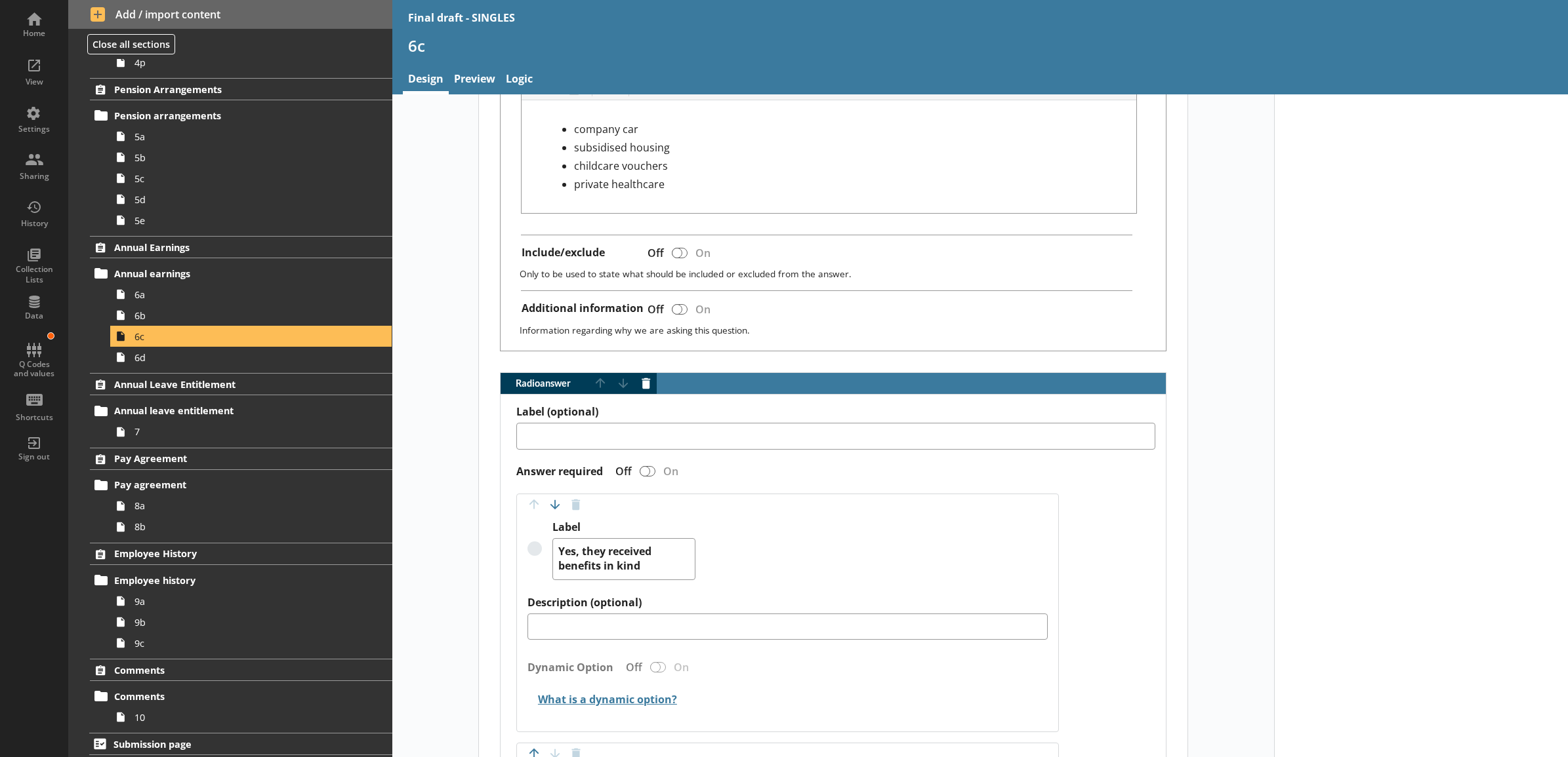
scroll to position [819, 0]
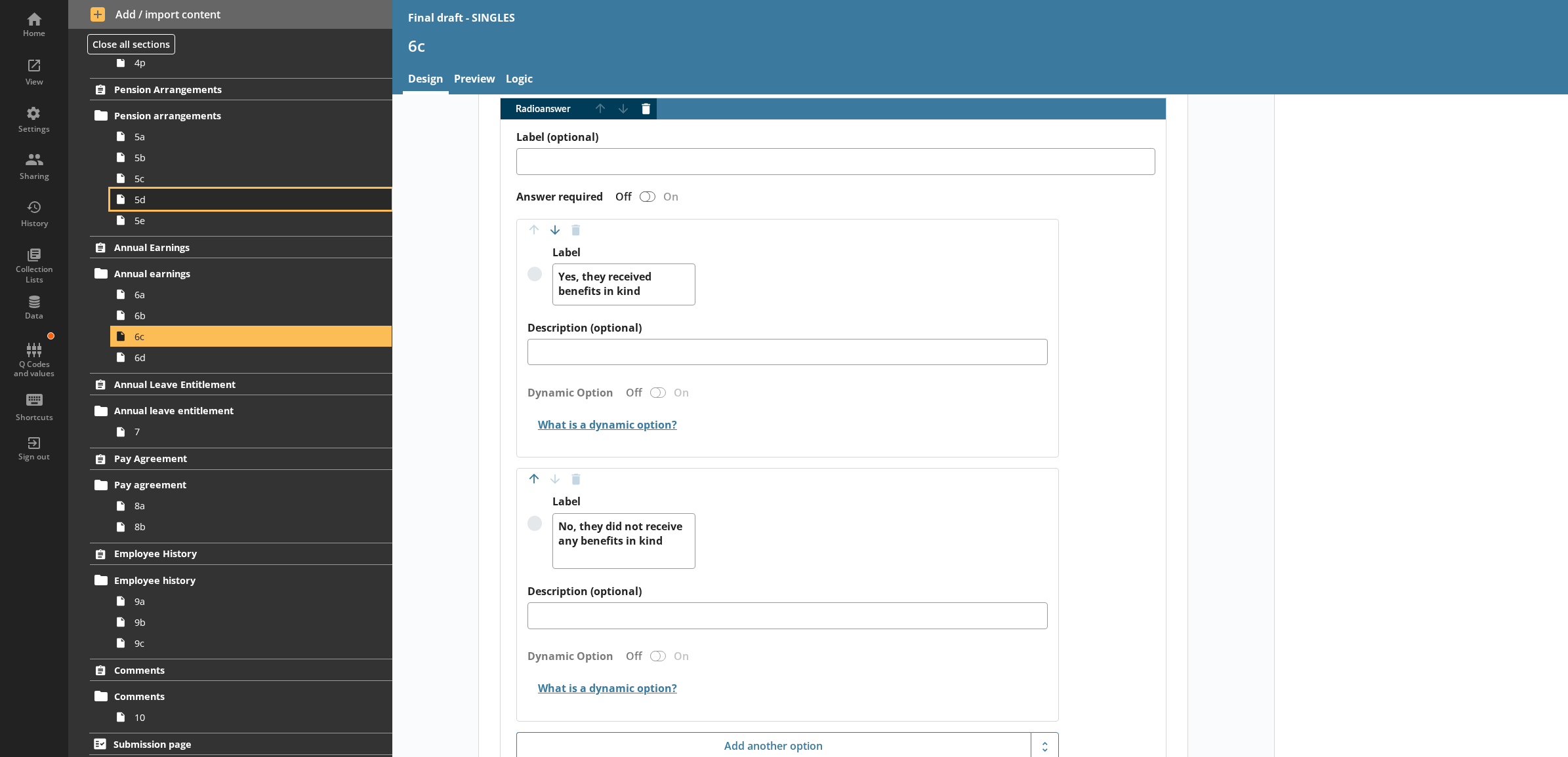
click at [159, 204] on span "5d" at bounding box center [236, 200] width 204 height 13
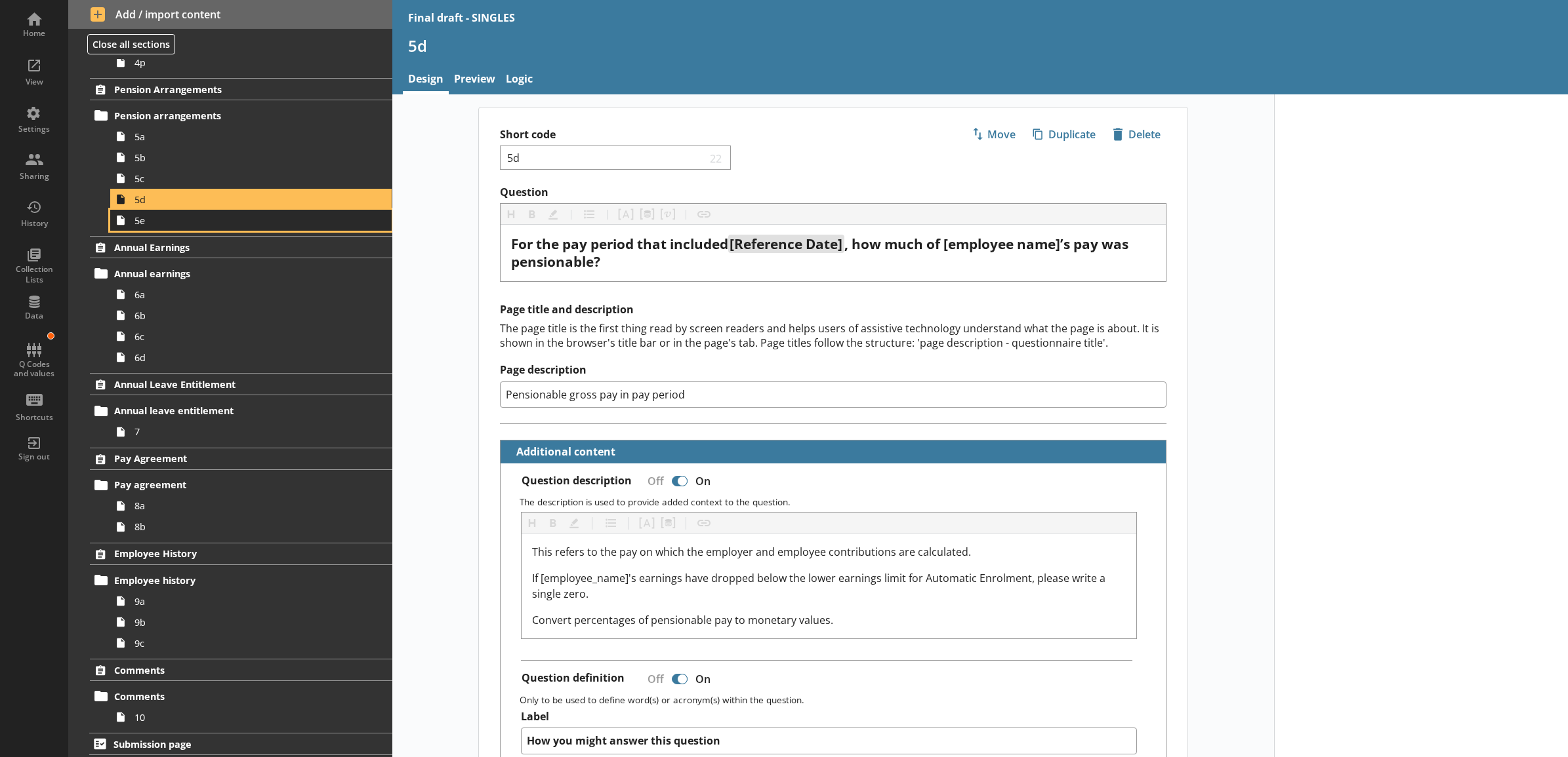
click at [161, 218] on span "5e" at bounding box center [236, 221] width 204 height 13
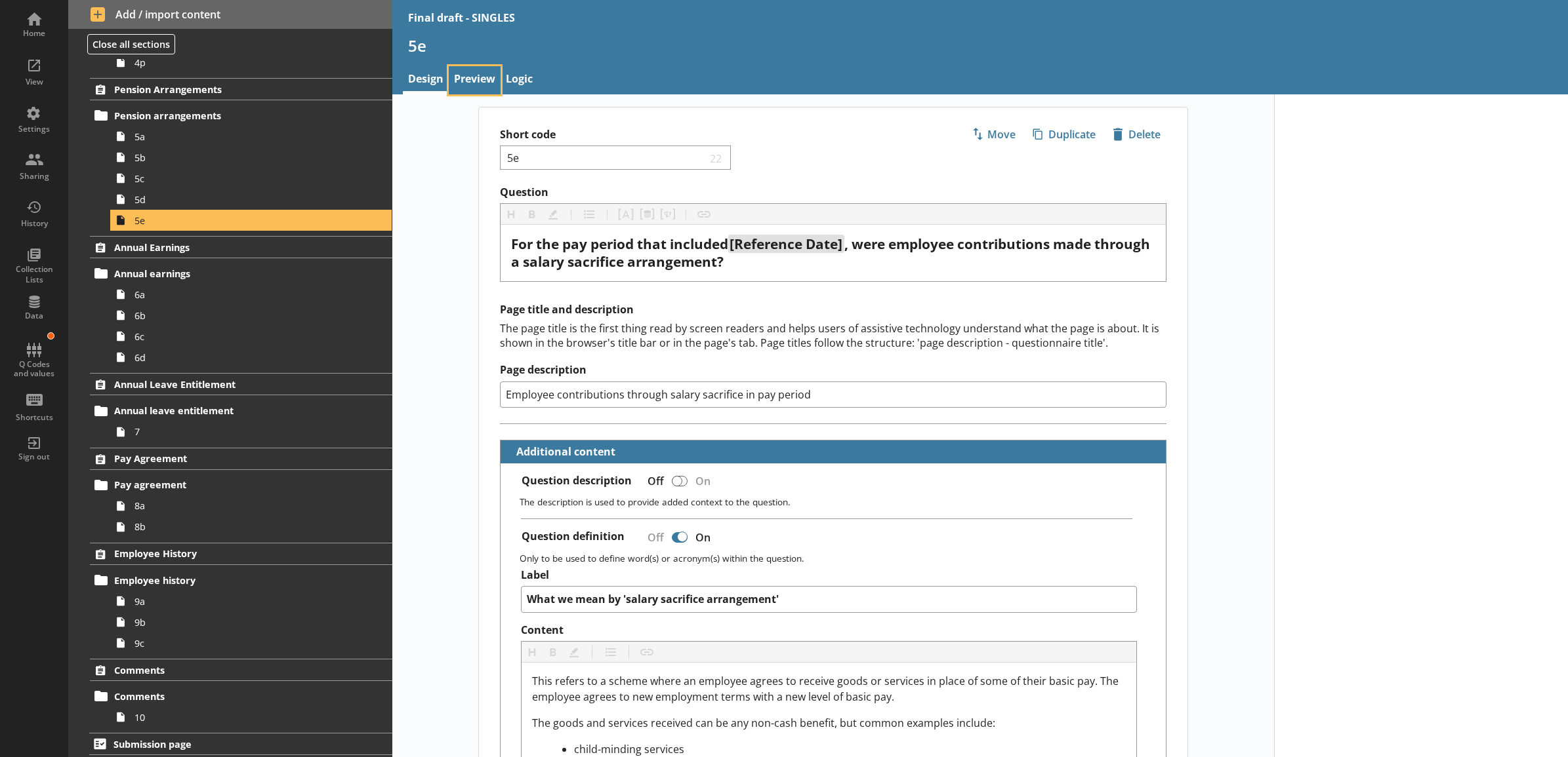
click at [463, 78] on link "Preview" at bounding box center [474, 79] width 51 height 28
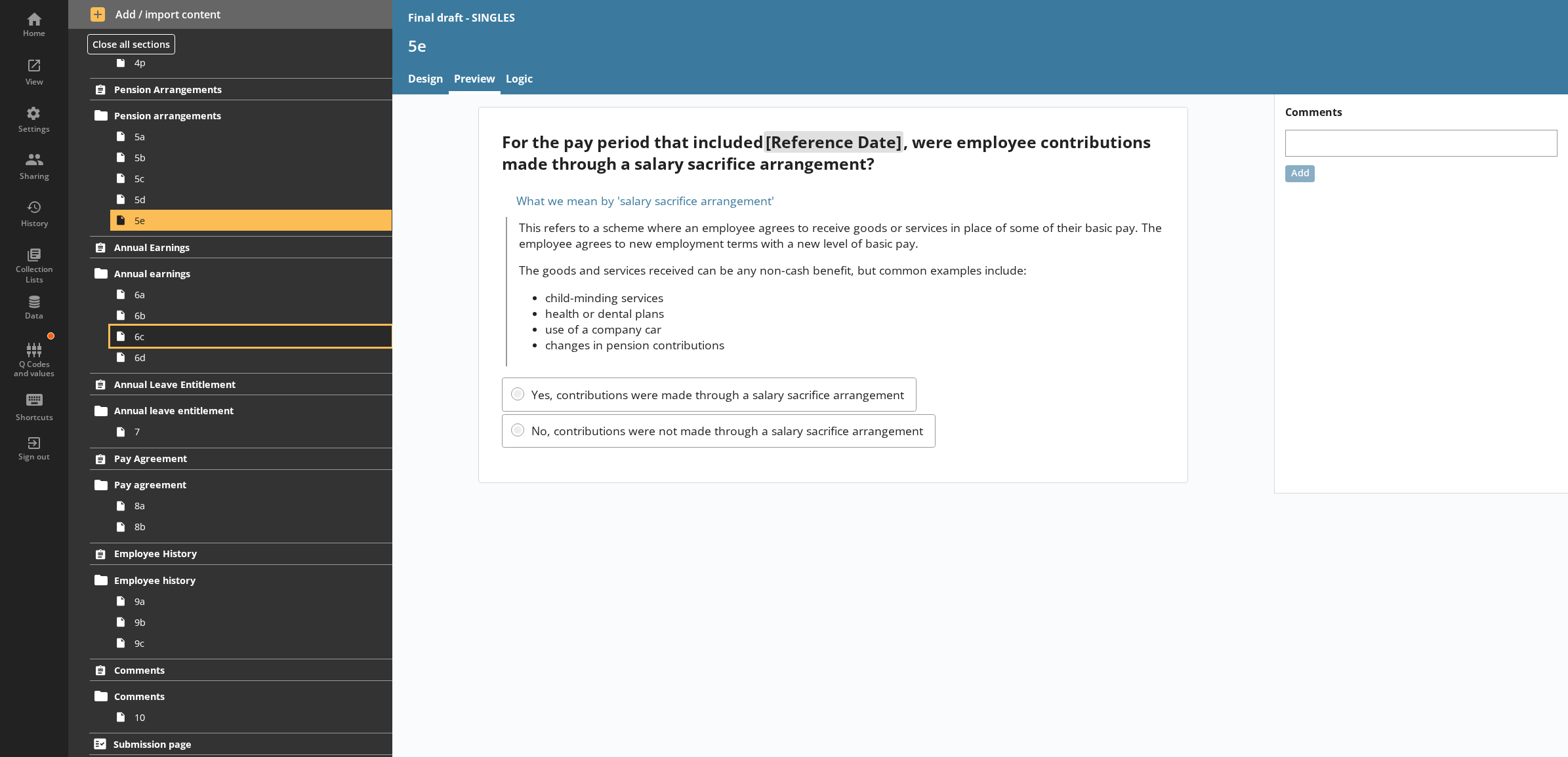
click at [220, 340] on span "6c" at bounding box center [236, 337] width 204 height 13
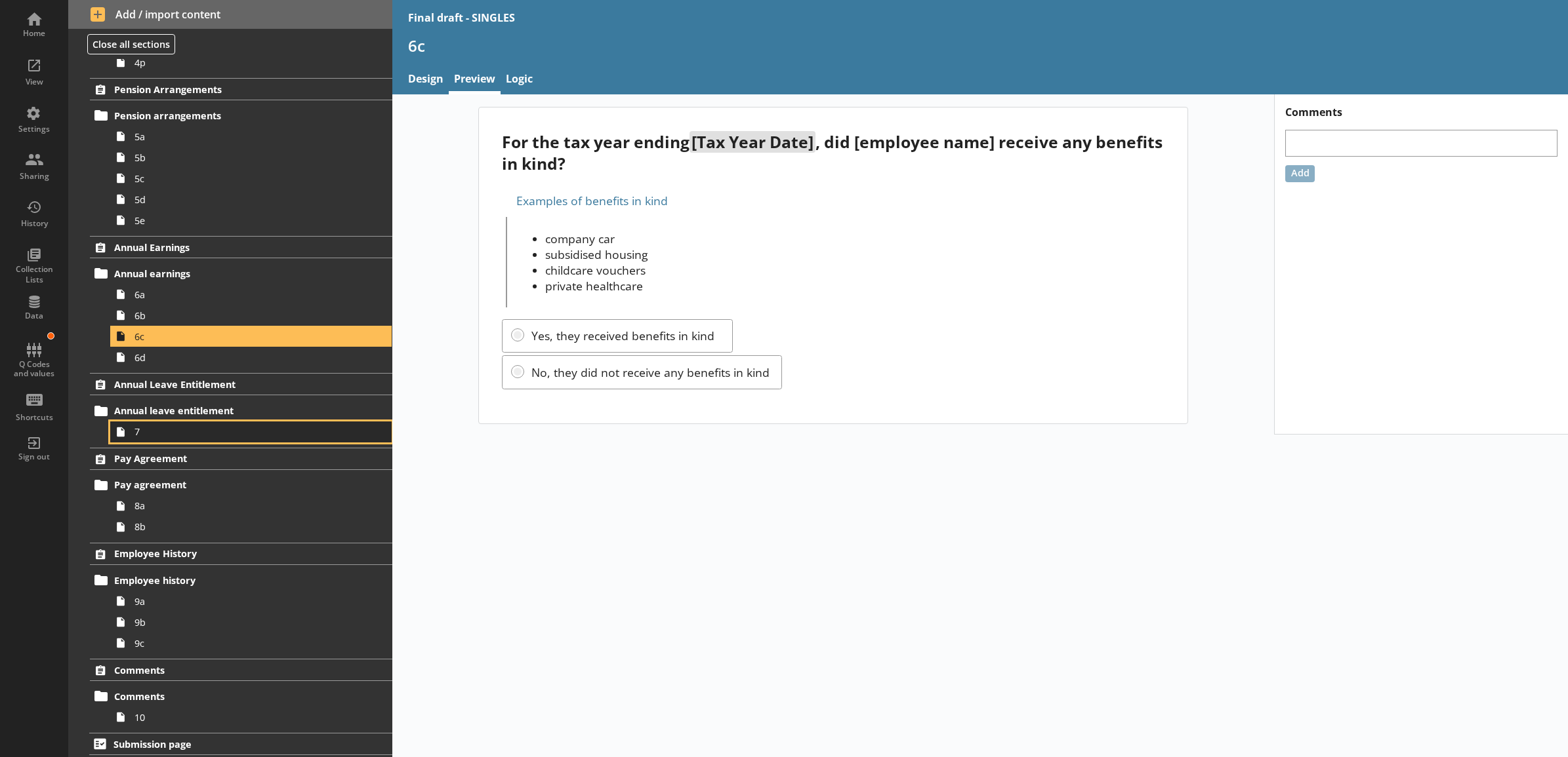
click at [198, 437] on span "7" at bounding box center [236, 432] width 204 height 13
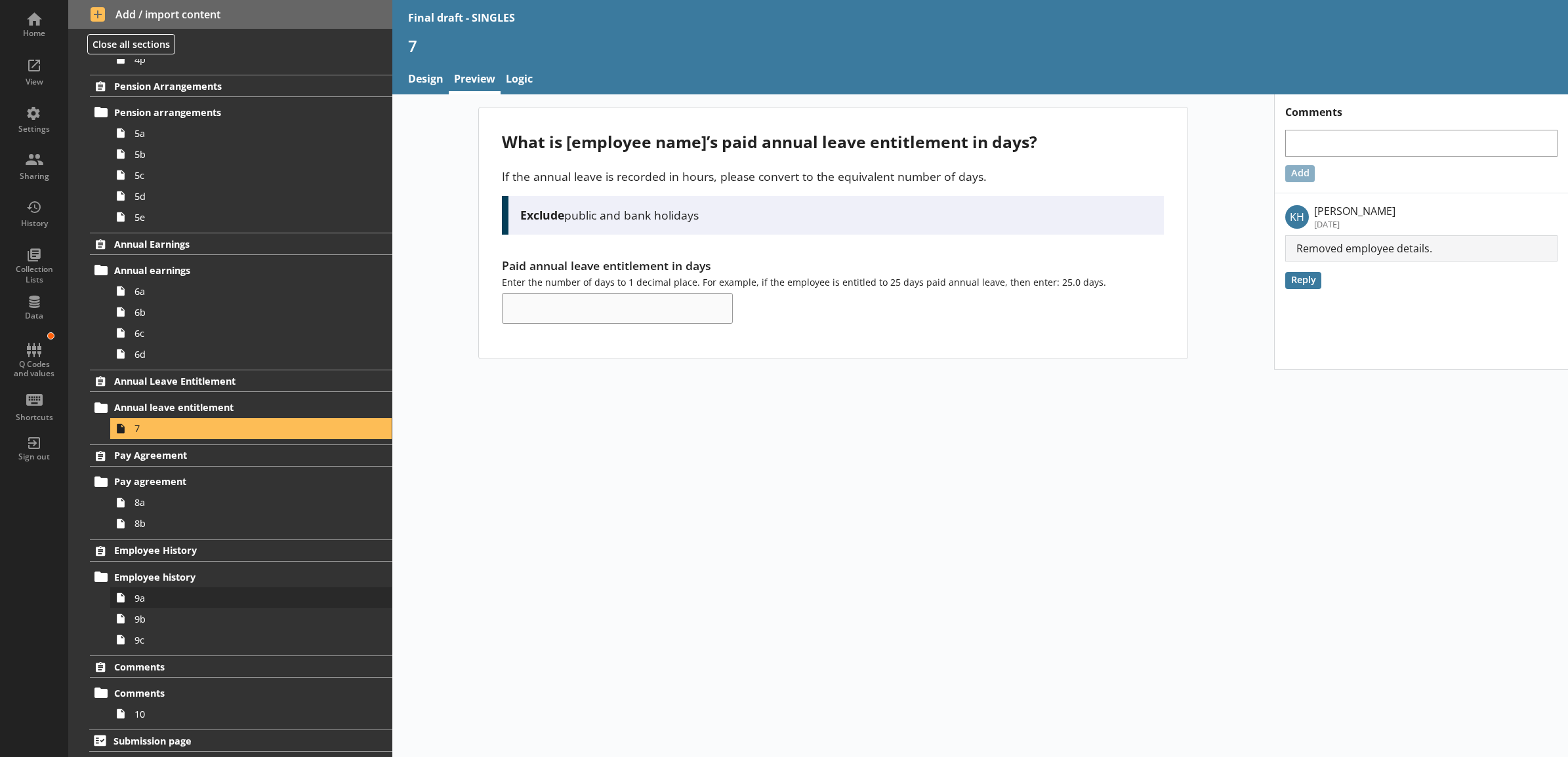
scroll to position [962, 0]
click at [179, 588] on link "9a" at bounding box center [251, 597] width 281 height 21
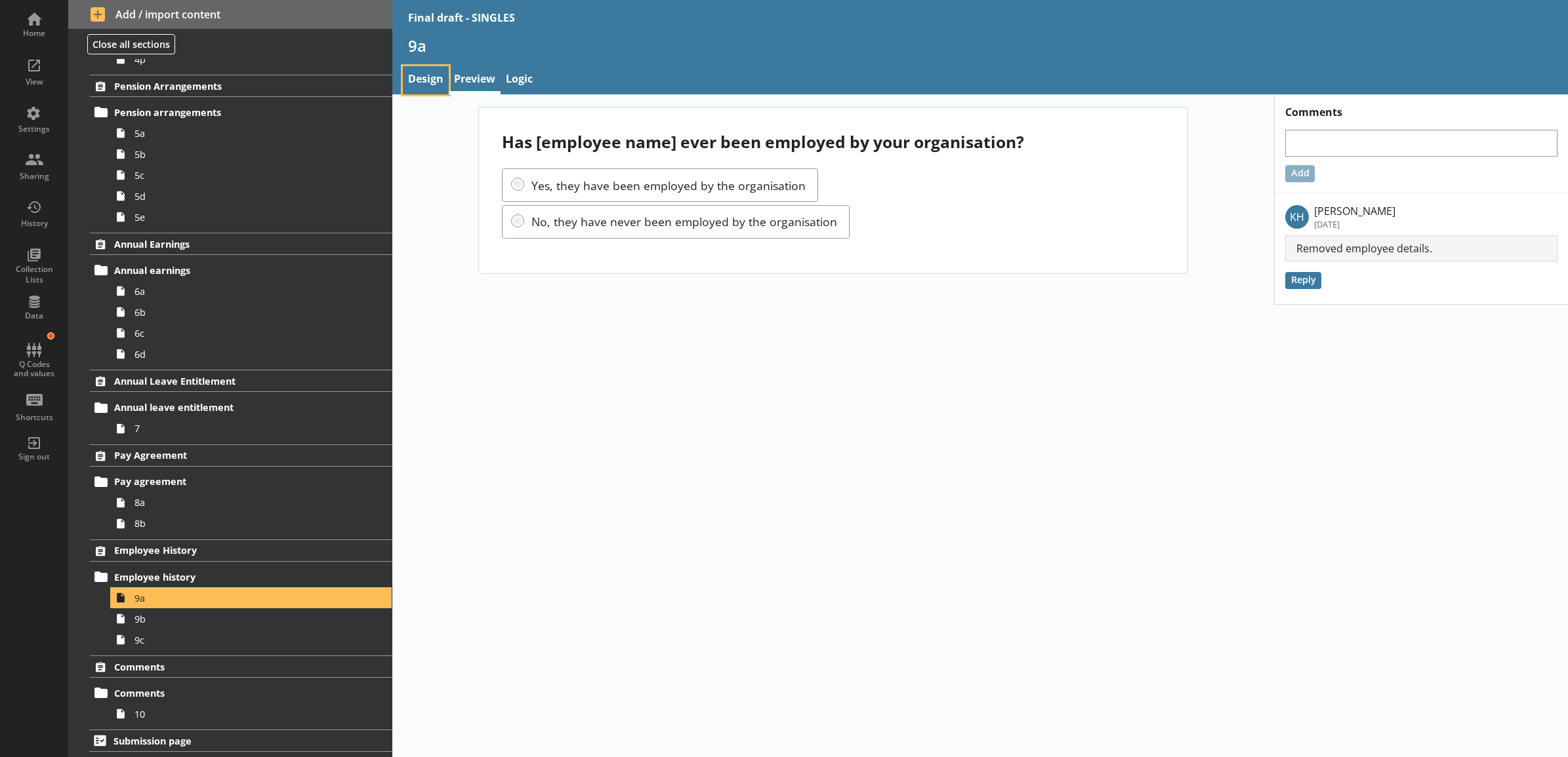
click at [425, 87] on link "Design" at bounding box center [426, 79] width 46 height 28
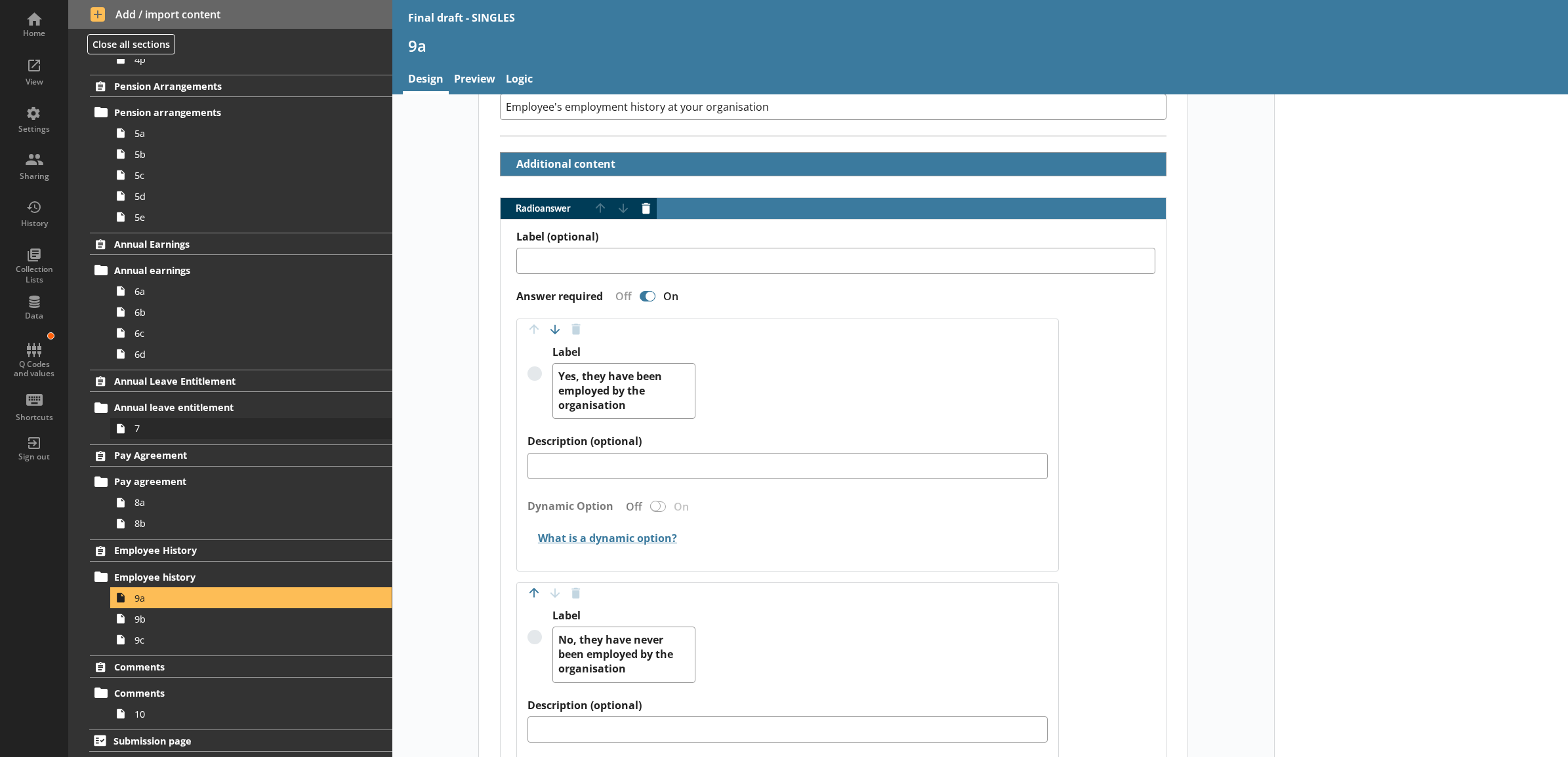
scroll to position [273, 0]
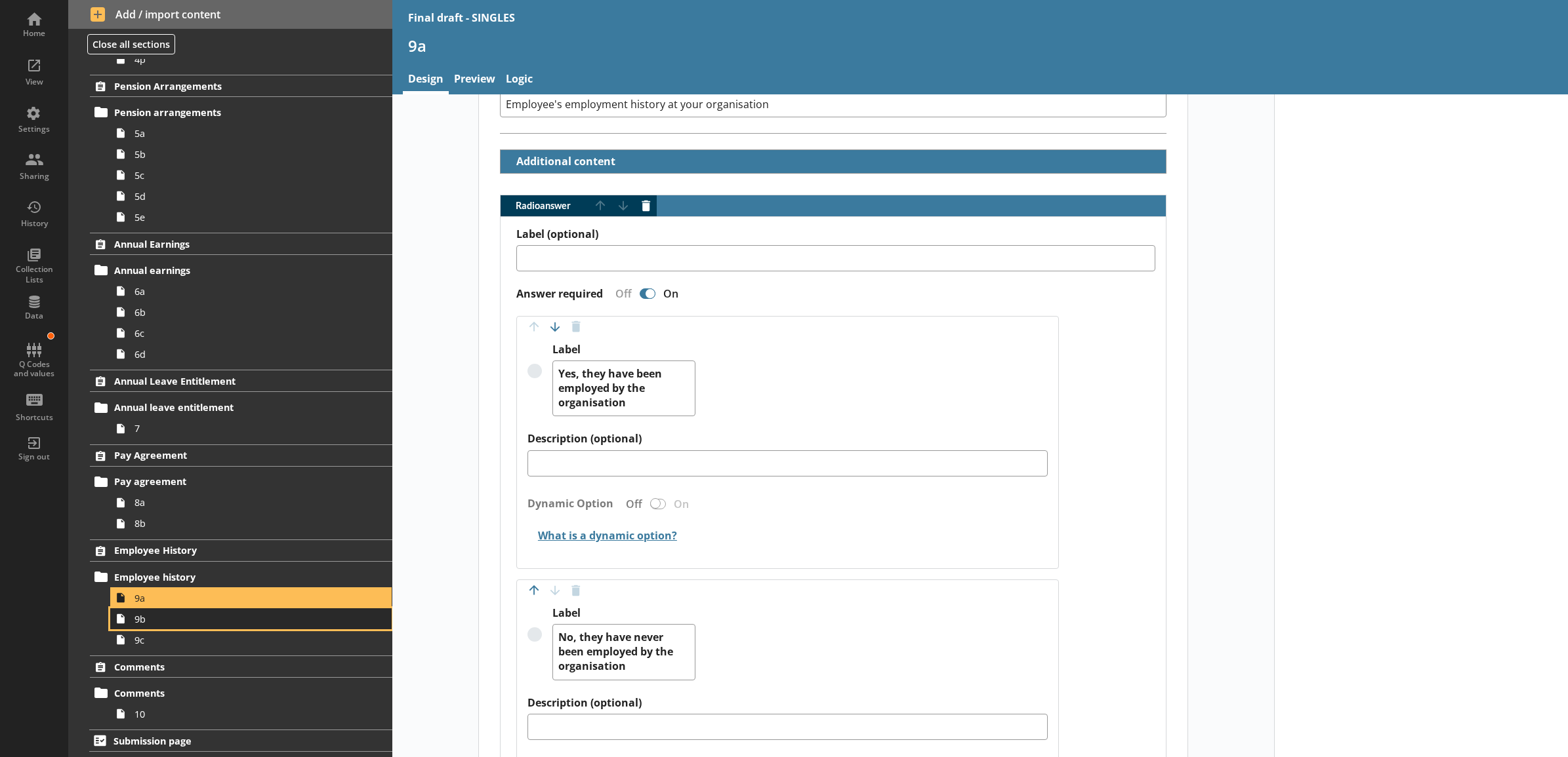
click at [220, 624] on span "9b" at bounding box center [236, 619] width 204 height 13
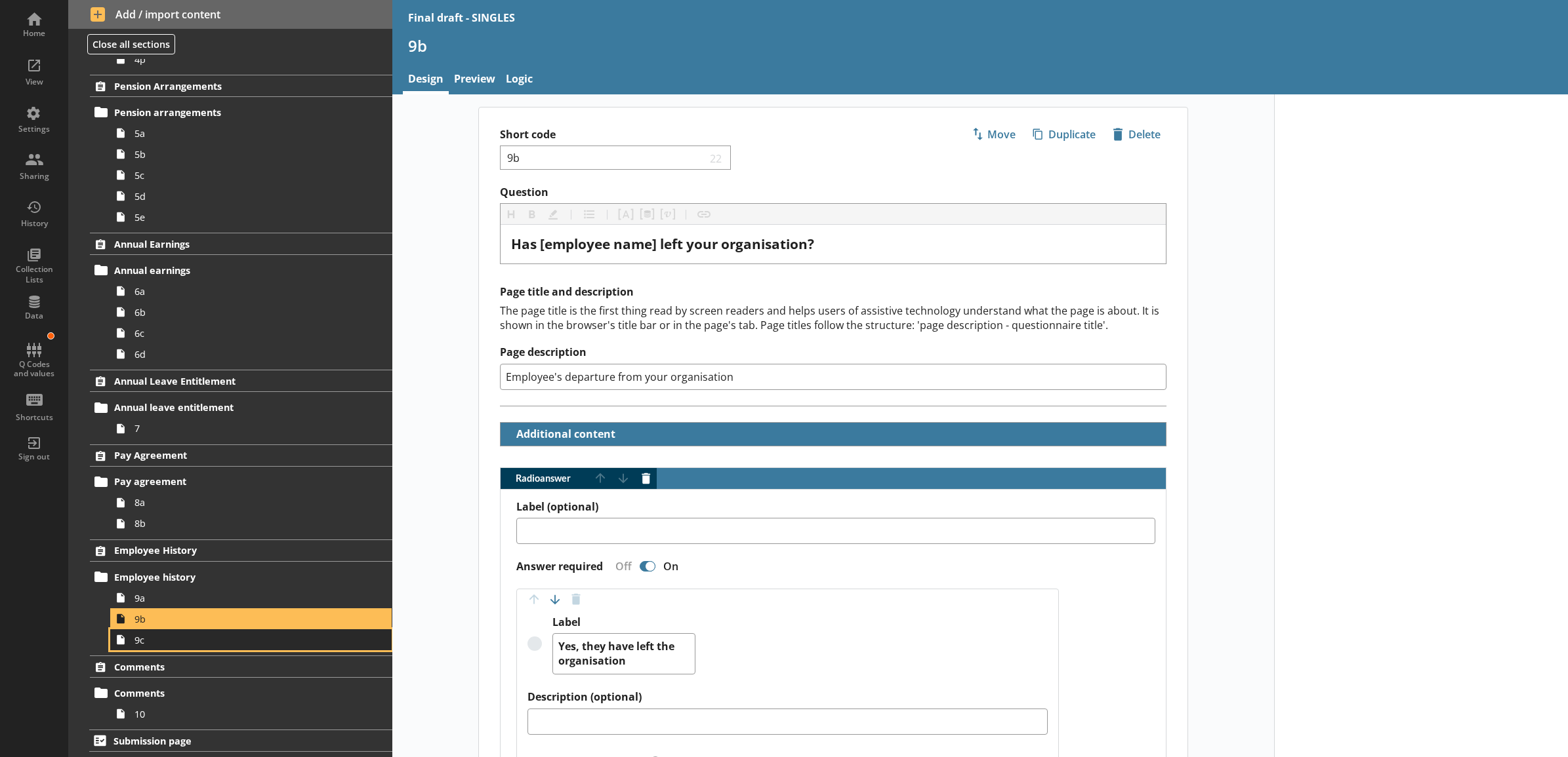
click at [212, 641] on span "9c" at bounding box center [236, 640] width 204 height 13
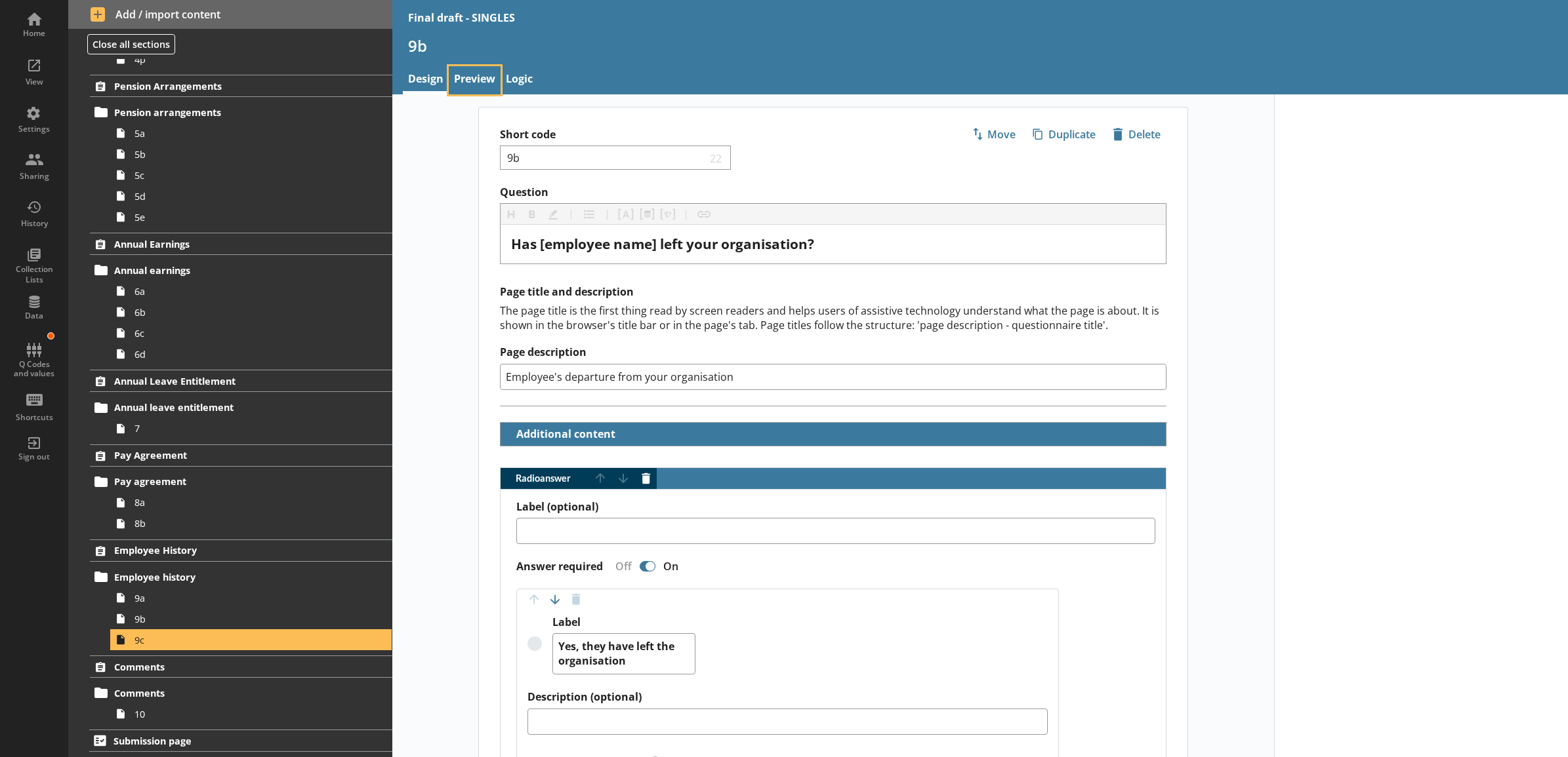
click at [483, 80] on link "Preview" at bounding box center [474, 79] width 51 height 28
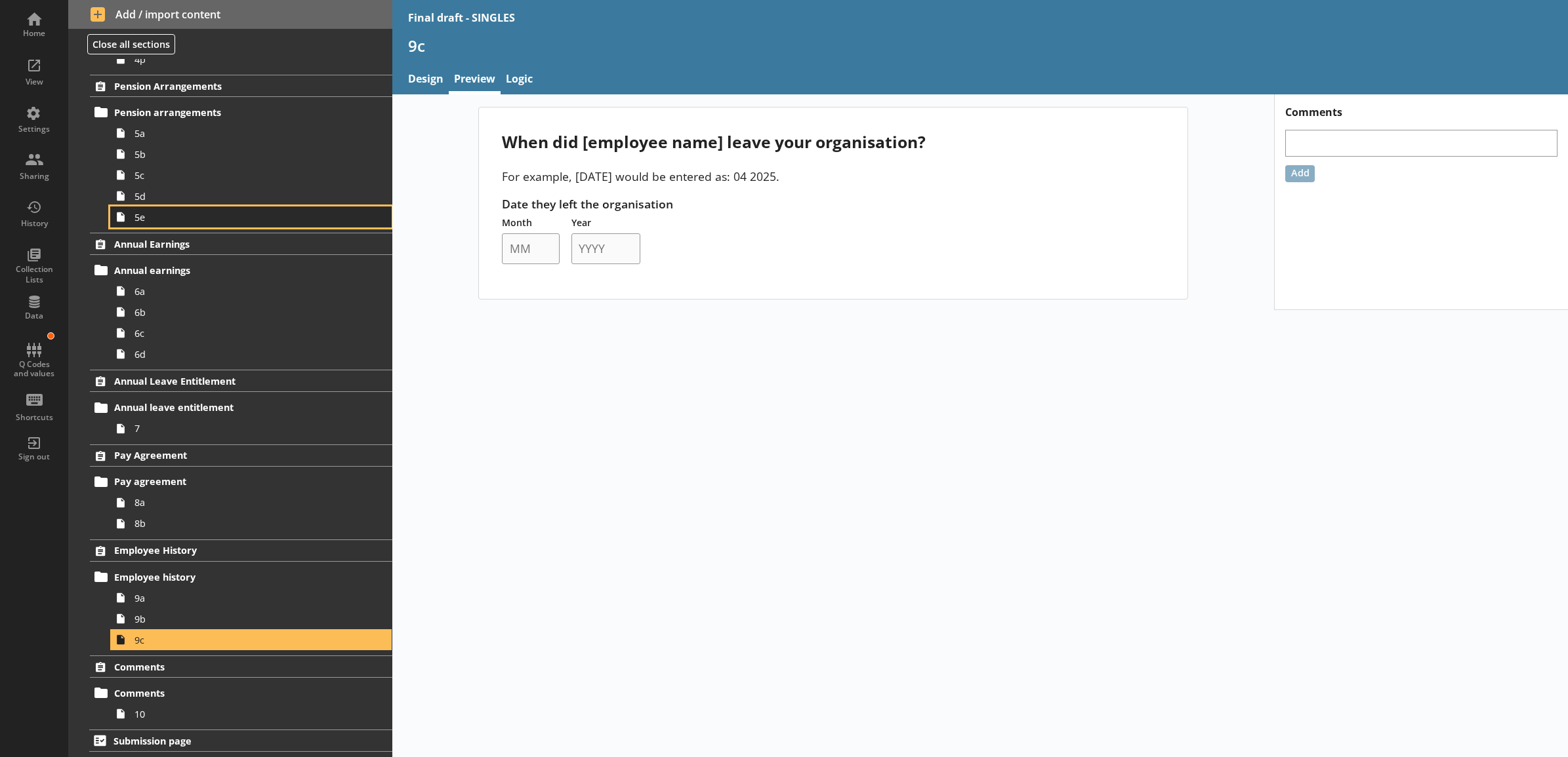
click at [191, 218] on span "5e" at bounding box center [236, 217] width 204 height 13
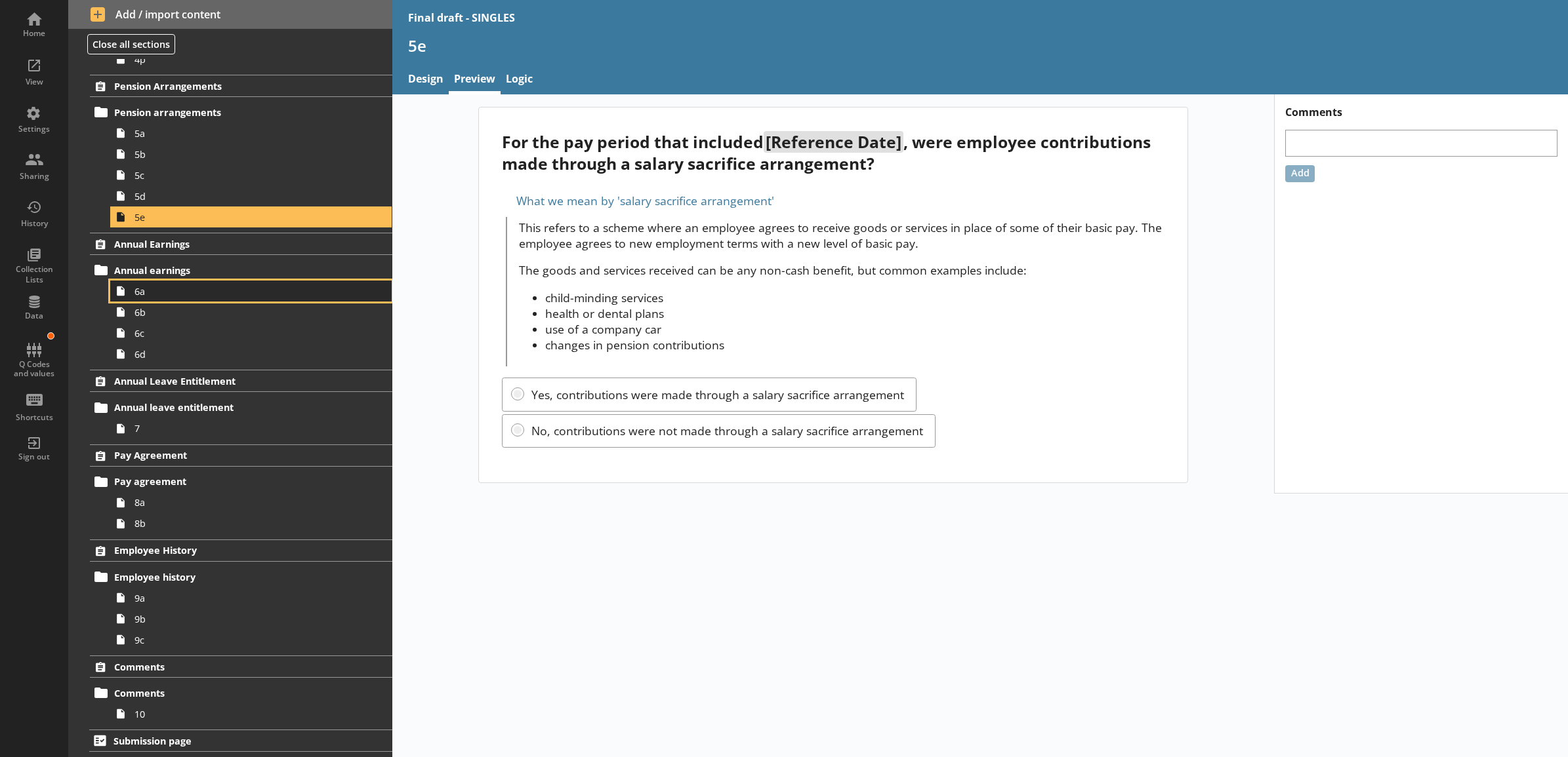
click at [216, 295] on span "6a" at bounding box center [236, 291] width 204 height 13
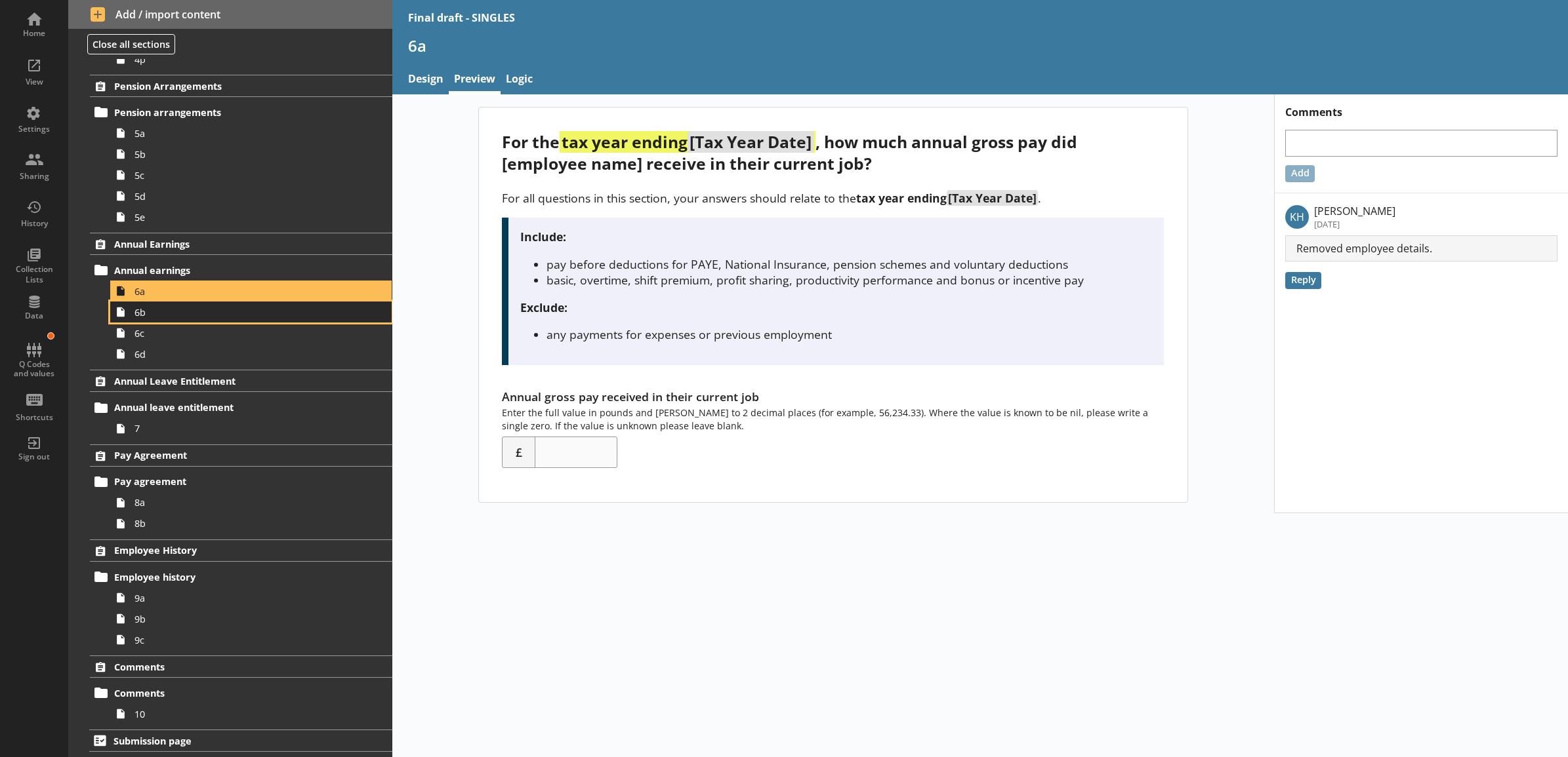
click at [215, 310] on span "6b" at bounding box center [236, 313] width 204 height 13
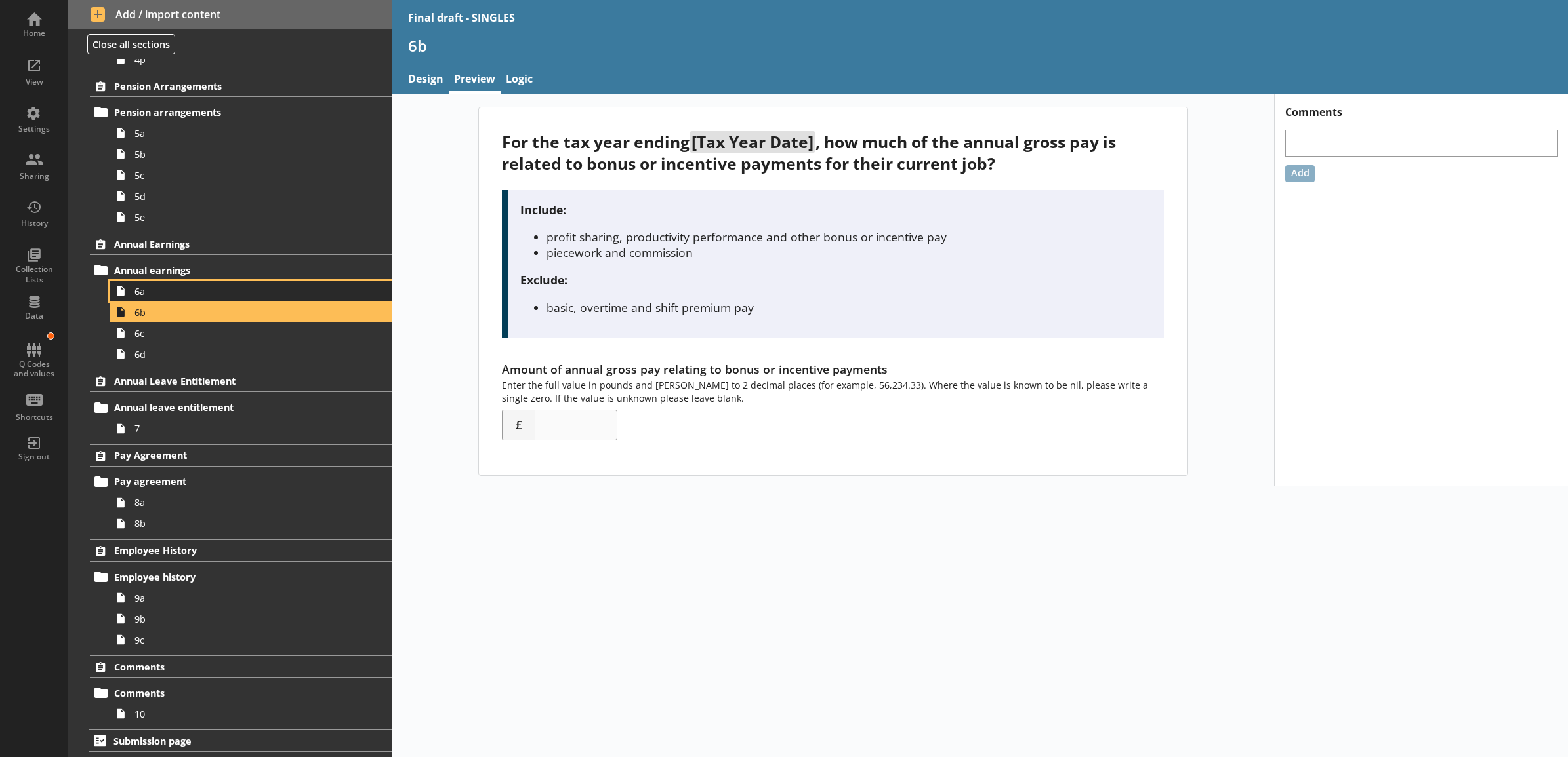
click at [210, 287] on span "6a" at bounding box center [236, 291] width 204 height 13
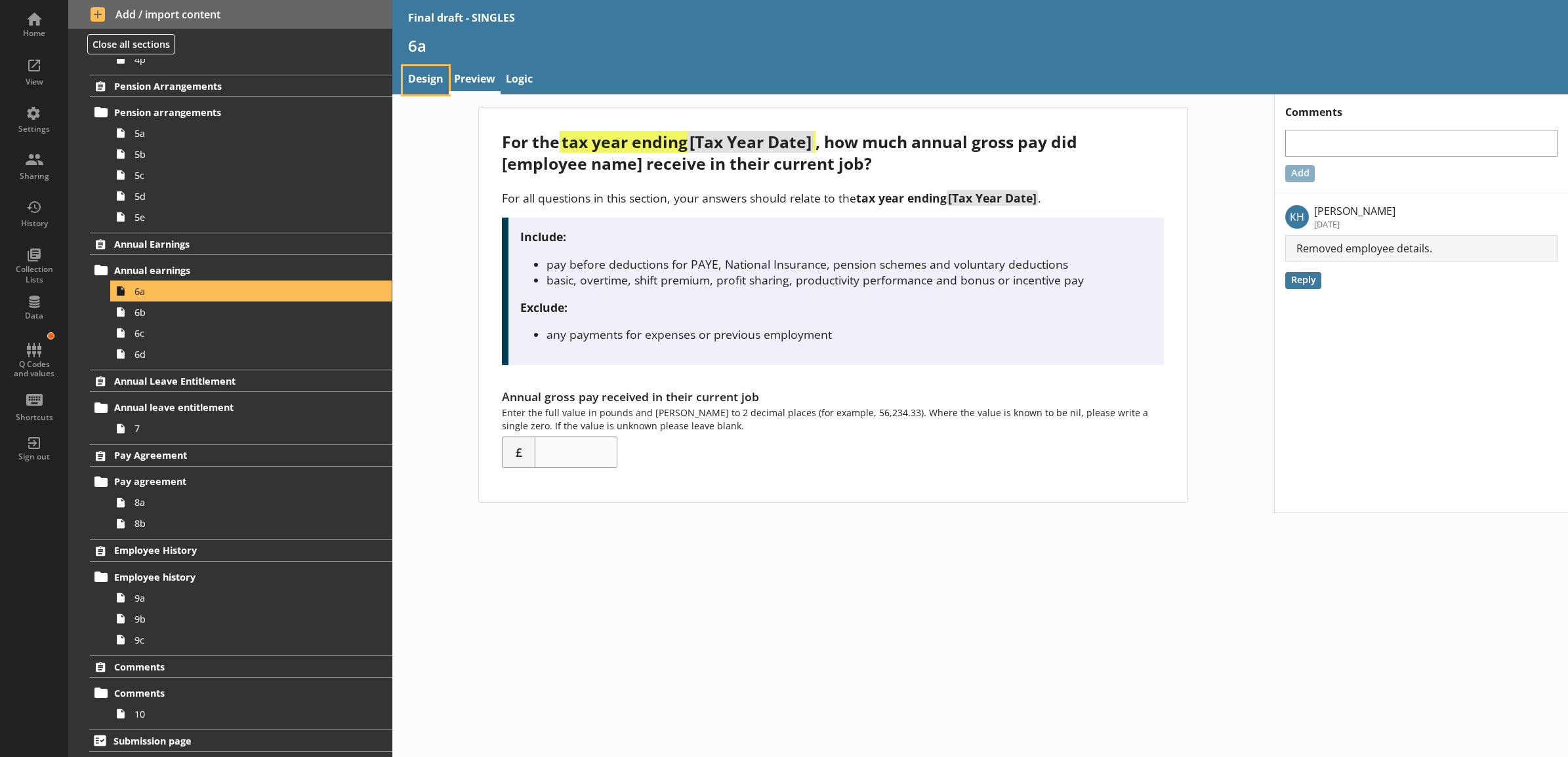
click at [426, 87] on link "Design" at bounding box center [426, 79] width 46 height 28
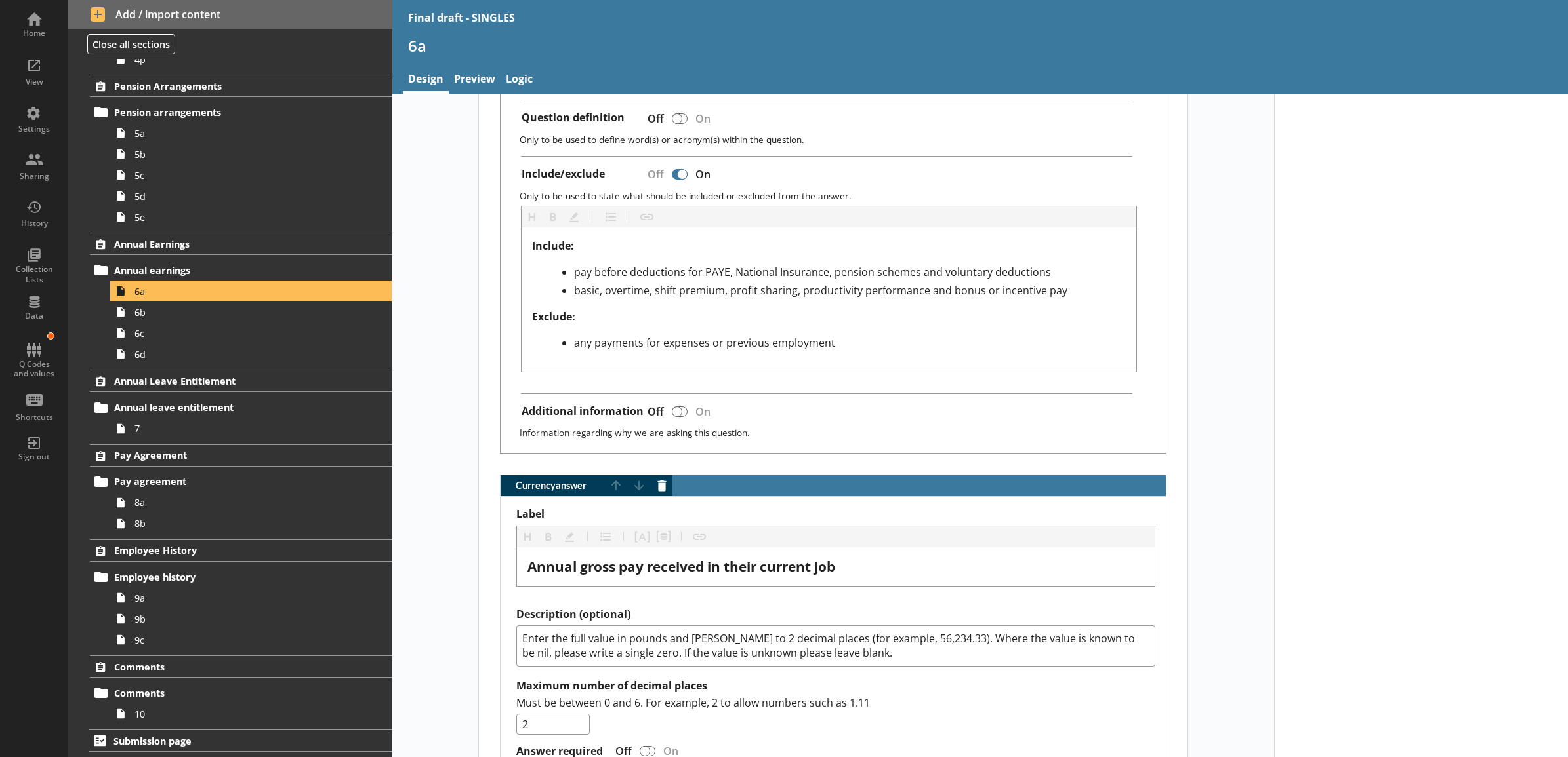
scroll to position [546, 0]
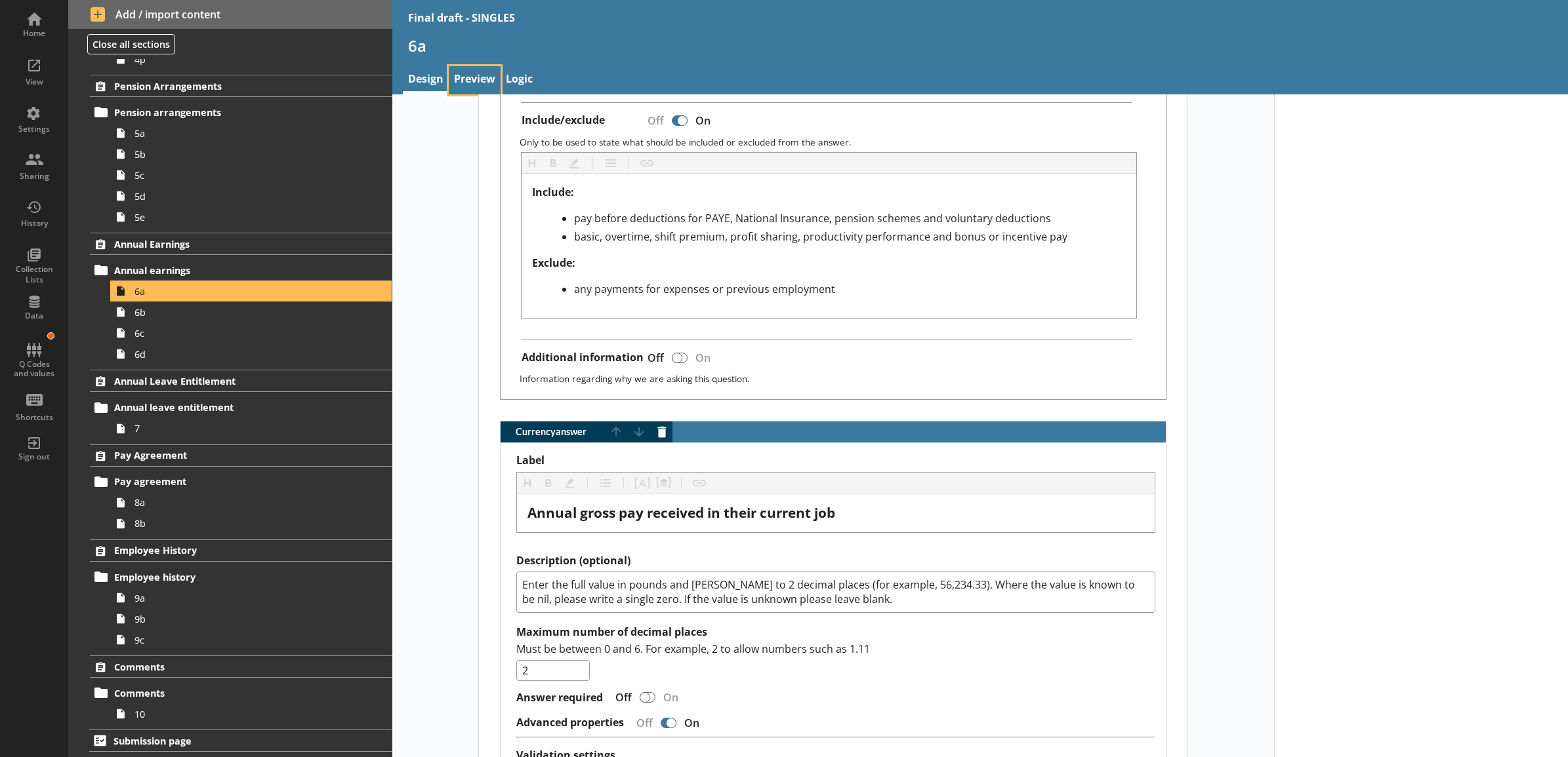
click at [471, 83] on link "Preview" at bounding box center [474, 79] width 51 height 28
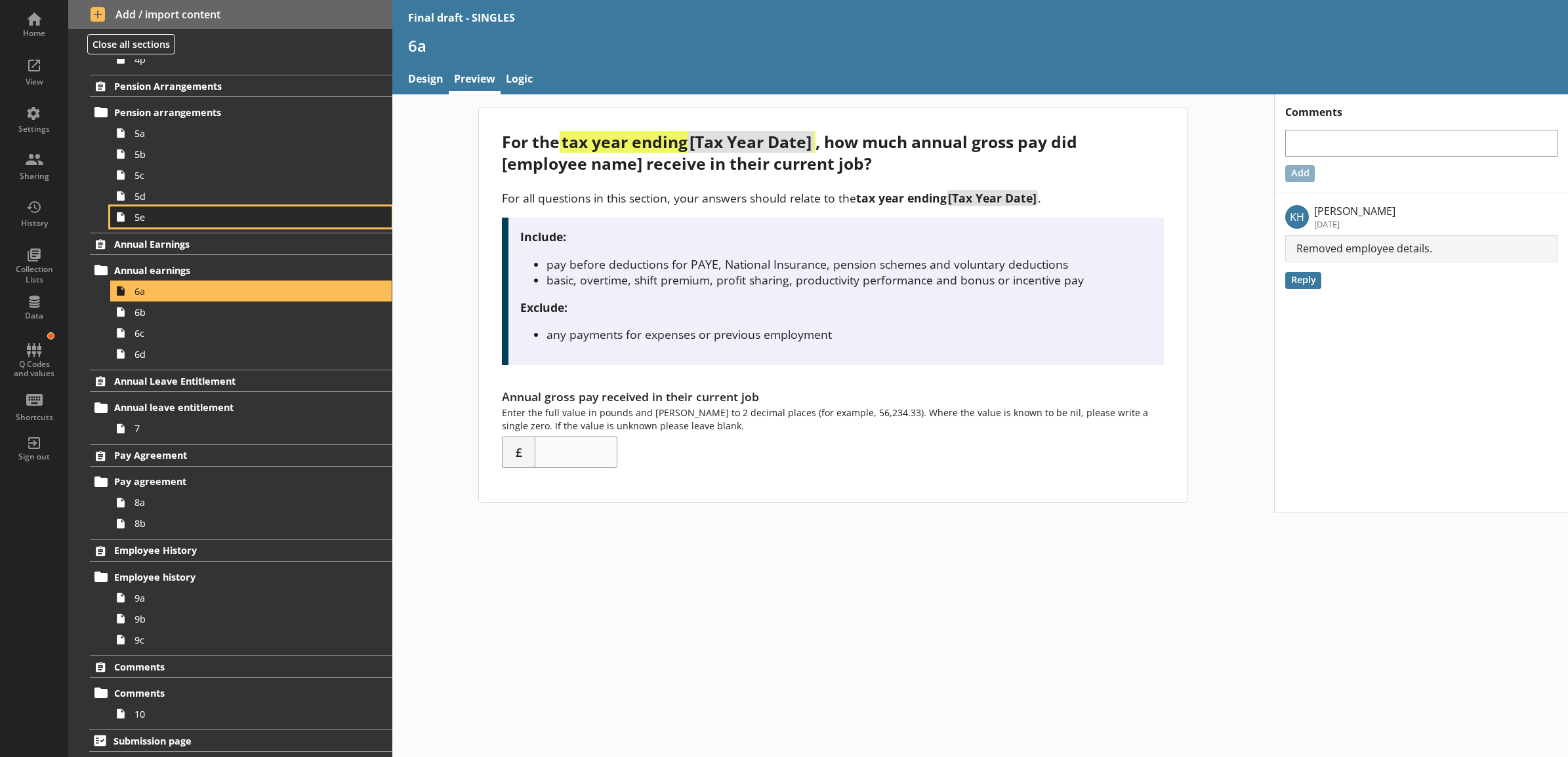
click at [210, 207] on link "5e" at bounding box center [251, 216] width 281 height 21
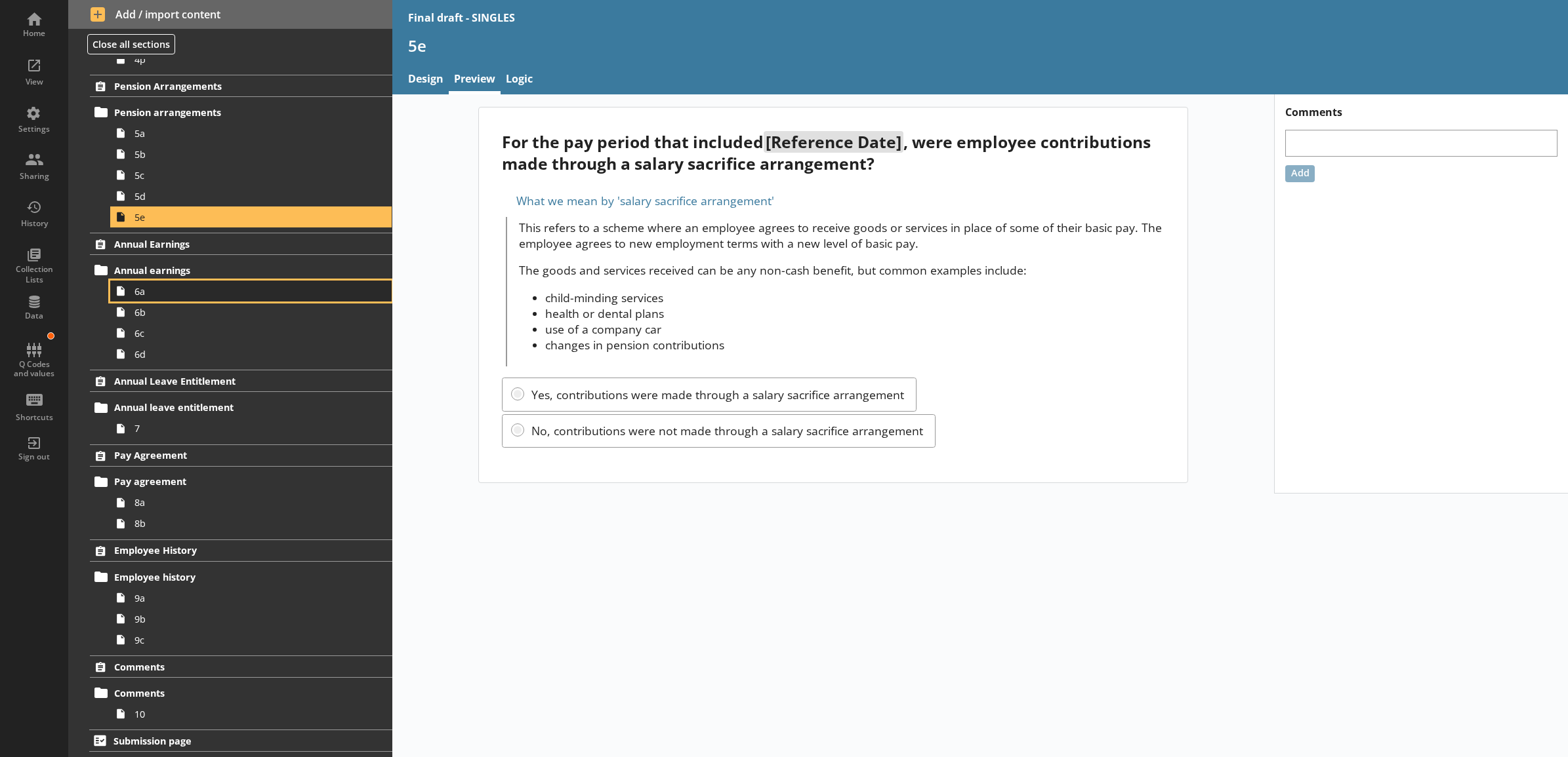
click at [241, 292] on span "6a" at bounding box center [236, 291] width 204 height 13
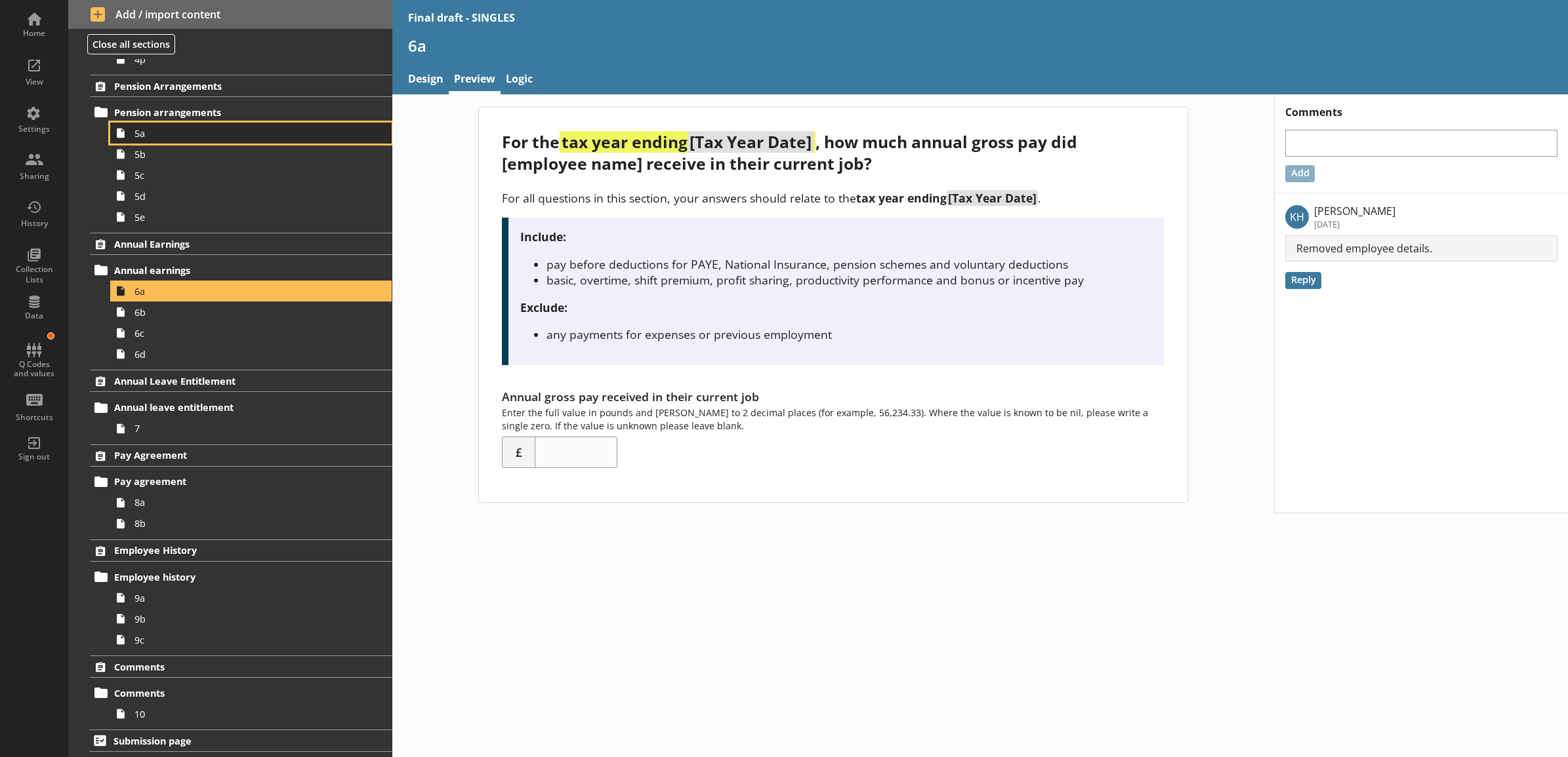
click at [210, 132] on span "5a" at bounding box center [236, 133] width 204 height 13
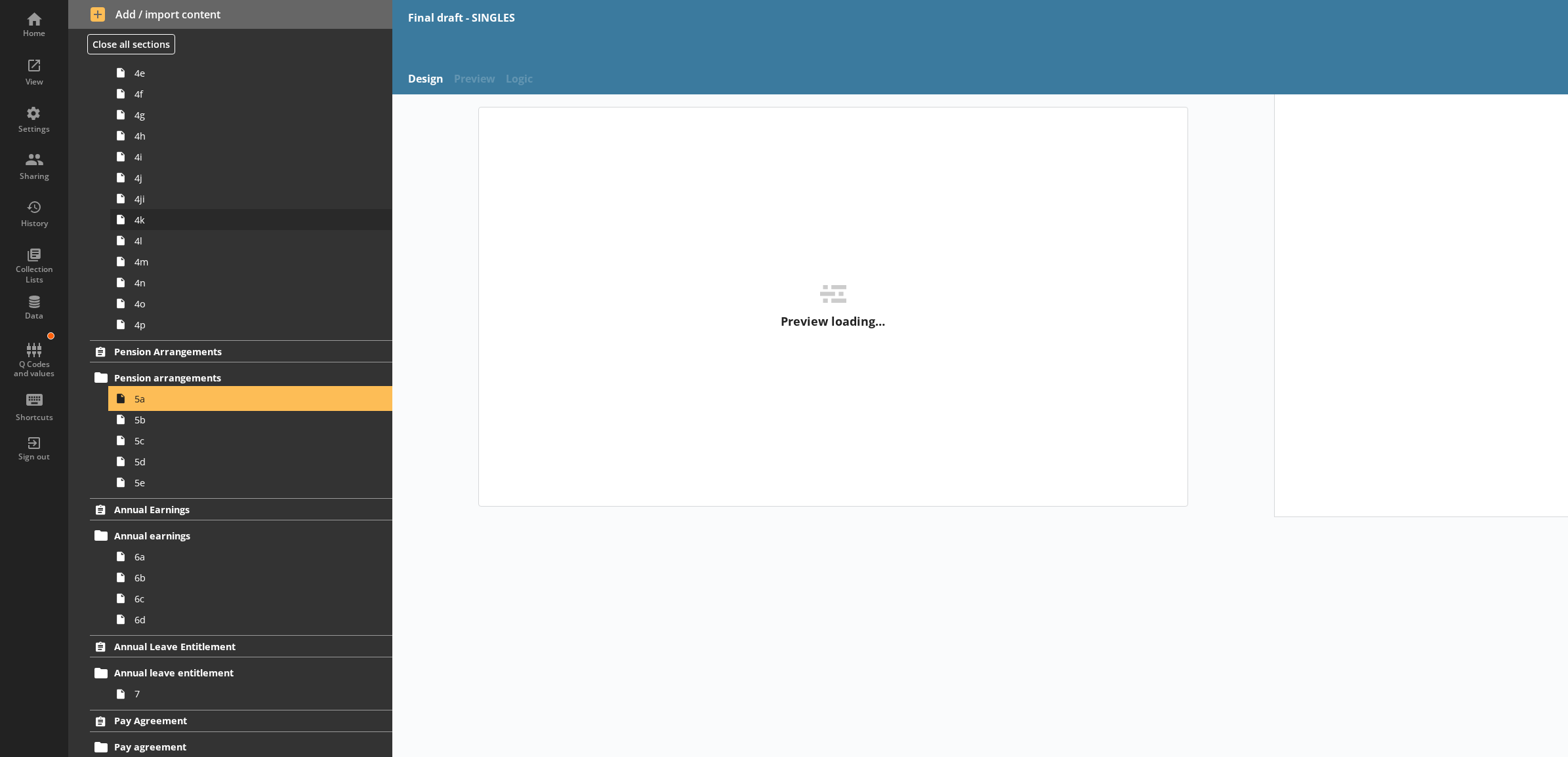
scroll to position [689, 0]
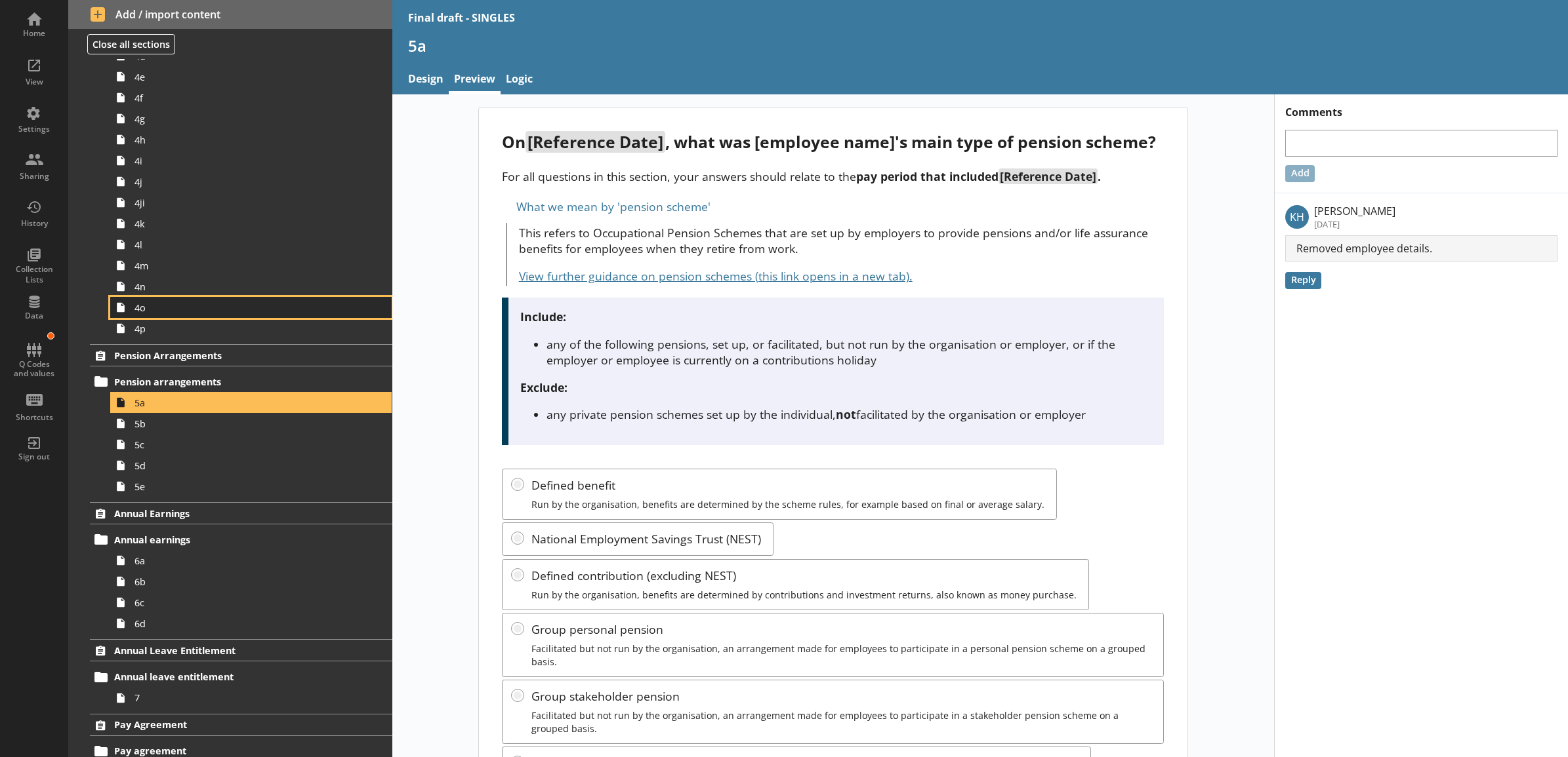
click at [198, 309] on span "4o" at bounding box center [236, 308] width 204 height 13
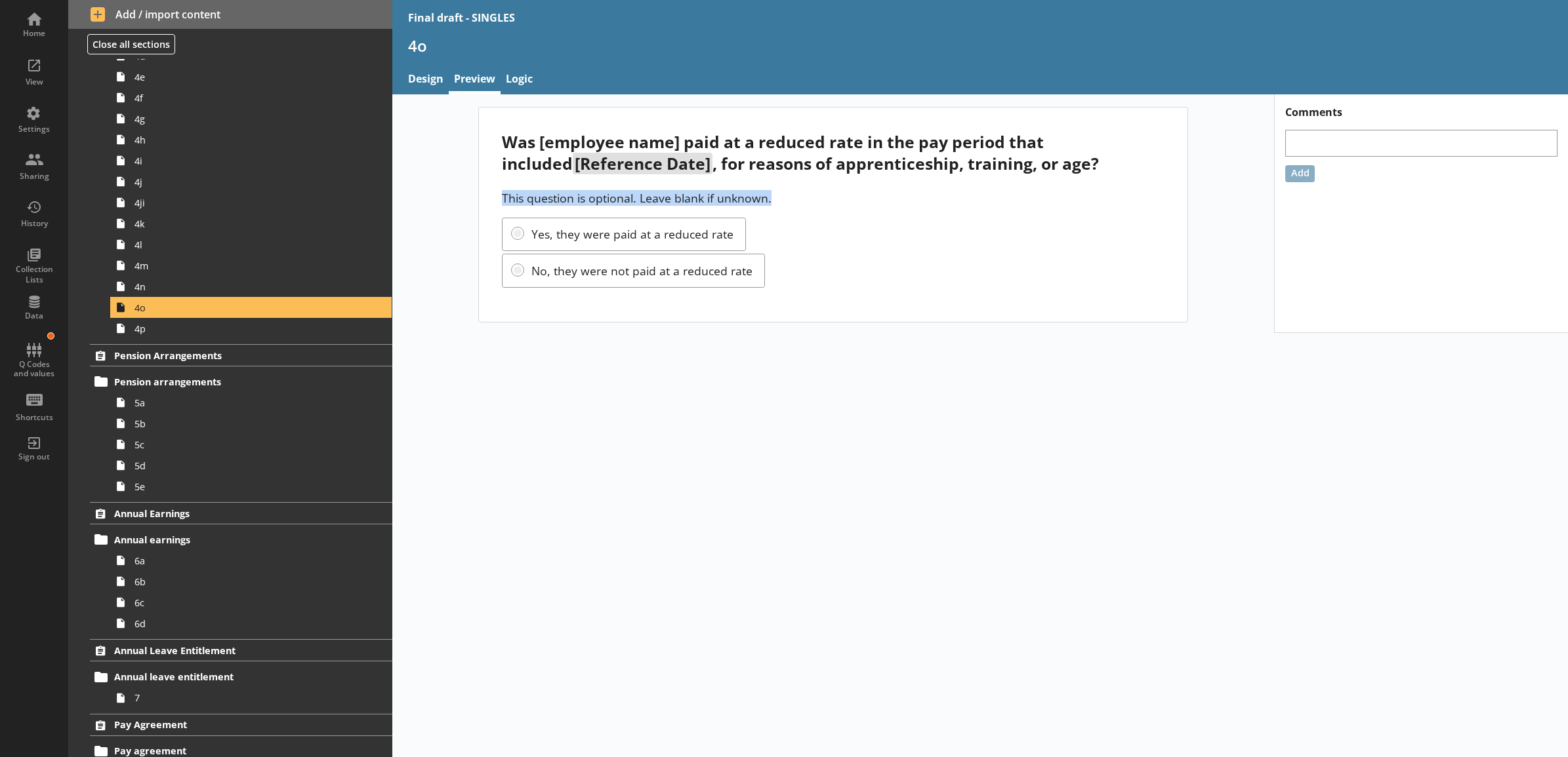
drag, startPoint x: 778, startPoint y: 200, endPoint x: 500, endPoint y: 204, distance: 278.0
click at [500, 204] on div "Was [employee name] paid at a reduced rate in the pay period that included [Ref…" at bounding box center [833, 214] width 709 height 214
copy p "This question is optional. Leave blank if unknown."
click at [615, 439] on div "Was [employee name] paid at a reduced rate in the pay period that included [Ref…" at bounding box center [980, 426] width 1176 height 663
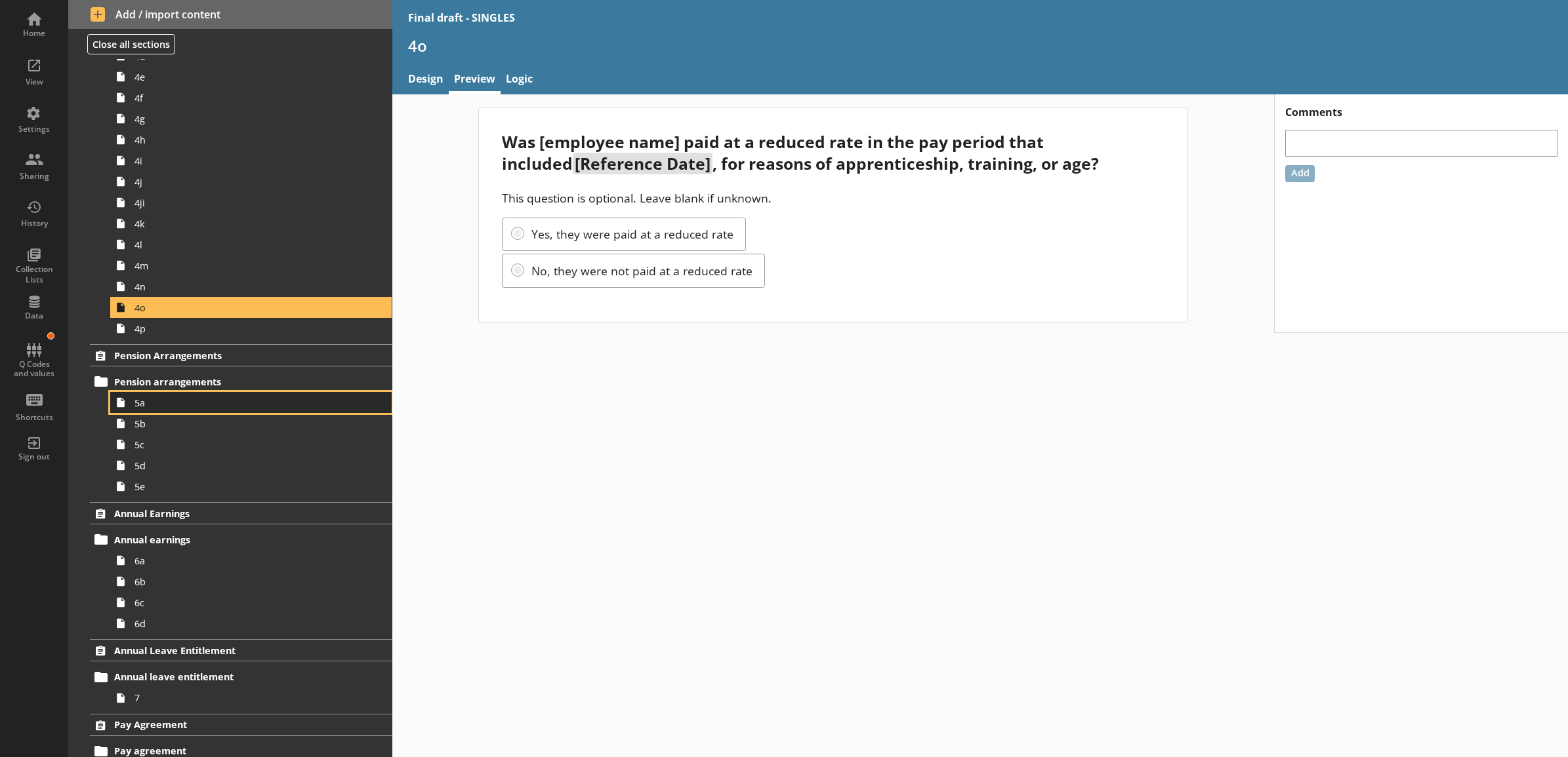
click at [210, 402] on span "5a" at bounding box center [236, 403] width 204 height 13
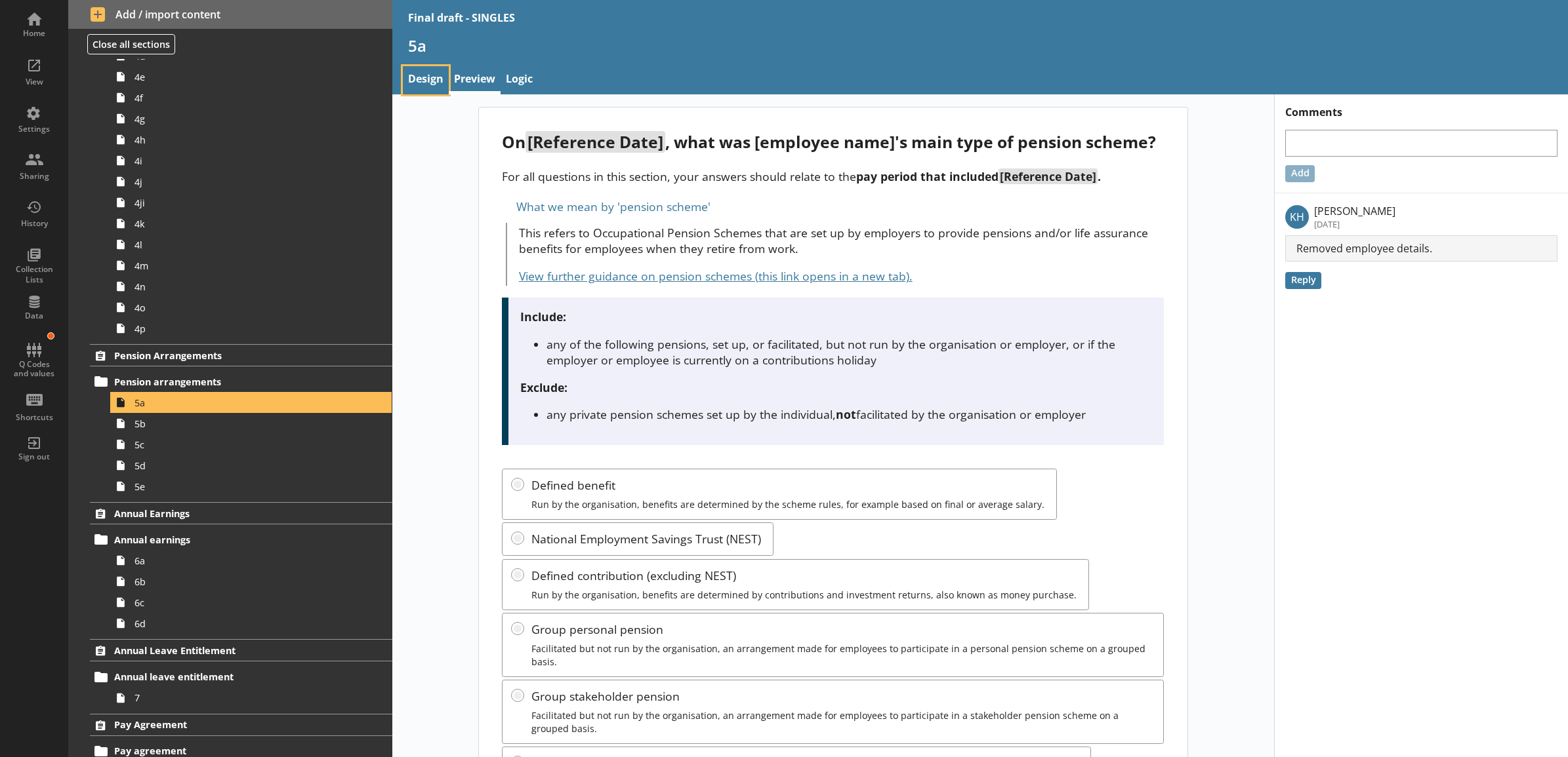
click at [432, 88] on link "Design" at bounding box center [426, 79] width 46 height 28
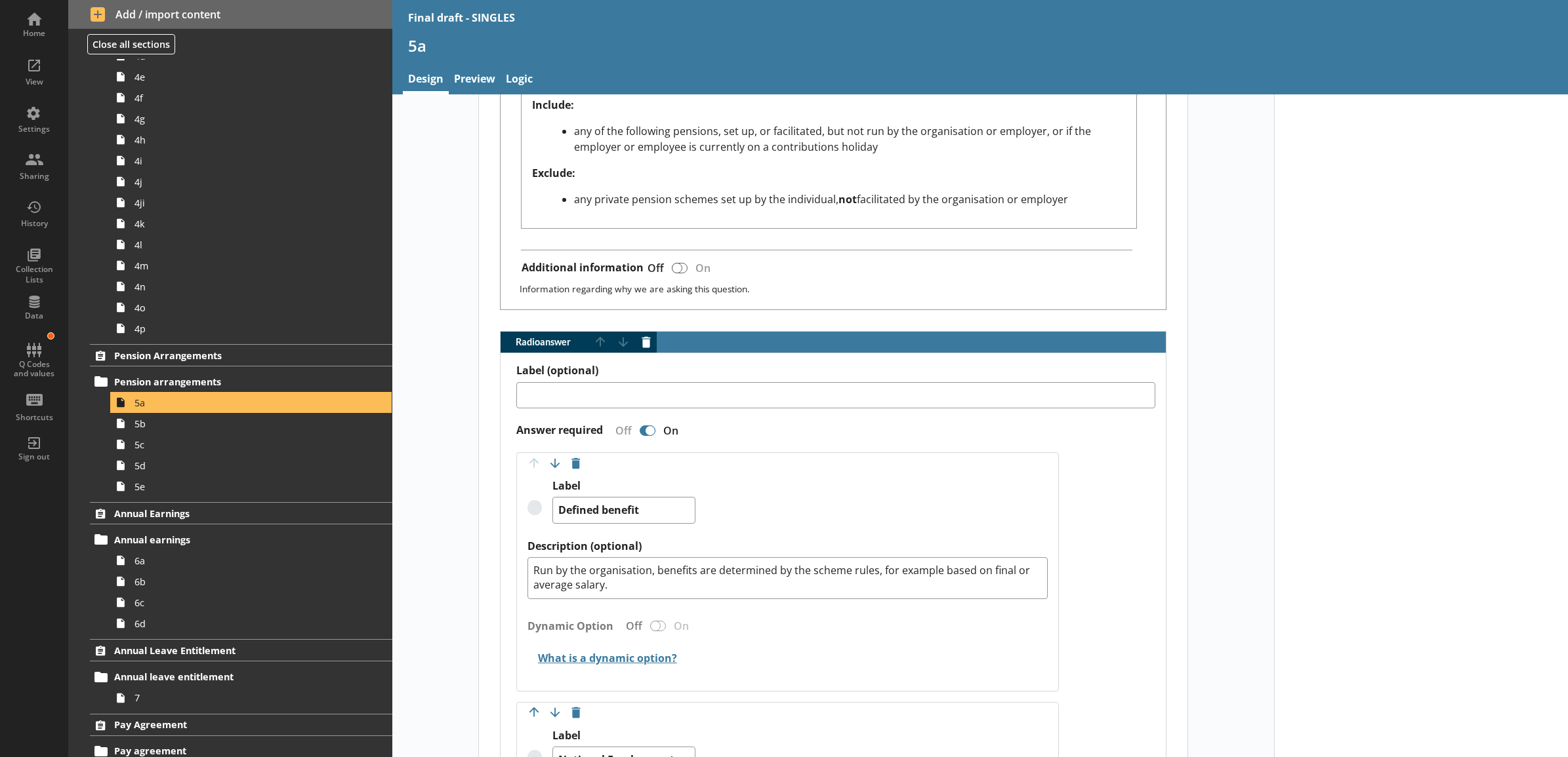
scroll to position [956, 0]
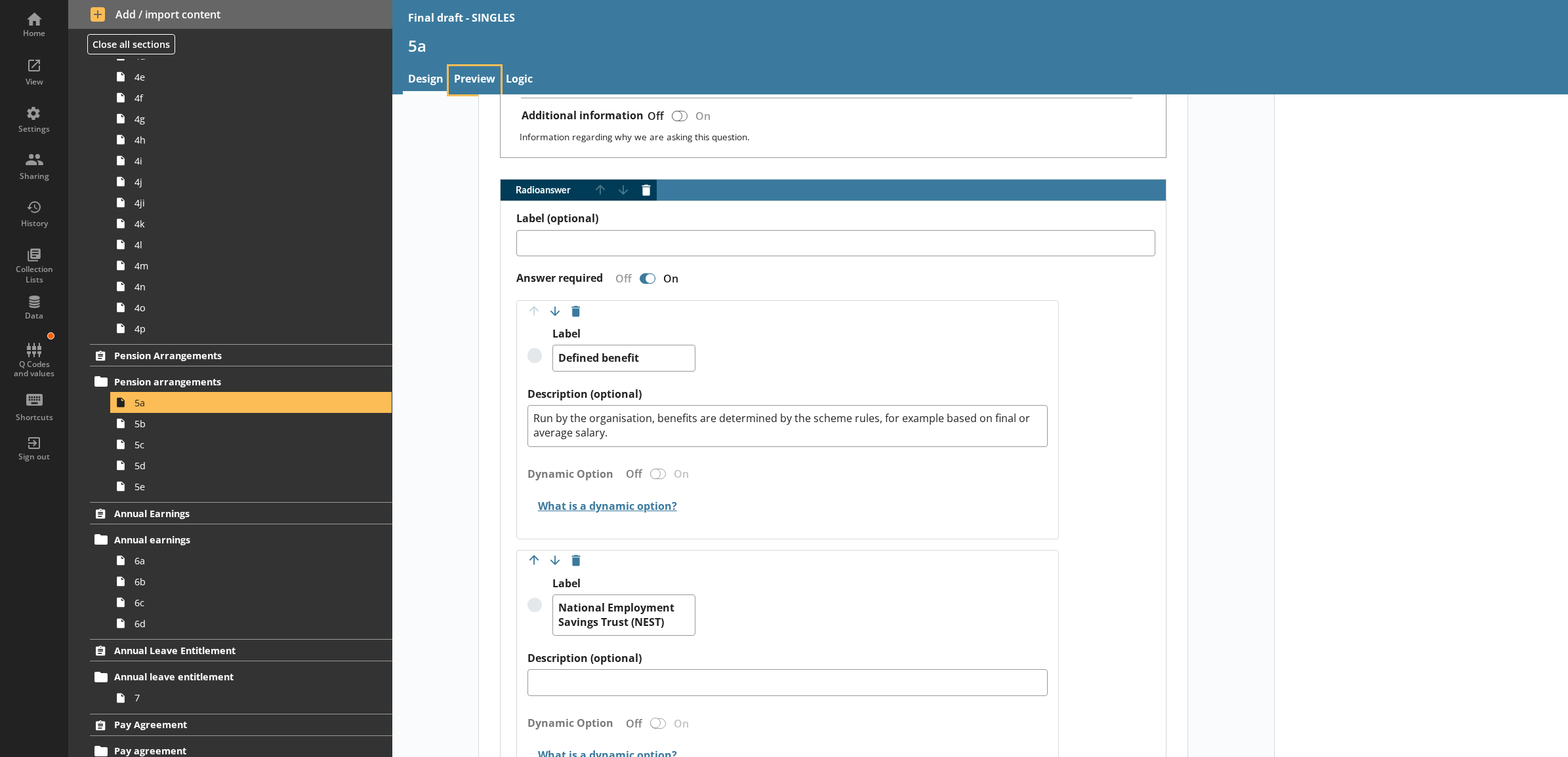
click at [490, 87] on link "Preview" at bounding box center [474, 79] width 51 height 28
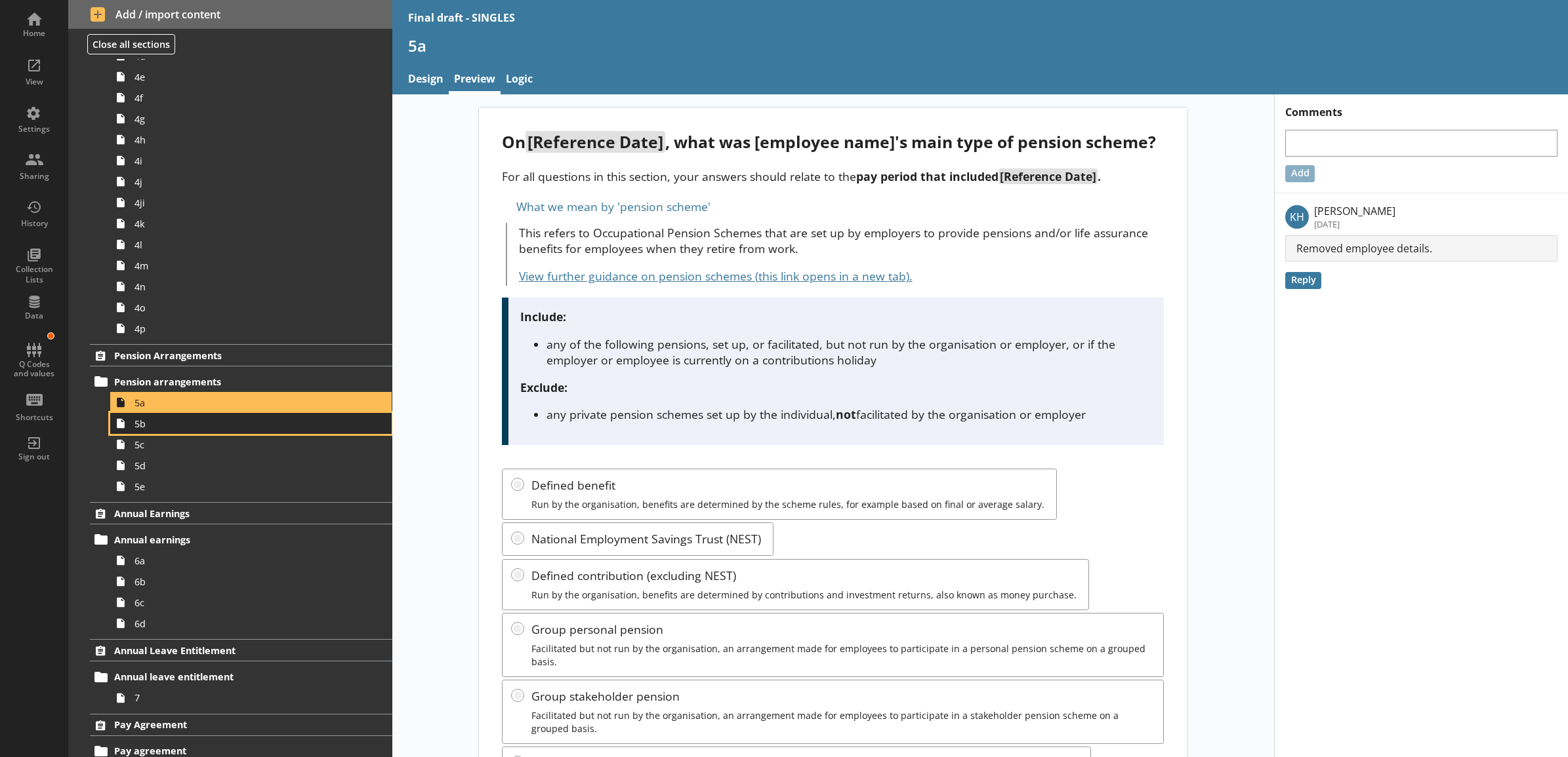
click at [243, 424] on span "5b" at bounding box center [236, 424] width 204 height 13
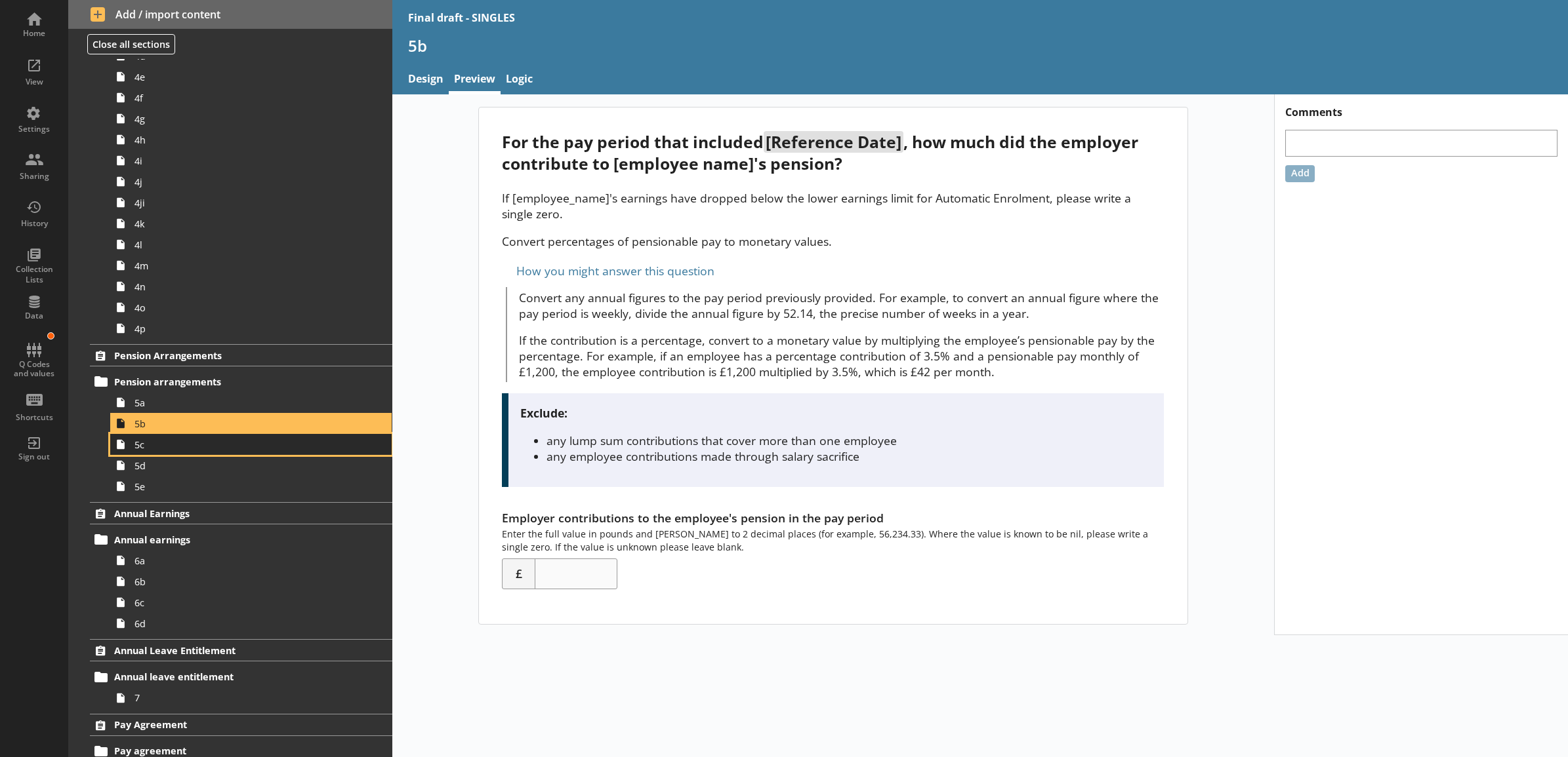
click at [225, 450] on span "5c" at bounding box center [236, 445] width 204 height 13
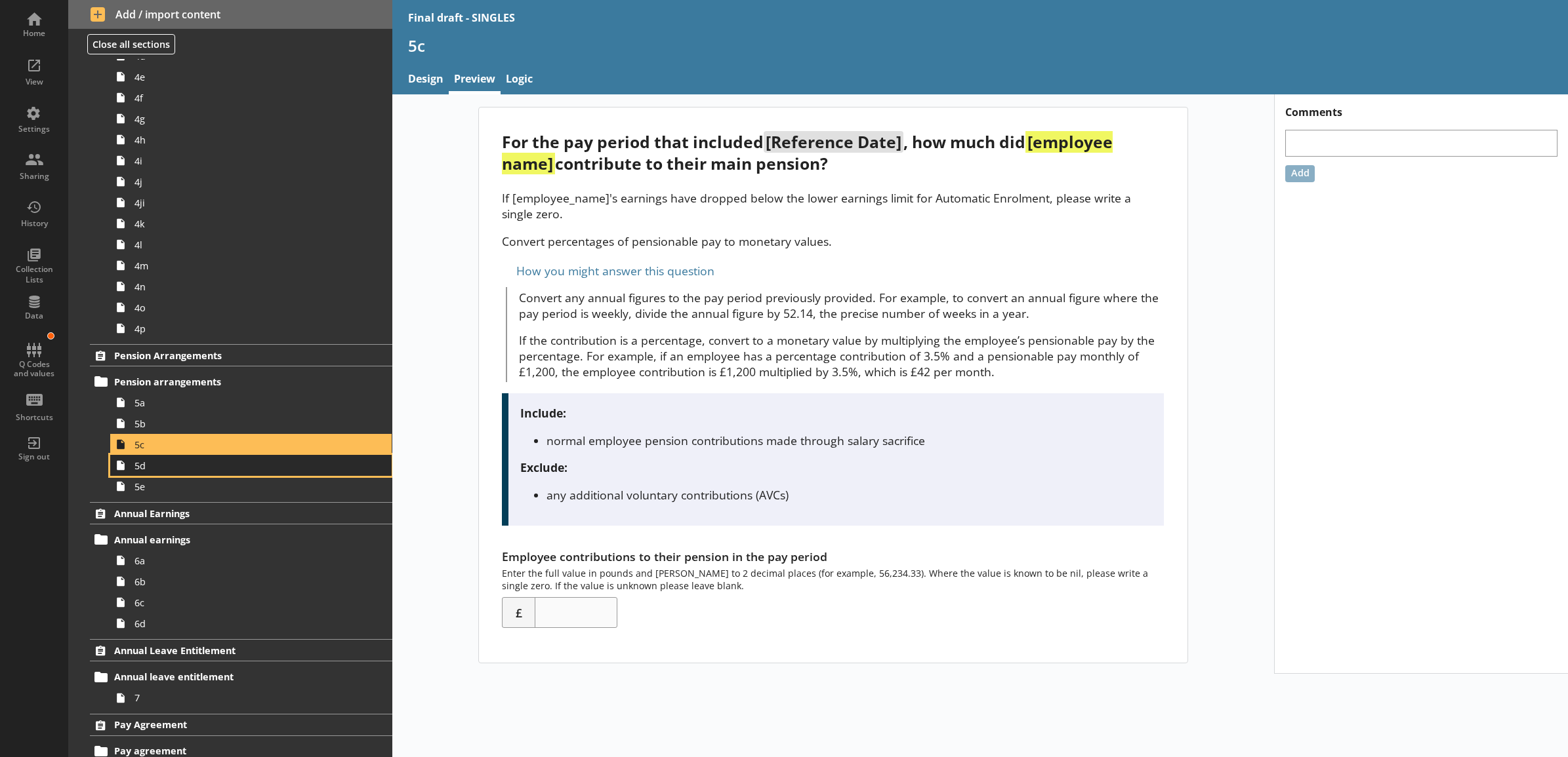
click at [215, 466] on span "5d" at bounding box center [236, 466] width 204 height 13
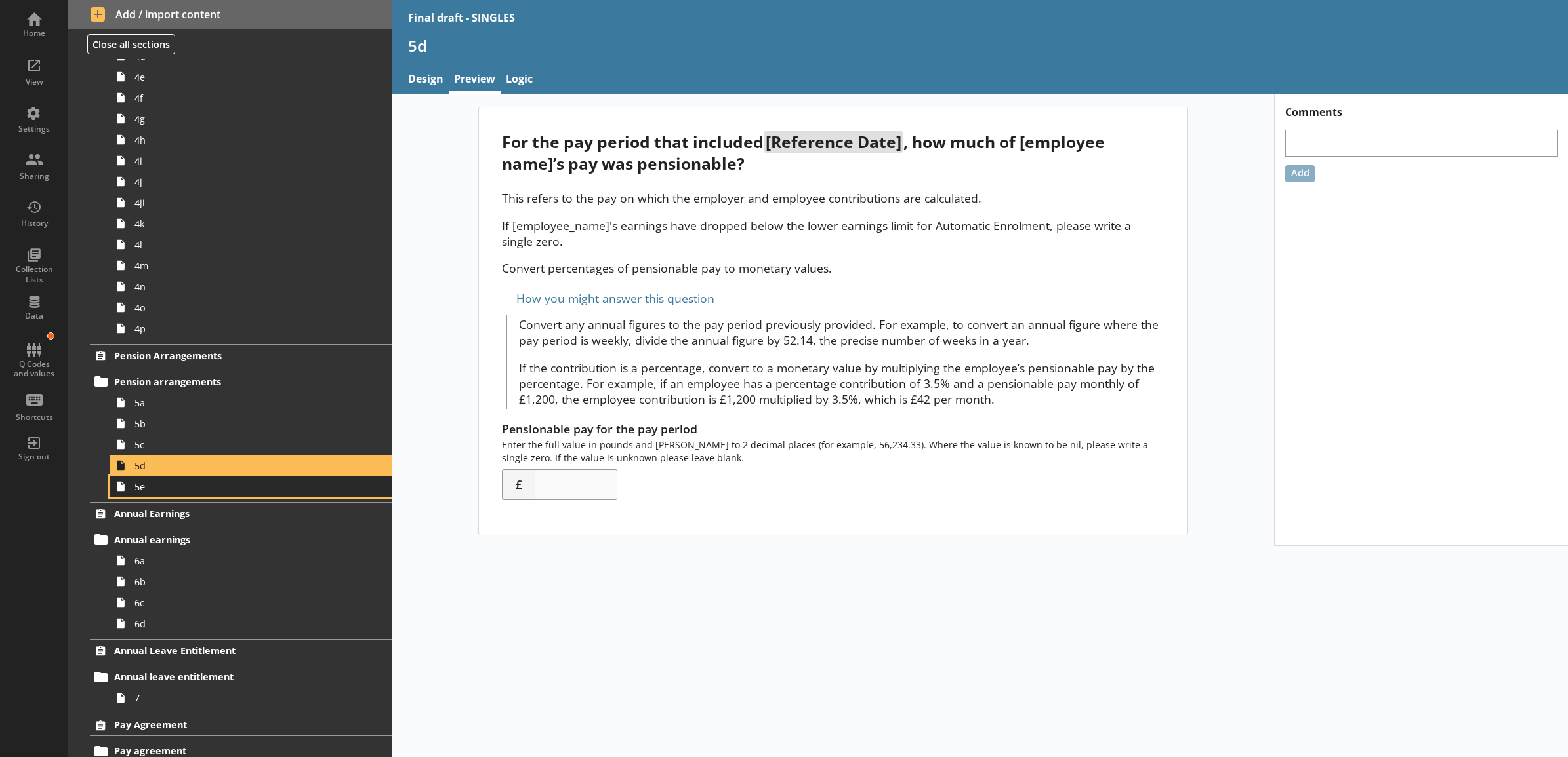
click at [215, 487] on span "5e" at bounding box center [236, 487] width 204 height 13
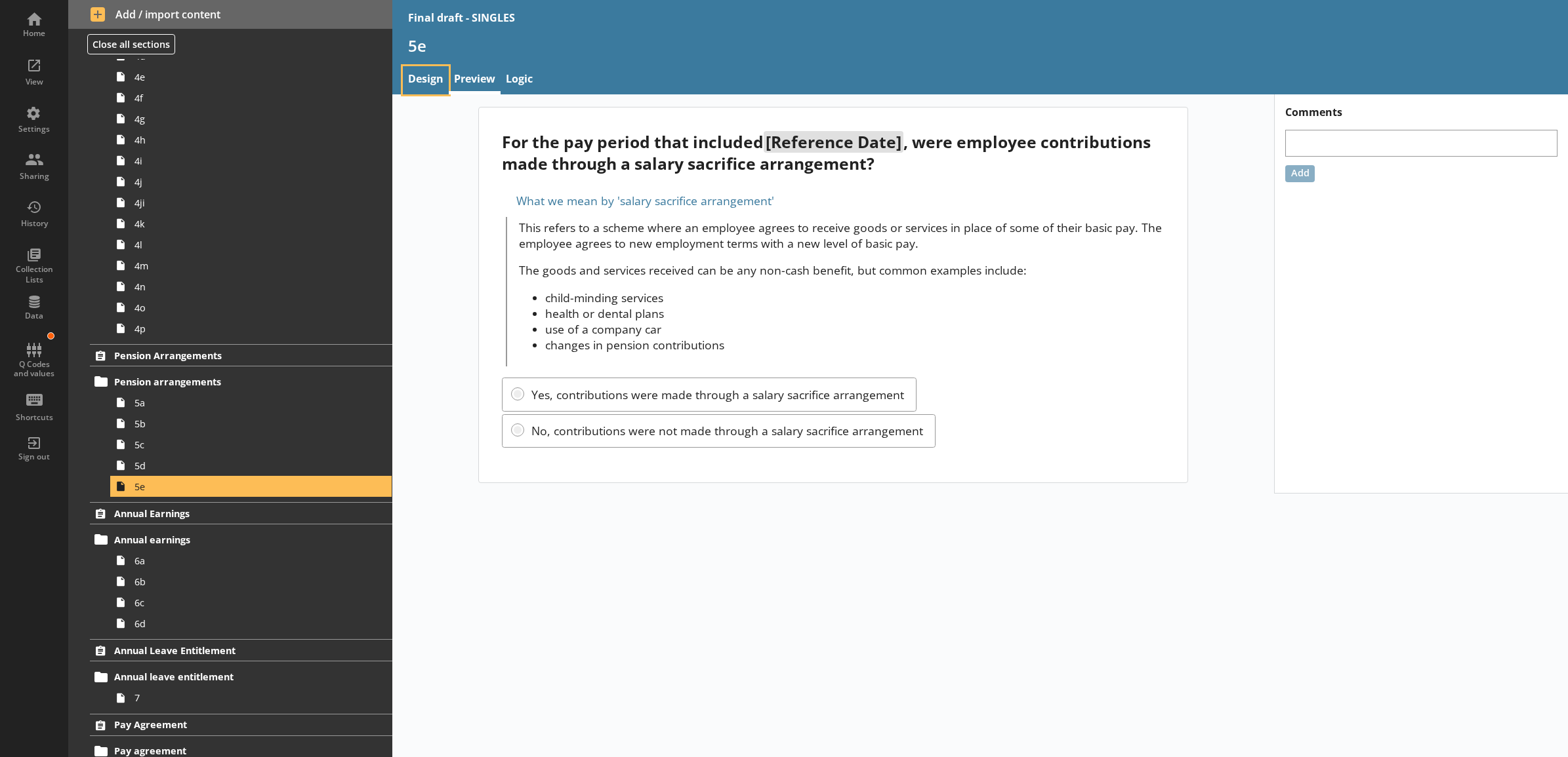
click at [428, 87] on link "Design" at bounding box center [426, 79] width 46 height 28
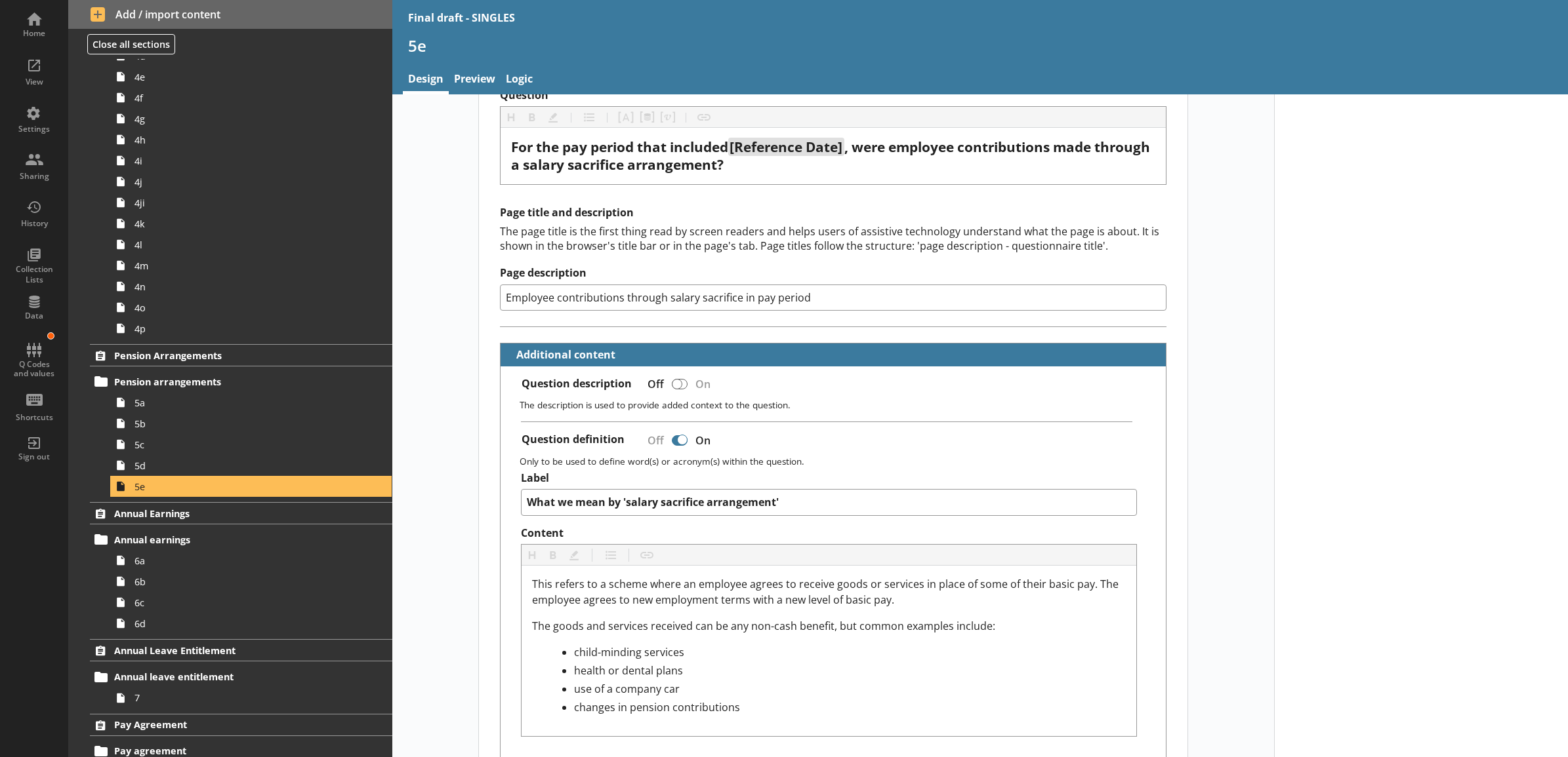
scroll to position [136, 0]
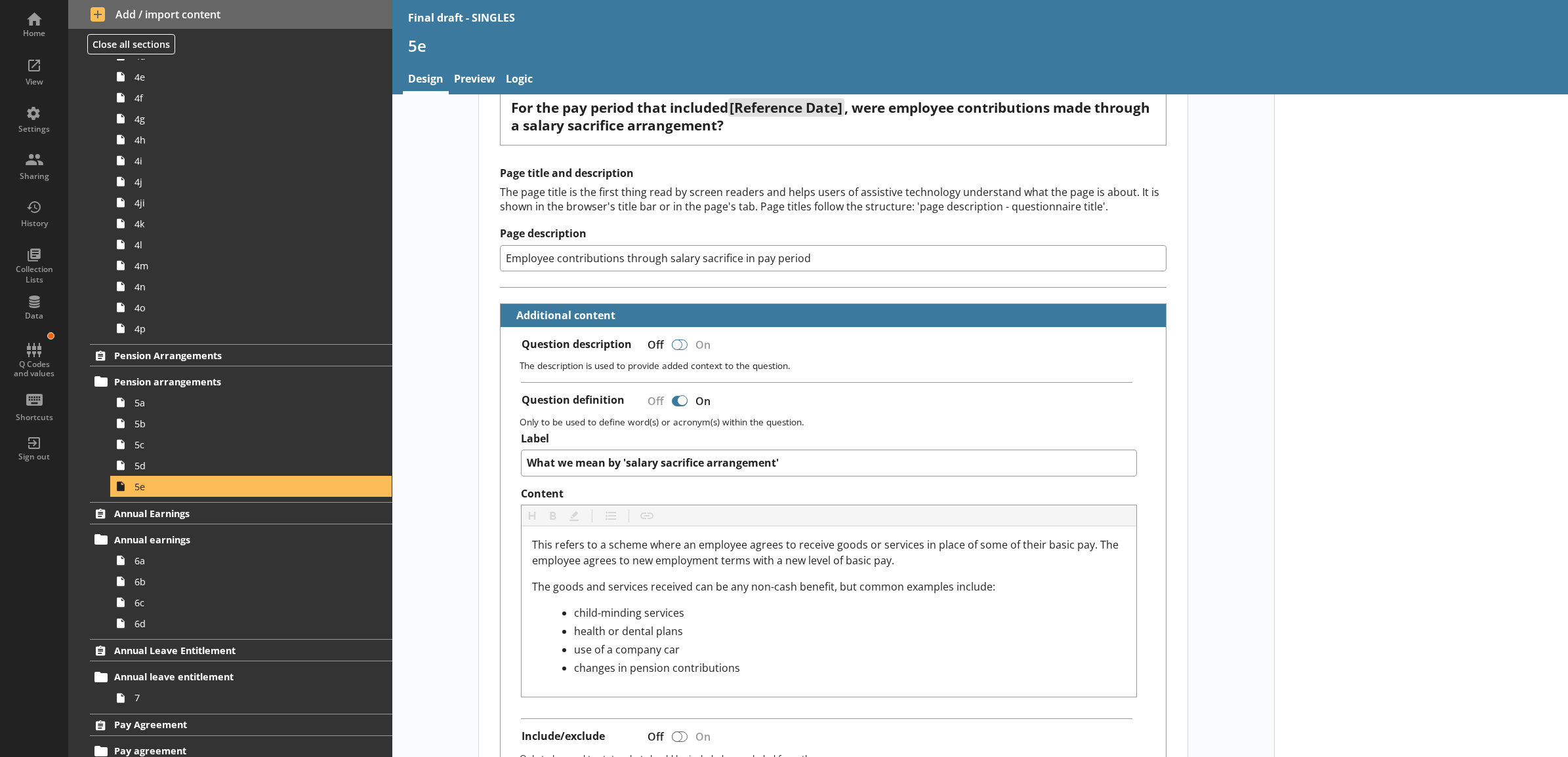
click at [674, 350] on div at bounding box center [677, 345] width 11 height 11
type textarea "x"
checkbox input "true"
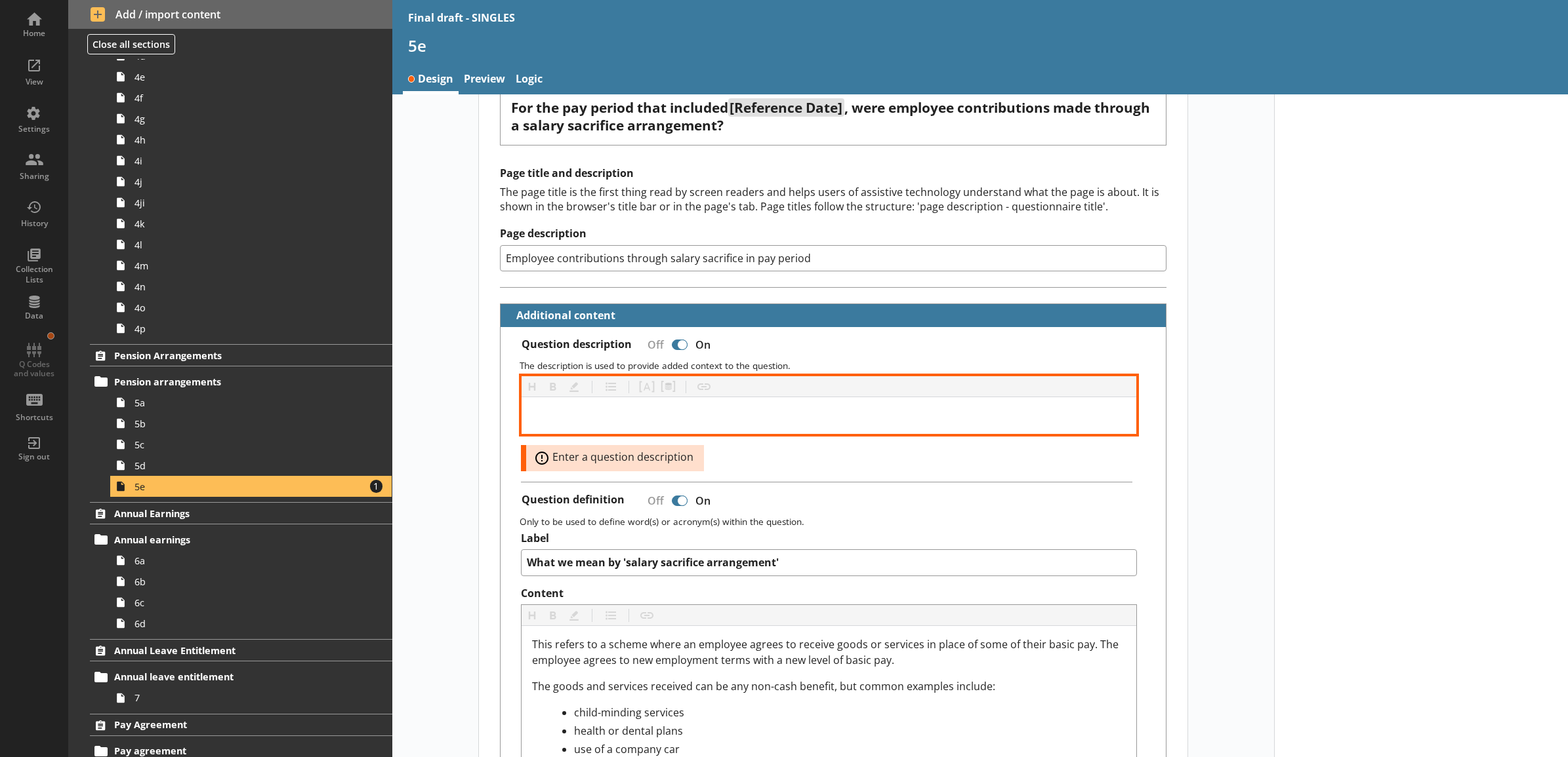
click at [737, 417] on div at bounding box center [829, 415] width 593 height 15
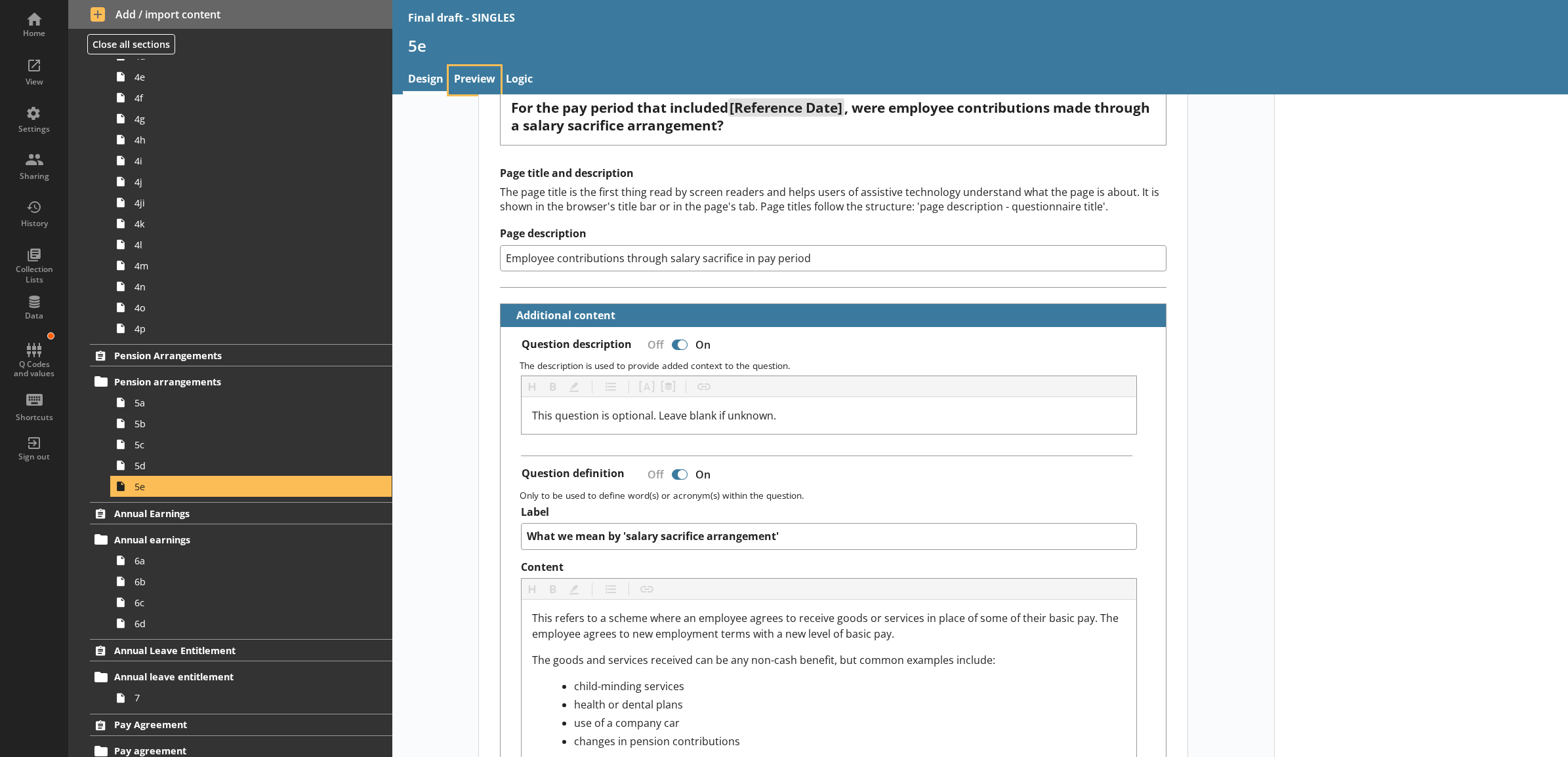
click at [472, 83] on link "Preview" at bounding box center [474, 79] width 51 height 28
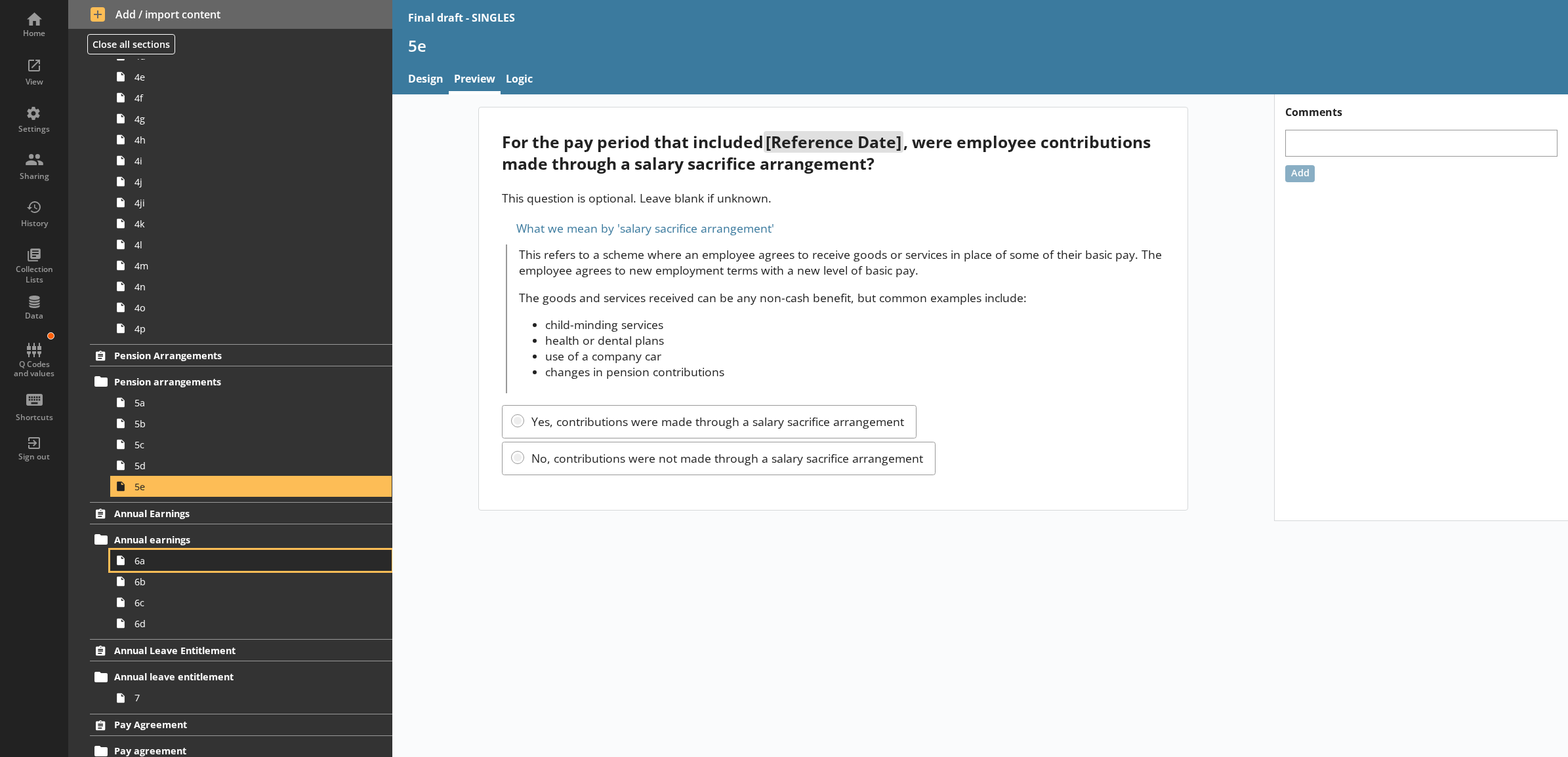
click at [180, 565] on span "6a" at bounding box center [236, 561] width 204 height 13
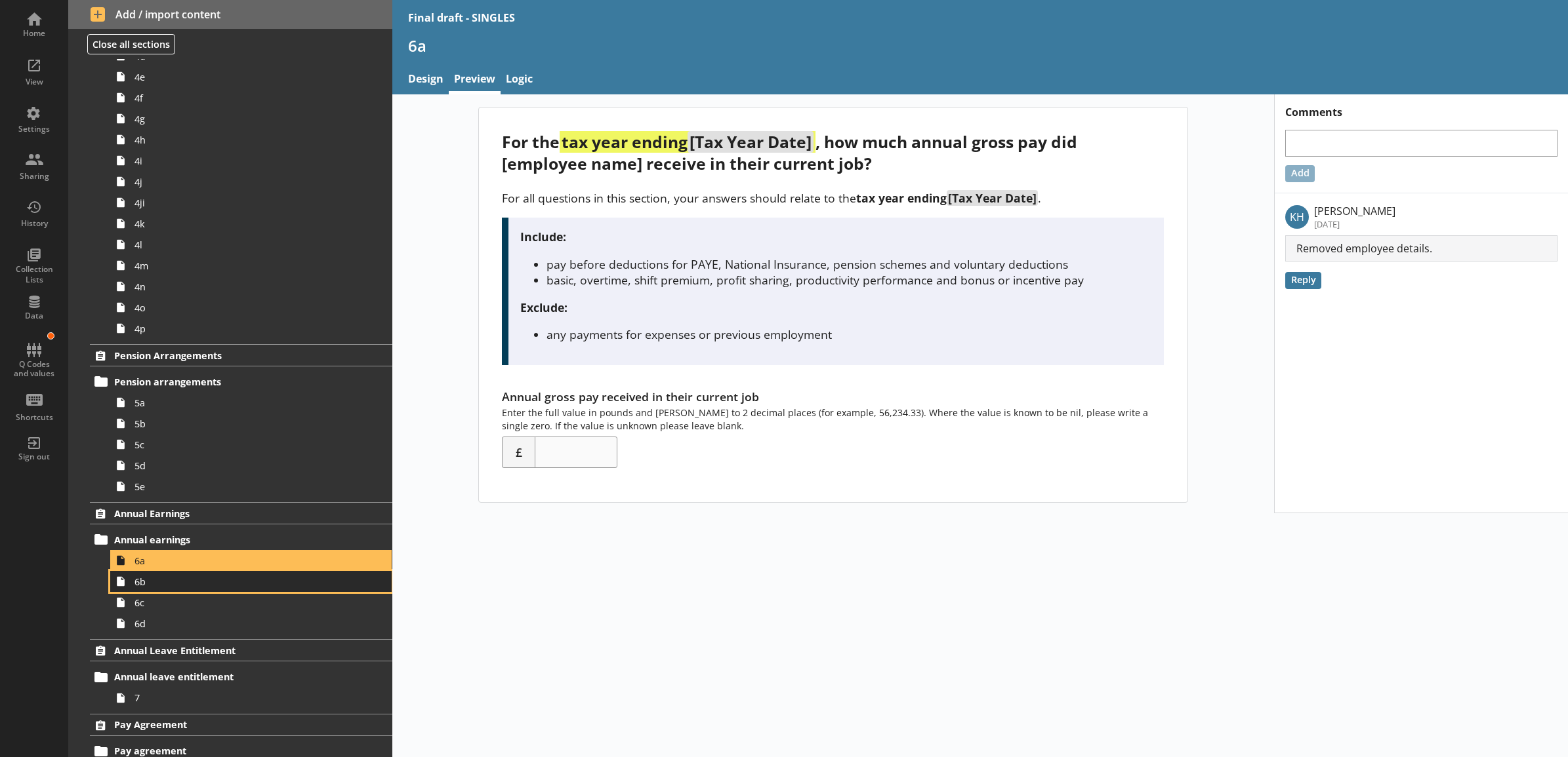
click at [175, 580] on span "6b" at bounding box center [236, 582] width 204 height 13
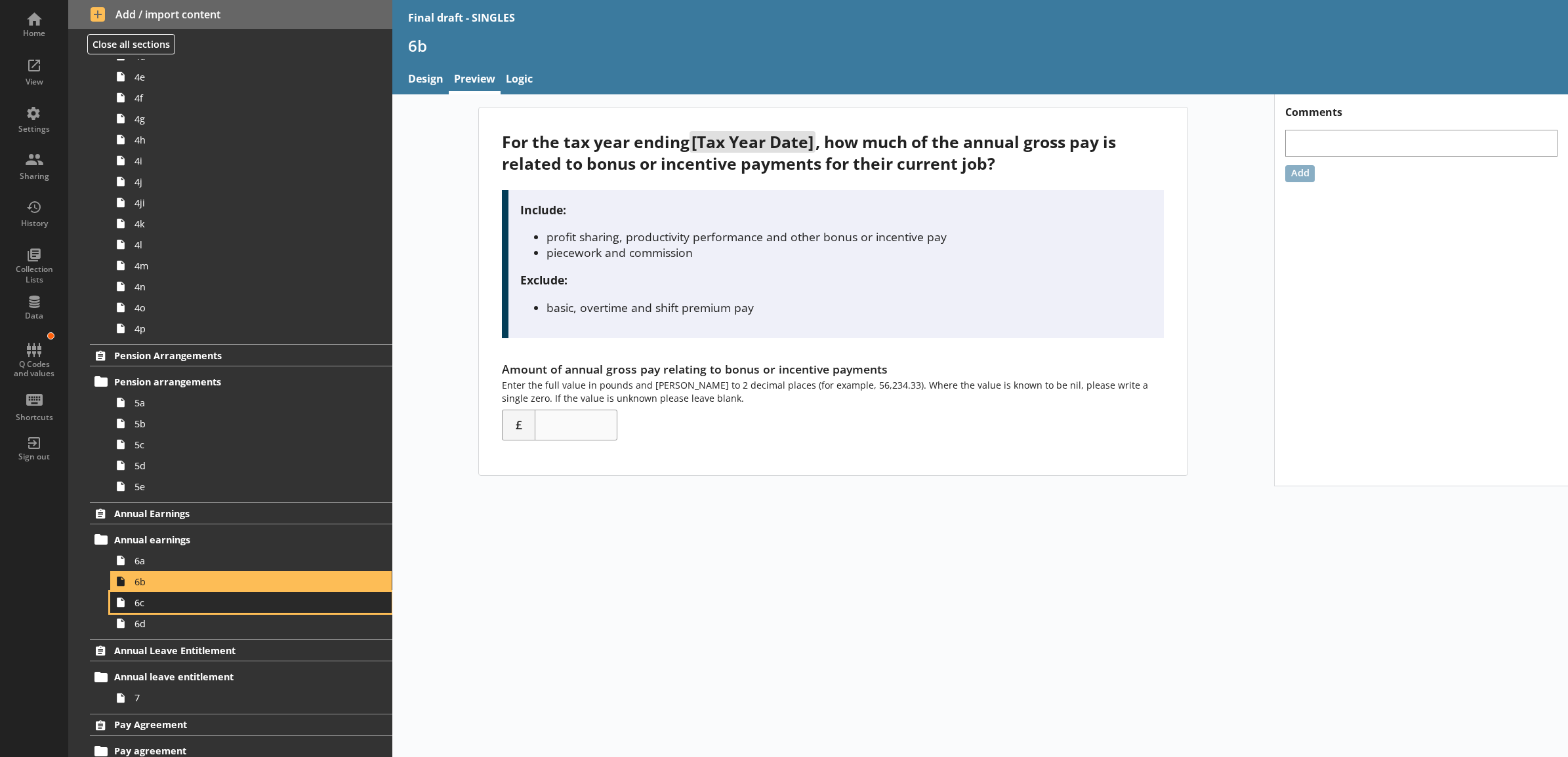
click at [172, 603] on span "6c" at bounding box center [236, 603] width 204 height 13
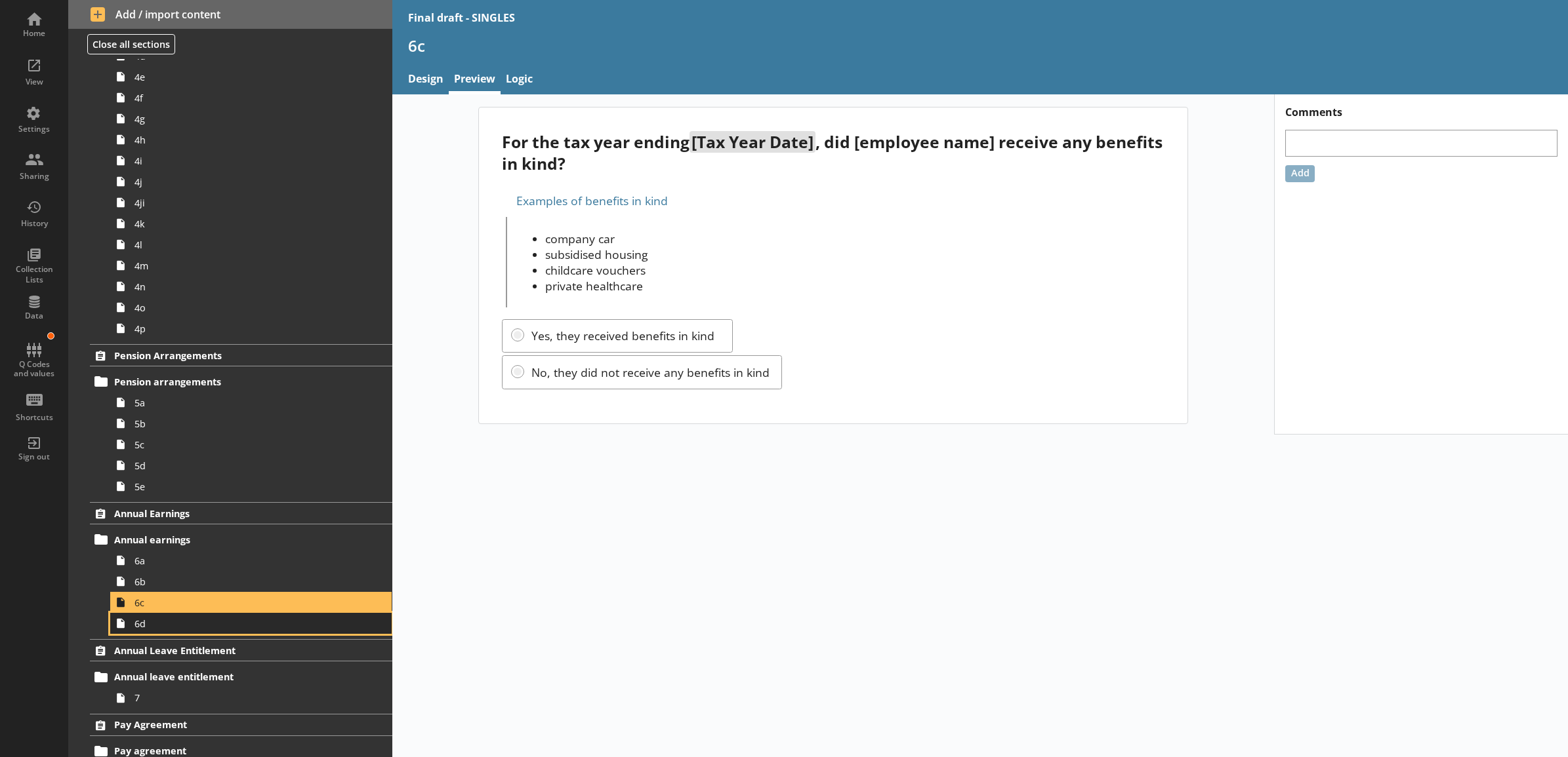
click at [169, 632] on link "6d" at bounding box center [251, 623] width 281 height 21
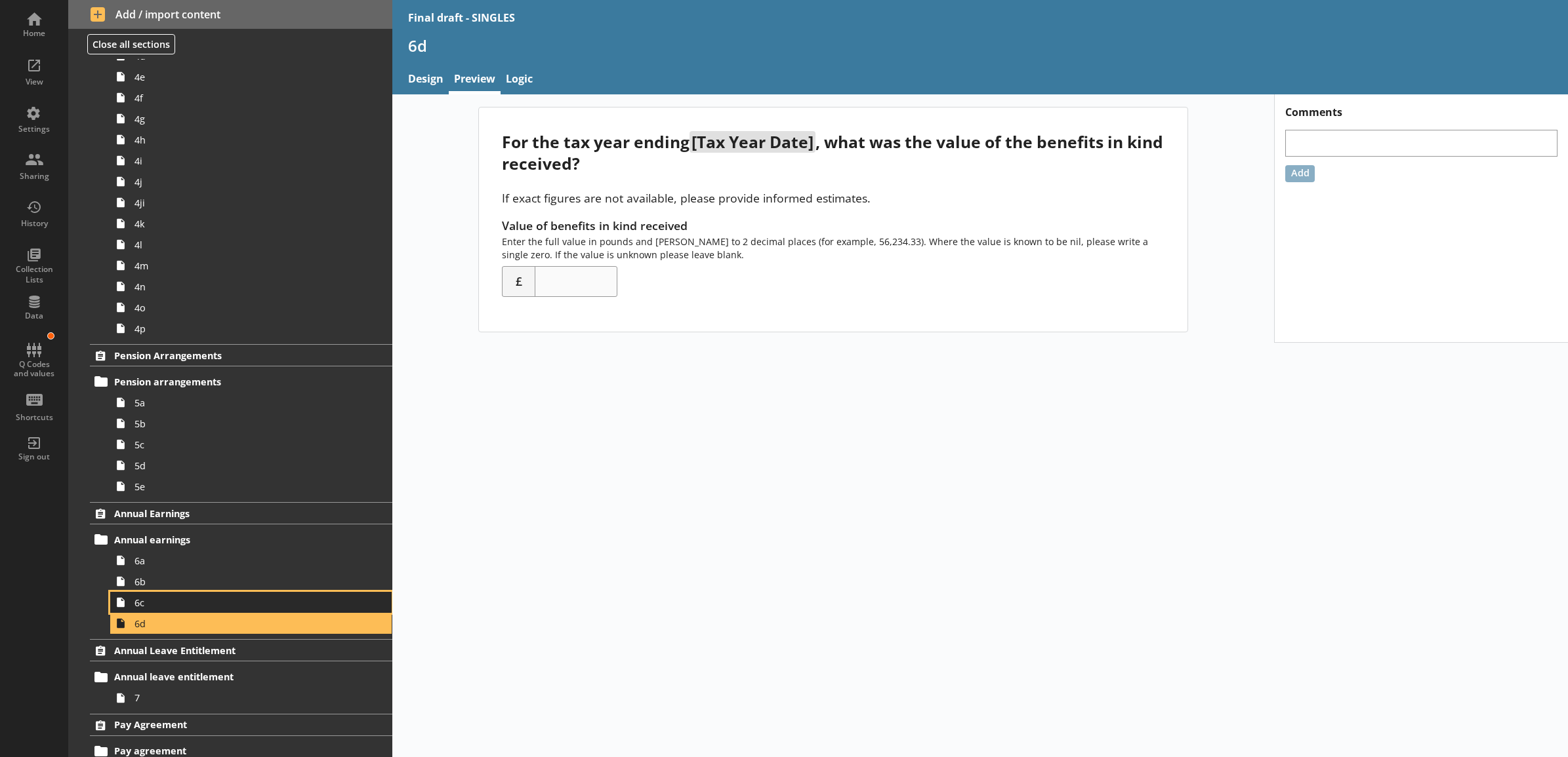
click at [171, 605] on span "6c" at bounding box center [236, 603] width 204 height 13
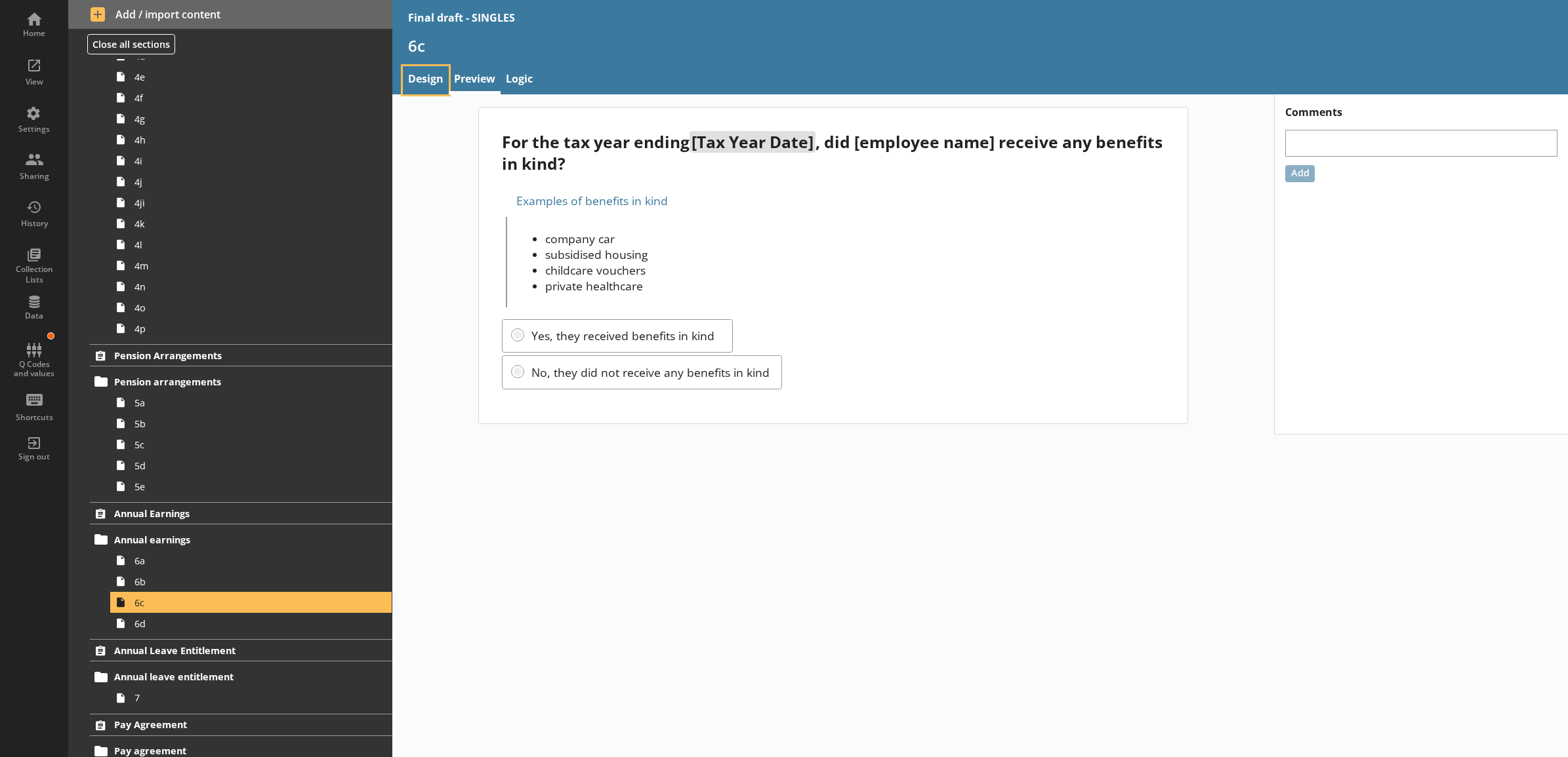
click at [421, 78] on link "Design" at bounding box center [426, 79] width 46 height 28
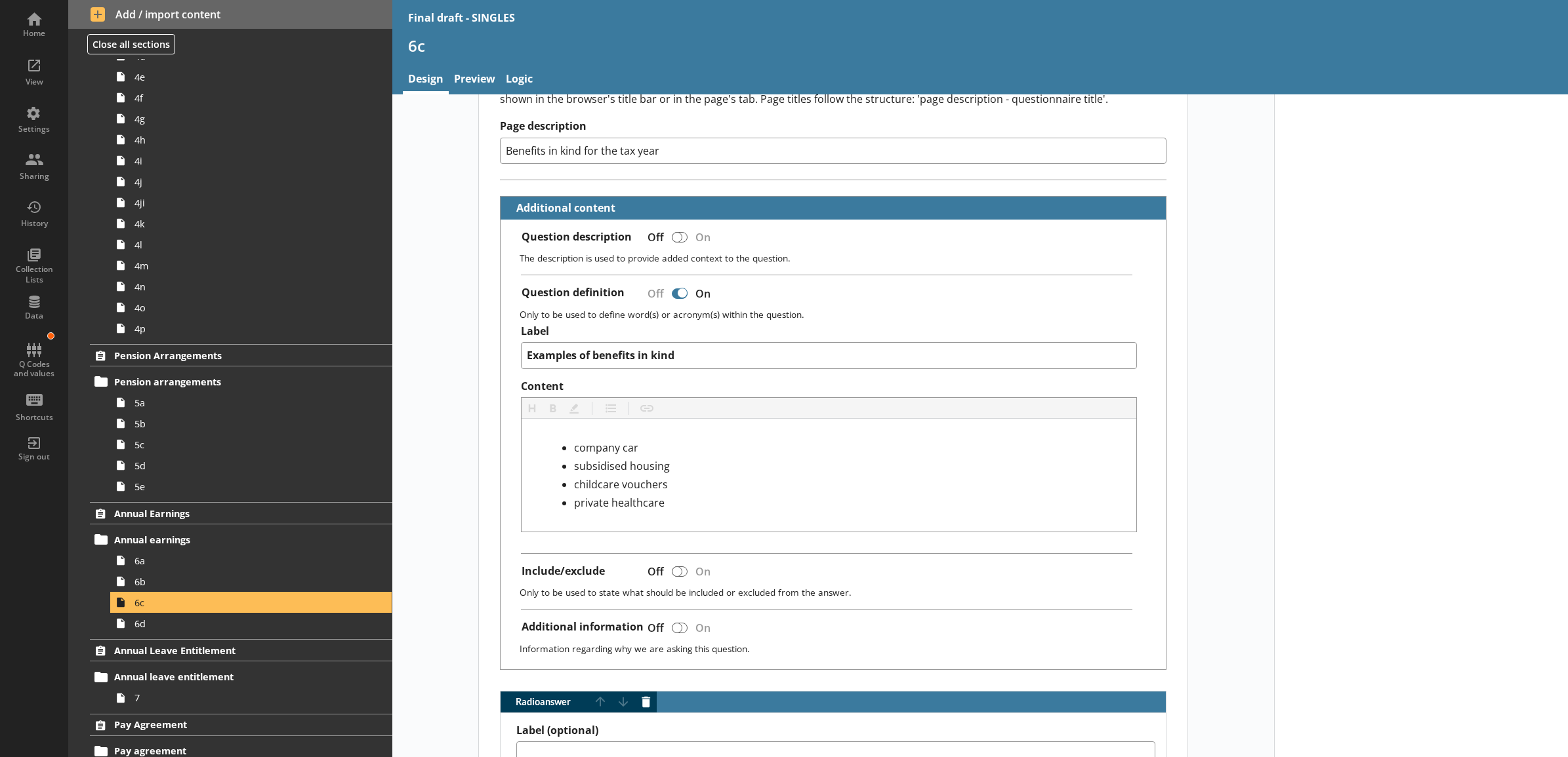
scroll to position [170, 0]
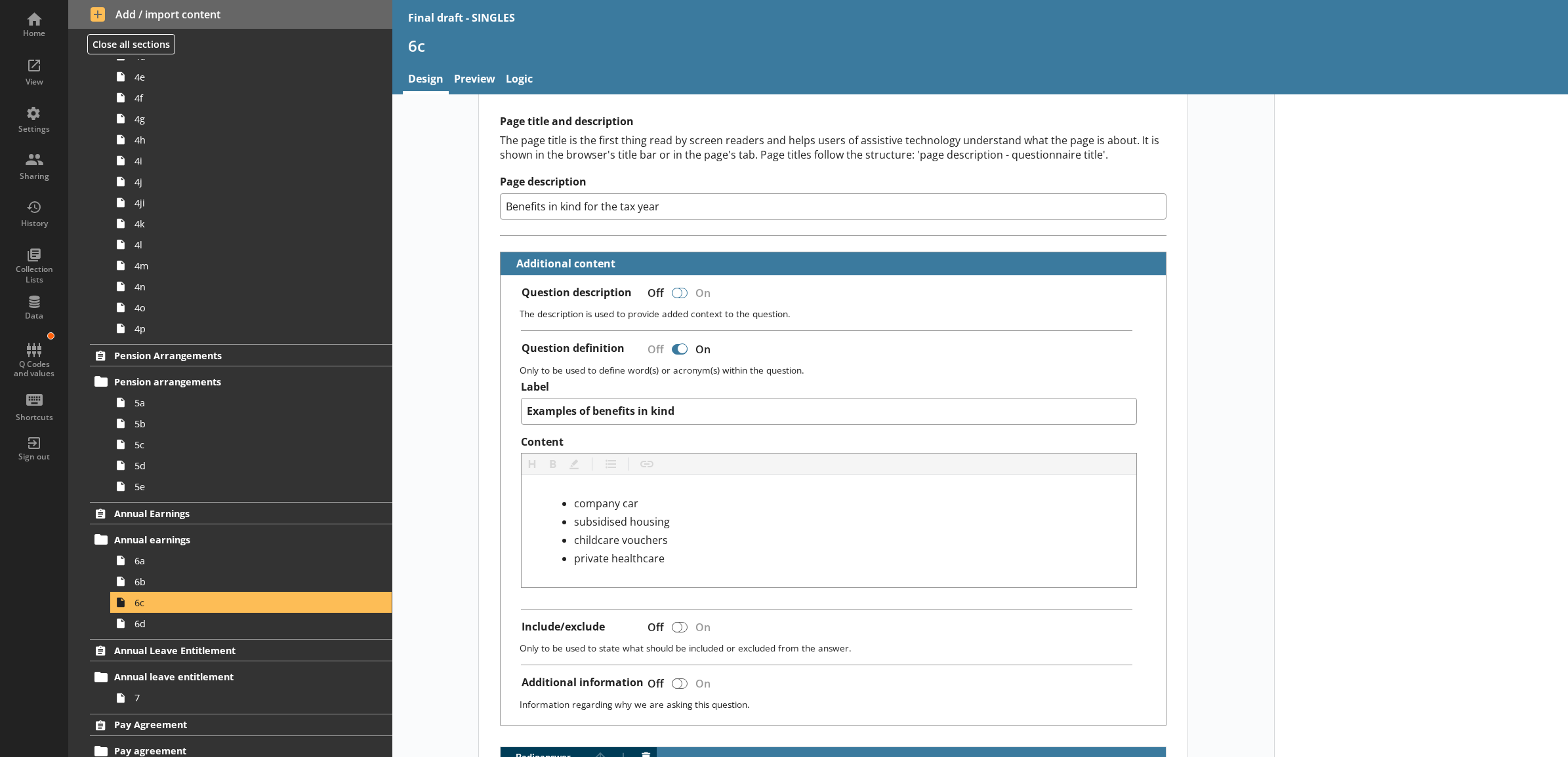
click at [673, 294] on div at bounding box center [677, 293] width 11 height 11
type textarea "x"
checkbox input "true"
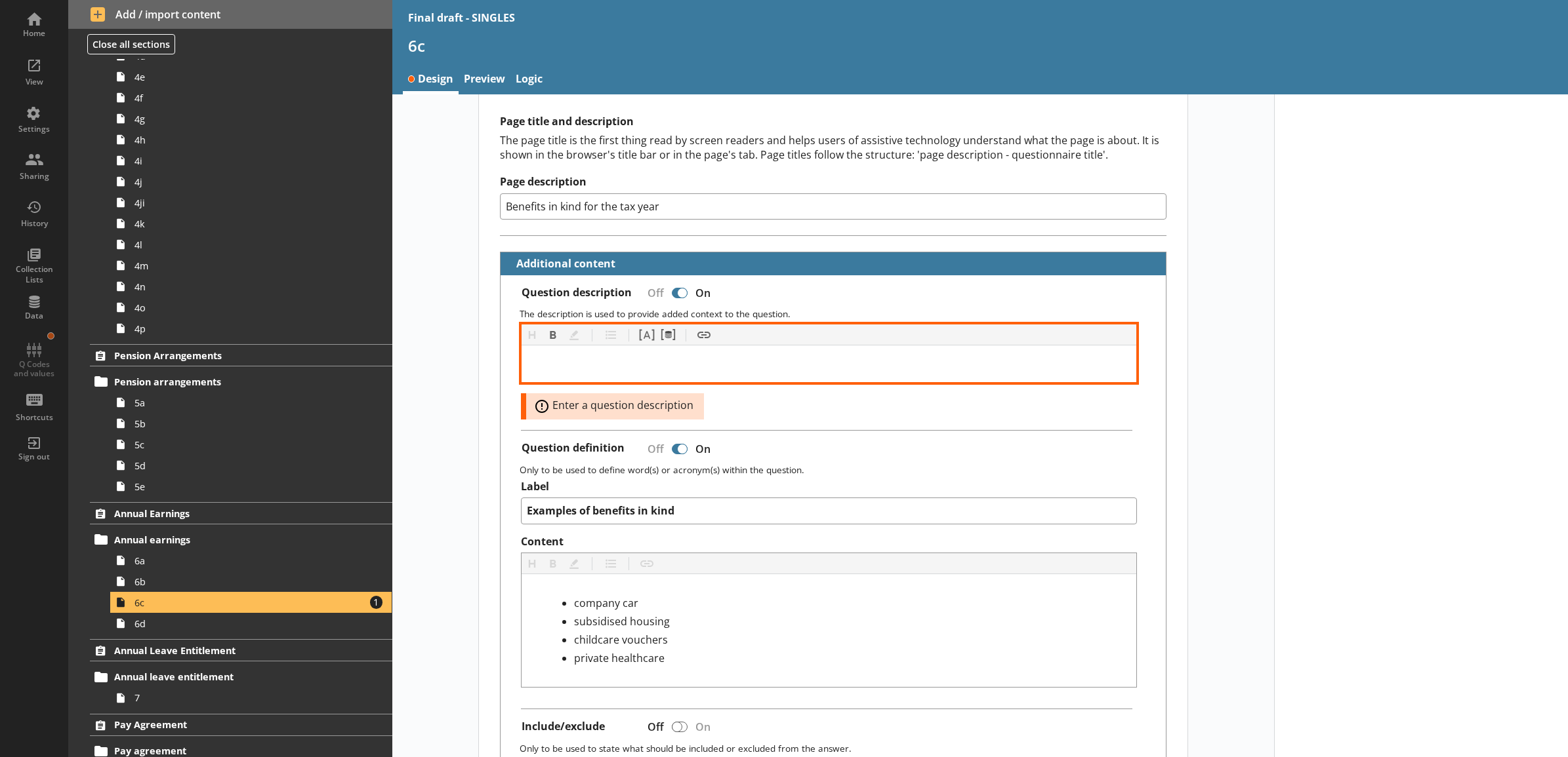
click at [676, 362] on div at bounding box center [829, 363] width 593 height 15
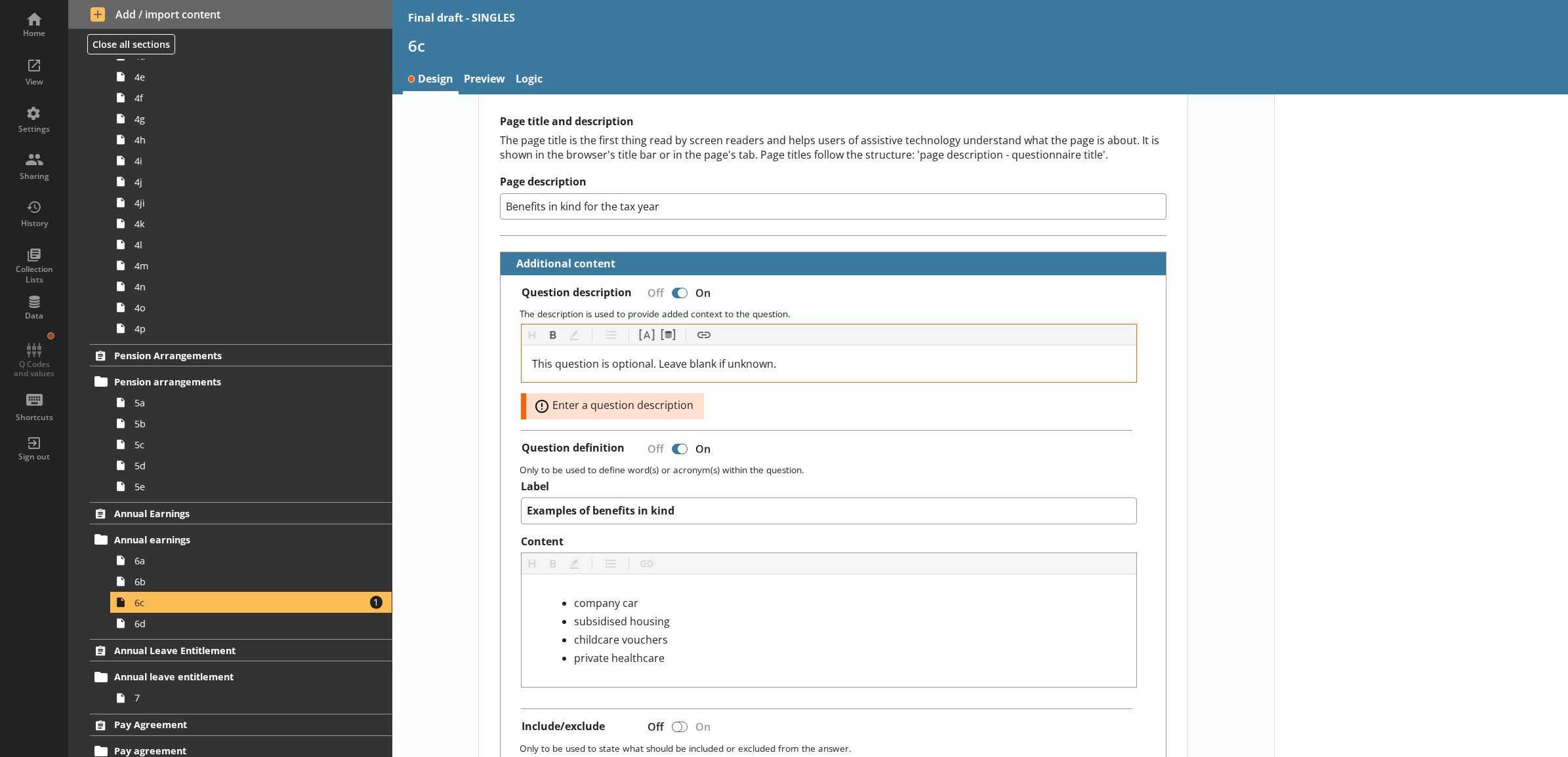
click at [478, 348] on div "Short code 6c 22 Move icon-copy Duplicate icon-delete Created with Sketch. Dele…" at bounding box center [832, 765] width 710 height 1659
type textarea "x"
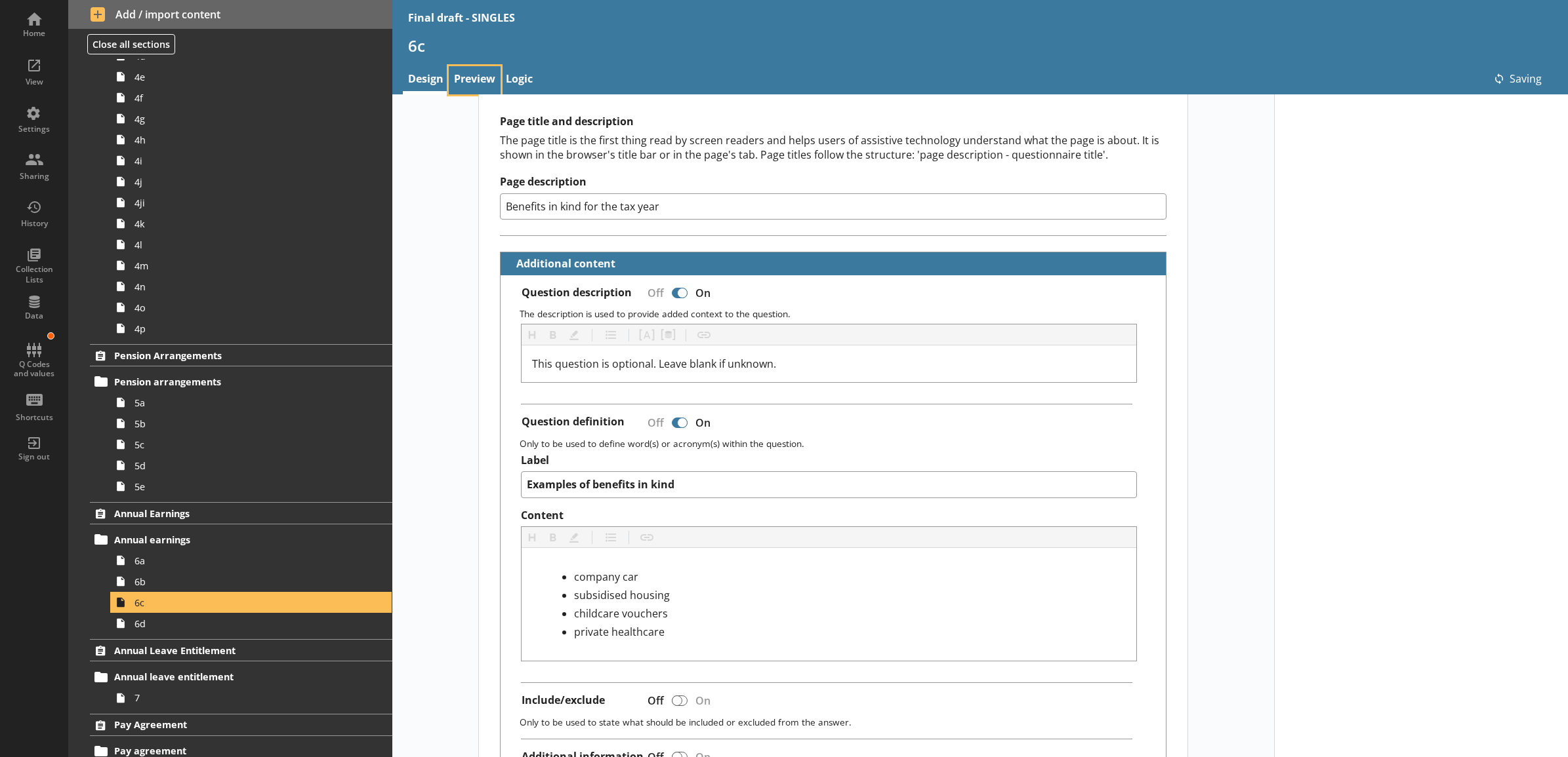
click at [476, 77] on link "Preview" at bounding box center [474, 79] width 51 height 28
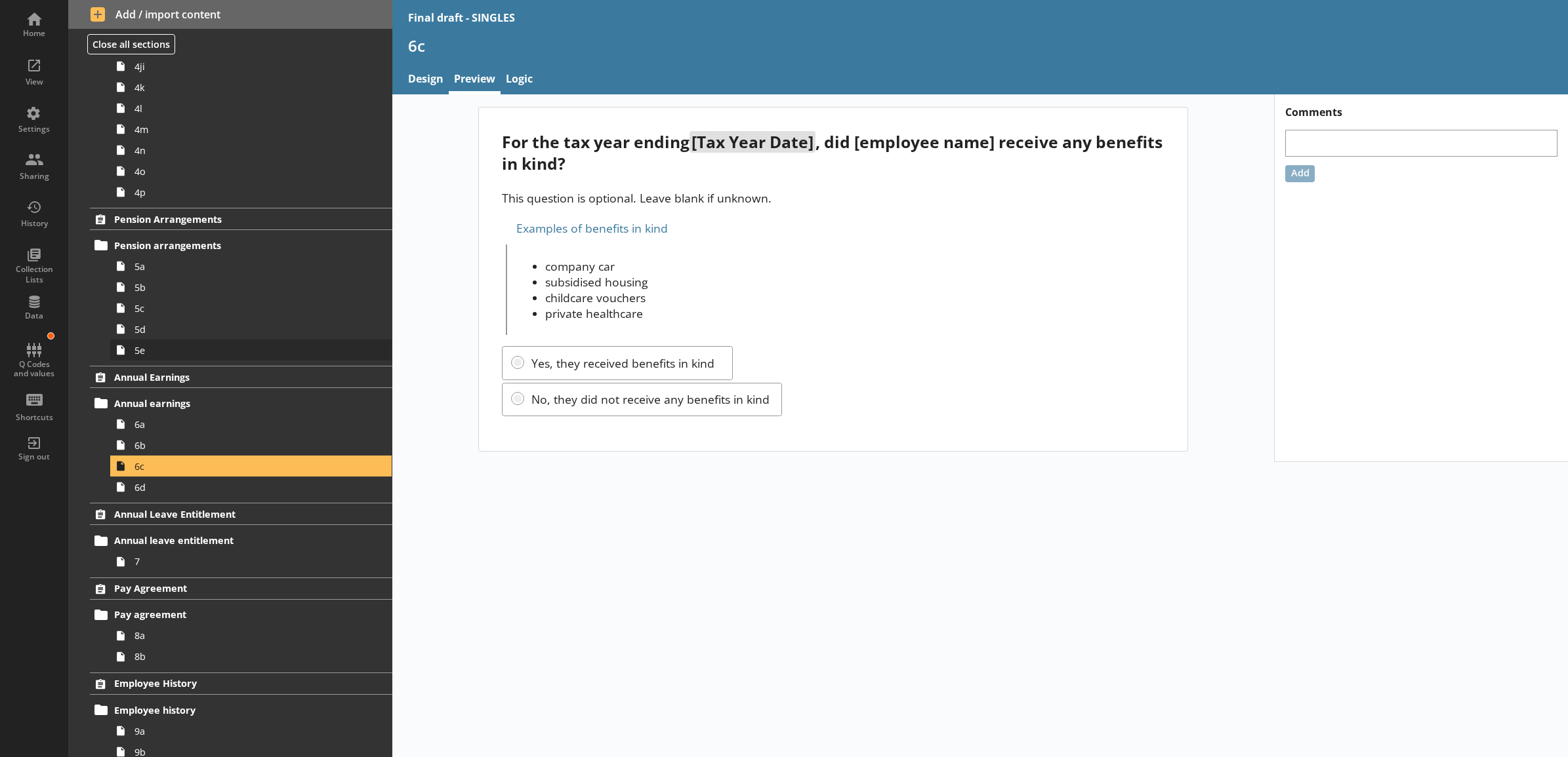
scroll to position [962, 0]
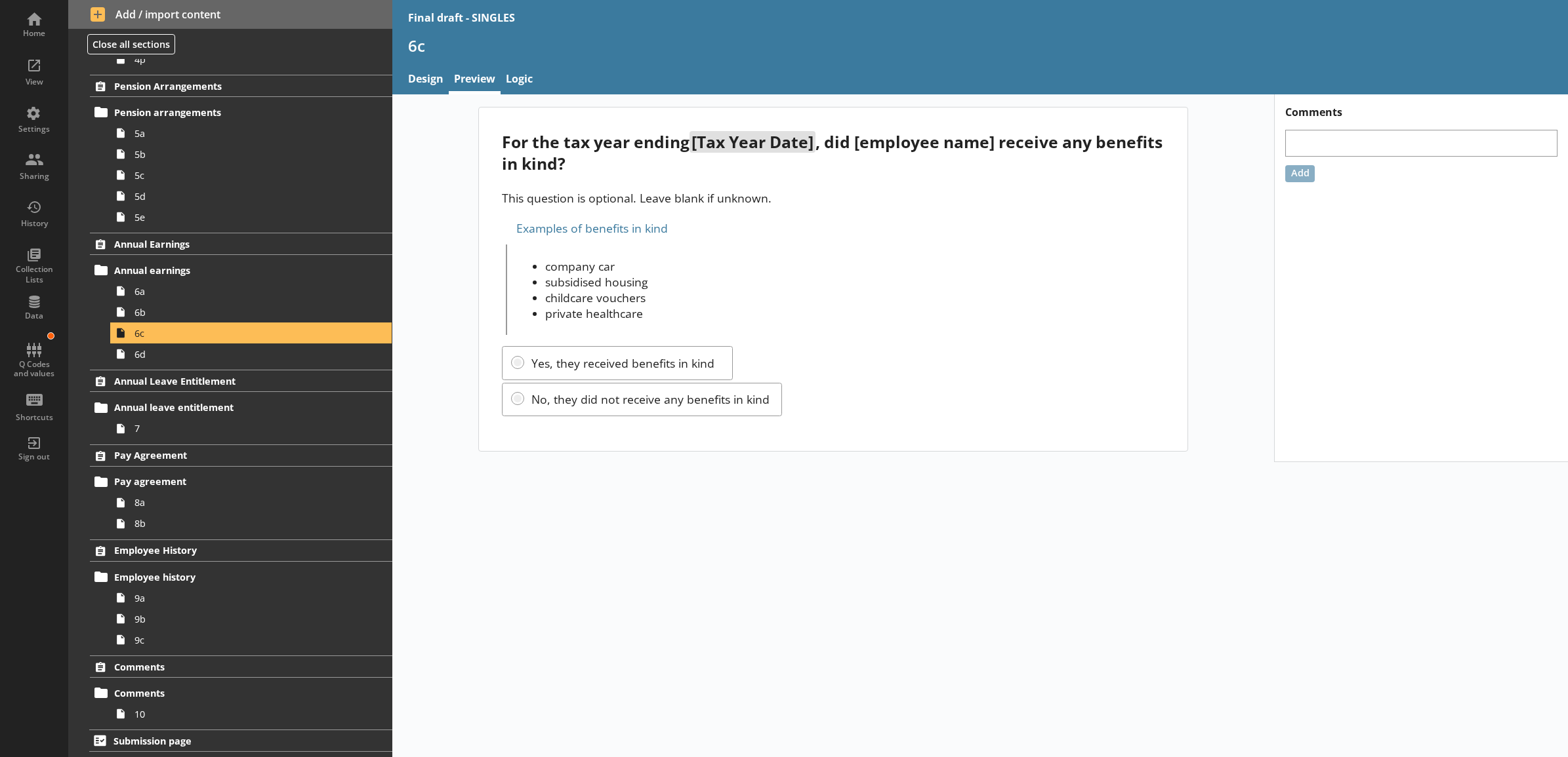
click at [675, 543] on div "For the tax year ending [Tax Year Date] , did [employee name] receive any benef…" at bounding box center [980, 426] width 1176 height 663
